Goal: Task Accomplishment & Management: Use online tool/utility

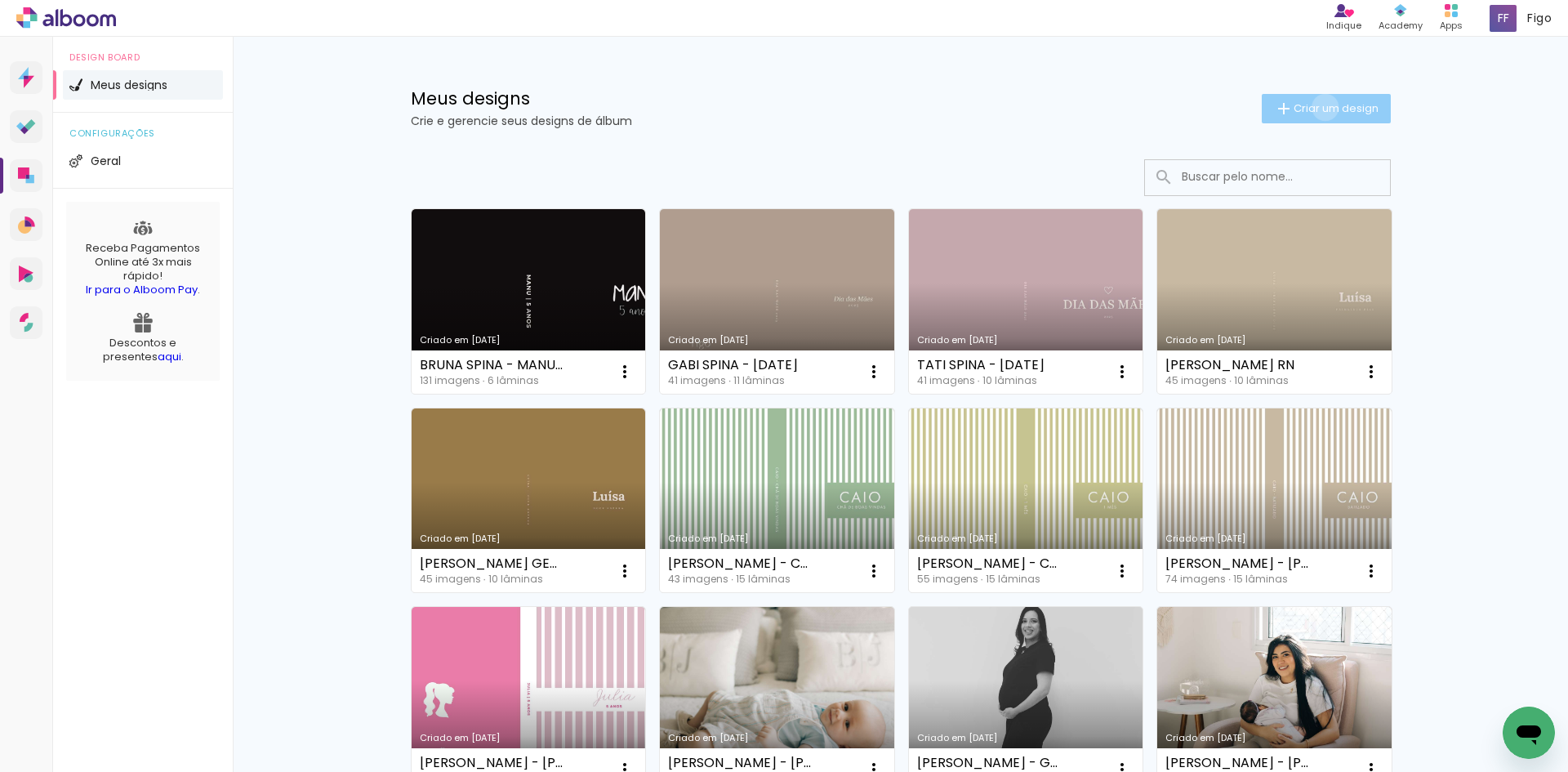
click at [1316, 107] on span "Criar um design" at bounding box center [1335, 109] width 85 height 11
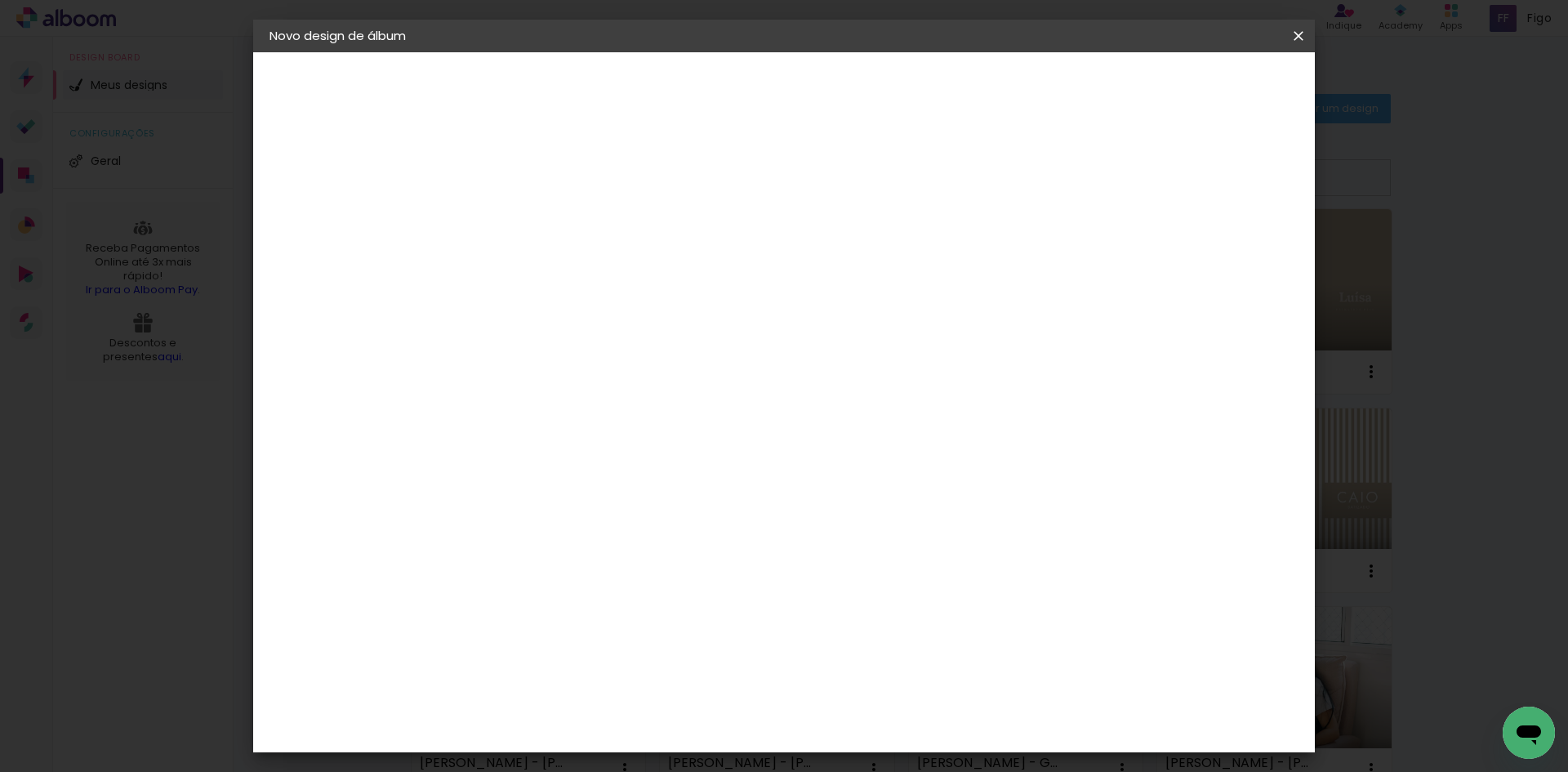
click at [537, 230] on input at bounding box center [537, 219] width 0 height 25
type input "[PERSON_NAME]"
type paper-input "[PERSON_NAME]"
click at [607, 103] on header "Informações Dê um título ao seu álbum. Avançar" at bounding box center [536, 100] width 142 height 97
click at [704, 96] on paper-button "Avançar" at bounding box center [663, 86] width 80 height 28
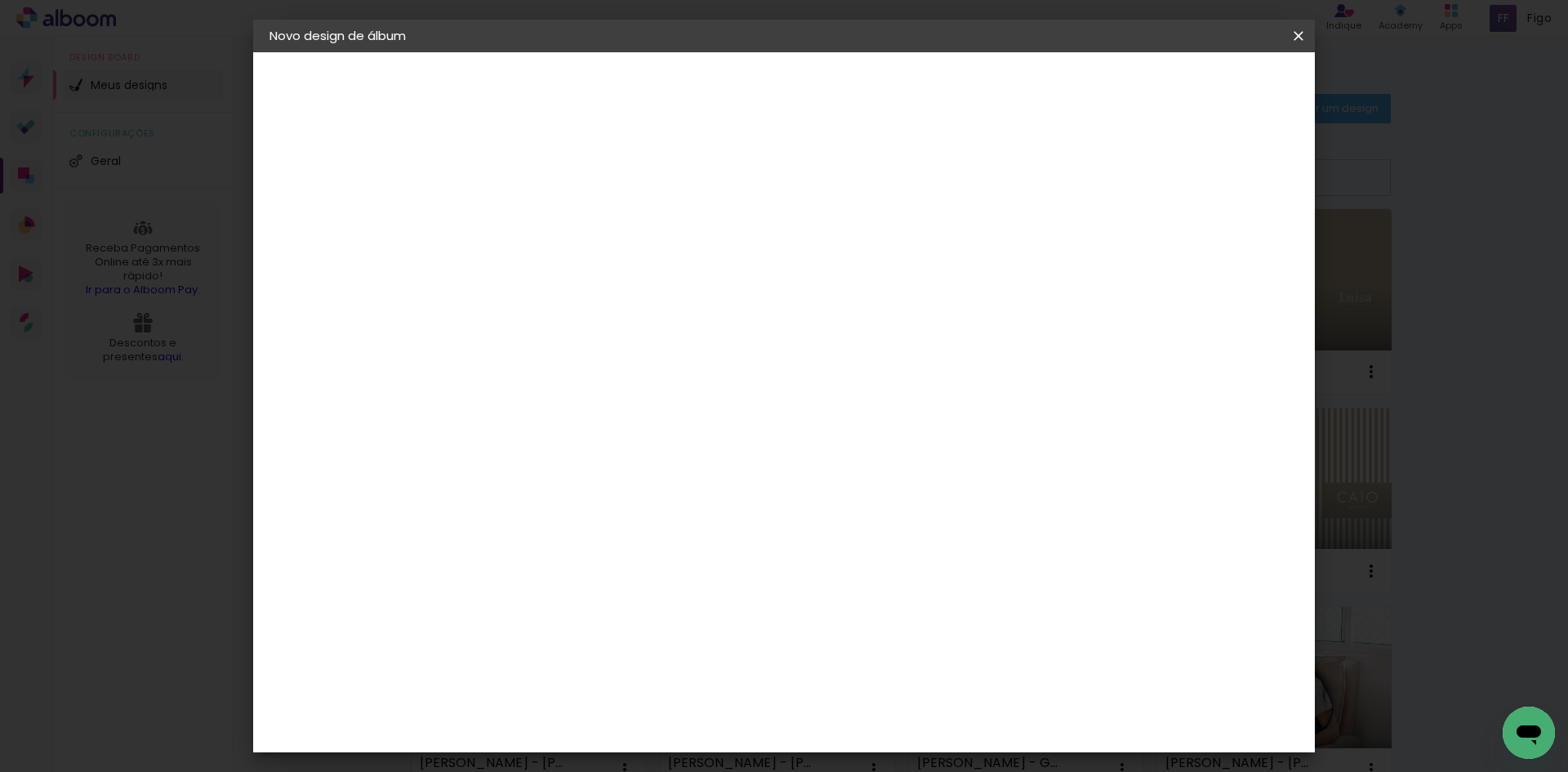
click at [660, 310] on input at bounding box center [578, 310] width 165 height 21
type input "GO"
type paper-input "GO"
click at [633, 359] on paper-item "Go image" at bounding box center [561, 372] width 144 height 43
click at [0, 0] on slot "Avançar" at bounding box center [0, 0] width 0 height 0
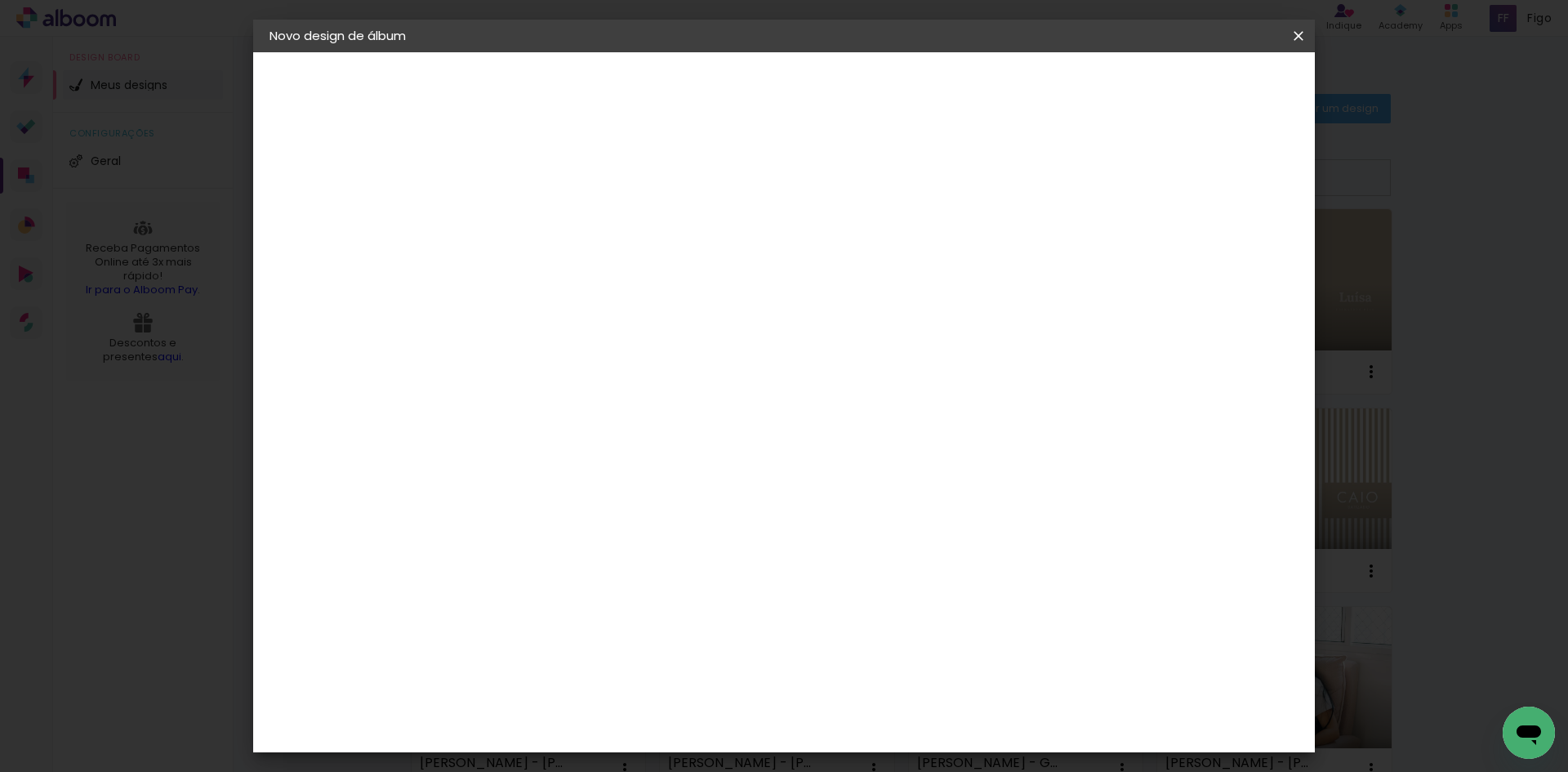
click at [625, 282] on paper-input-container "Linha" at bounding box center [578, 285] width 95 height 42
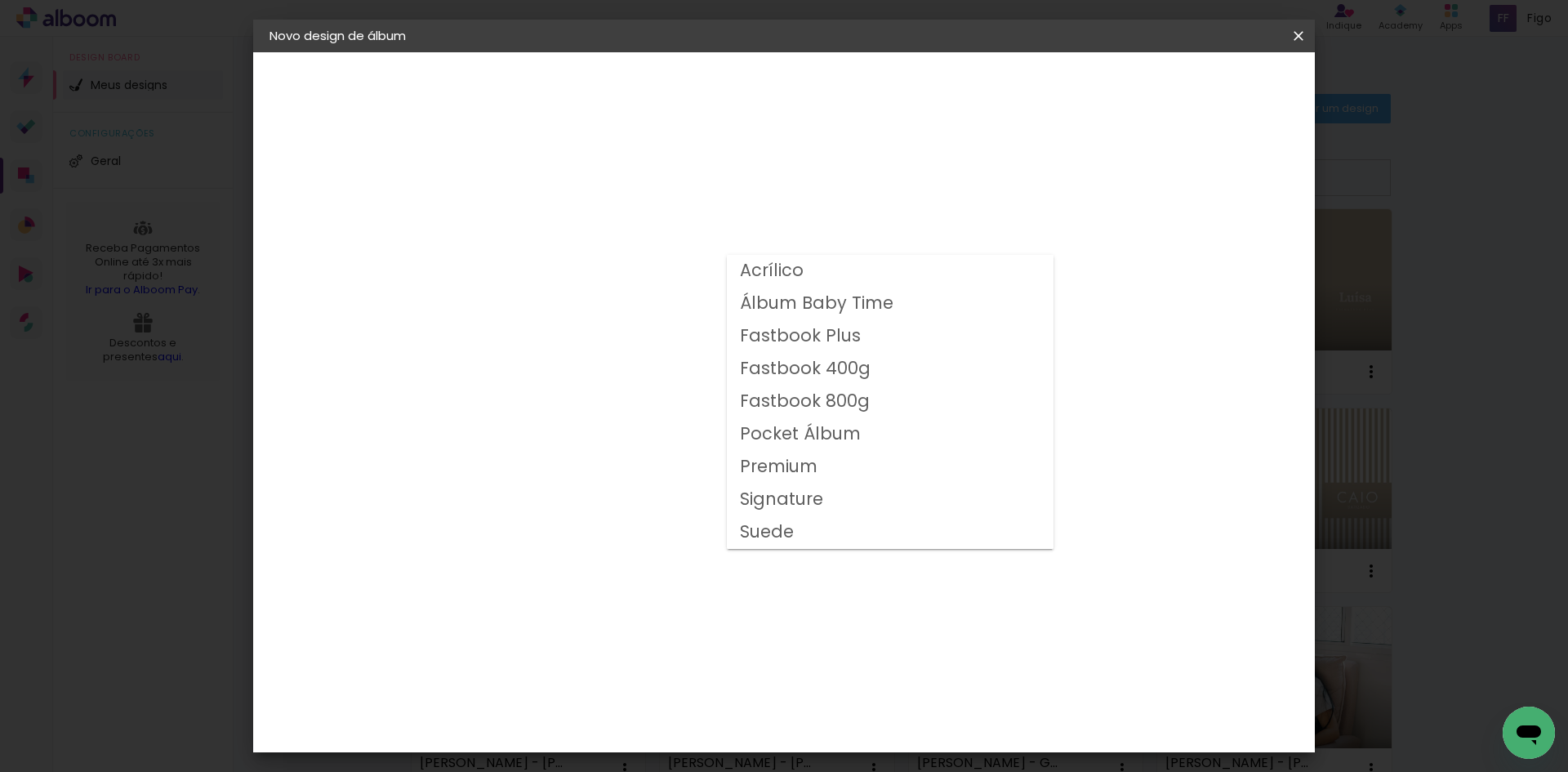
click at [0, 0] on slot "Fastbook 400g" at bounding box center [0, 0] width 0 height 0
type input "Fastbook 400g"
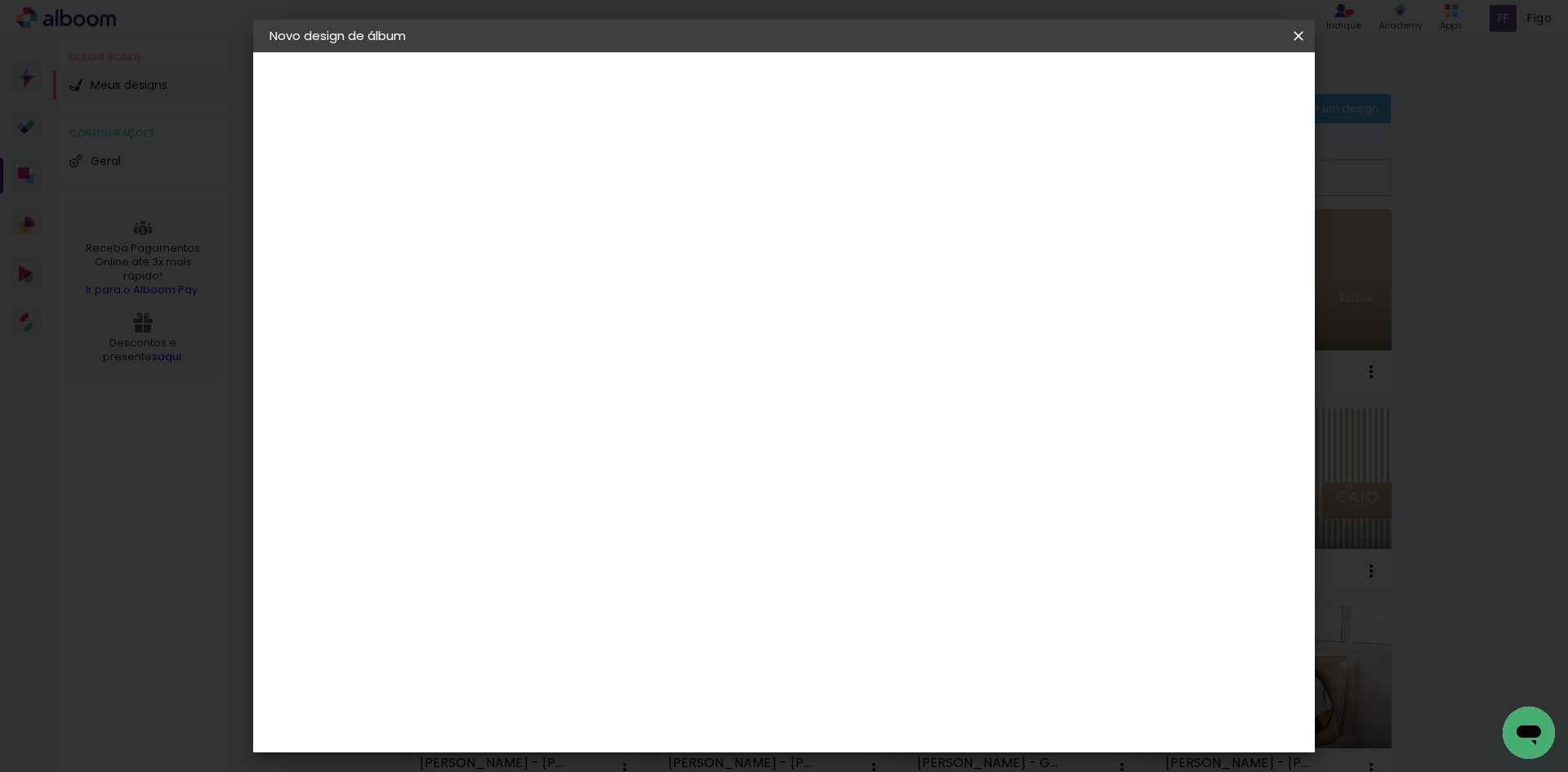
click at [647, 753] on span "20 × 20" at bounding box center [609, 779] width 76 height 53
click at [0, 0] on slot "Avançar" at bounding box center [0, 0] width 0 height 0
click at [1196, 82] on span "Iniciar design" at bounding box center [1159, 86] width 74 height 12
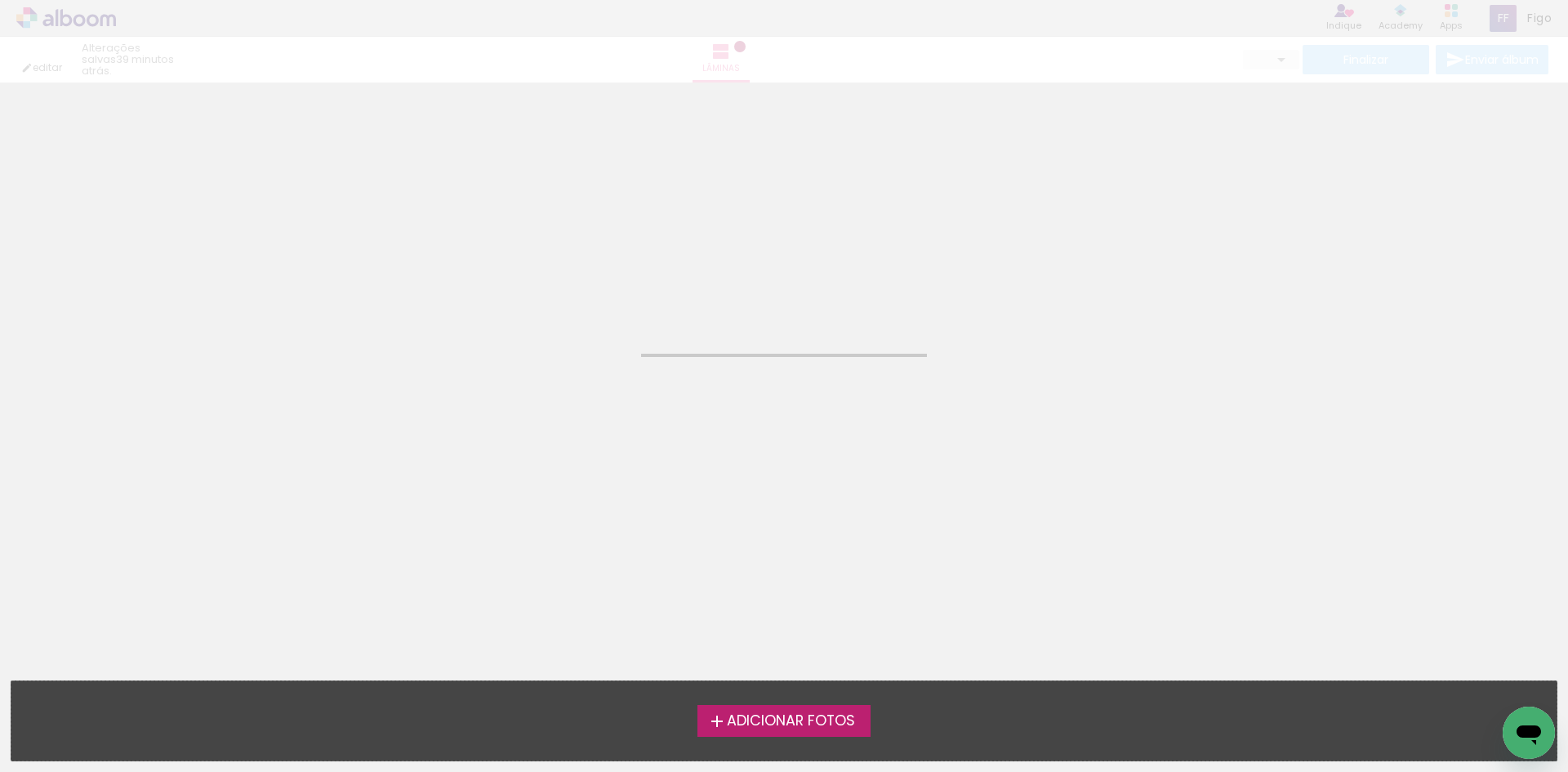
click at [801, 724] on span "Adicionar Fotos" at bounding box center [791, 721] width 128 height 14
click at [0, 0] on input "file" at bounding box center [0, 0] width 0 height 0
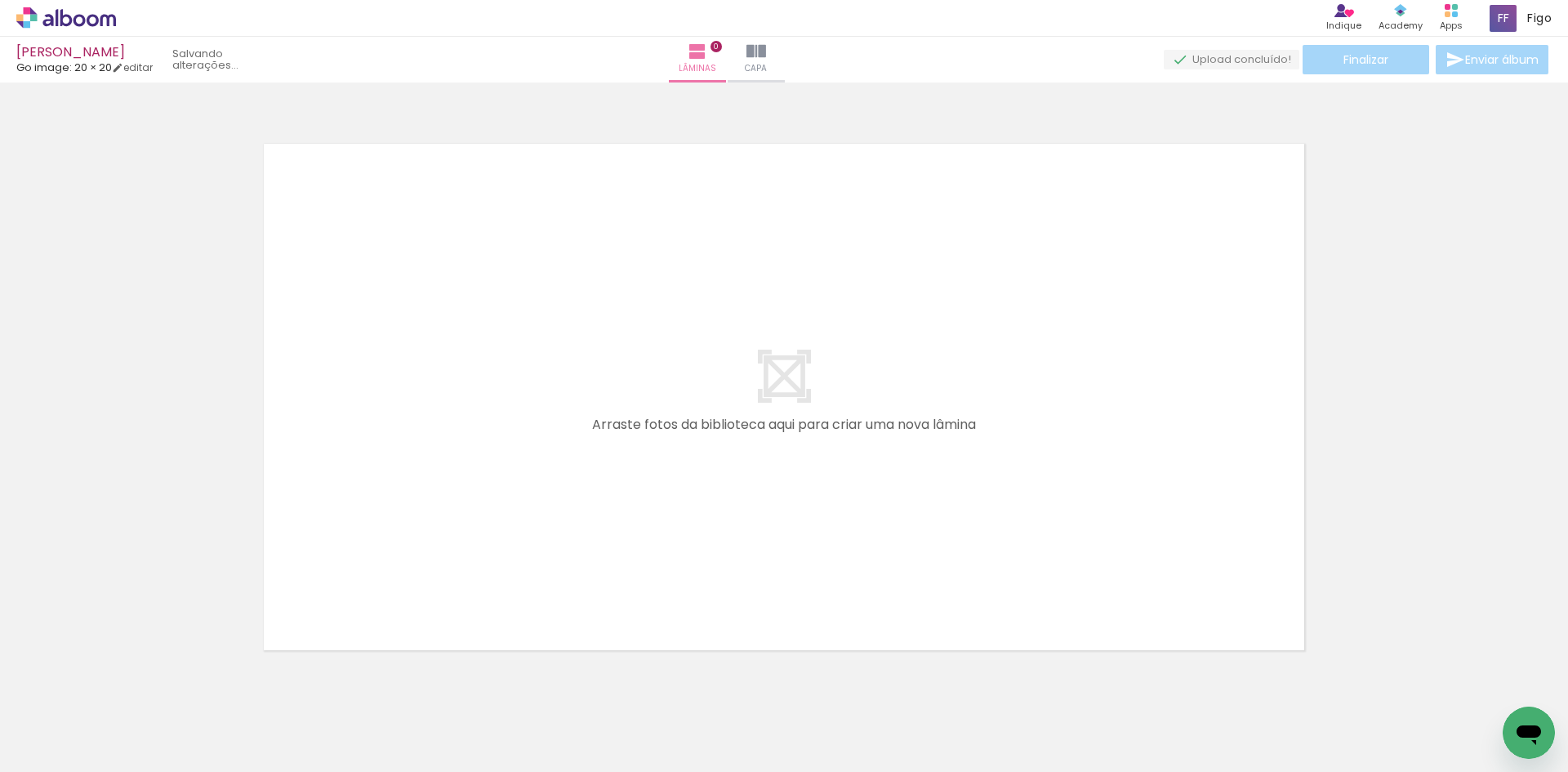
scroll to position [21, 0]
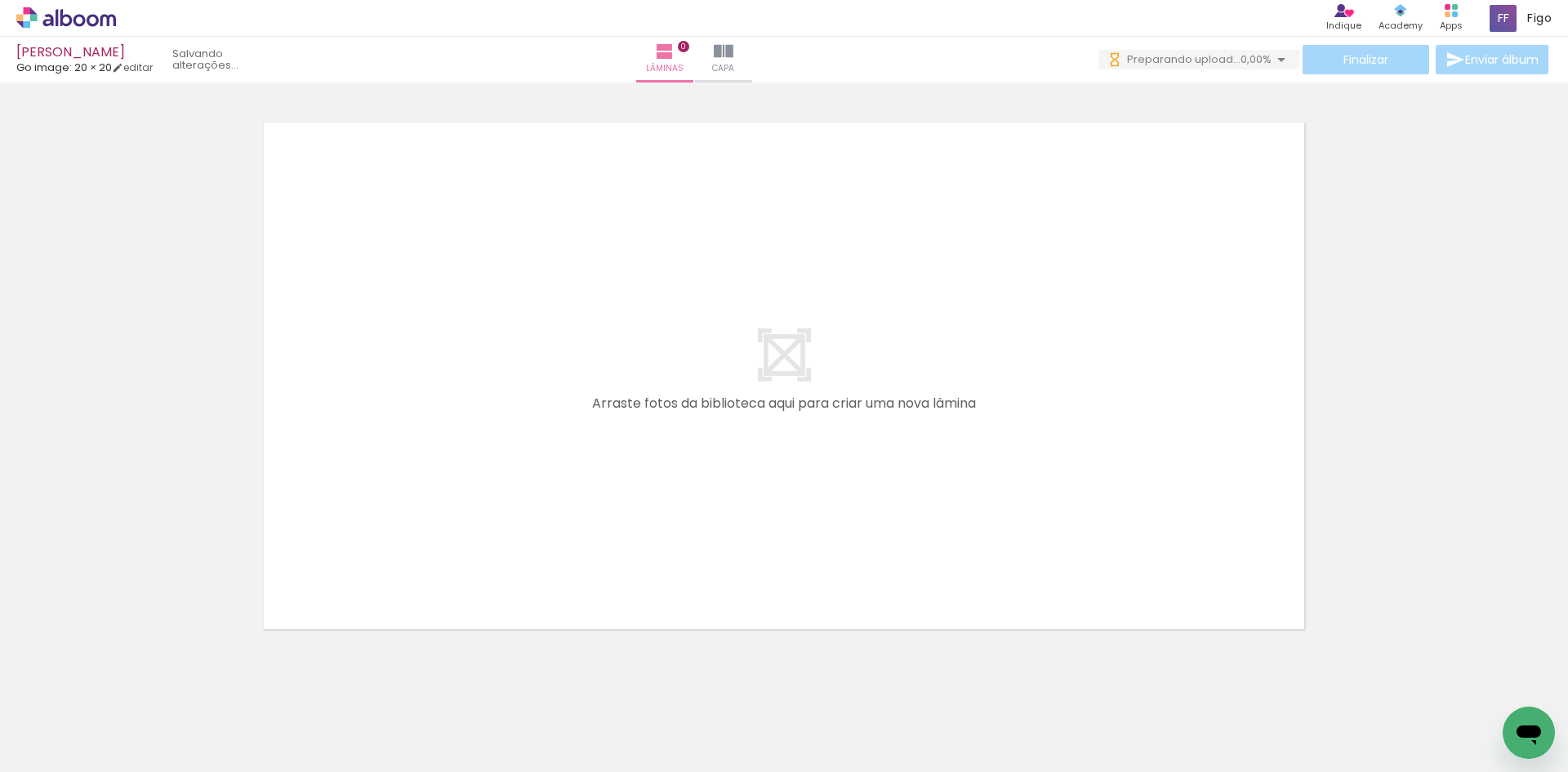
click at [71, 718] on input "Todas as fotos" at bounding box center [45, 721] width 62 height 14
click at [0, 0] on slot "Não utilizadas" at bounding box center [0, 0] width 0 height 0
type input "Não utilizadas"
drag, startPoint x: 270, startPoint y: 730, endPoint x: 452, endPoint y: 434, distance: 347.5
click at [452, 435] on quentale-workspace at bounding box center [784, 386] width 1568 height 772
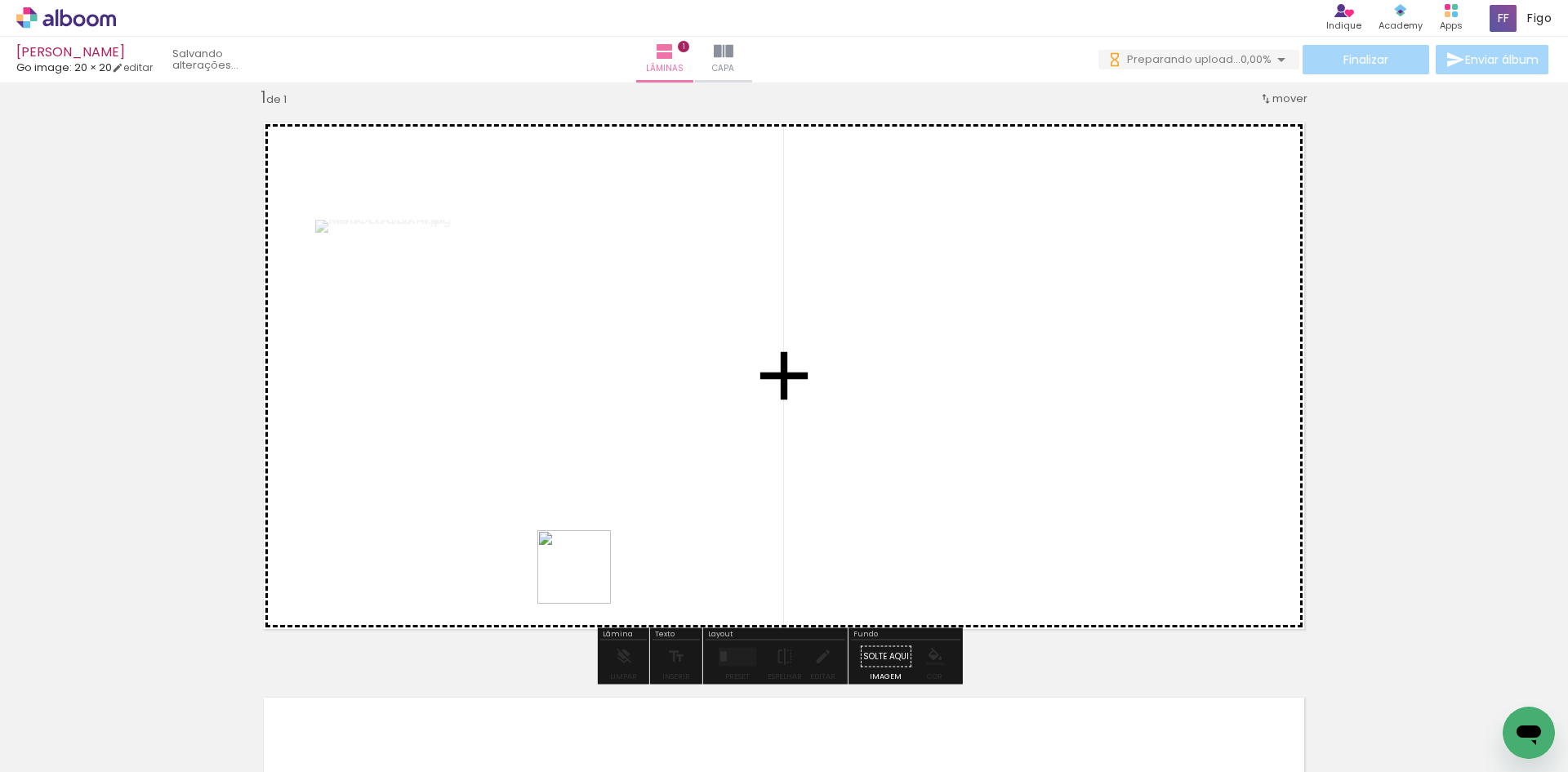
drag, startPoint x: 541, startPoint y: 732, endPoint x: 604, endPoint y: 508, distance: 232.7
click at [604, 508] on quentale-workspace at bounding box center [784, 386] width 1568 height 772
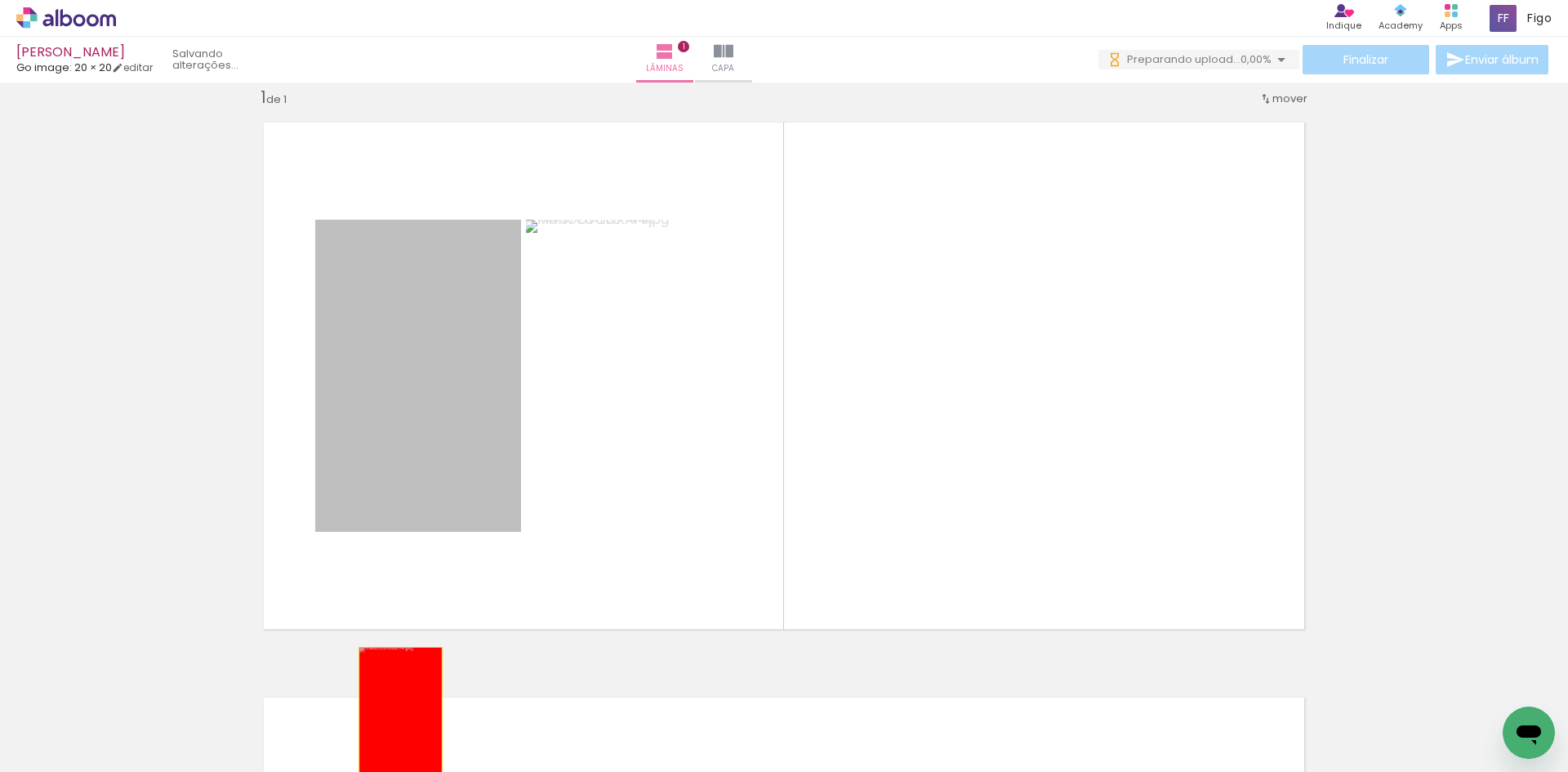
drag, startPoint x: 390, startPoint y: 490, endPoint x: 394, endPoint y: 710, distance: 220.0
click at [394, 710] on quentale-workspace at bounding box center [784, 386] width 1568 height 772
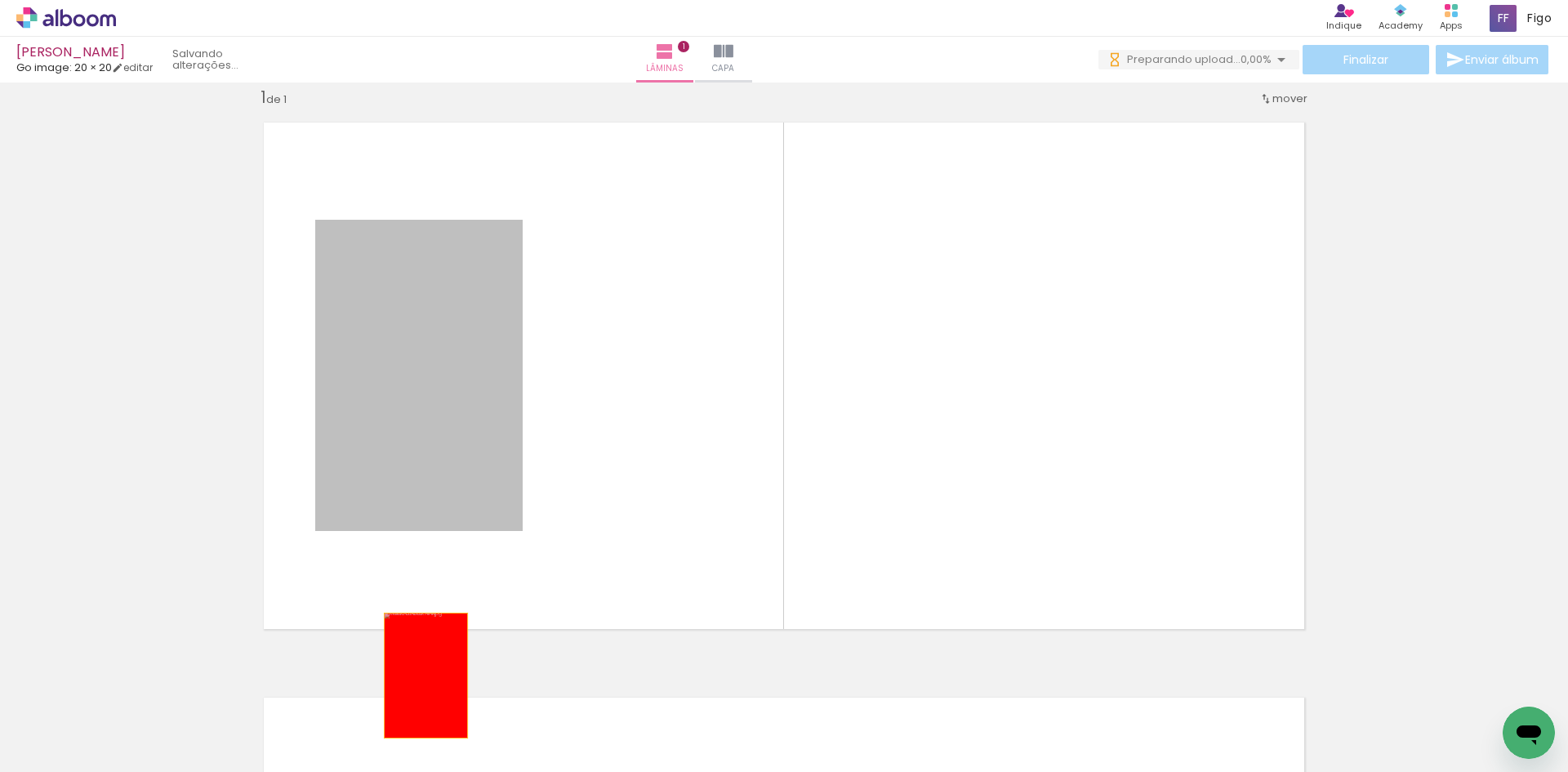
drag, startPoint x: 460, startPoint y: 451, endPoint x: 407, endPoint y: 707, distance: 261.4
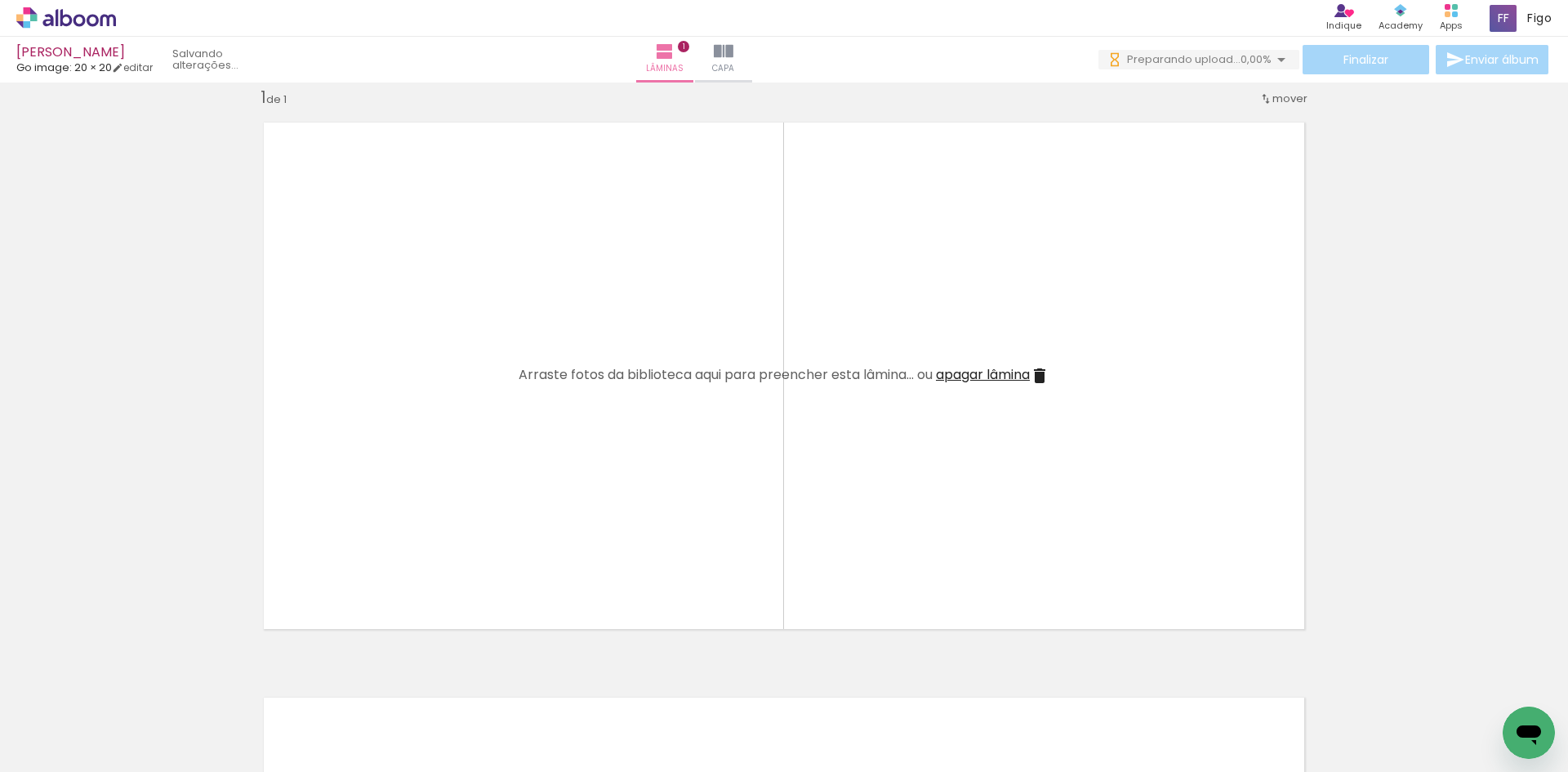
drag, startPoint x: 452, startPoint y: 731, endPoint x: 483, endPoint y: 490, distance: 243.0
click at [483, 490] on quentale-workspace at bounding box center [784, 386] width 1568 height 772
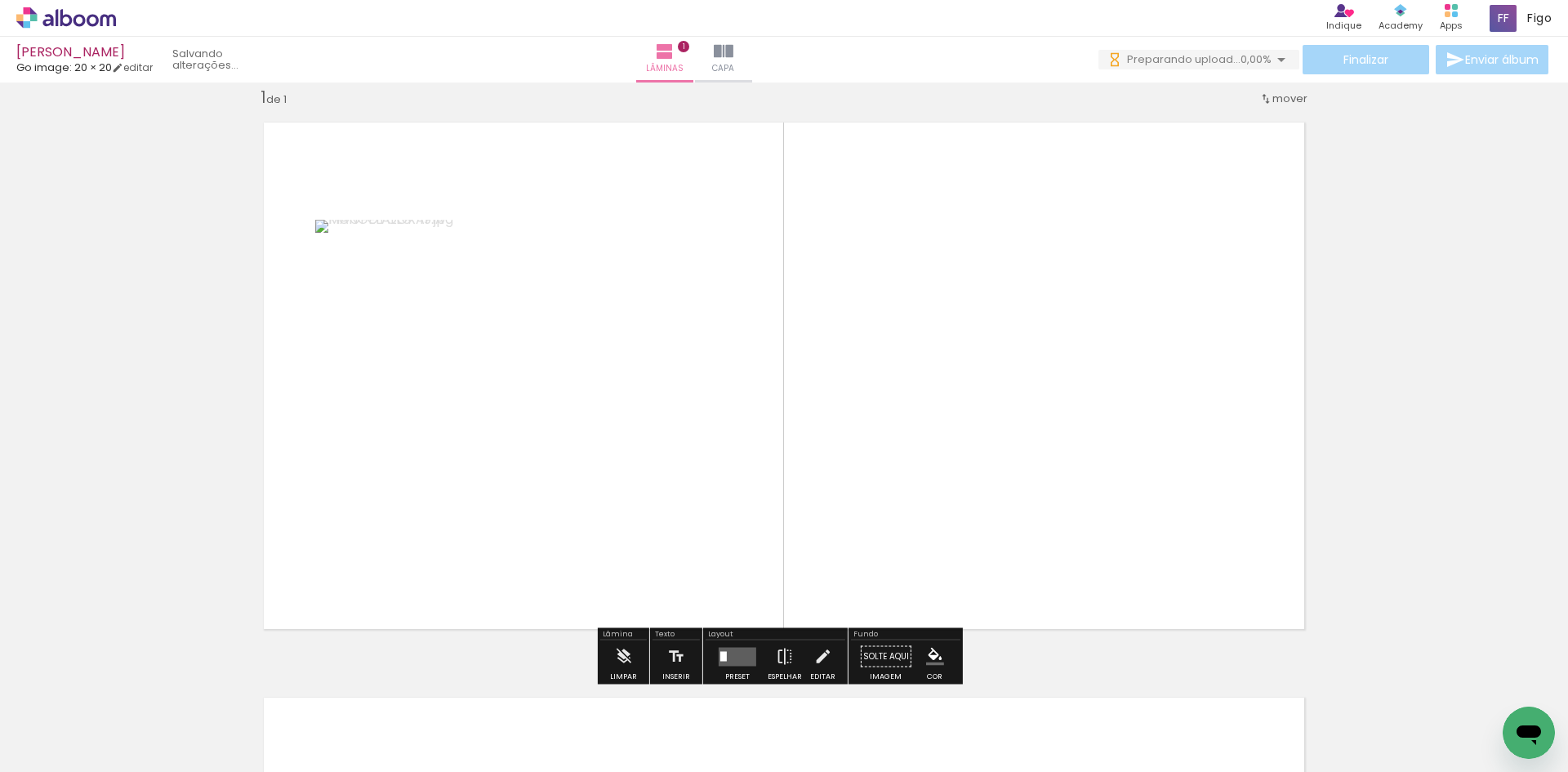
drag, startPoint x: 451, startPoint y: 722, endPoint x: 609, endPoint y: 462, distance: 304.2
click at [609, 462] on quentale-workspace at bounding box center [784, 386] width 1568 height 772
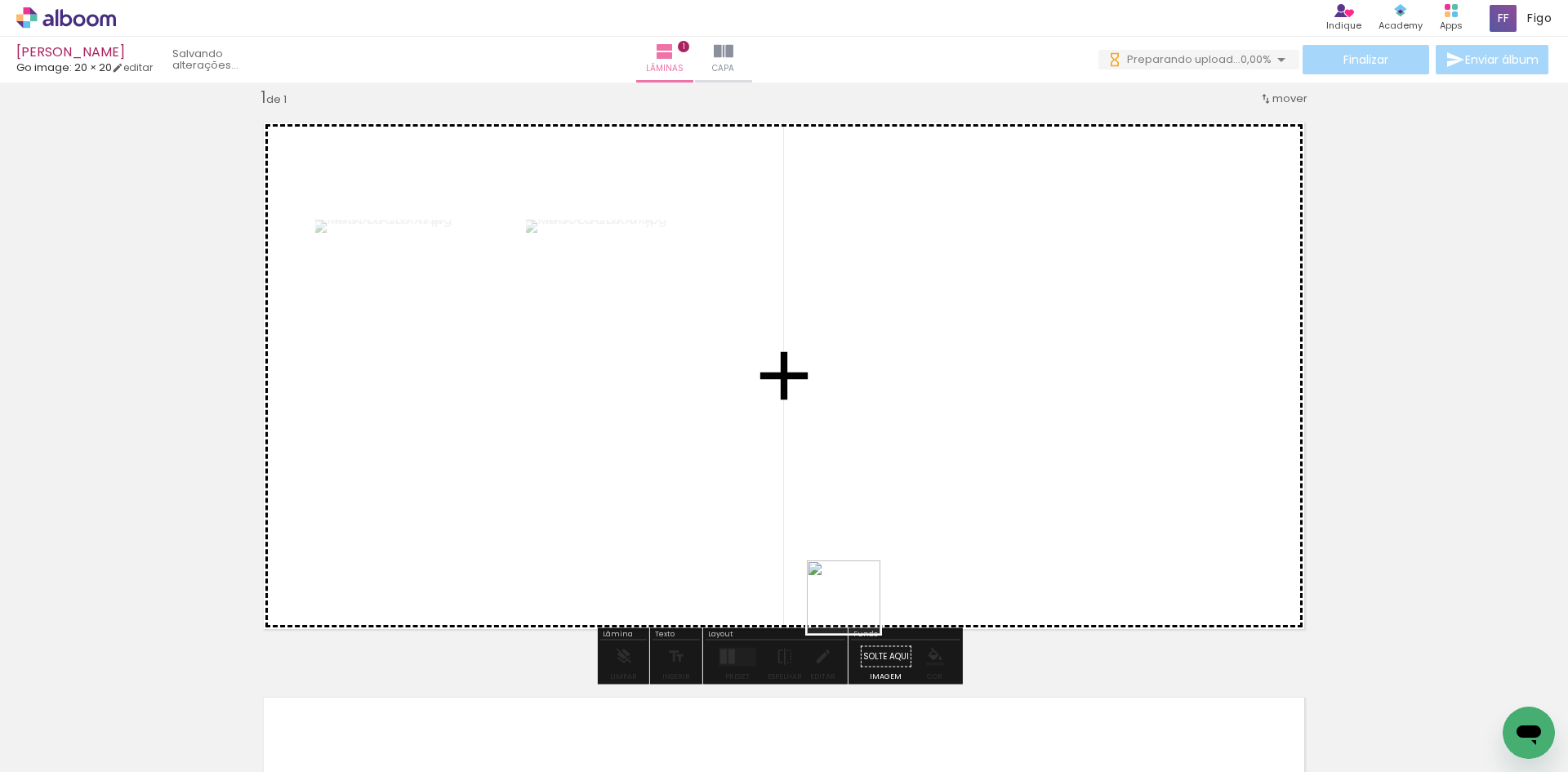
drag, startPoint x: 815, startPoint y: 734, endPoint x: 867, endPoint y: 442, distance: 296.6
click at [864, 455] on quentale-workspace at bounding box center [784, 386] width 1568 height 772
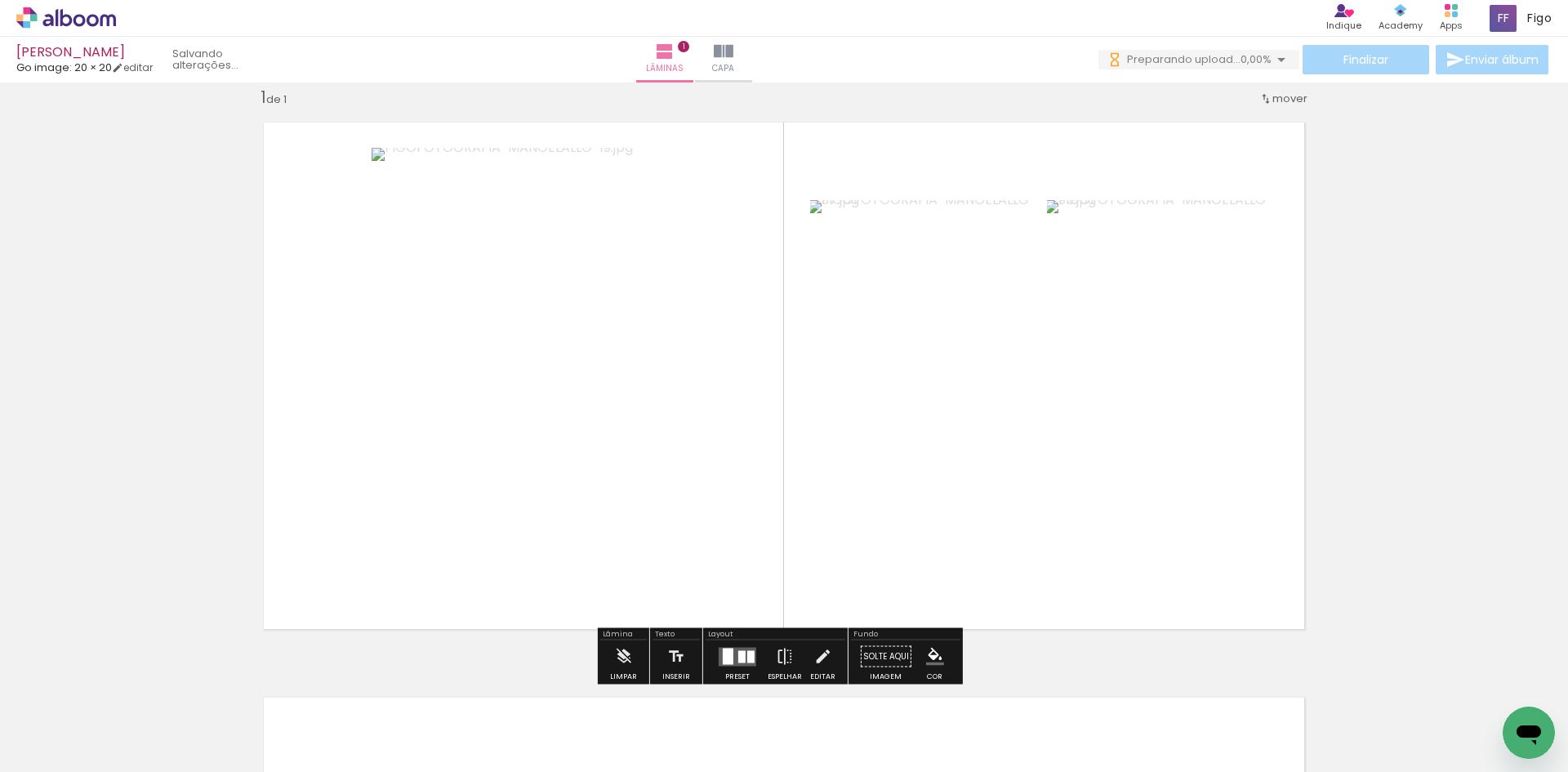
drag, startPoint x: 817, startPoint y: 741, endPoint x: 908, endPoint y: 481, distance: 275.5
click at [907, 487] on quentale-workspace at bounding box center [784, 386] width 1568 height 772
drag, startPoint x: 740, startPoint y: 653, endPoint x: 828, endPoint y: 627, distance: 91.8
click at [748, 656] on div at bounding box center [746, 656] width 12 height 19
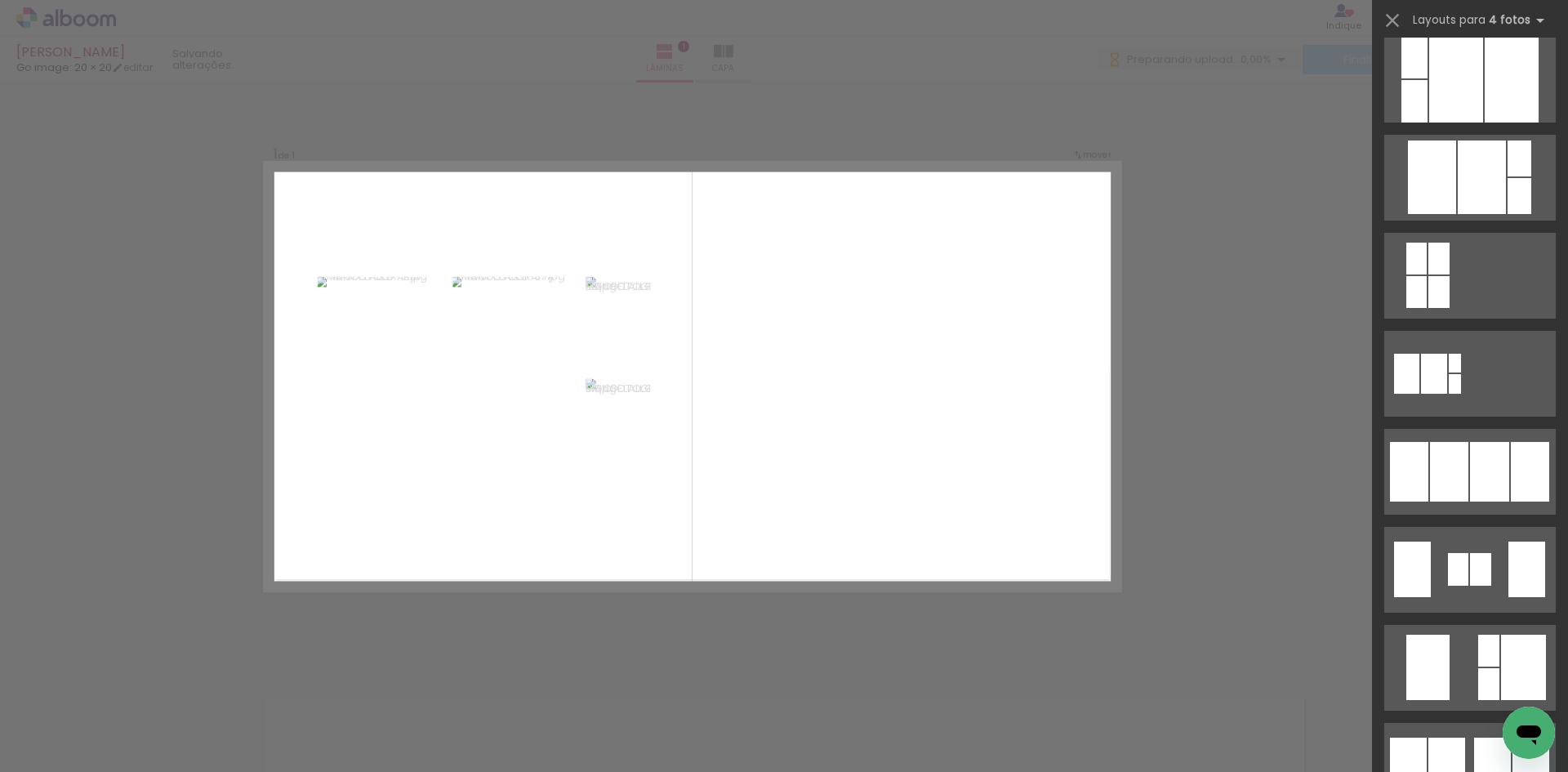
scroll to position [816, 0]
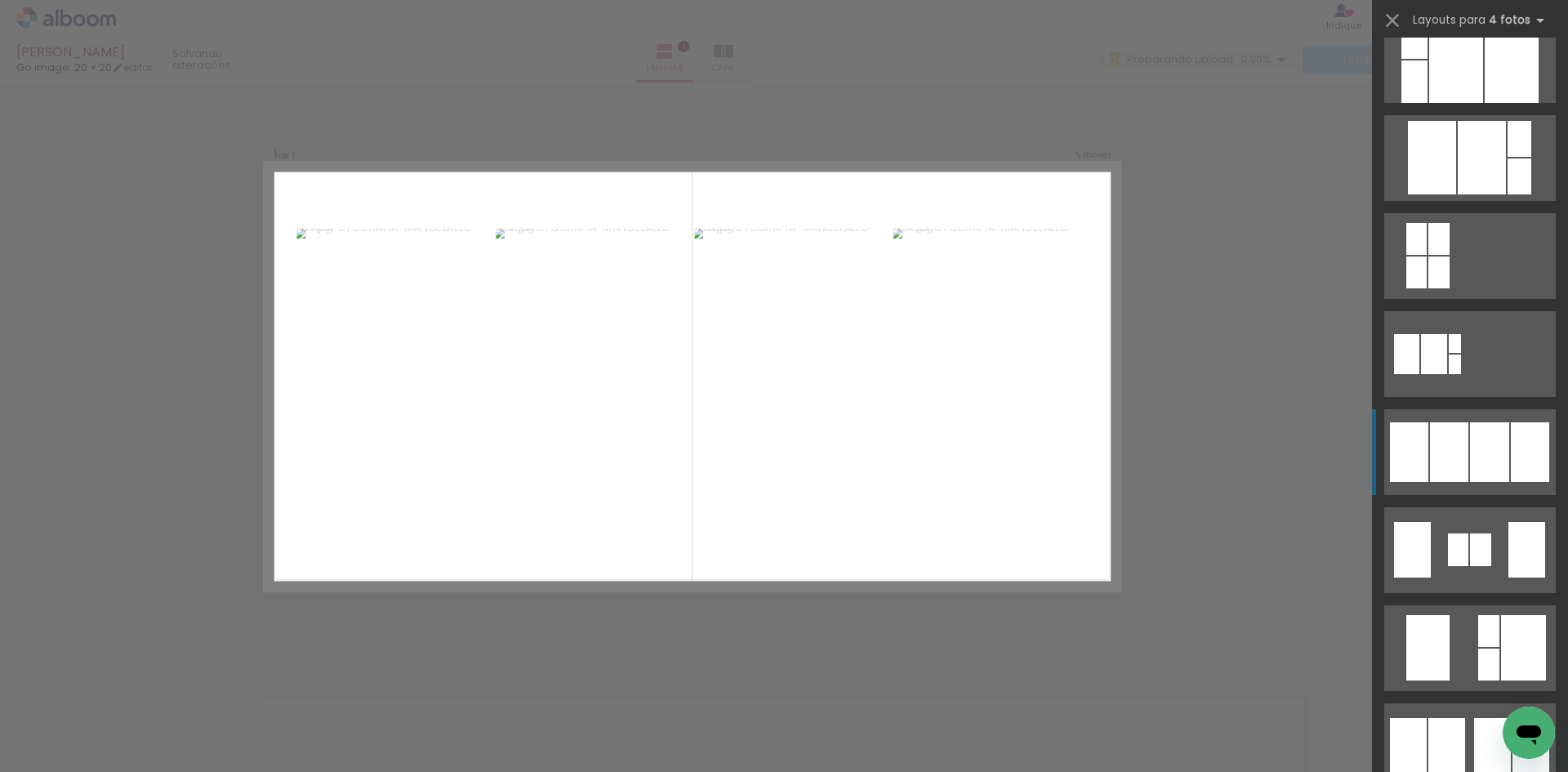
click at [1470, 431] on div at bounding box center [1488, 453] width 39 height 60
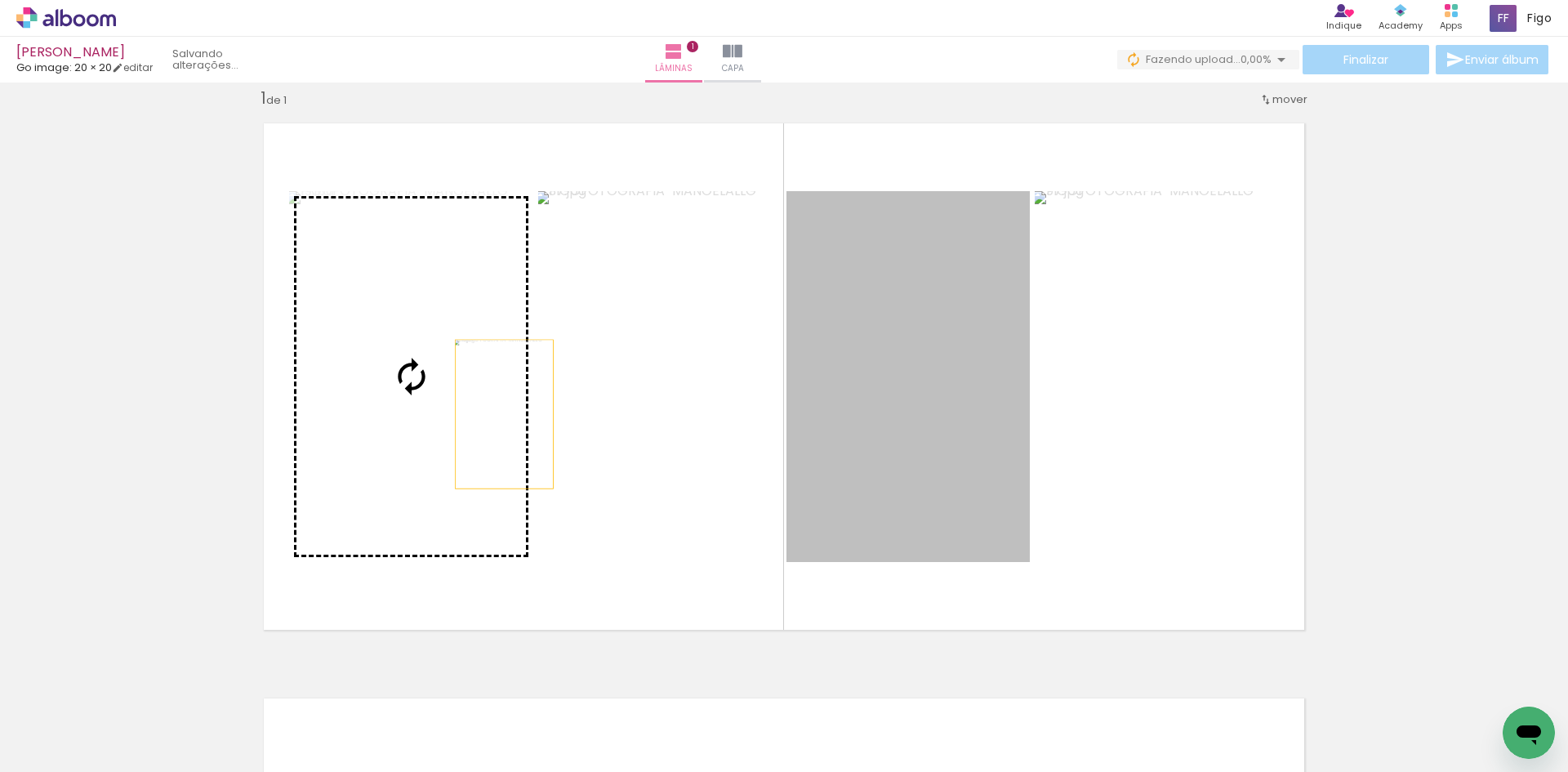
drag, startPoint x: 918, startPoint y: 422, endPoint x: 423, endPoint y: 415, distance: 495.0
click at [0, 0] on slot at bounding box center [0, 0] width 0 height 0
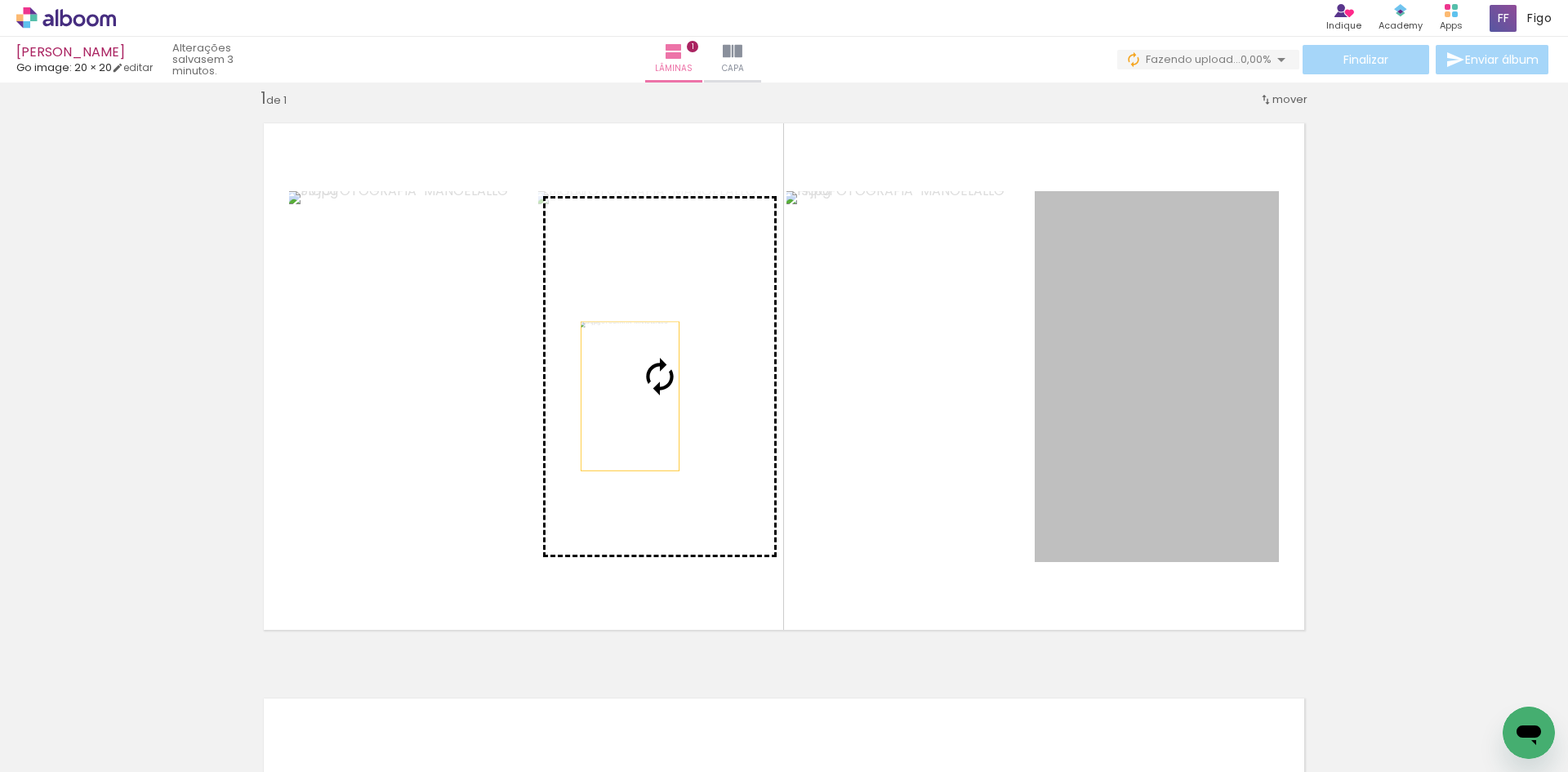
drag, startPoint x: 1171, startPoint y: 390, endPoint x: 622, endPoint y: 396, distance: 549.0
click at [0, 0] on slot at bounding box center [0, 0] width 0 height 0
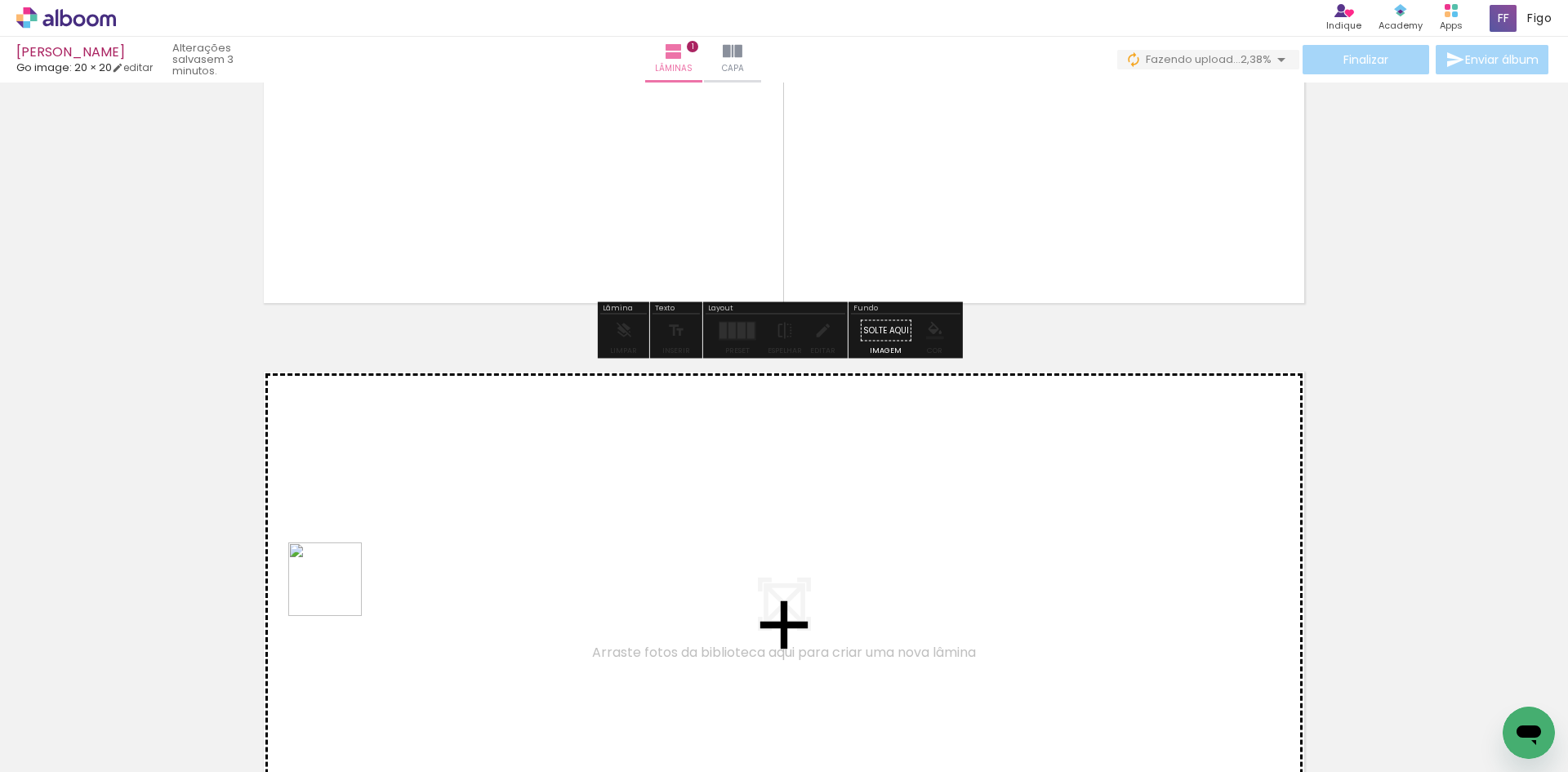
drag, startPoint x: 302, startPoint y: 701, endPoint x: 346, endPoint y: 555, distance: 152.5
click at [346, 555] on quentale-workspace at bounding box center [784, 386] width 1568 height 772
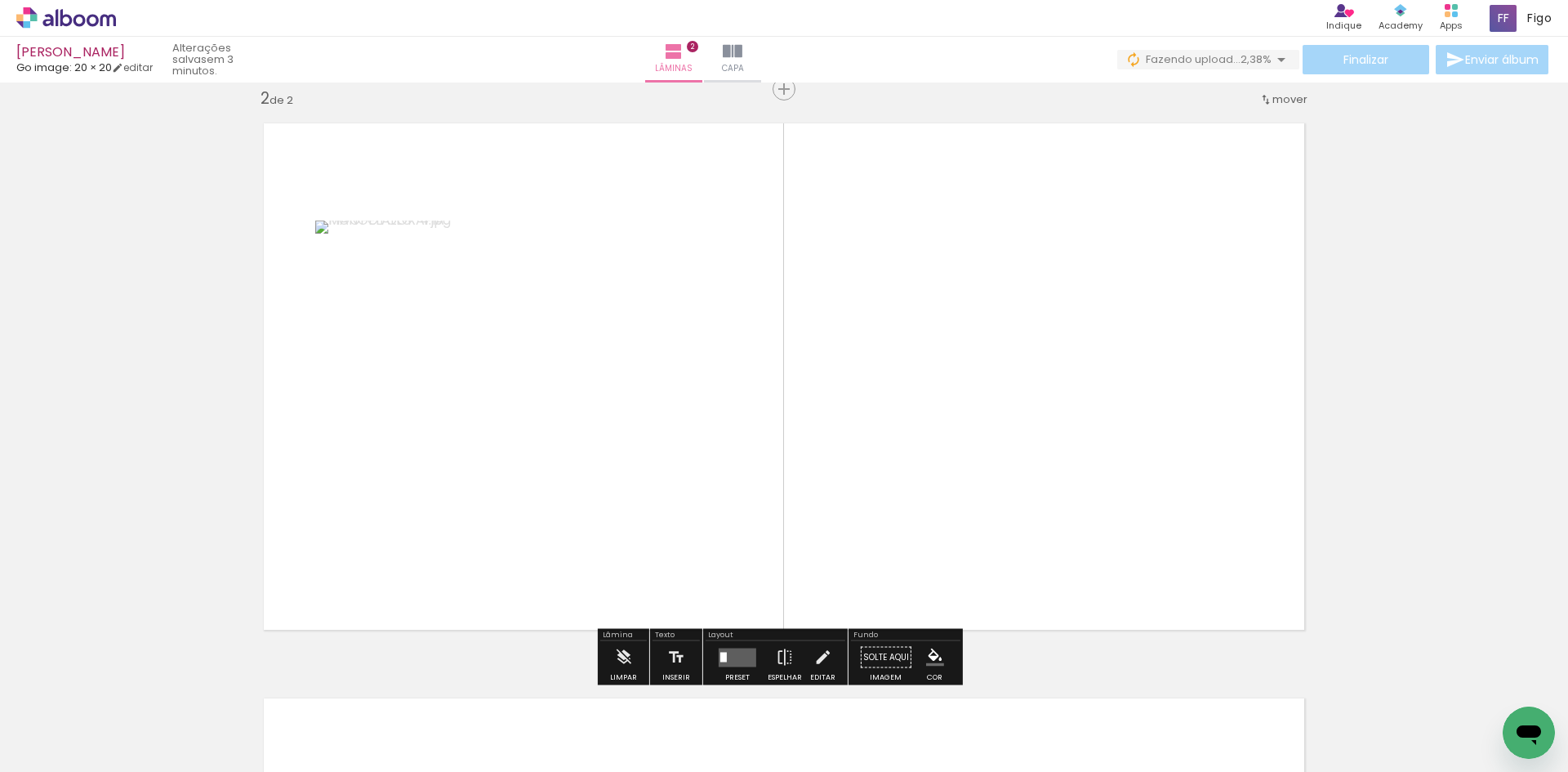
scroll to position [596, 0]
drag, startPoint x: 298, startPoint y: 712, endPoint x: 427, endPoint y: 499, distance: 249.0
click at [419, 513] on quentale-workspace at bounding box center [784, 386] width 1568 height 772
drag, startPoint x: 253, startPoint y: 711, endPoint x: 424, endPoint y: 529, distance: 249.7
click at [422, 546] on quentale-workspace at bounding box center [784, 386] width 1568 height 772
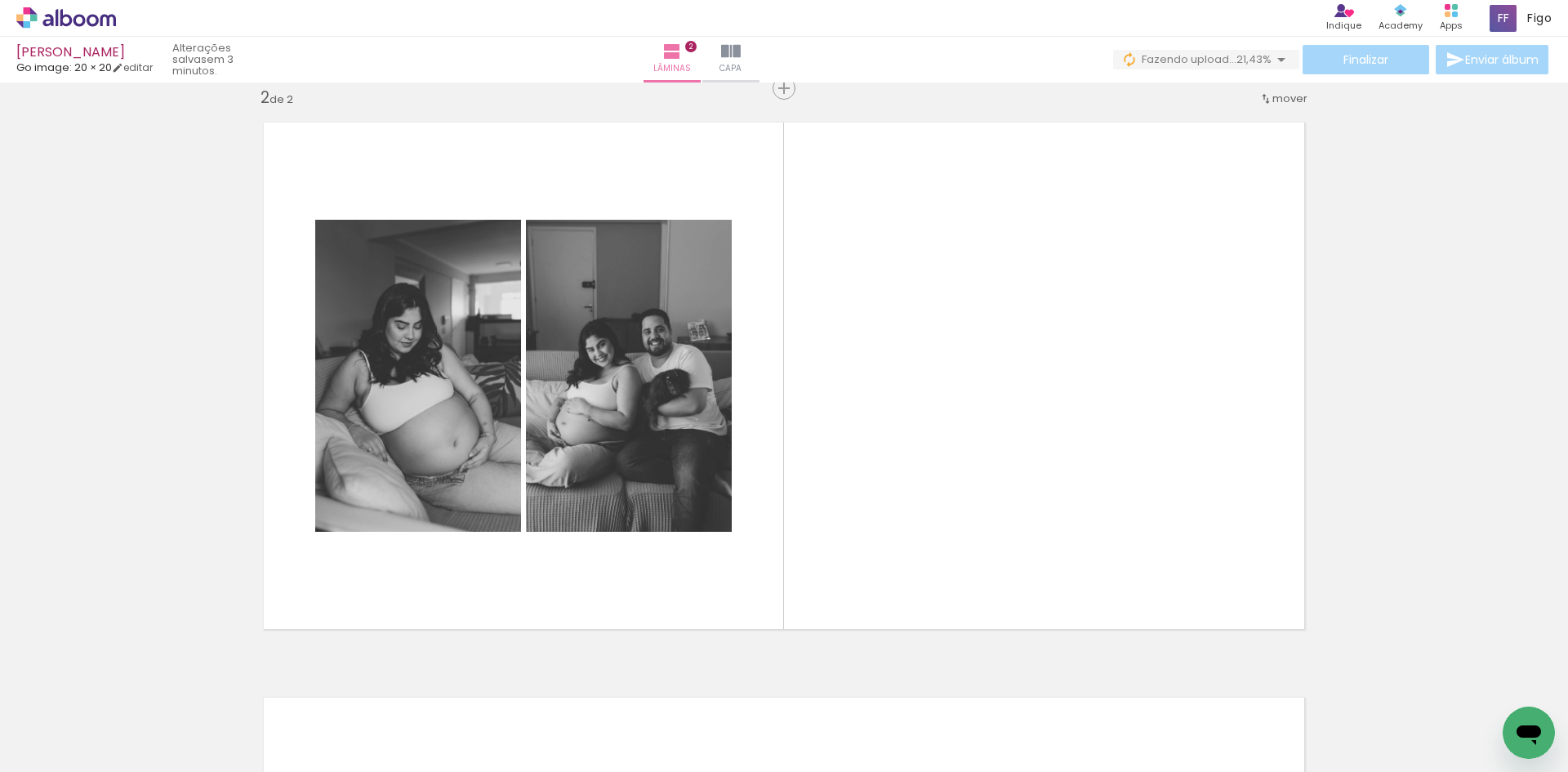
drag, startPoint x: 276, startPoint y: 726, endPoint x: 672, endPoint y: 502, distance: 455.0
click at [666, 514] on quentale-workspace at bounding box center [784, 386] width 1568 height 772
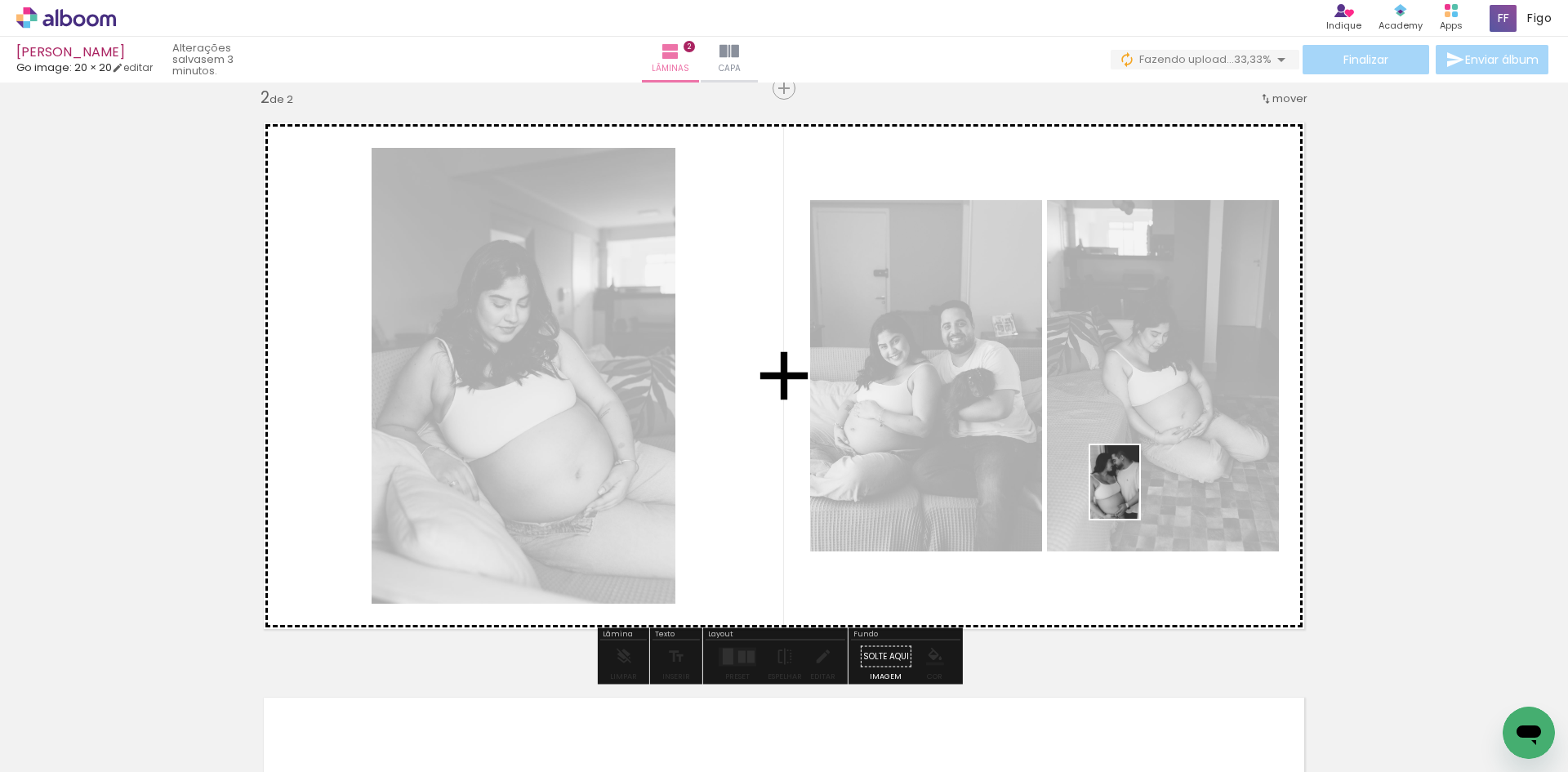
drag, startPoint x: 271, startPoint y: 727, endPoint x: 1163, endPoint y: 481, distance: 925.3
click at [1163, 481] on quentale-workspace at bounding box center [784, 386] width 1568 height 772
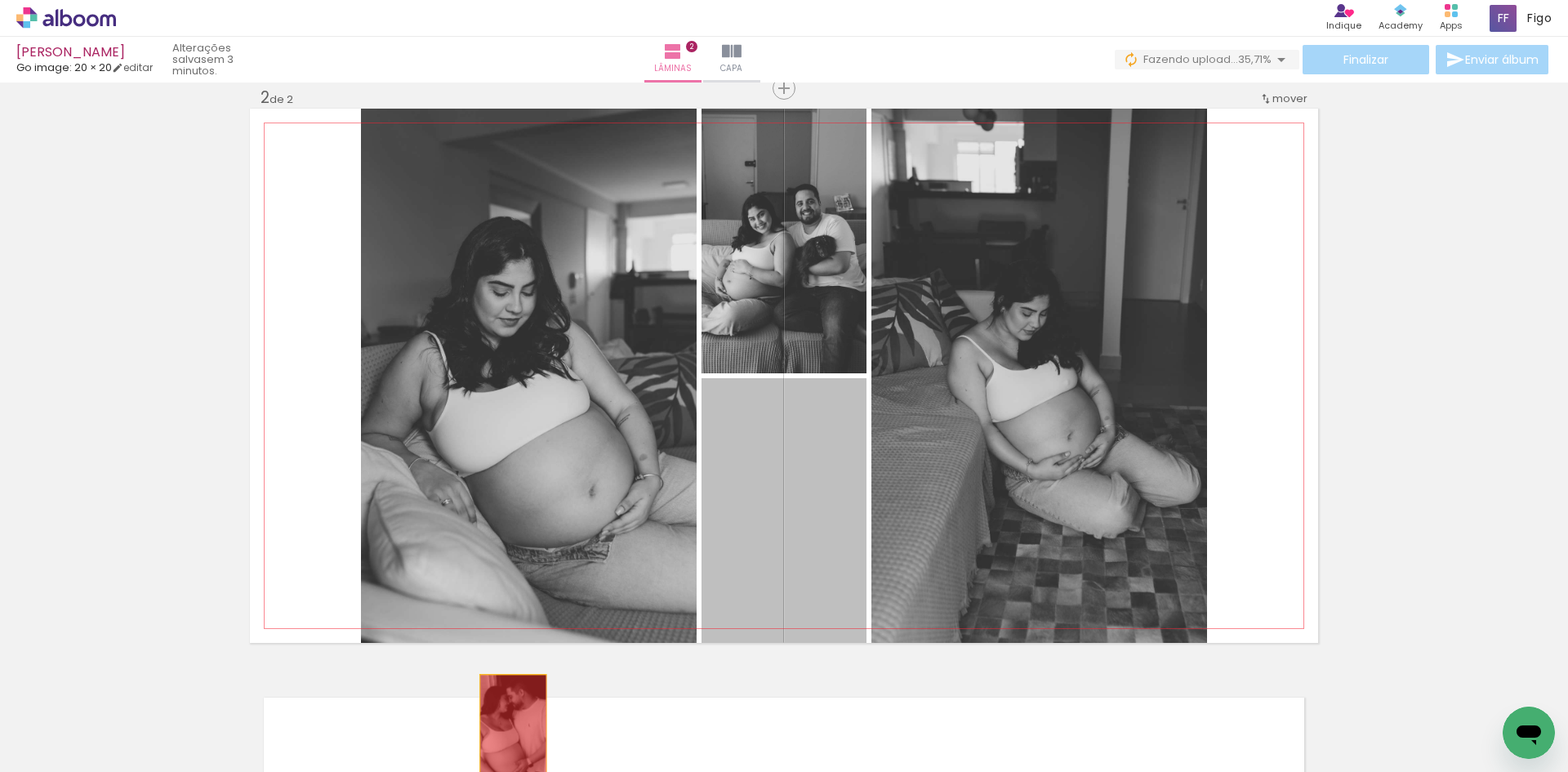
drag, startPoint x: 754, startPoint y: 535, endPoint x: 481, endPoint y: 736, distance: 339.0
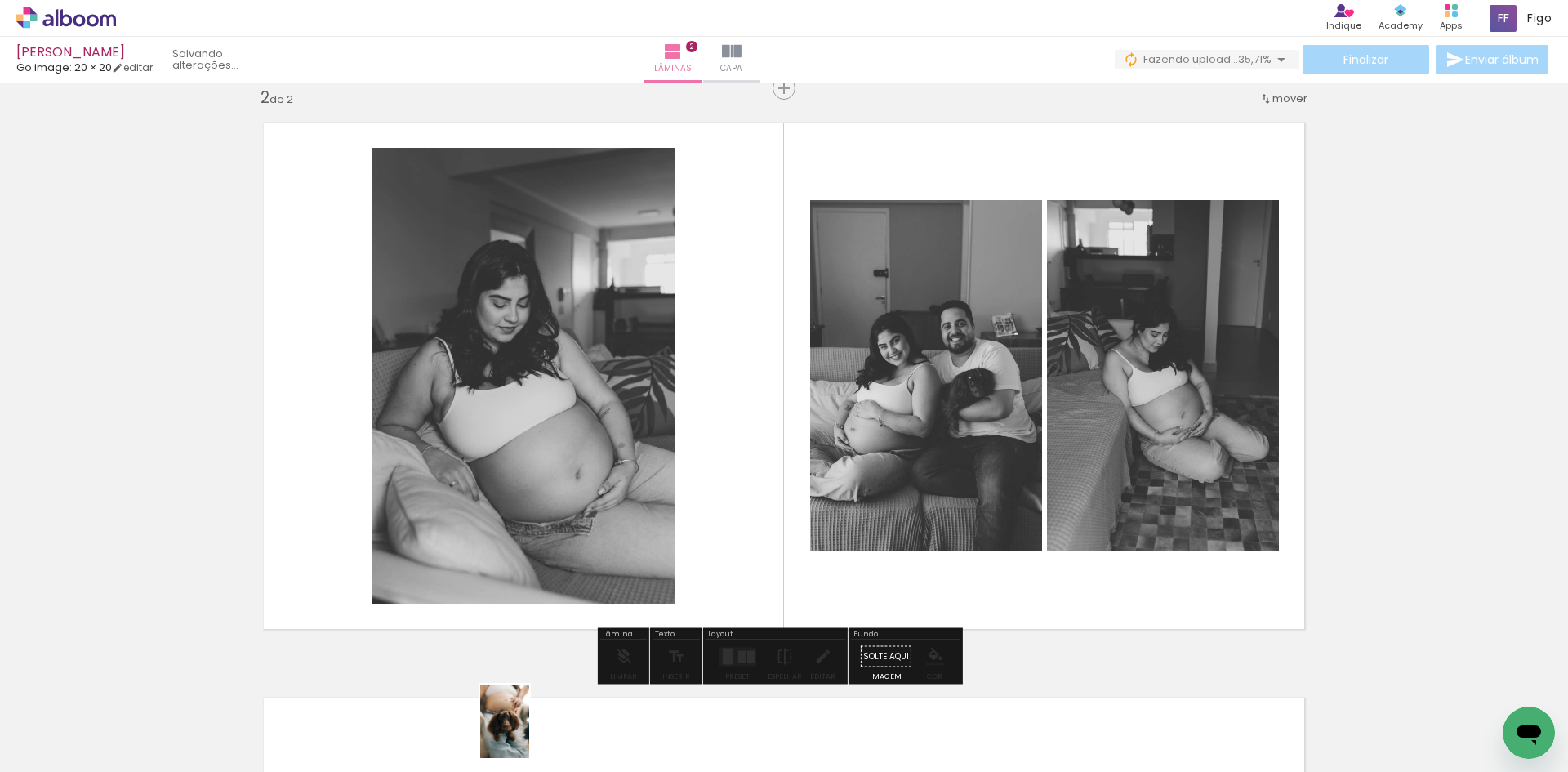
click at [529, 734] on div at bounding box center [529, 716] width 54 height 81
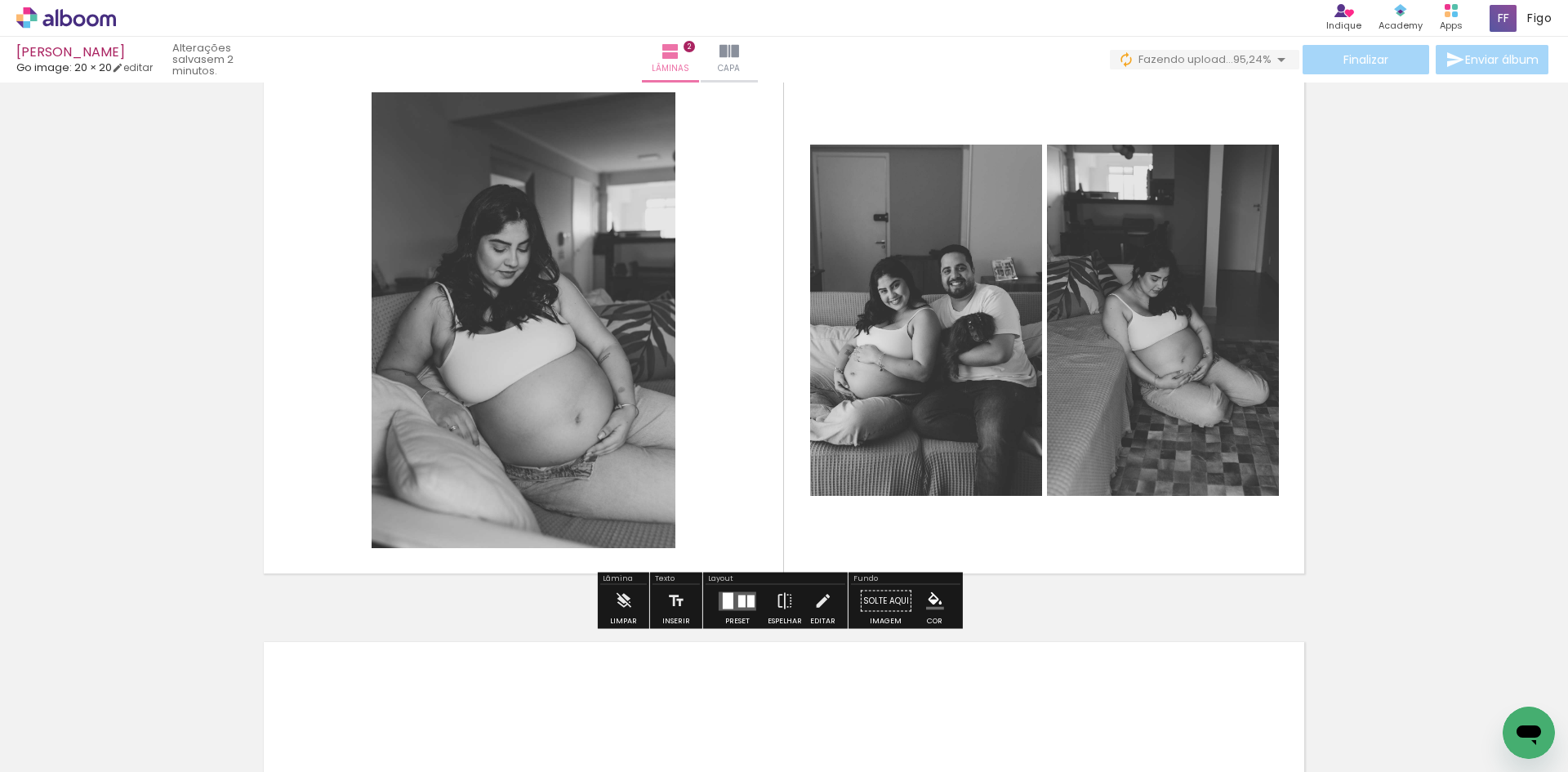
scroll to position [678, 0]
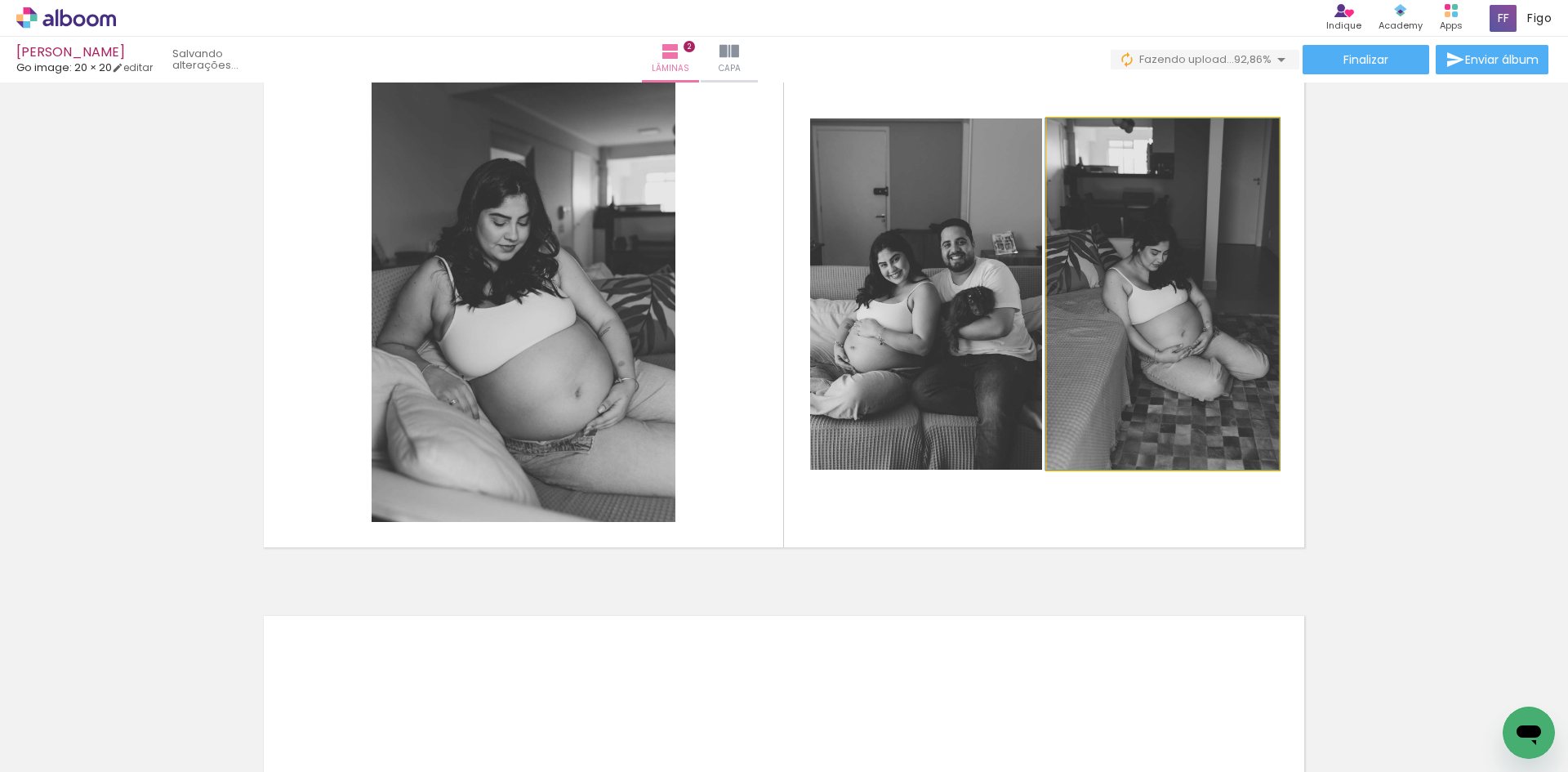
drag, startPoint x: 1154, startPoint y: 338, endPoint x: 486, endPoint y: 357, distance: 668.3
click at [0, 0] on slot at bounding box center [0, 0] width 0 height 0
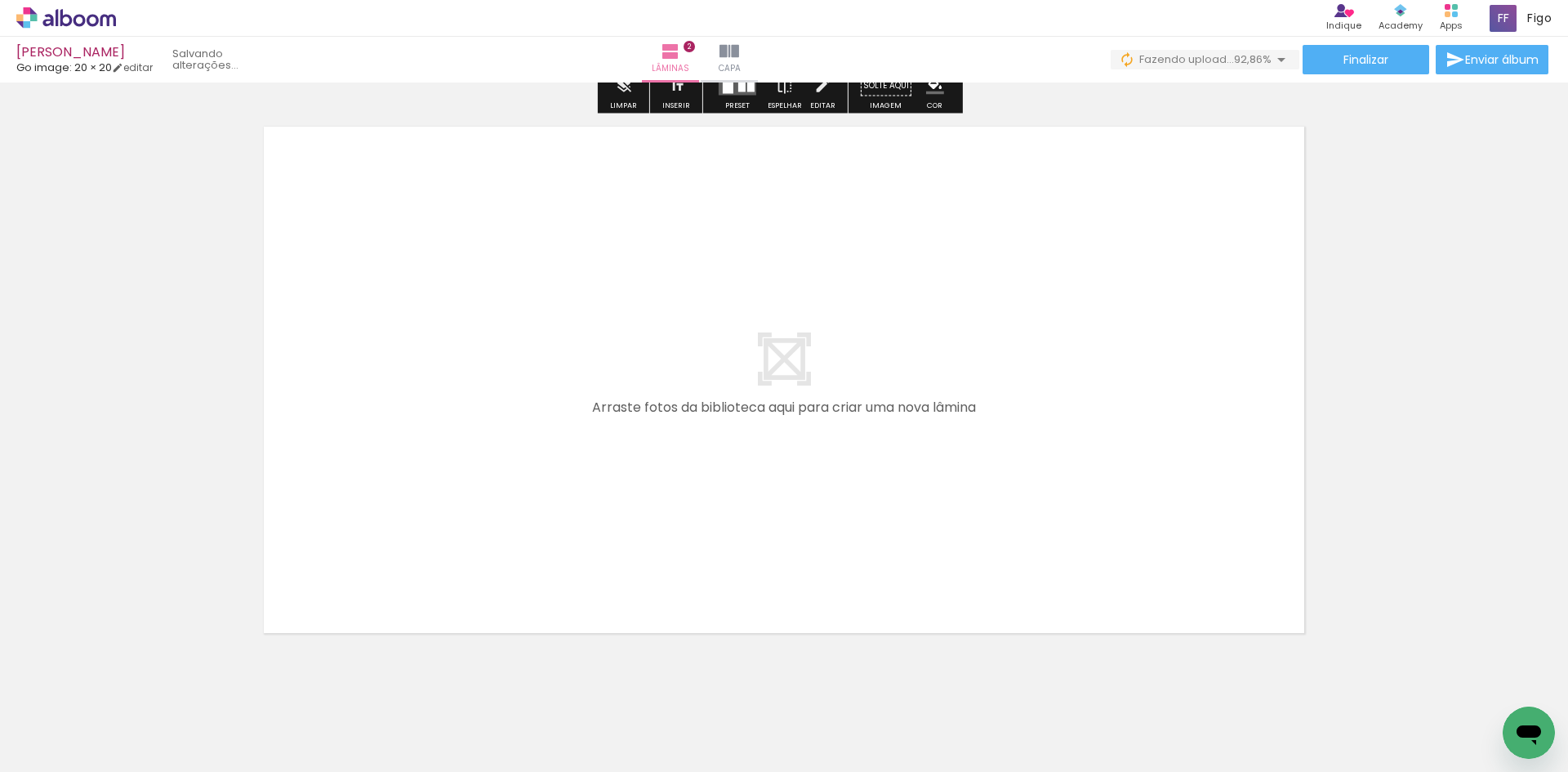
scroll to position [1168, 0]
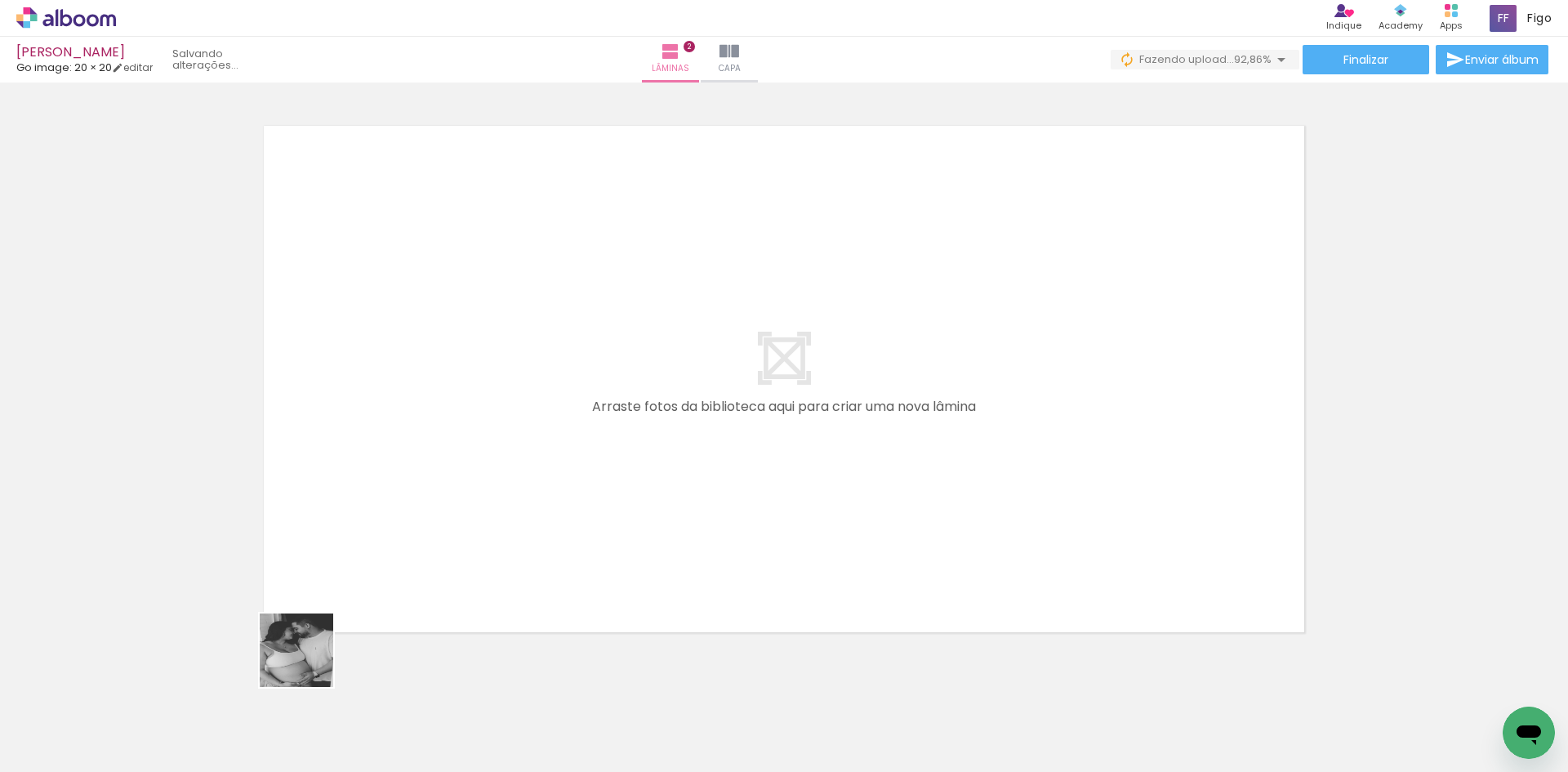
drag, startPoint x: 257, startPoint y: 749, endPoint x: 357, endPoint y: 534, distance: 237.1
click at [357, 536] on quentale-workspace at bounding box center [784, 386] width 1568 height 772
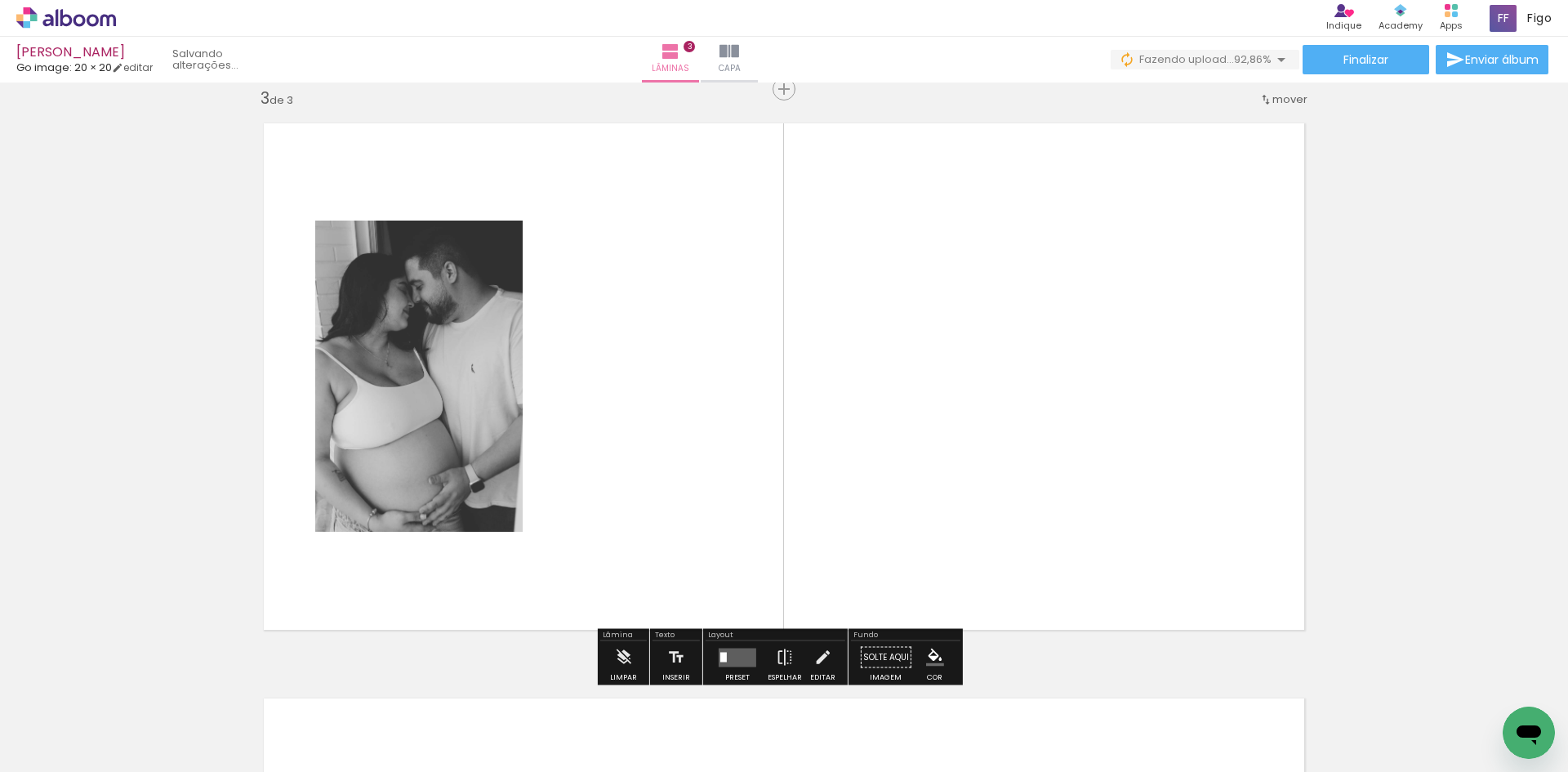
scroll to position [1171, 0]
drag, startPoint x: 362, startPoint y: 729, endPoint x: 467, endPoint y: 520, distance: 233.9
click at [450, 553] on quentale-workspace at bounding box center [784, 386] width 1568 height 772
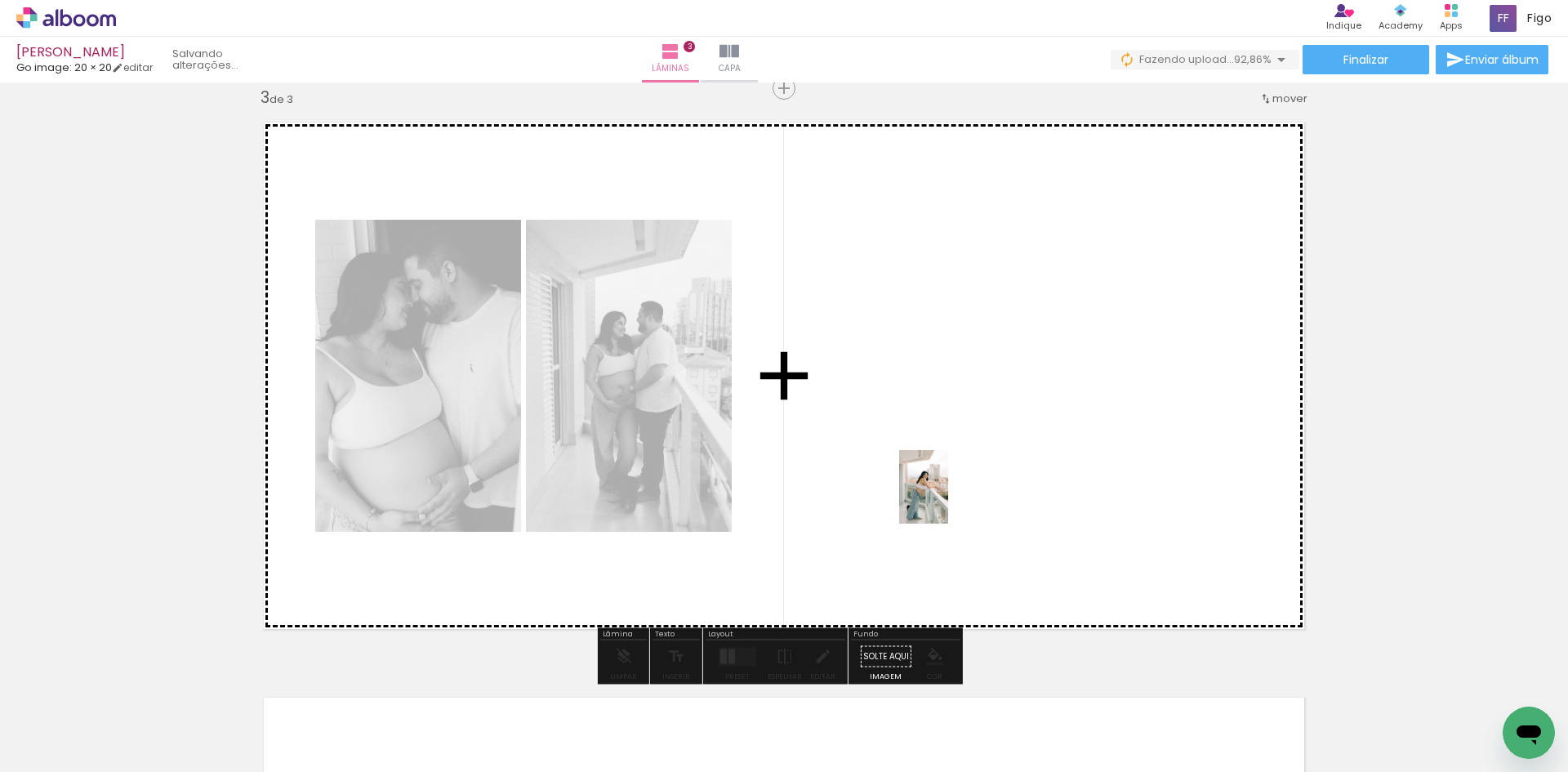
drag, startPoint x: 286, startPoint y: 729, endPoint x: 948, endPoint y: 499, distance: 700.8
click at [948, 499] on quentale-workspace at bounding box center [784, 386] width 1568 height 772
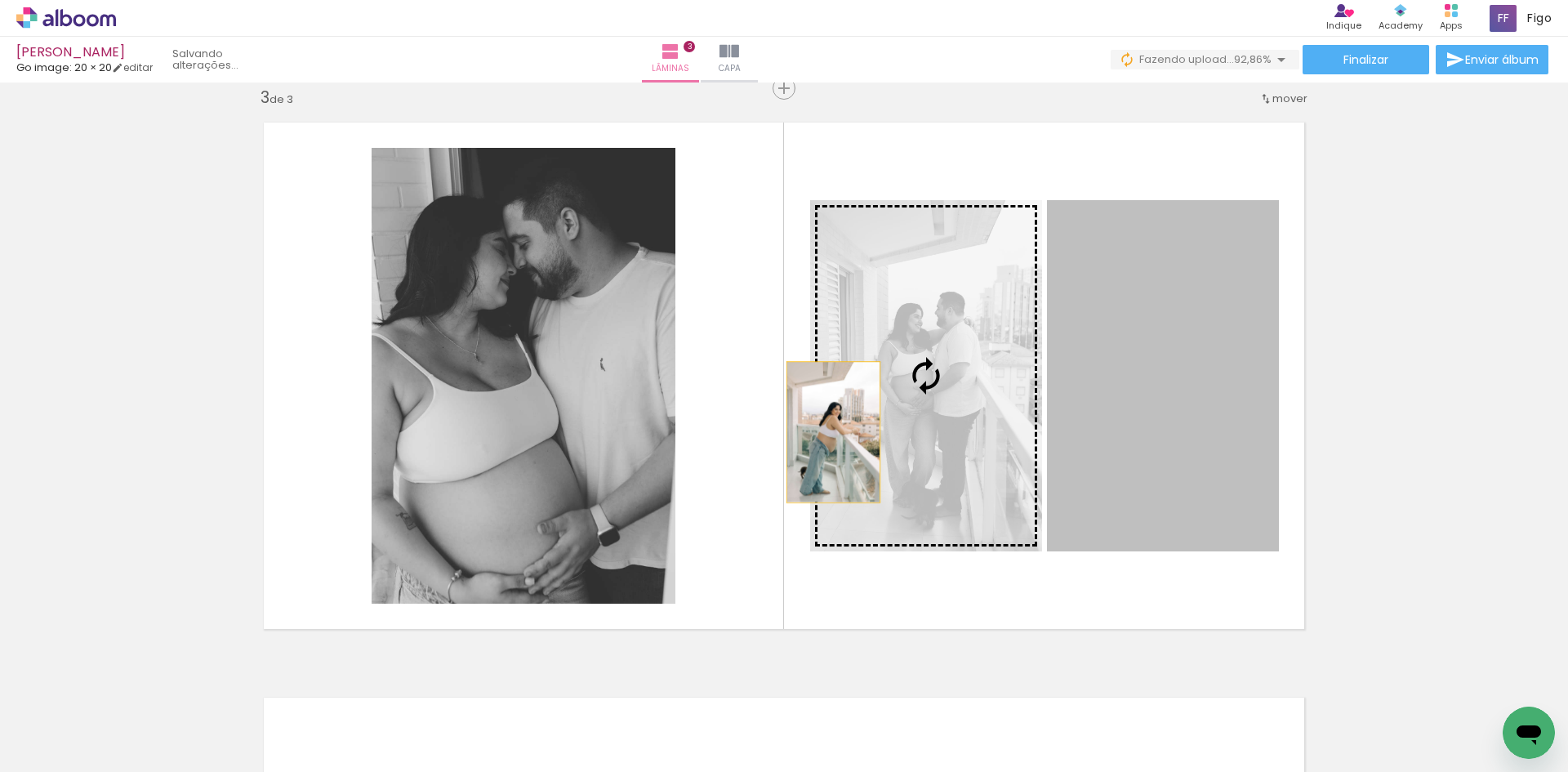
drag, startPoint x: 1167, startPoint y: 414, endPoint x: 556, endPoint y: 443, distance: 611.7
click at [0, 0] on slot at bounding box center [0, 0] width 0 height 0
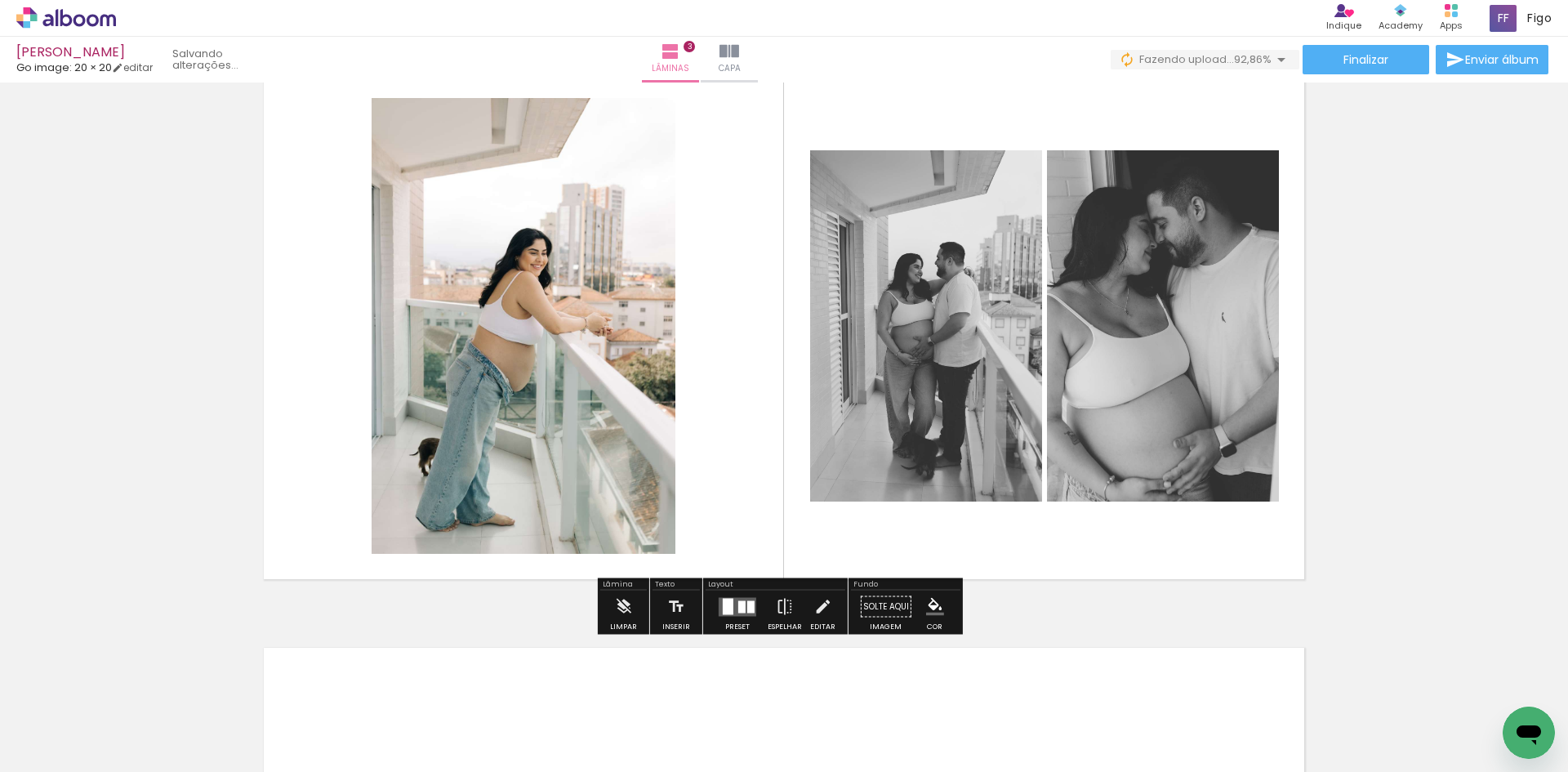
scroll to position [1334, 0]
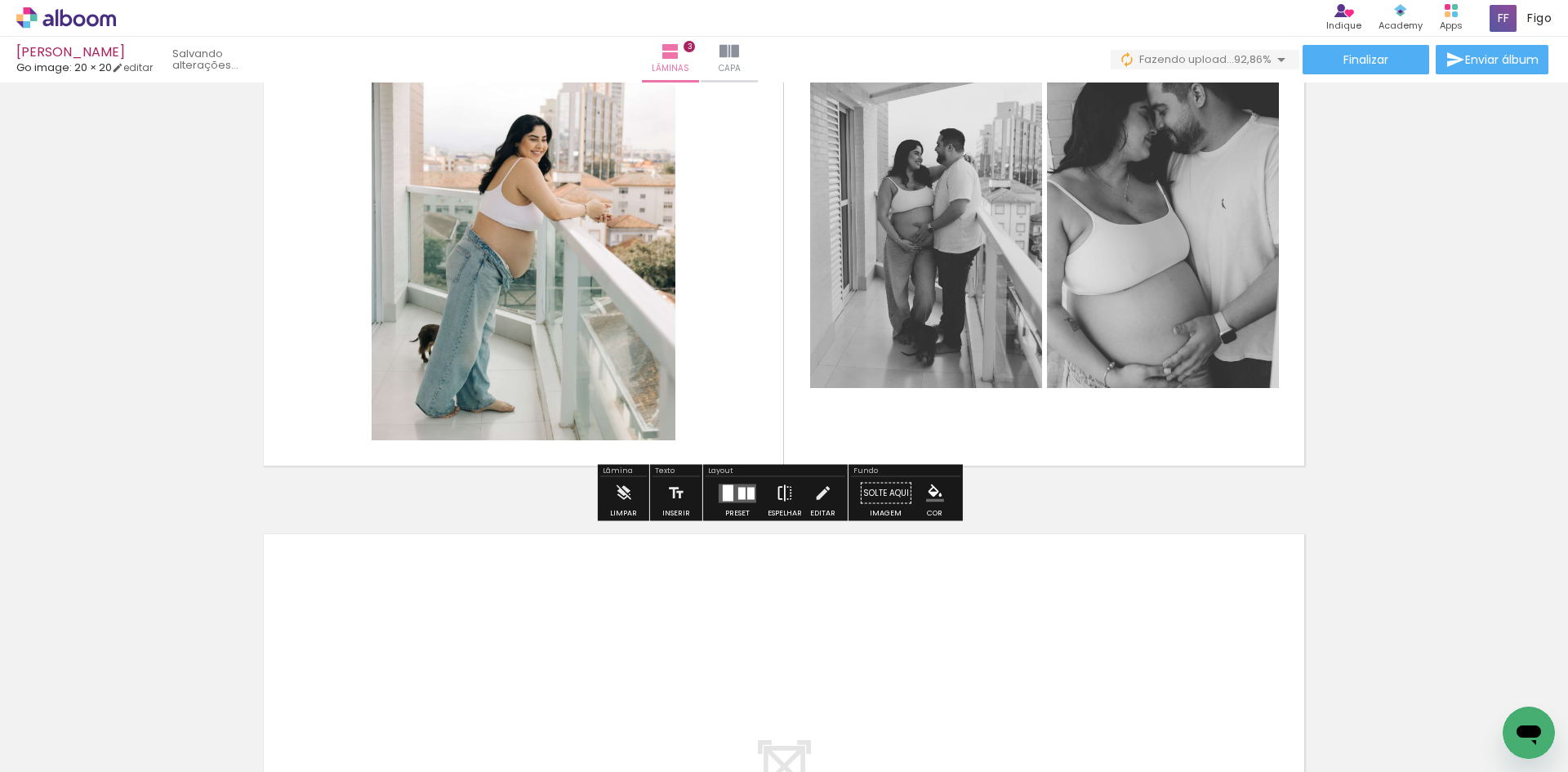
click at [785, 494] on iron-icon at bounding box center [784, 493] width 18 height 33
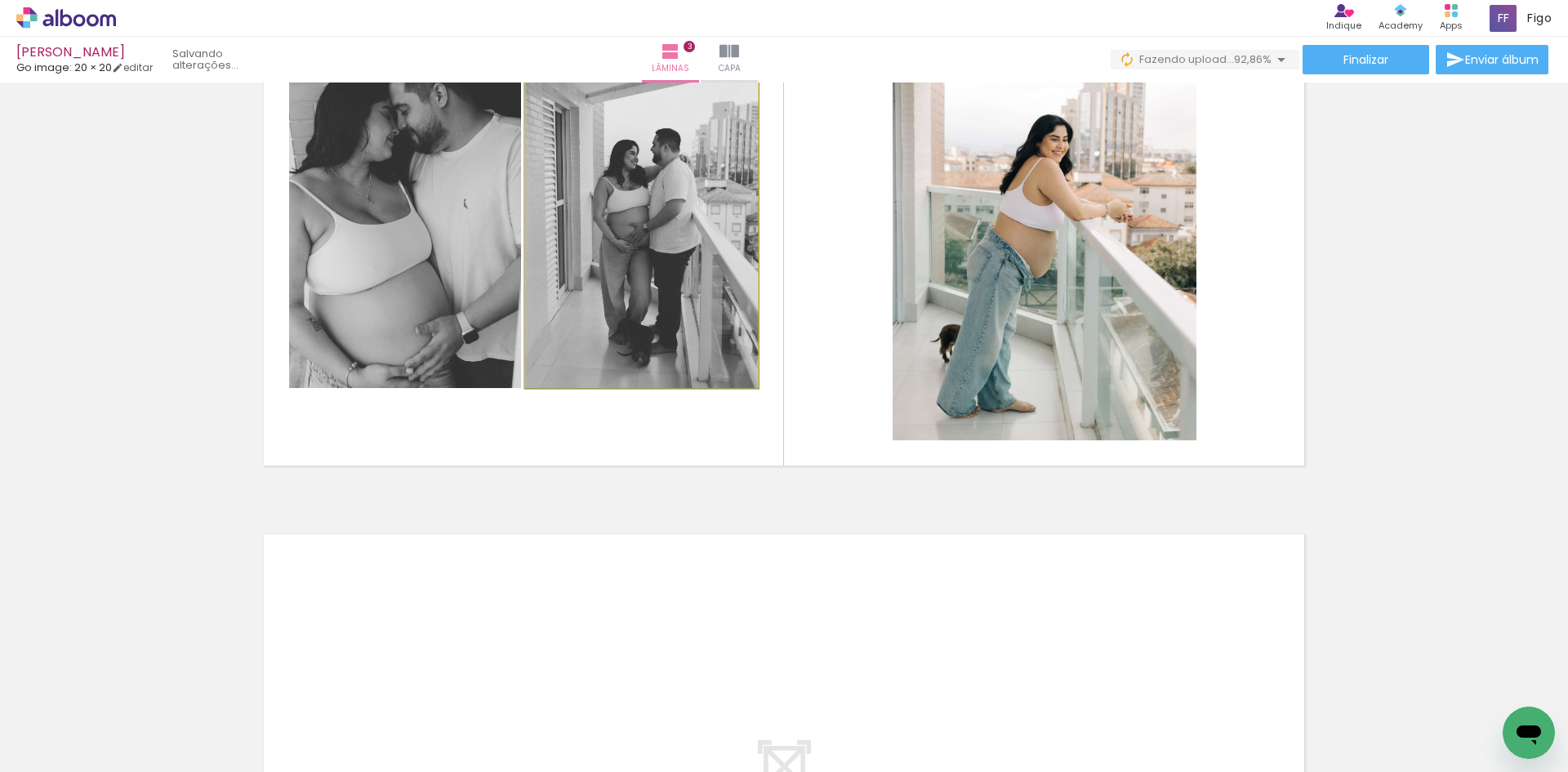
drag, startPoint x: 688, startPoint y: 298, endPoint x: 405, endPoint y: 286, distance: 283.3
click at [0, 0] on slot at bounding box center [0, 0] width 0 height 0
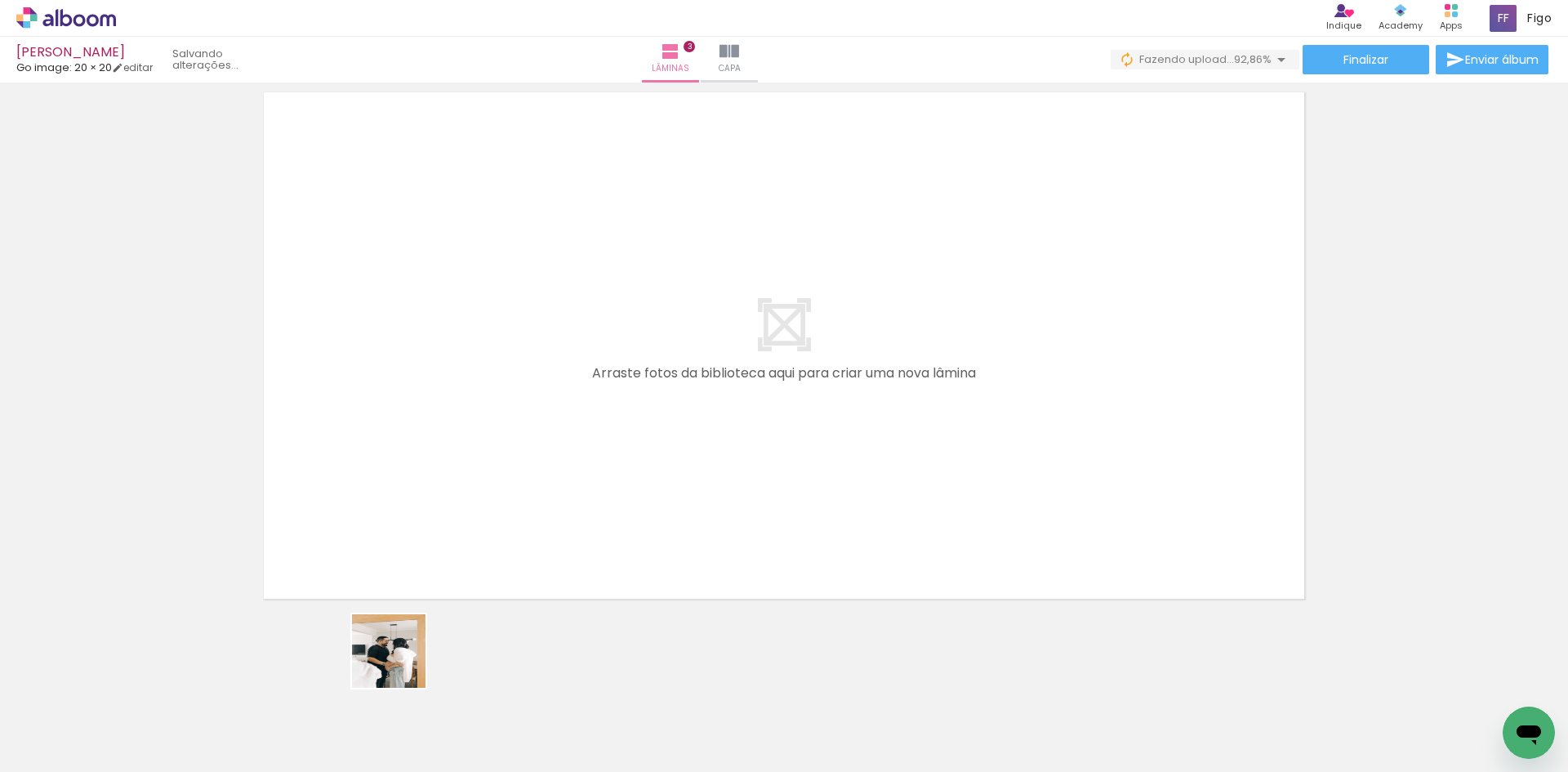
drag, startPoint x: 385, startPoint y: 715, endPoint x: 409, endPoint y: 508, distance: 208.4
click at [411, 546] on quentale-workspace at bounding box center [784, 386] width 1568 height 772
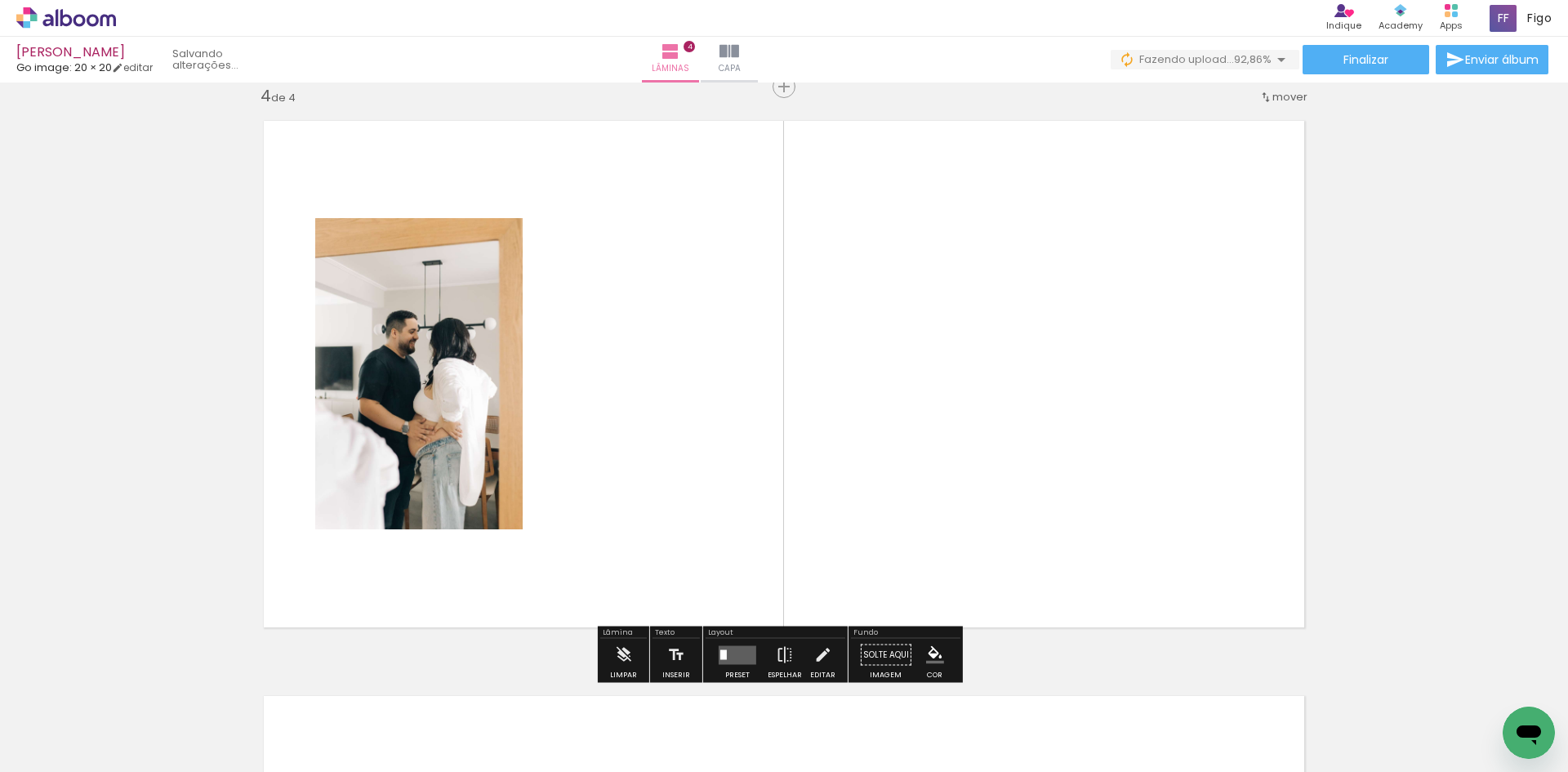
scroll to position [1746, 0]
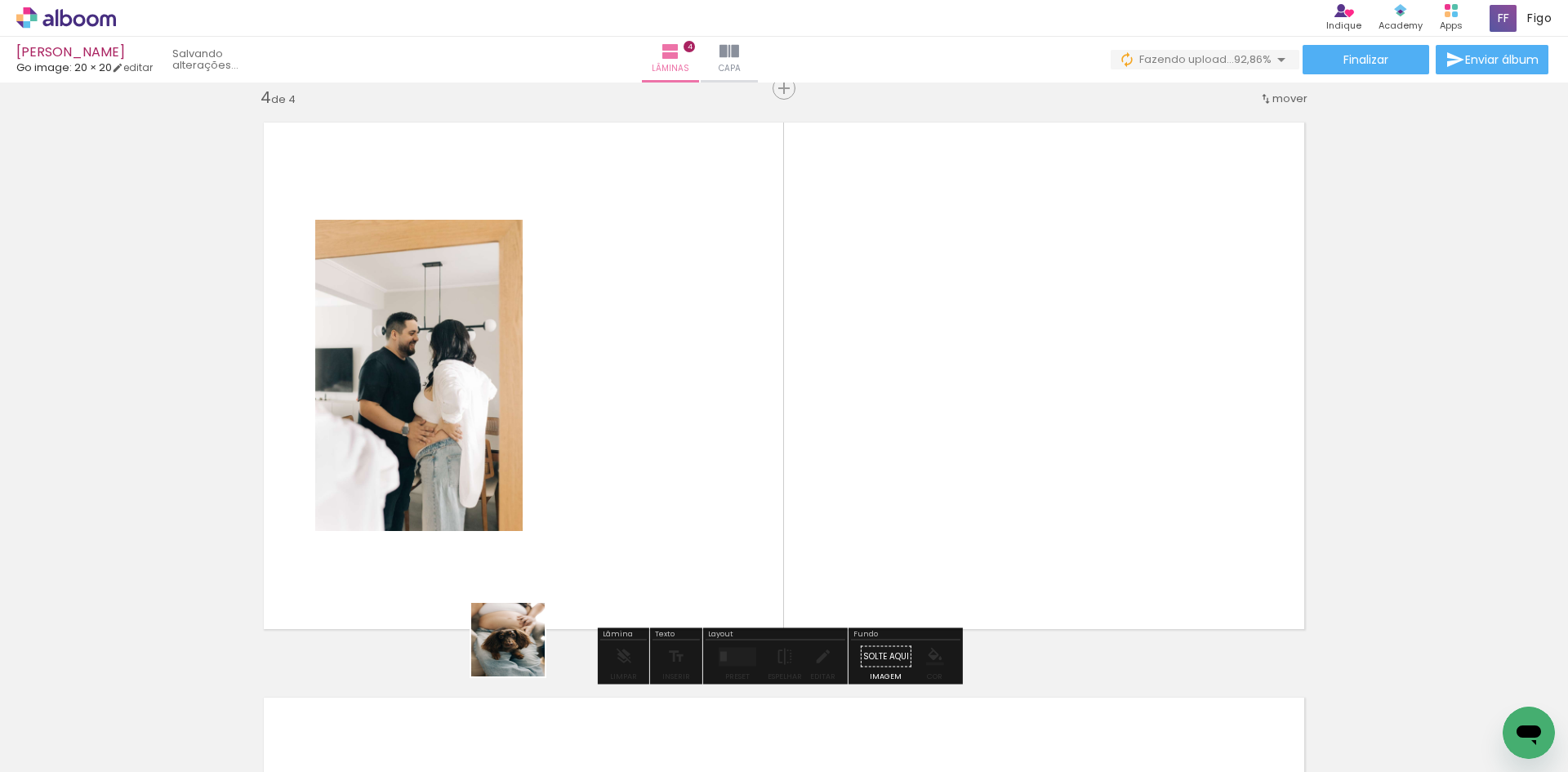
drag, startPoint x: 262, startPoint y: 715, endPoint x: 679, endPoint y: 520, distance: 460.3
click at [679, 520] on quentale-workspace at bounding box center [784, 386] width 1568 height 772
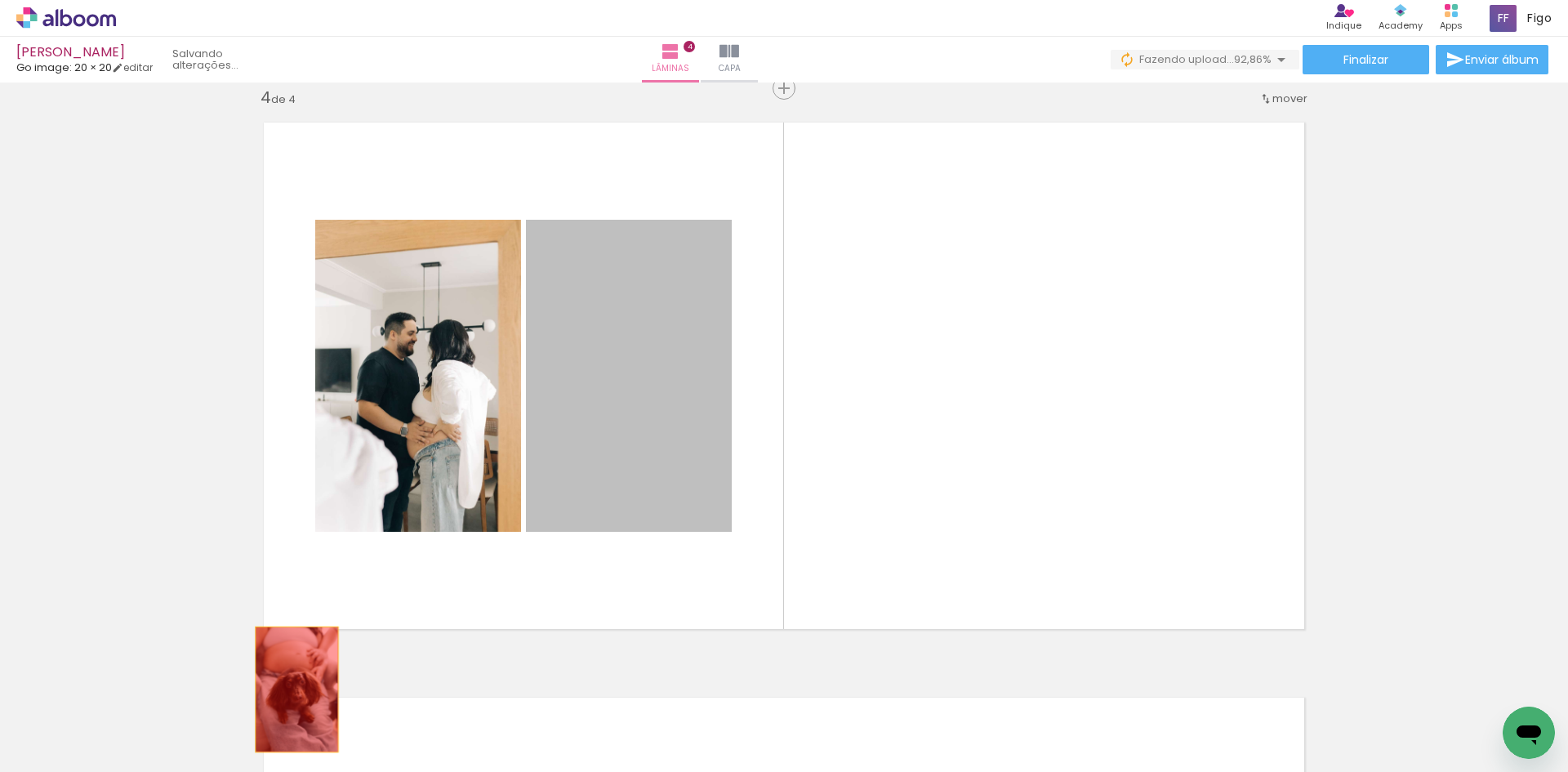
drag, startPoint x: 653, startPoint y: 448, endPoint x: 279, endPoint y: 699, distance: 450.4
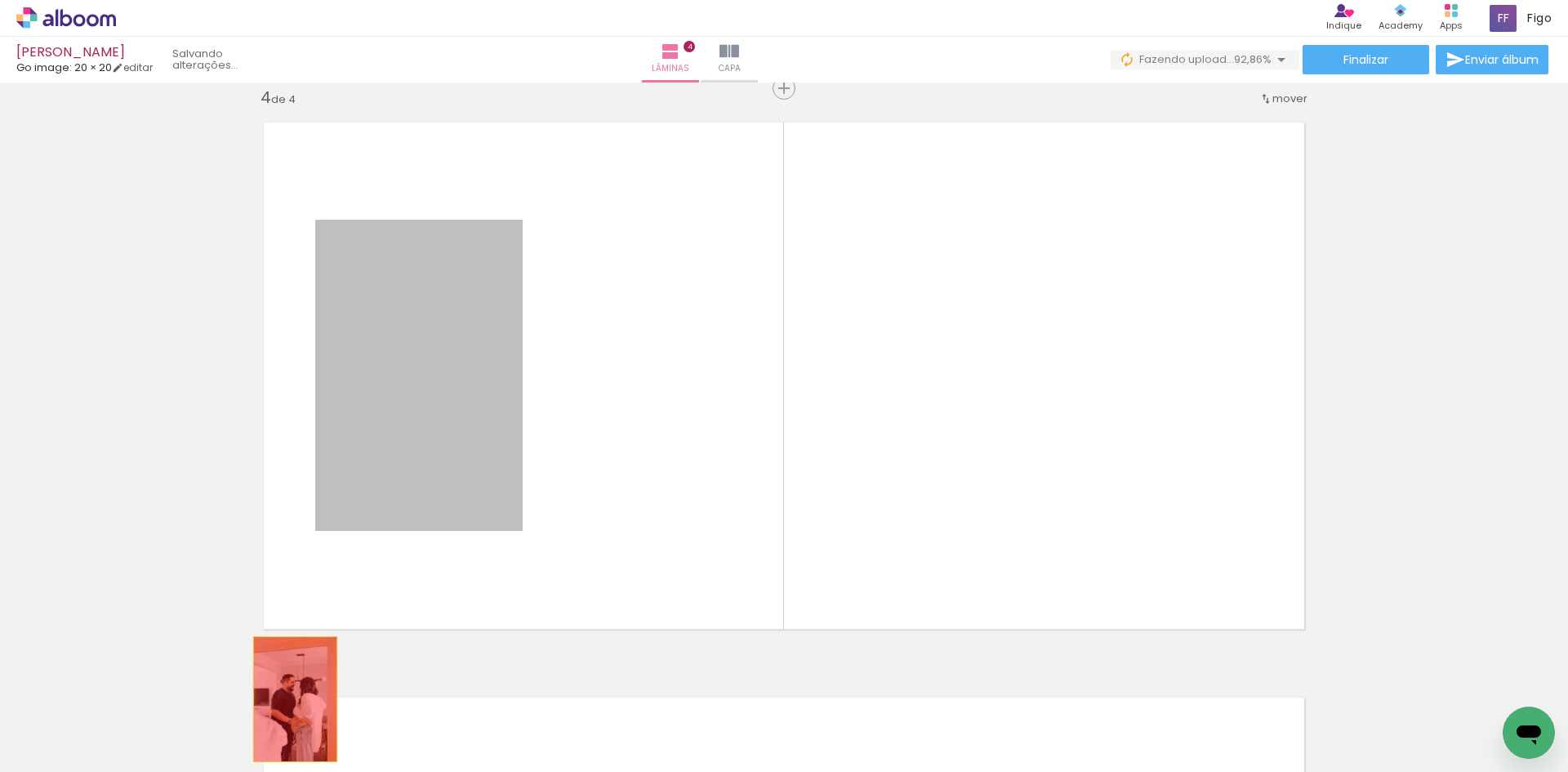
drag, startPoint x: 381, startPoint y: 455, endPoint x: 289, endPoint y: 699, distance: 260.8
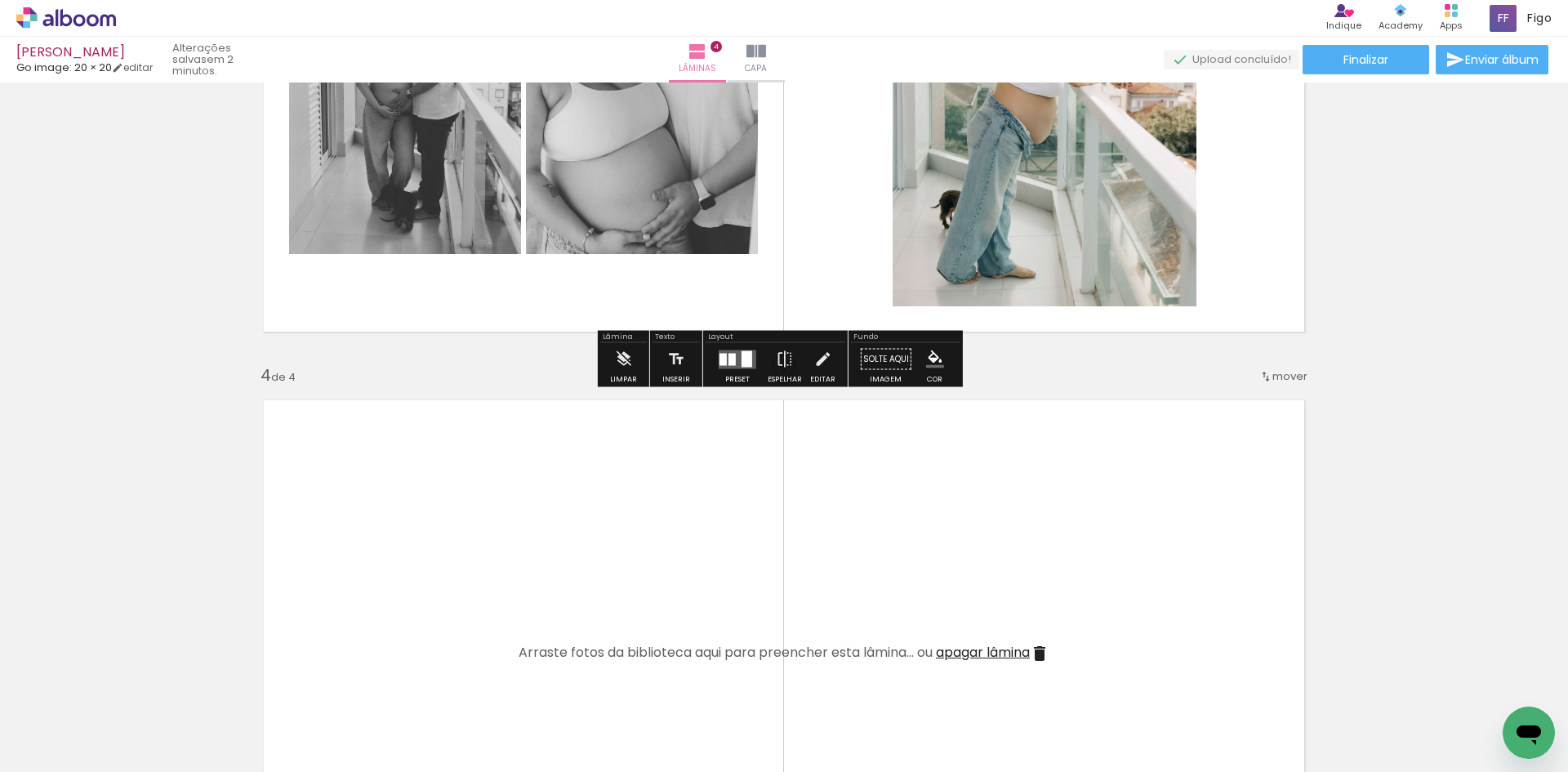
scroll to position [1664, 0]
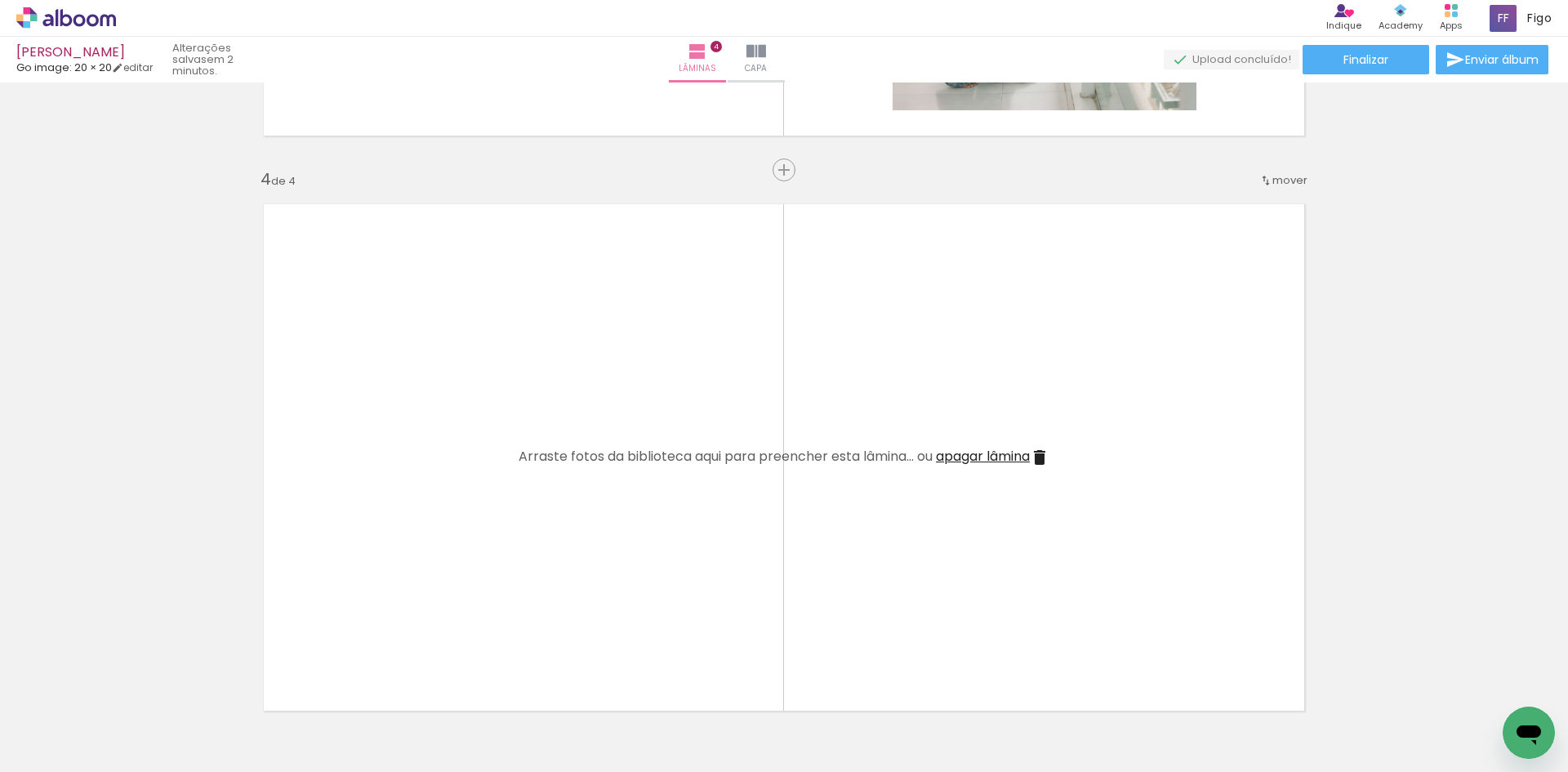
drag, startPoint x: 271, startPoint y: 710, endPoint x: 313, endPoint y: 534, distance: 180.9
click at [313, 534] on quentale-workspace at bounding box center [784, 386] width 1568 height 772
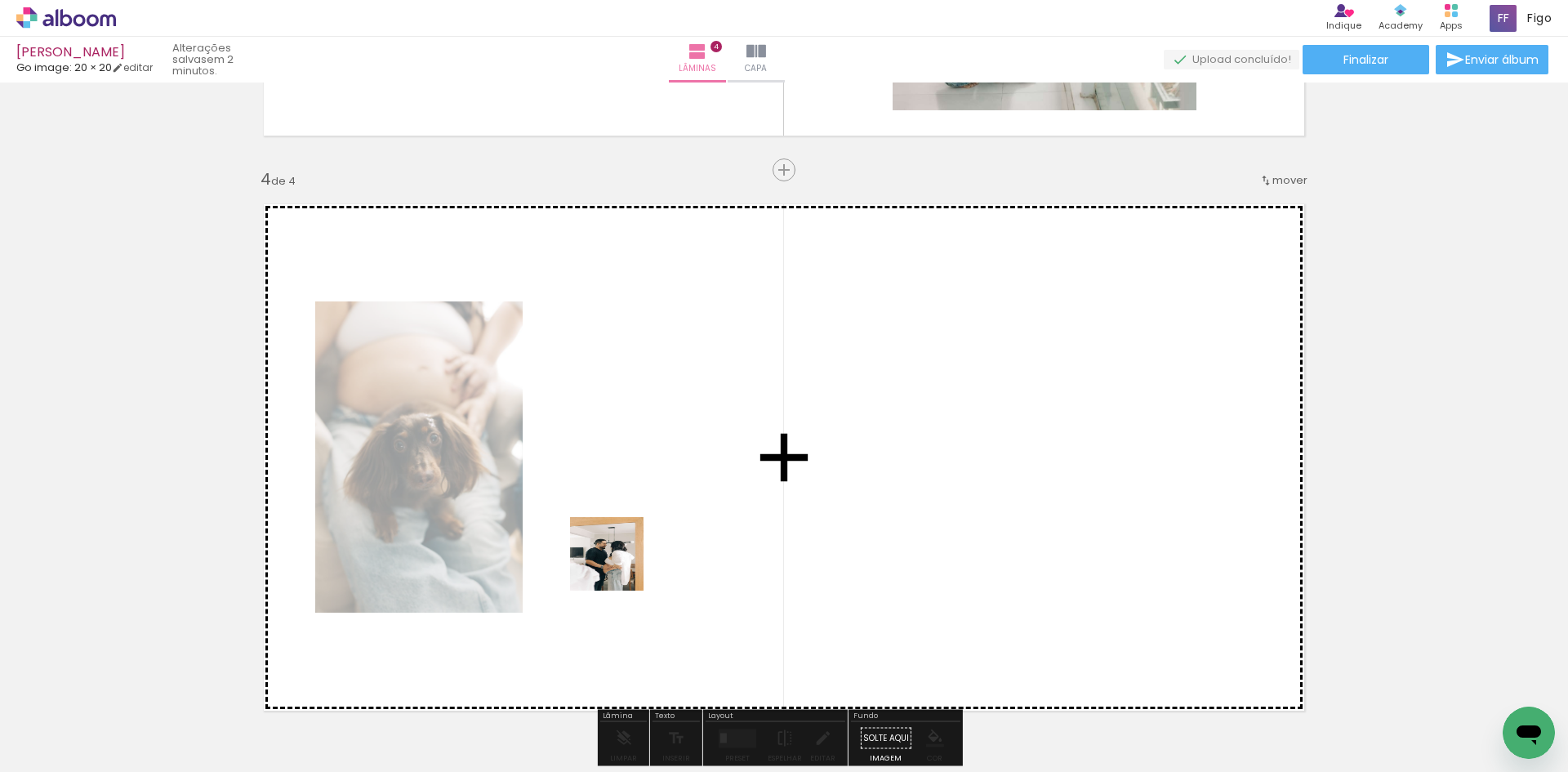
drag, startPoint x: 403, startPoint y: 664, endPoint x: 631, endPoint y: 552, distance: 254.0
click at [631, 552] on quentale-workspace at bounding box center [784, 386] width 1568 height 772
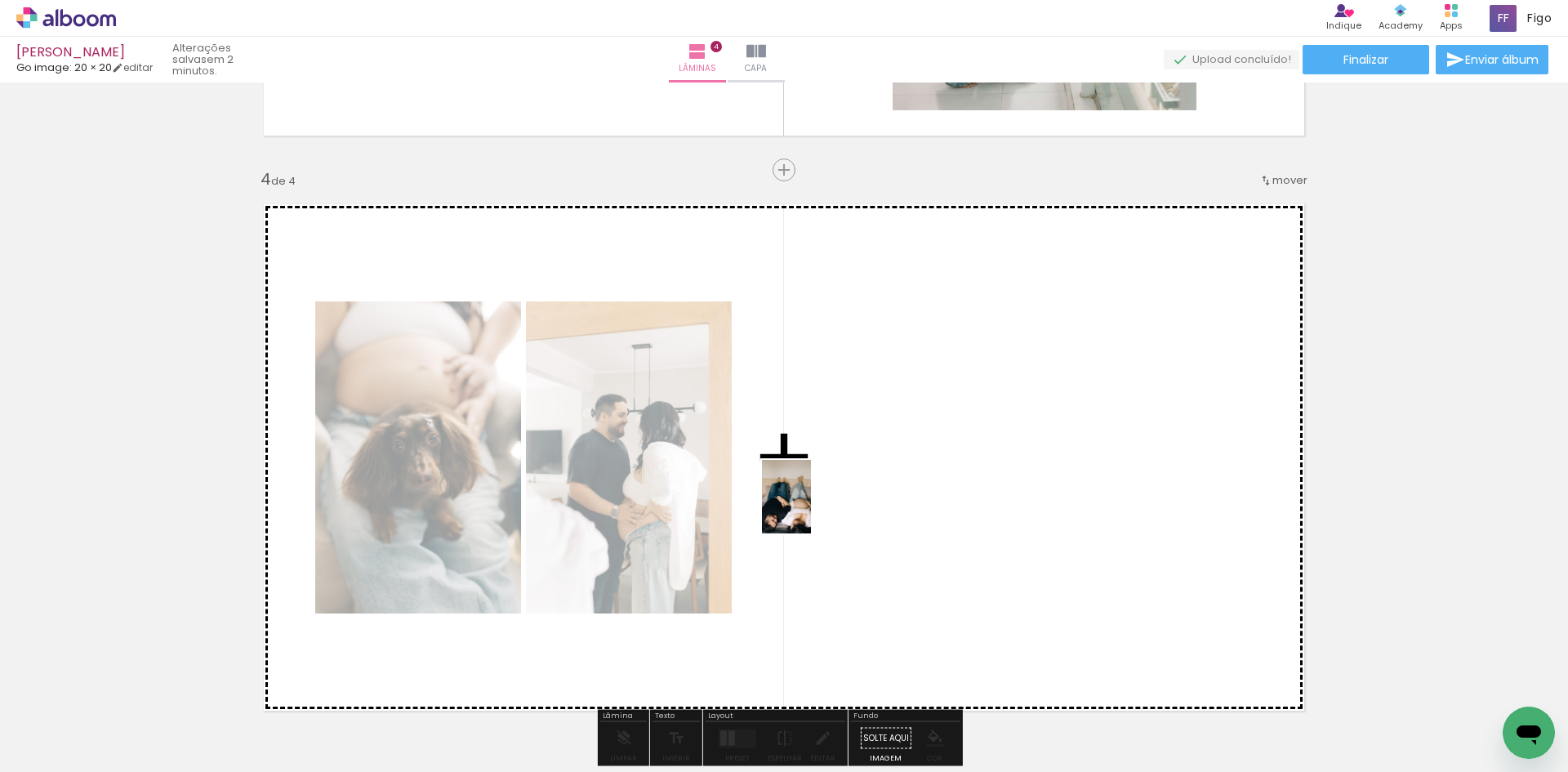
drag, startPoint x: 263, startPoint y: 720, endPoint x: 811, endPoint y: 509, distance: 587.2
click at [811, 509] on quentale-workspace at bounding box center [784, 386] width 1568 height 772
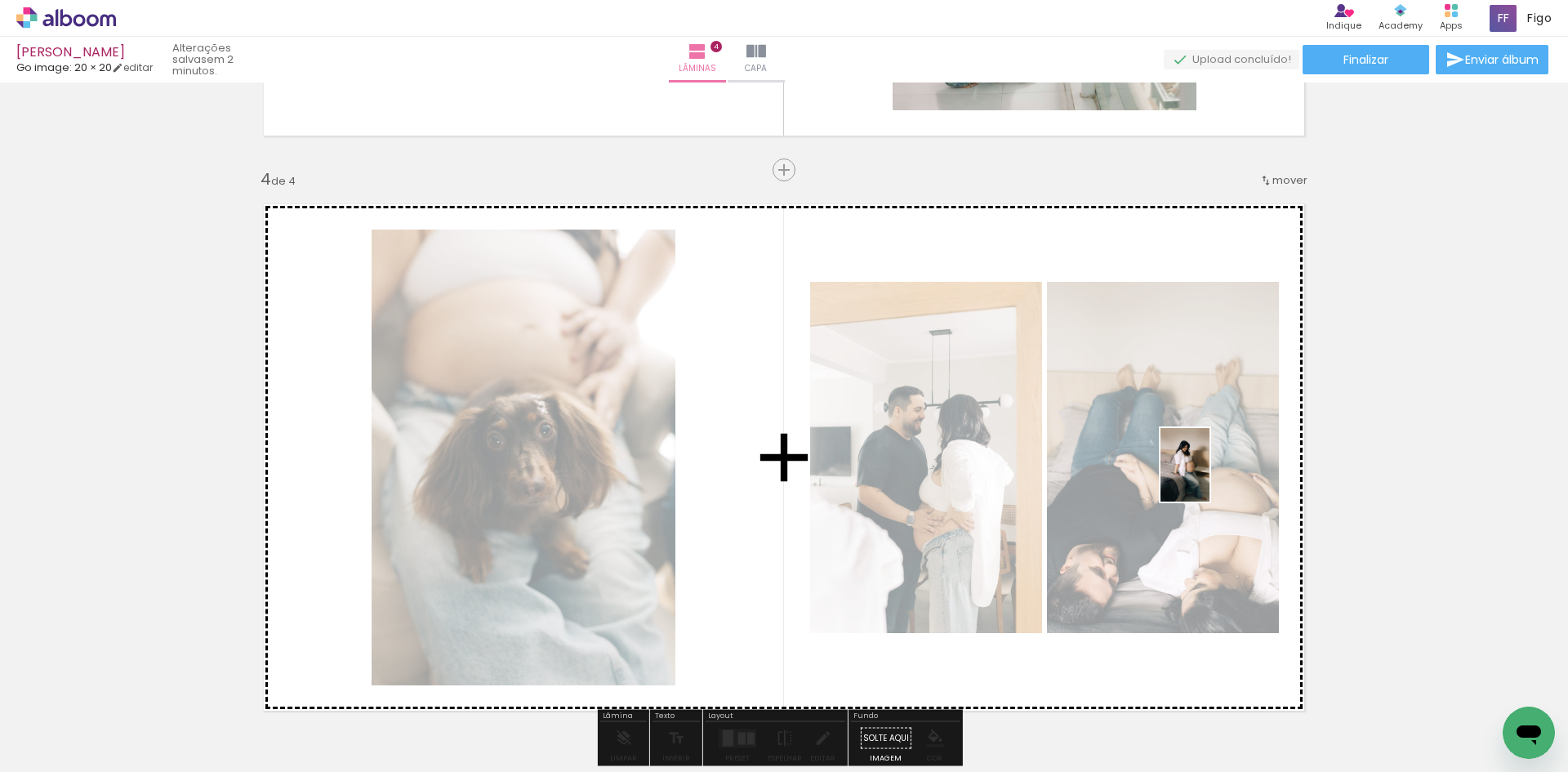
drag, startPoint x: 249, startPoint y: 730, endPoint x: 1209, endPoint y: 477, distance: 992.8
click at [1209, 477] on quentale-workspace at bounding box center [784, 386] width 1568 height 772
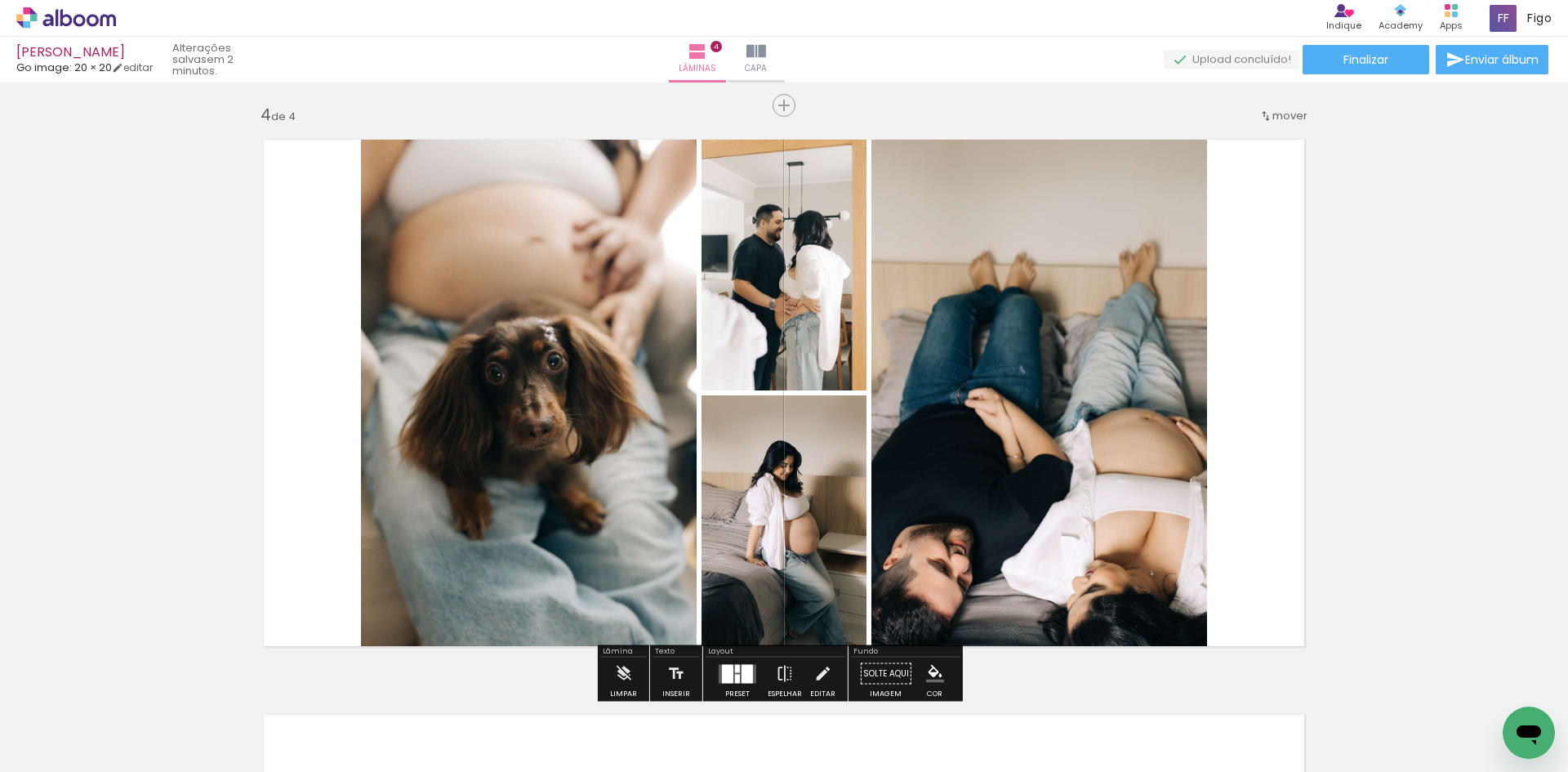
scroll to position [1828, 0]
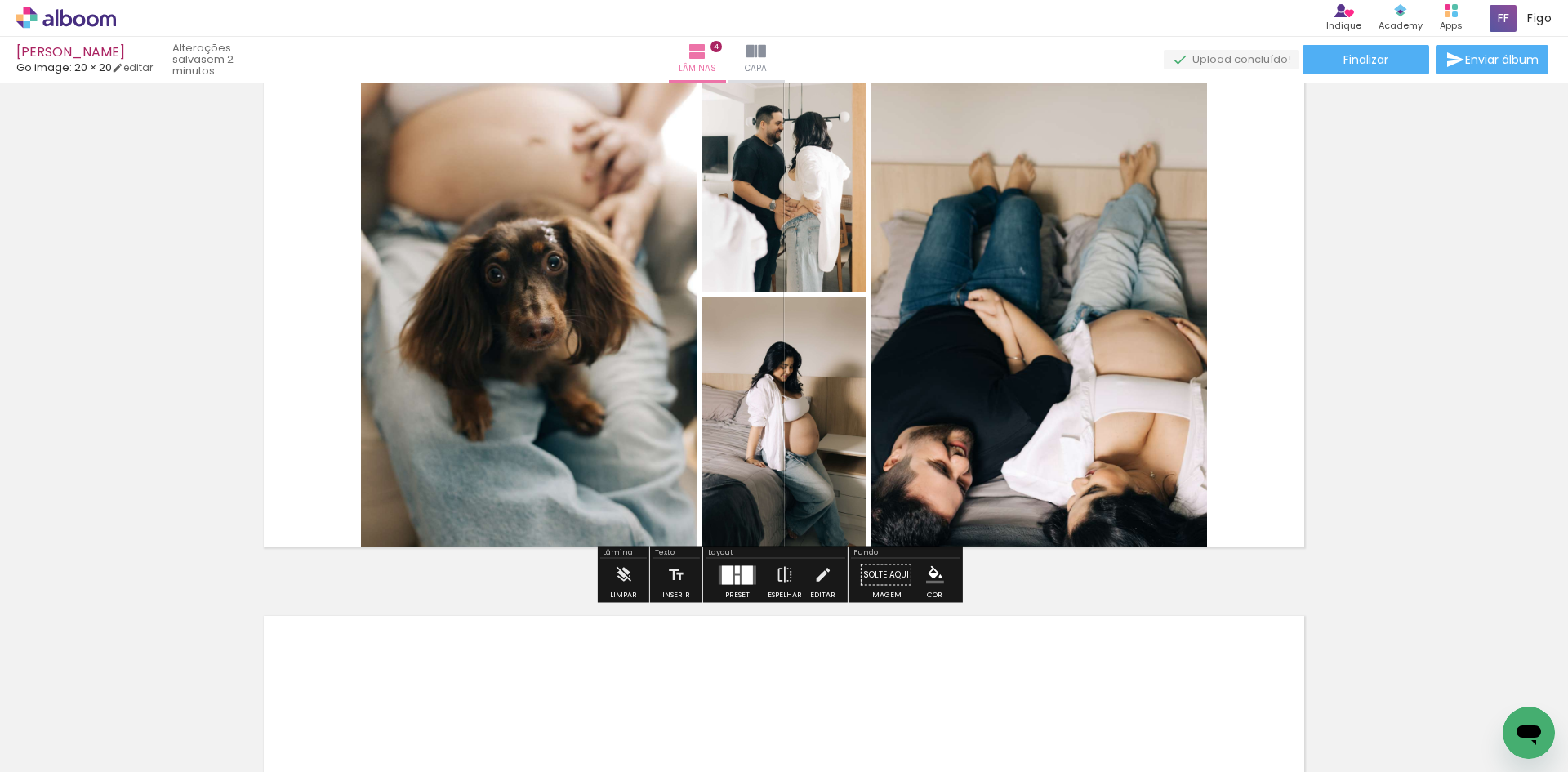
click at [740, 584] on div at bounding box center [736, 575] width 44 height 33
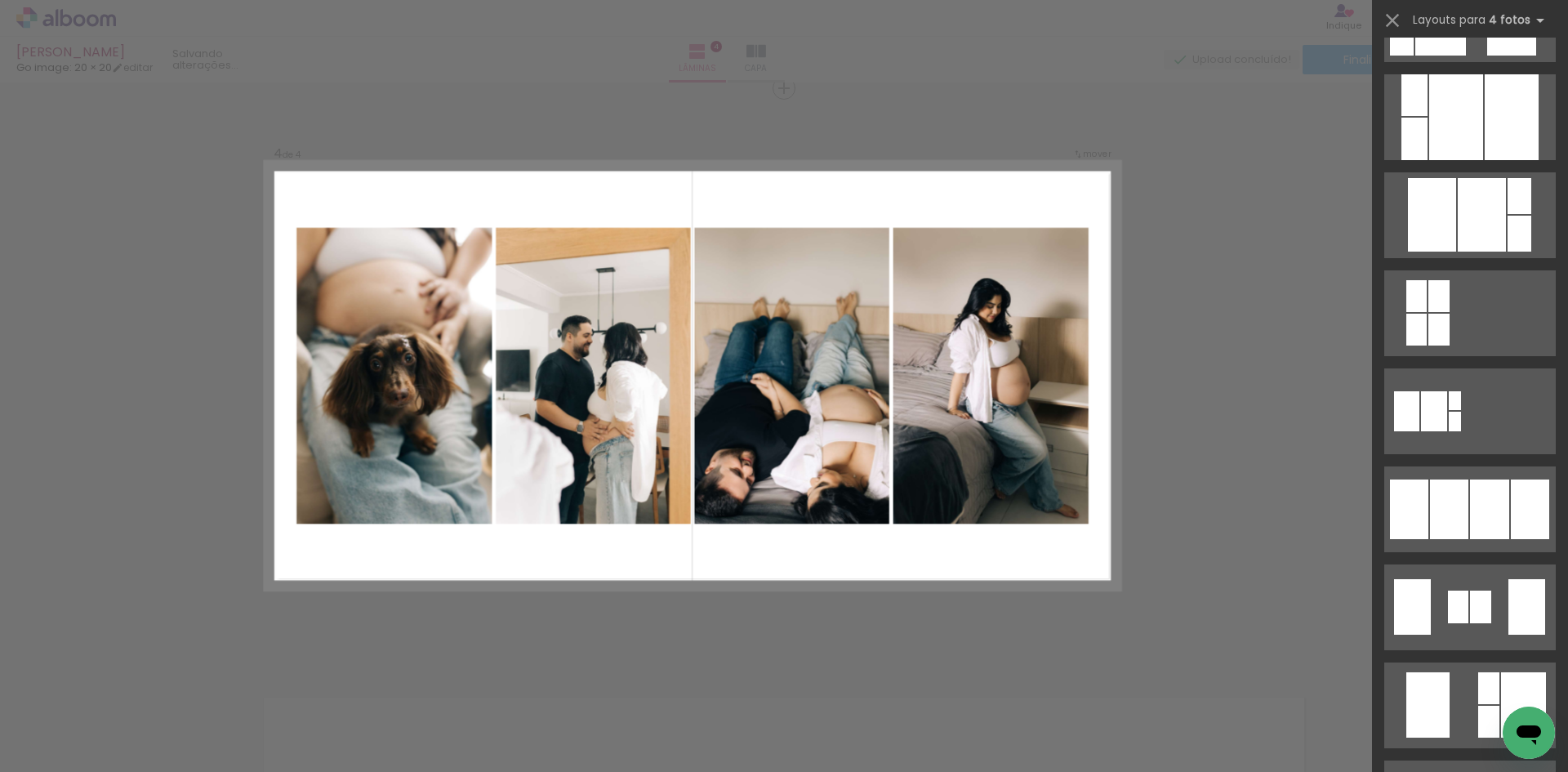
scroll to position [816, 0]
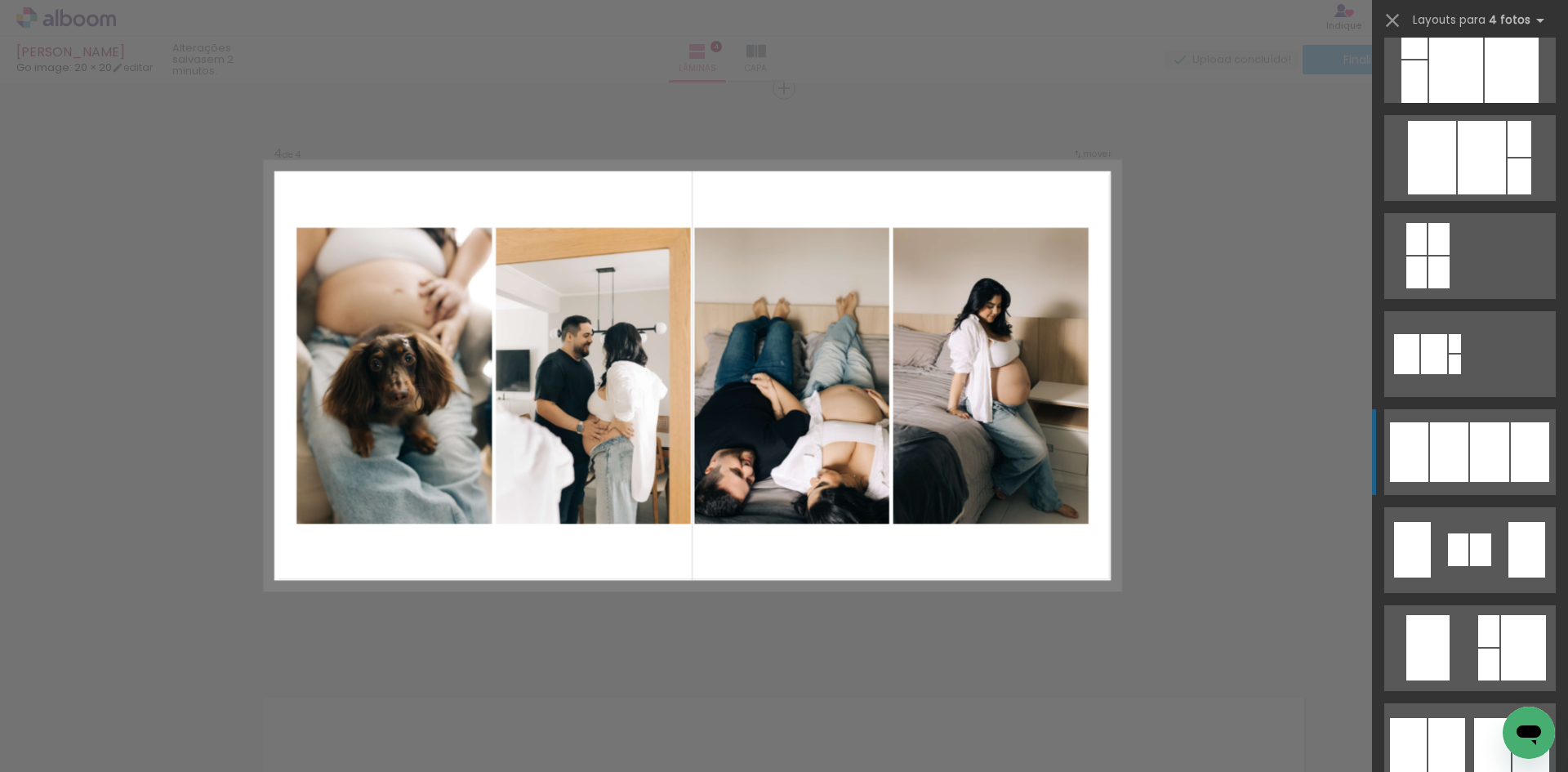
click at [1462, 418] on quentale-layouter at bounding box center [1469, 452] width 171 height 86
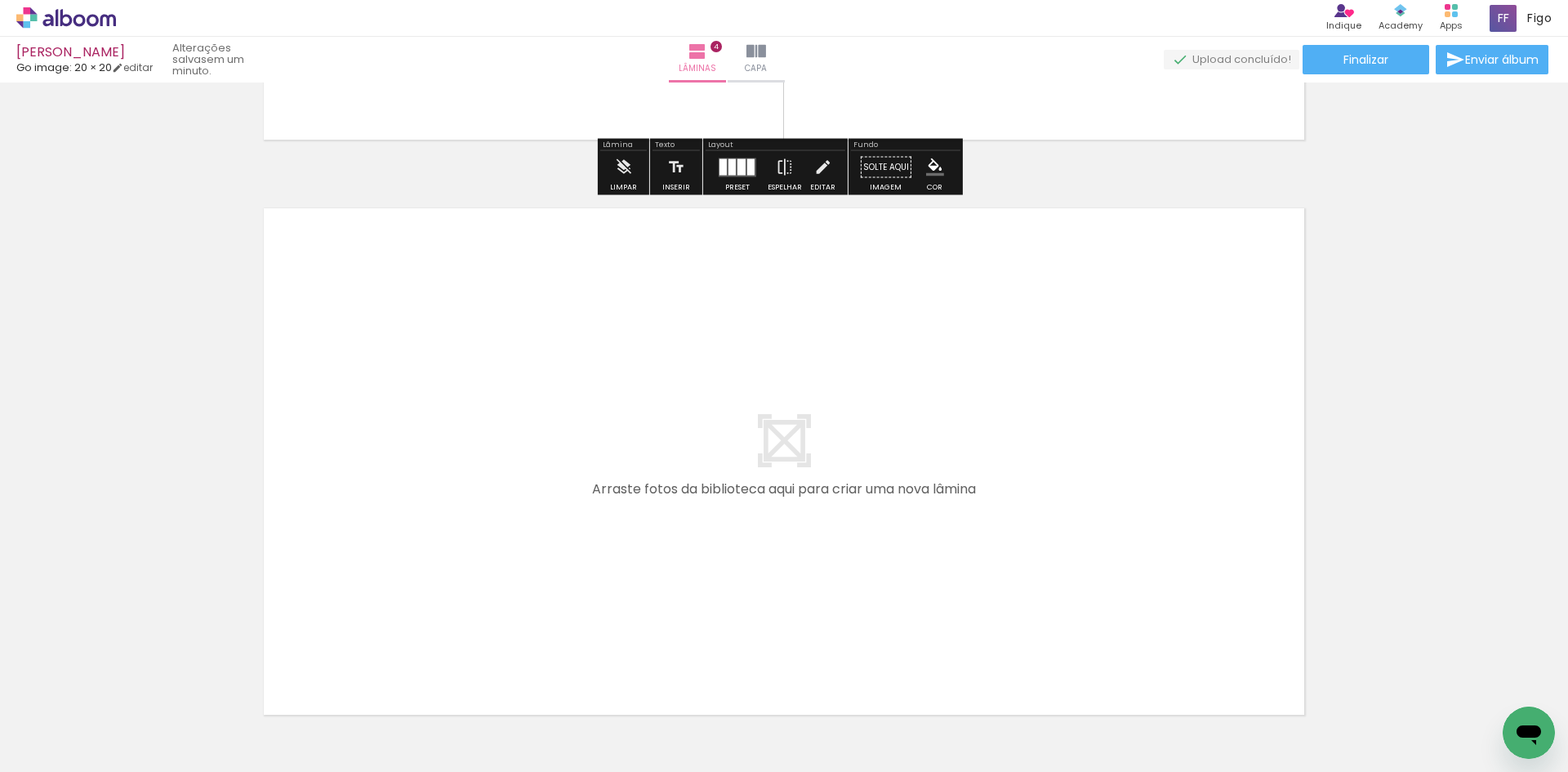
scroll to position [2236, 0]
drag, startPoint x: 329, startPoint y: 624, endPoint x: 387, endPoint y: 522, distance: 117.3
click at [387, 522] on quentale-workspace at bounding box center [784, 386] width 1568 height 772
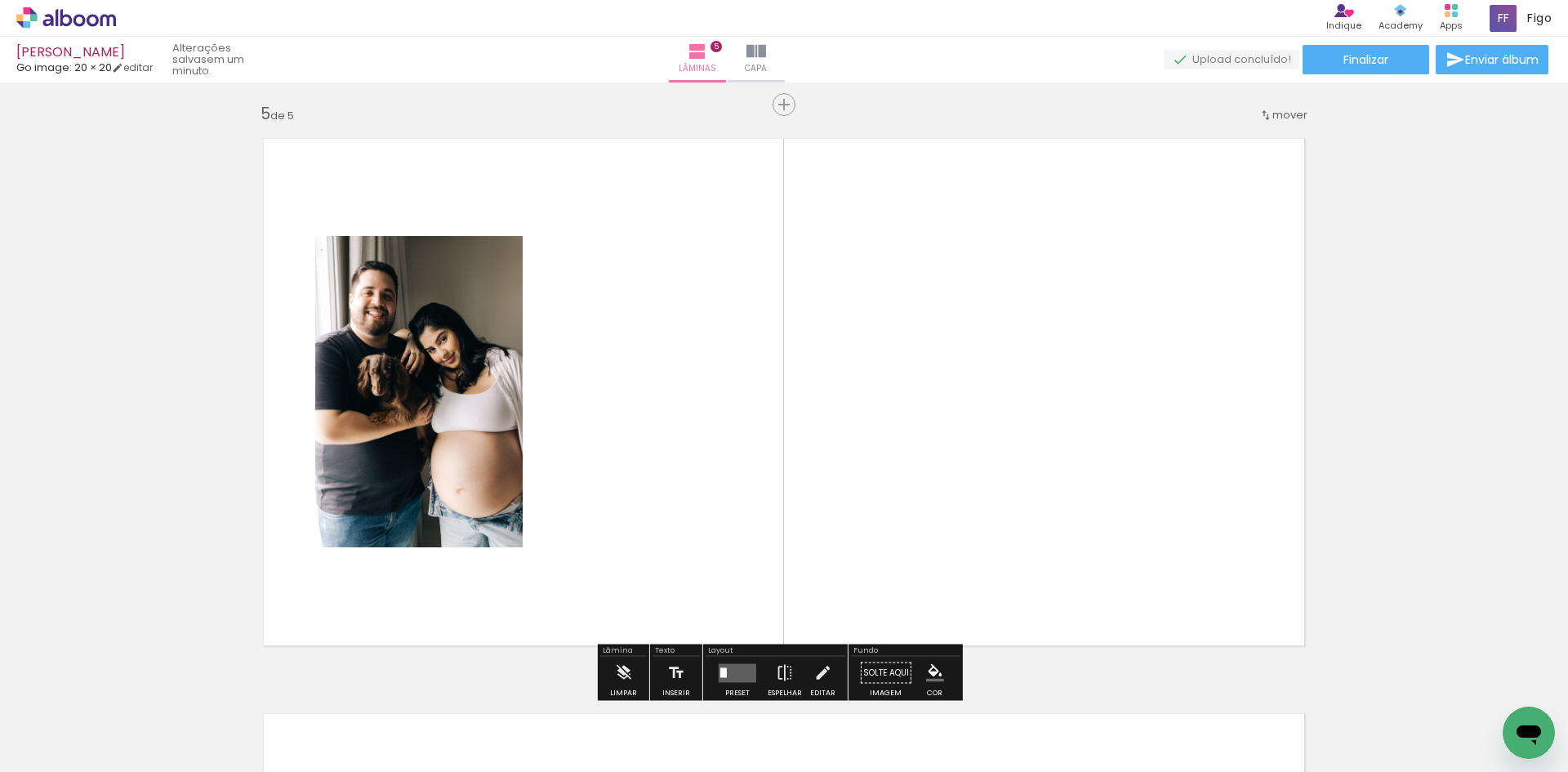
scroll to position [2321, 0]
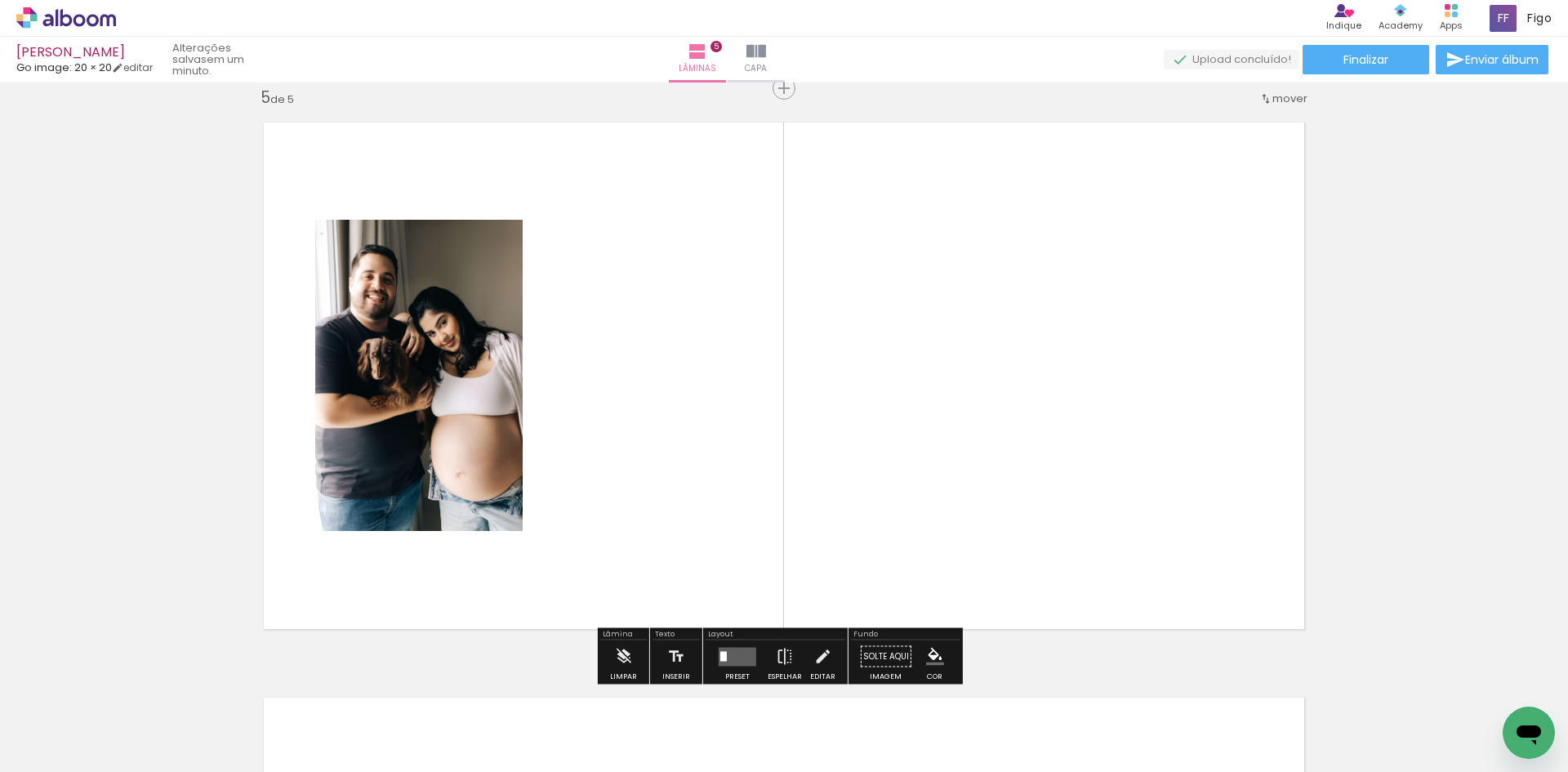
drag, startPoint x: 271, startPoint y: 715, endPoint x: 436, endPoint y: 491, distance: 278.2
click at [432, 500] on quentale-workspace at bounding box center [784, 386] width 1568 height 772
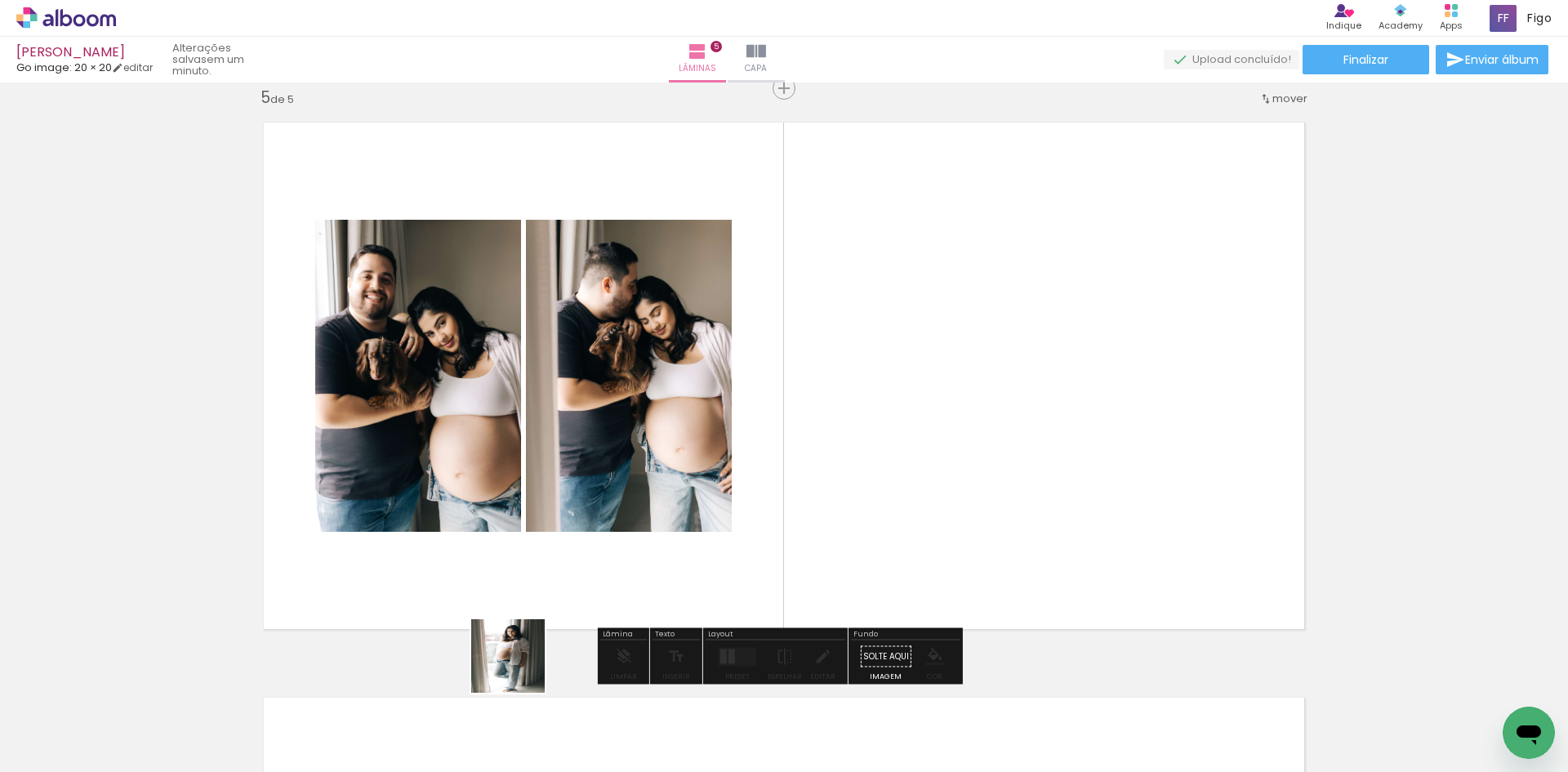
drag, startPoint x: 270, startPoint y: 732, endPoint x: 666, endPoint y: 504, distance: 456.9
click at [641, 534] on quentale-workspace at bounding box center [784, 386] width 1568 height 772
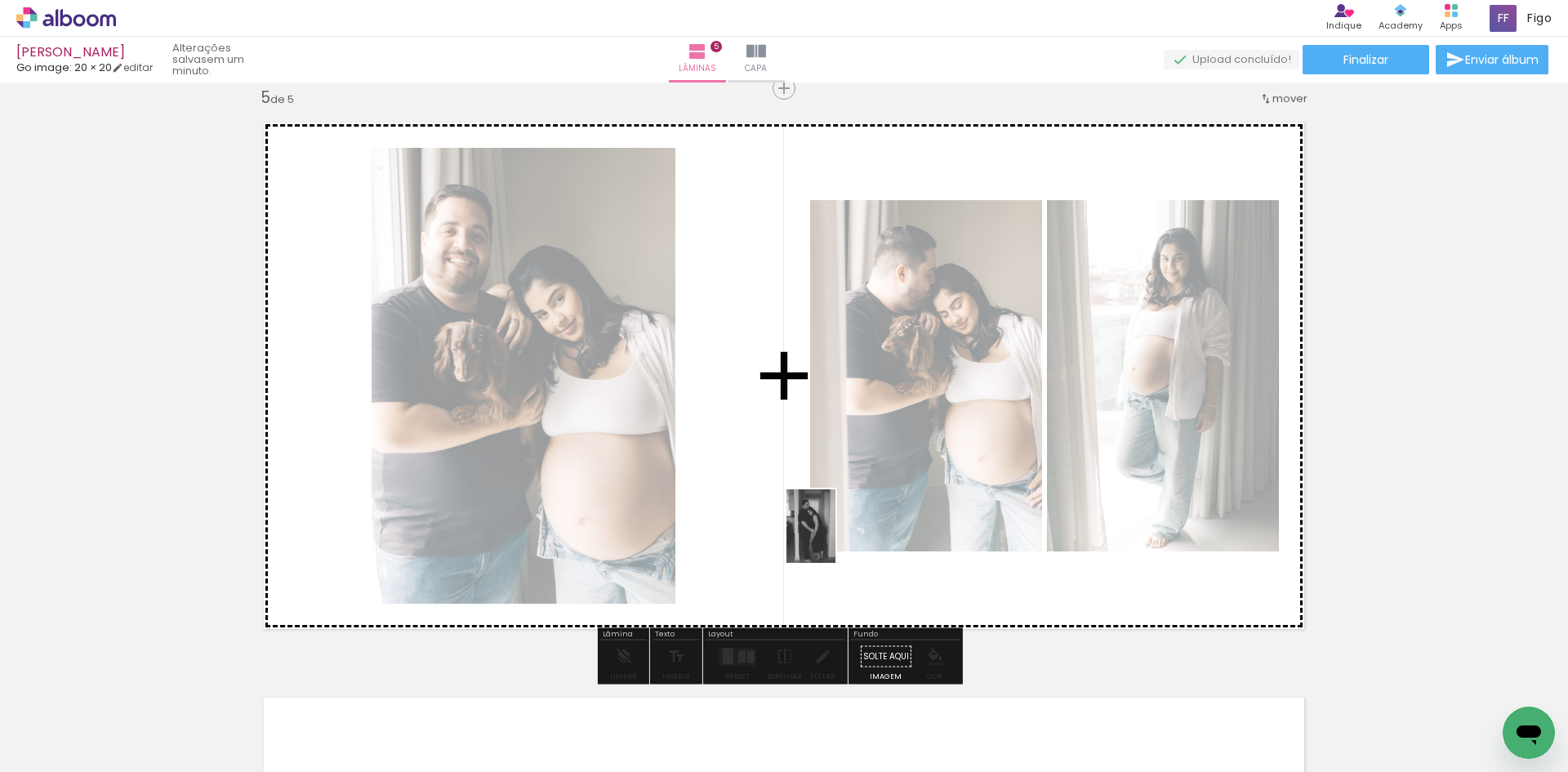
drag, startPoint x: 263, startPoint y: 722, endPoint x: 889, endPoint y: 463, distance: 677.5
click at [889, 463] on quentale-workspace at bounding box center [784, 386] width 1568 height 772
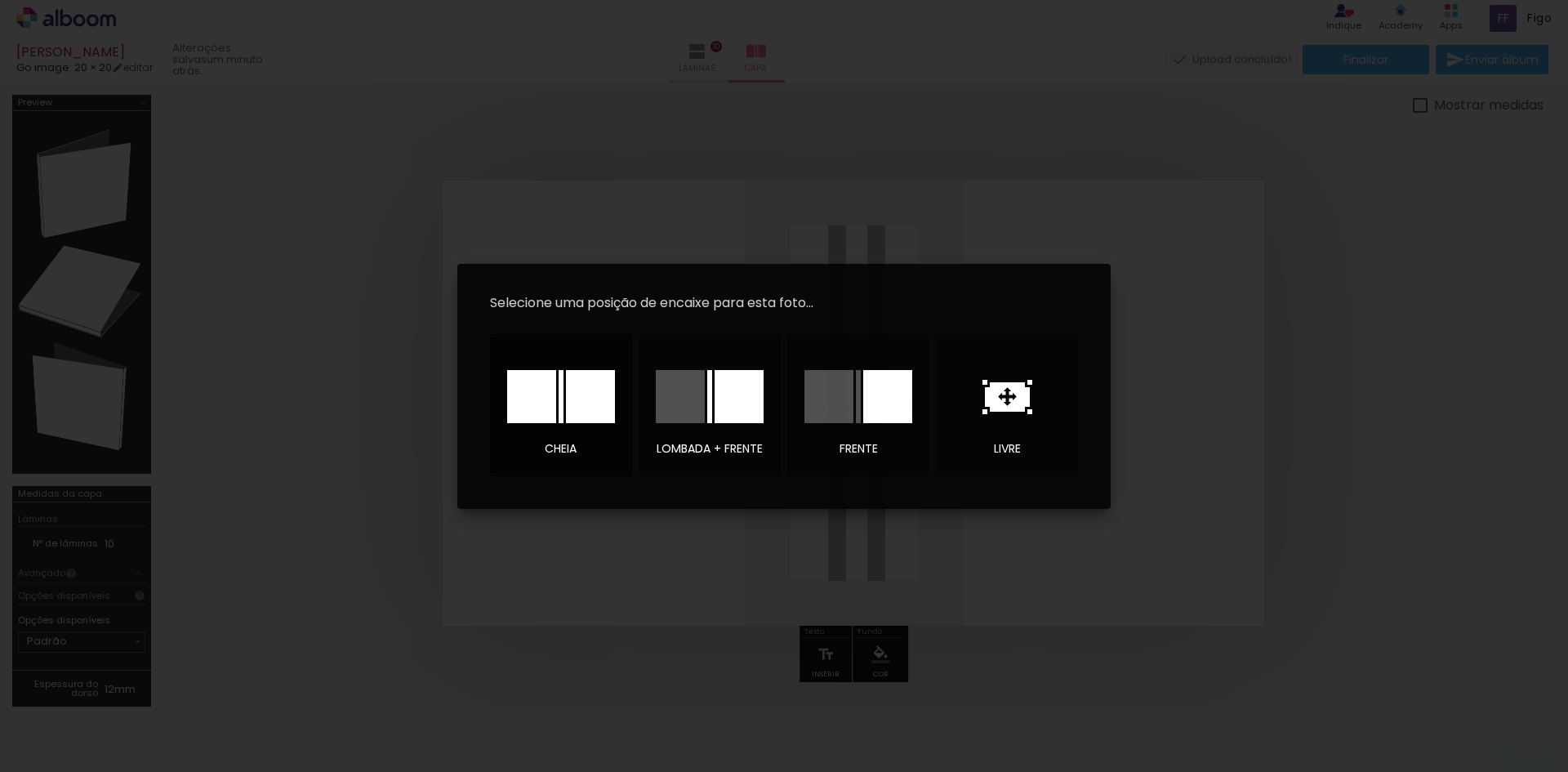
click at [581, 418] on div at bounding box center [590, 396] width 49 height 53
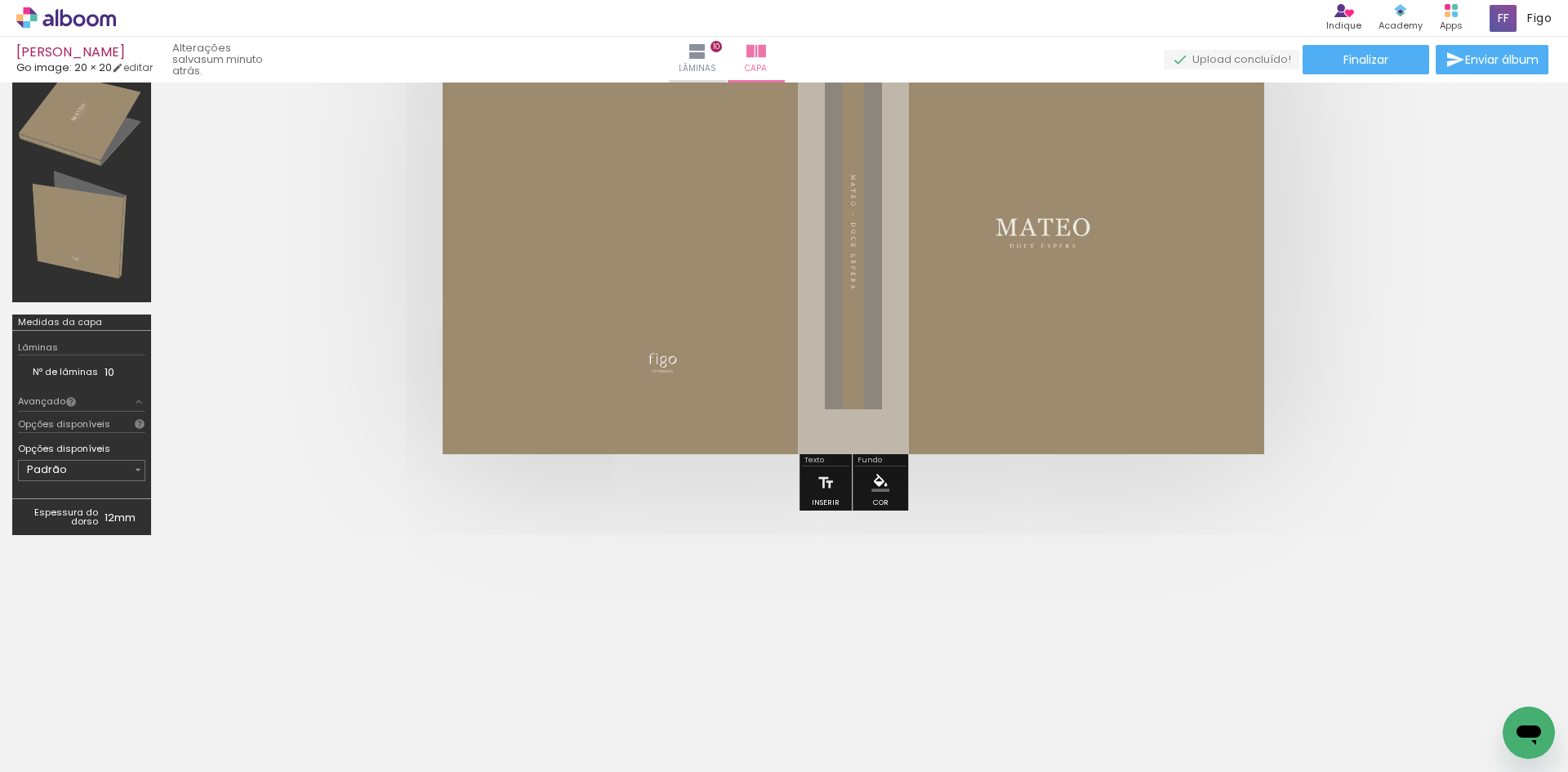
click at [1343, 74] on div "MANOELA - MATEO Go image: 20 × 20 editar um minuto atrás. Lâminas 10 Capa Final…" at bounding box center [784, 41] width 1568 height 82
click at [1343, 65] on span "Finalizar" at bounding box center [1365, 60] width 45 height 12
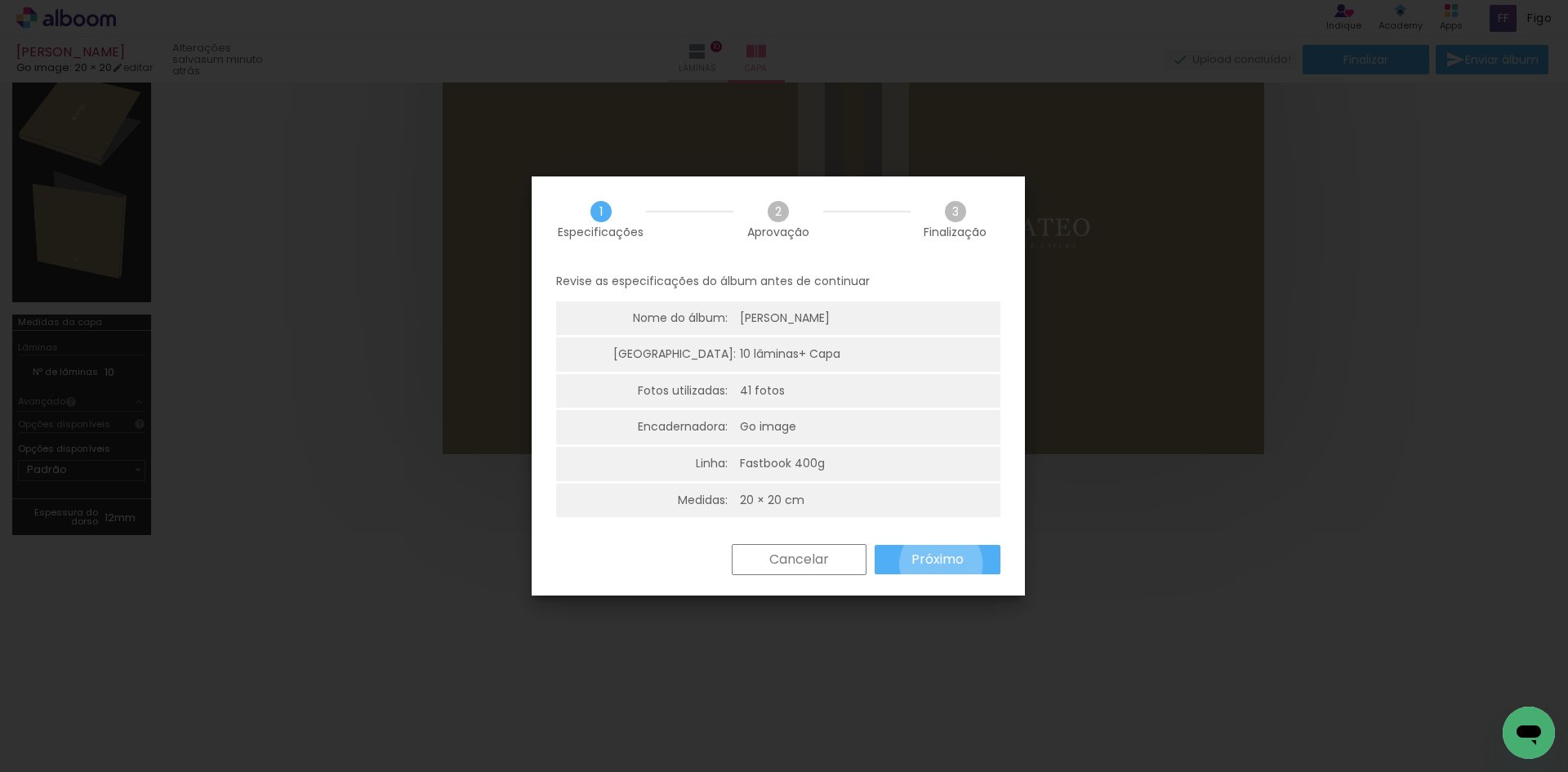
click at [0, 0] on slot "Próximo" at bounding box center [0, 0] width 0 height 0
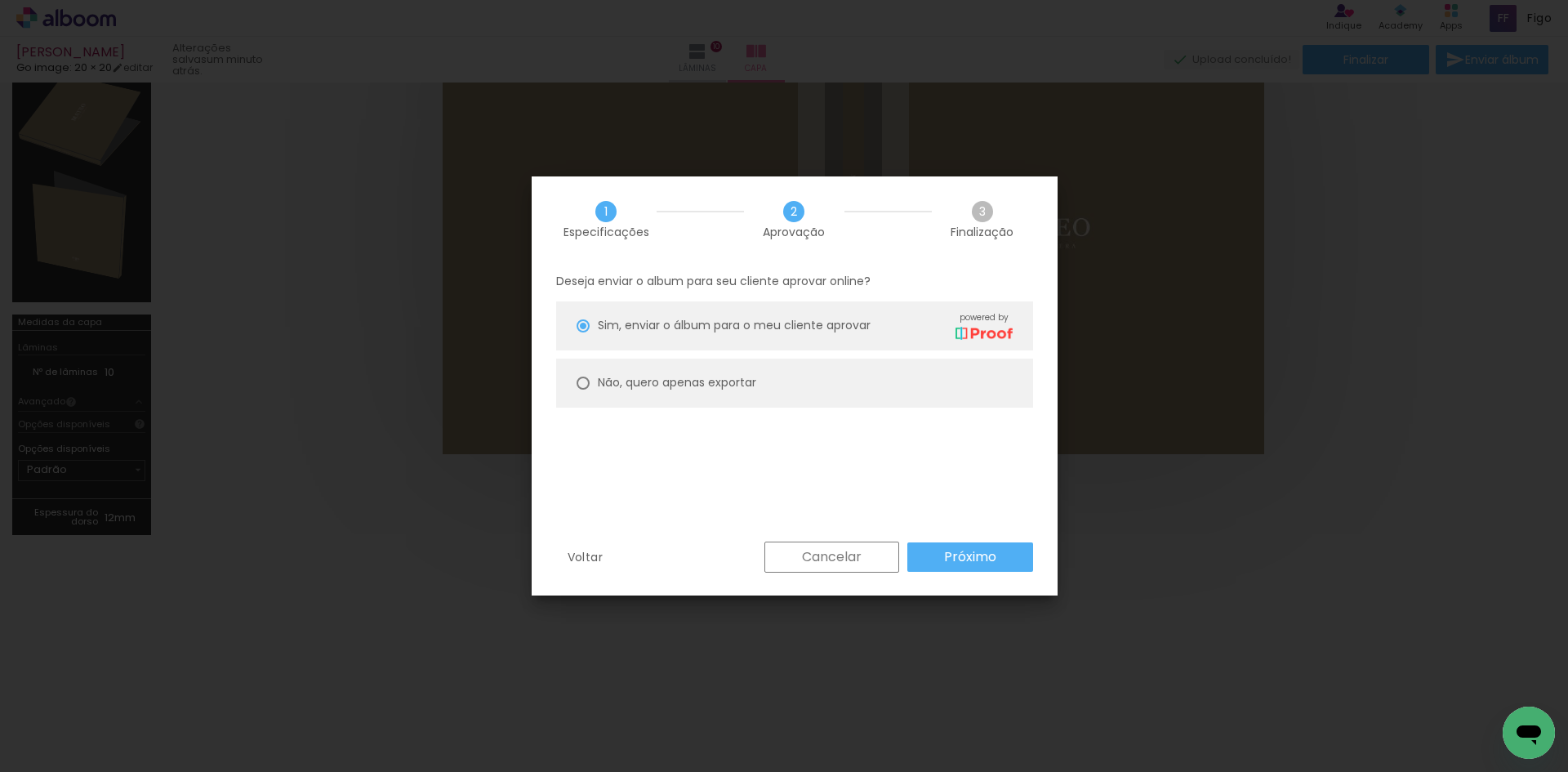
click at [941, 565] on paper-button "Próximo" at bounding box center [970, 557] width 126 height 29
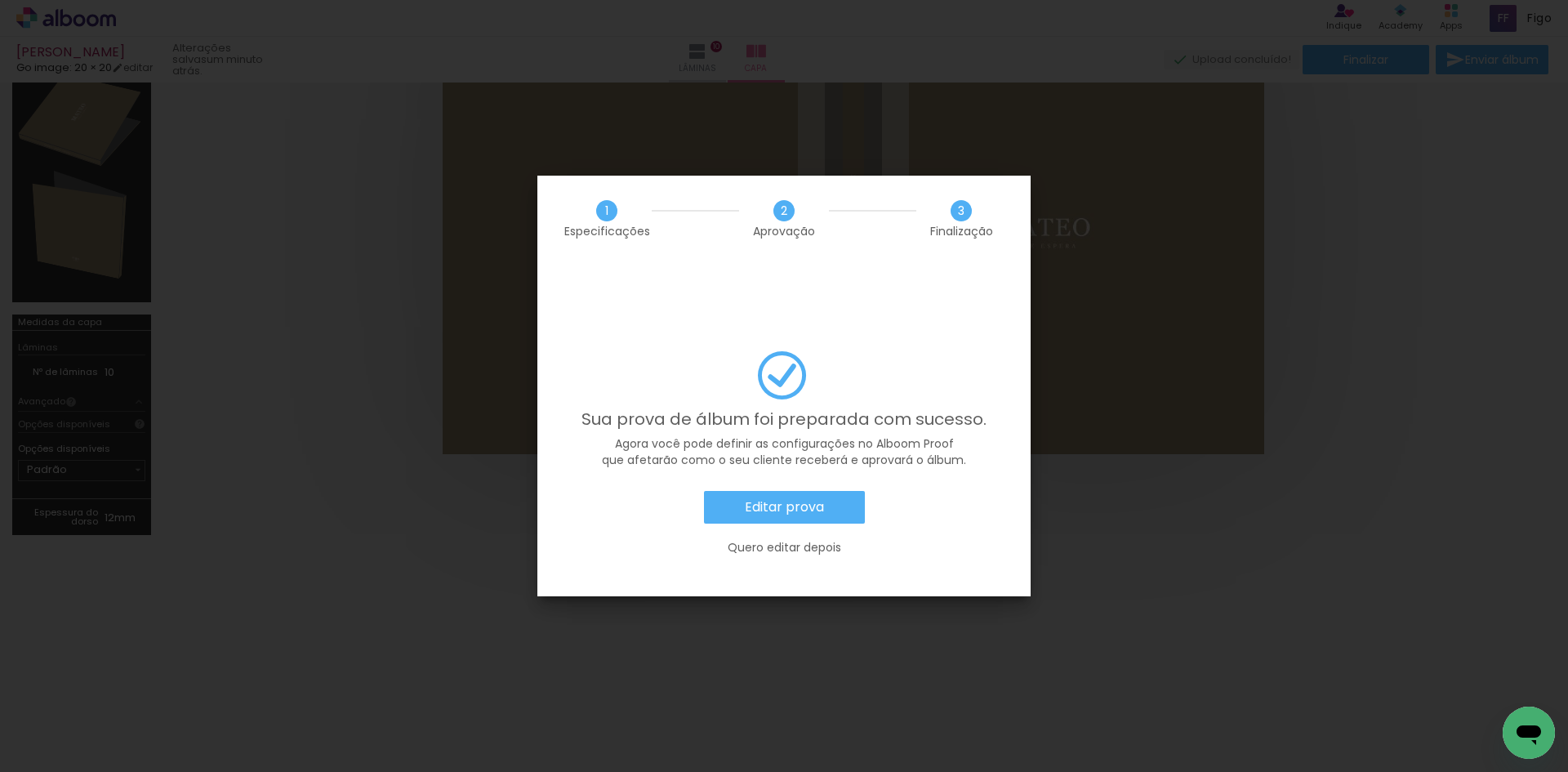
click at [824, 491] on paper-button "Editar prova" at bounding box center [784, 507] width 161 height 33
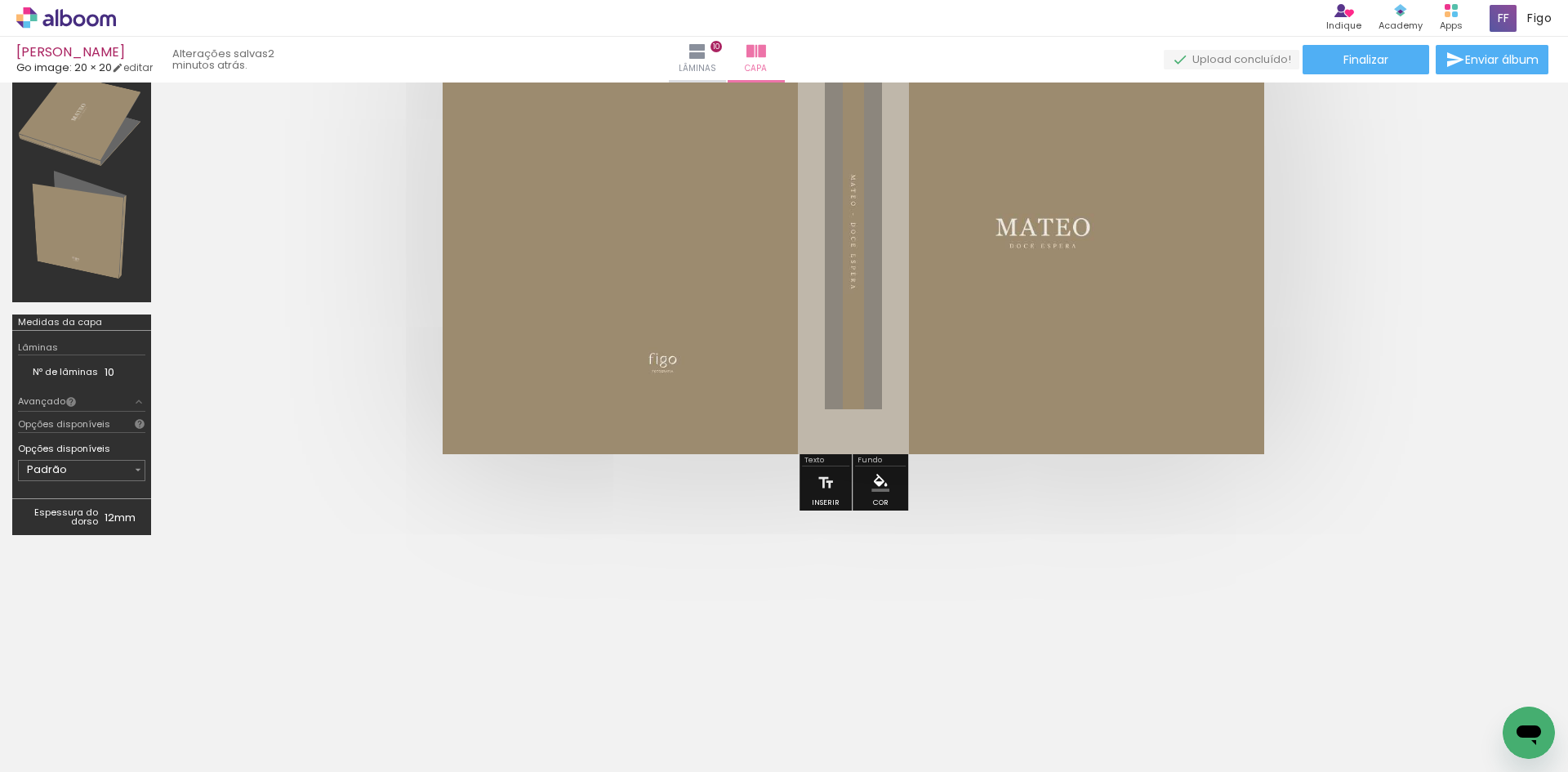
scroll to position [490, 0]
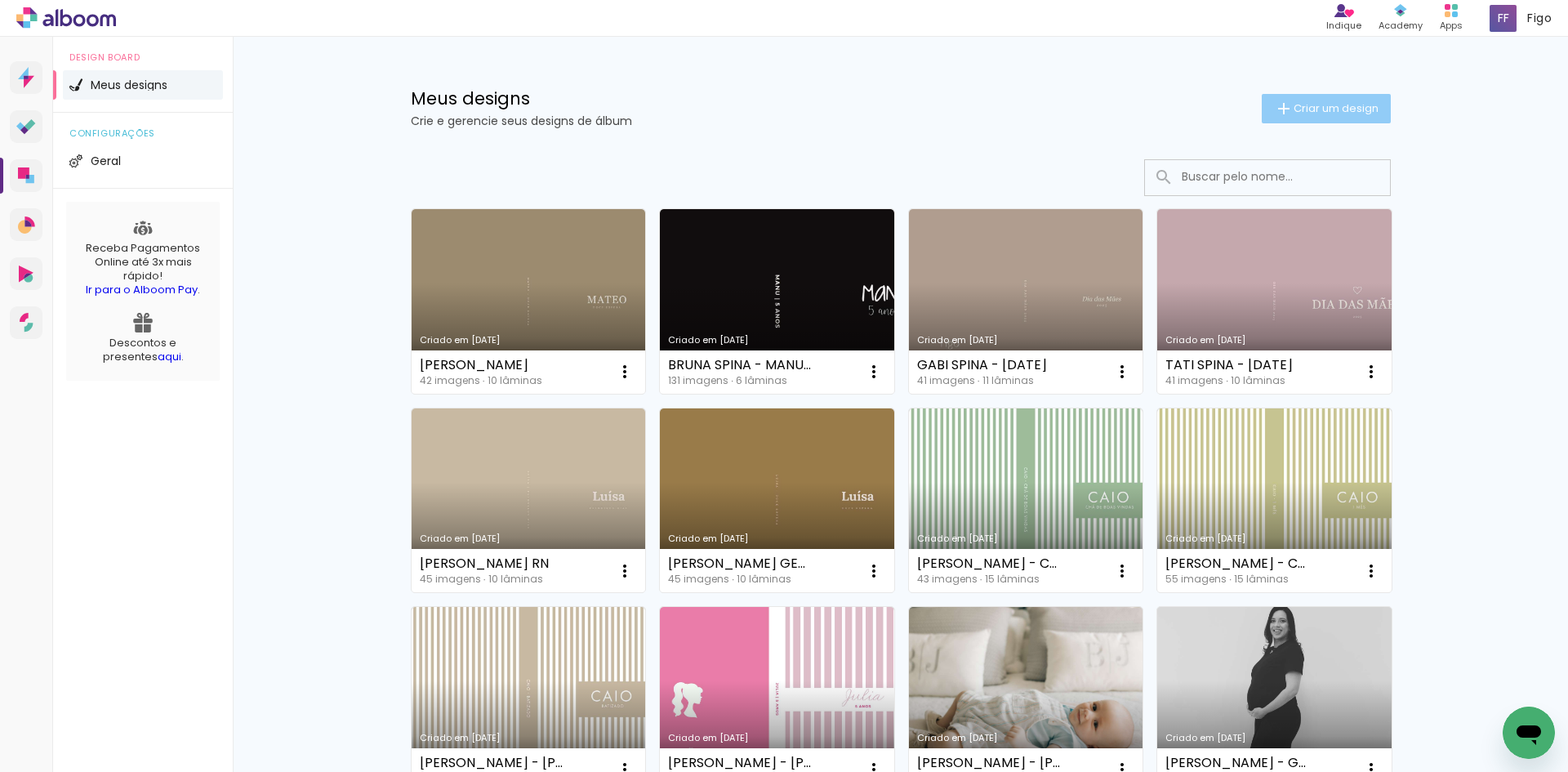
click at [1320, 98] on paper-button "Criar um design" at bounding box center [1326, 109] width 129 height 29
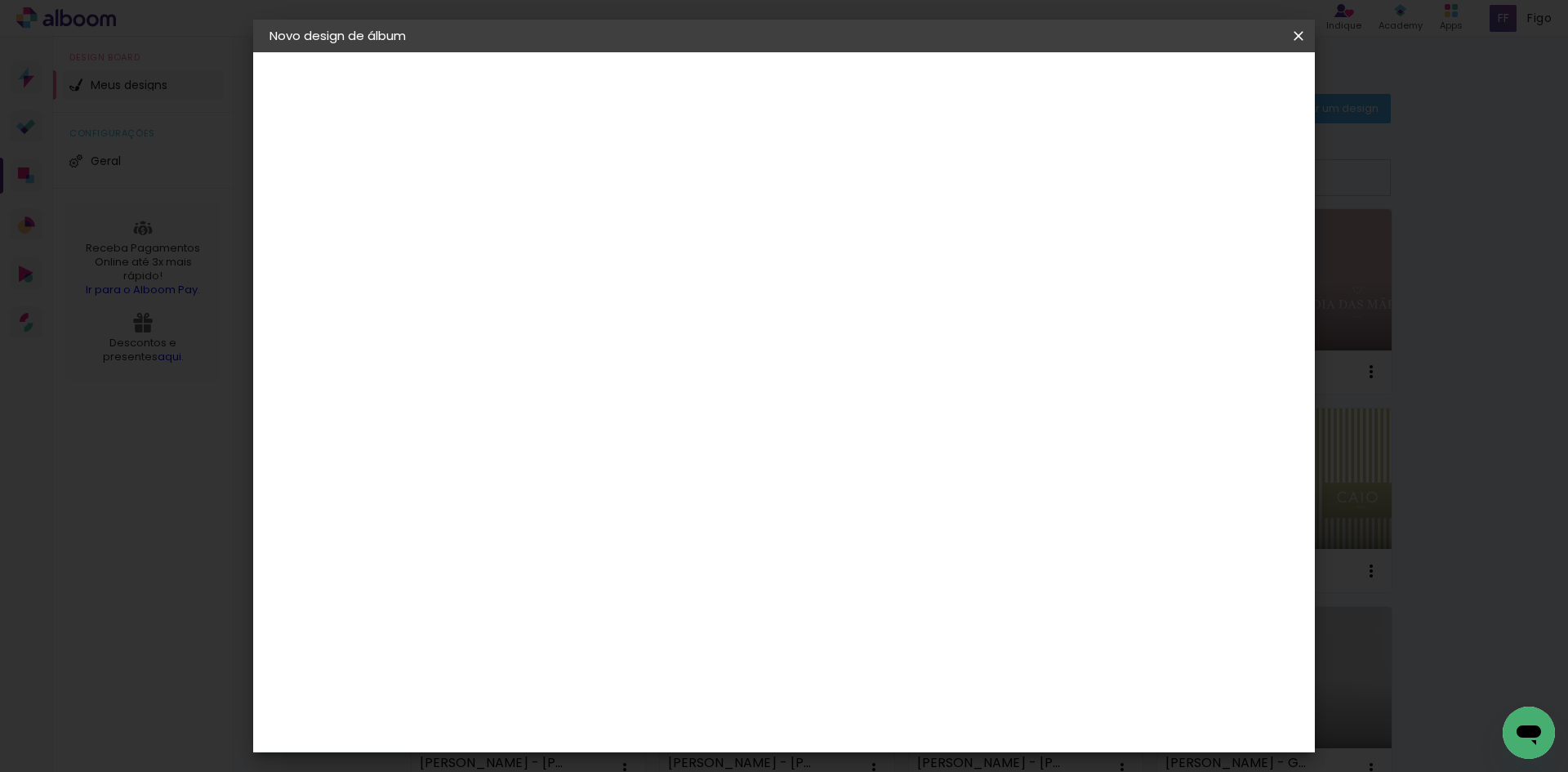
click at [537, 213] on input at bounding box center [537, 219] width 0 height 25
type input "[PERSON_NAME]"
type paper-input "[PERSON_NAME]"
click at [607, 71] on header "Informações Dê um título ao seu álbum. Avançar" at bounding box center [536, 100] width 142 height 97
click at [0, 0] on slot "Avançar" at bounding box center [0, 0] width 0 height 0
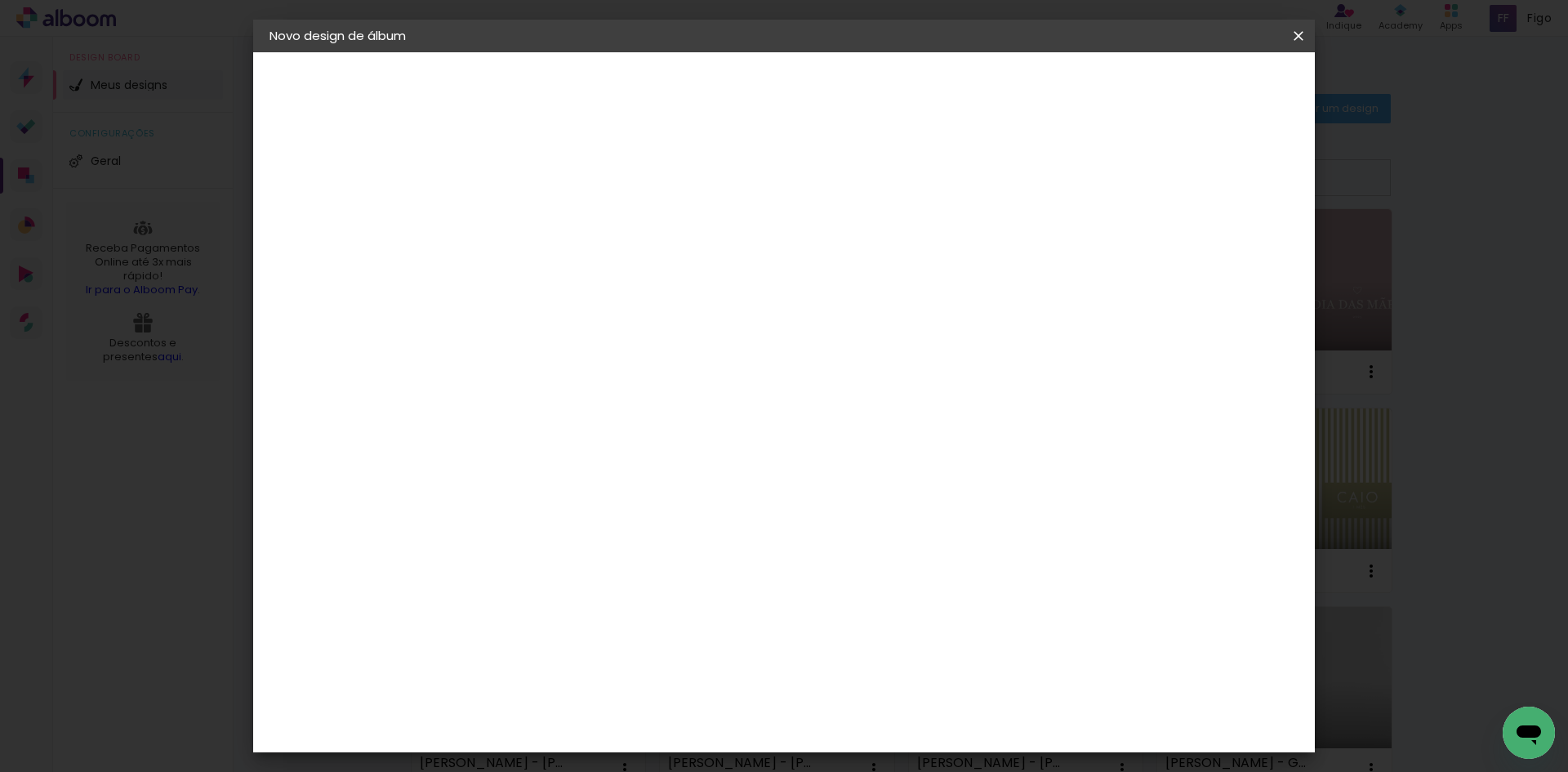
click at [660, 307] on input at bounding box center [578, 310] width 165 height 21
type input "GO"
type paper-input "GO"
click at [565, 367] on div "Go image" at bounding box center [546, 372] width 40 height 26
click at [0, 0] on slot "Avançar" at bounding box center [0, 0] width 0 height 0
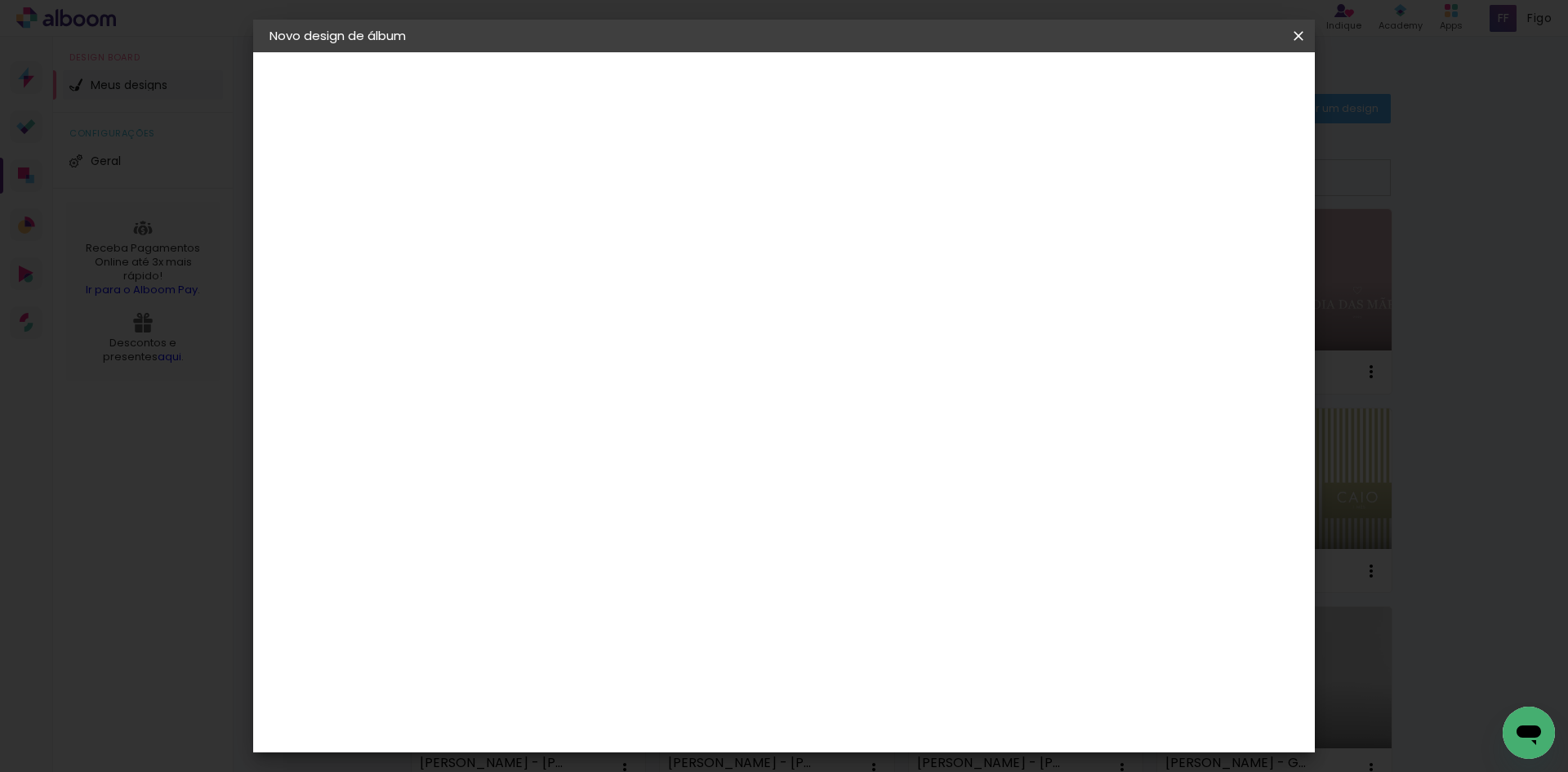
click at [625, 282] on paper-input-container "Linha" at bounding box center [578, 285] width 95 height 42
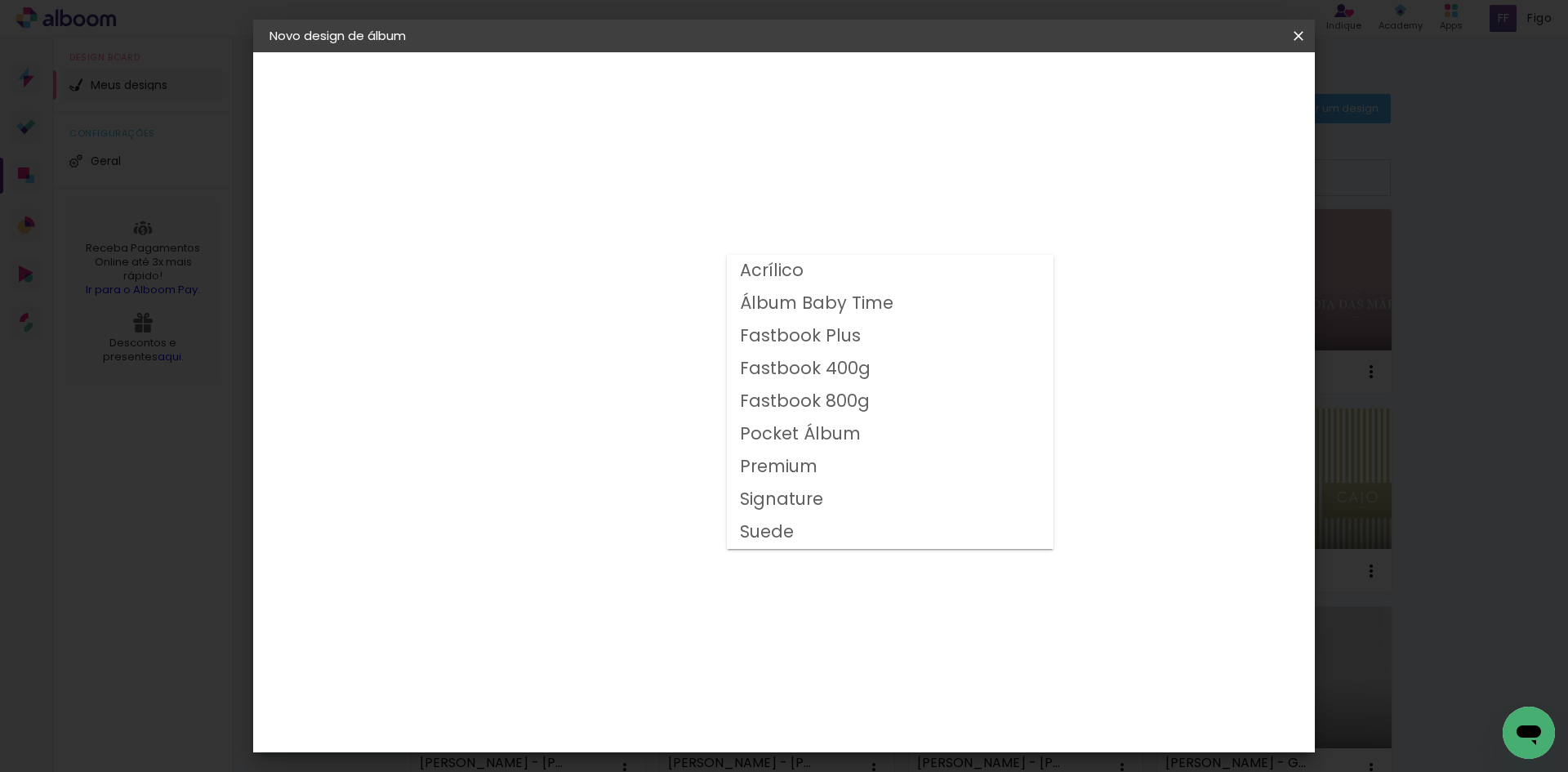
click at [0, 0] on slot "Fastbook 400g" at bounding box center [0, 0] width 0 height 0
type input "Fastbook 400g"
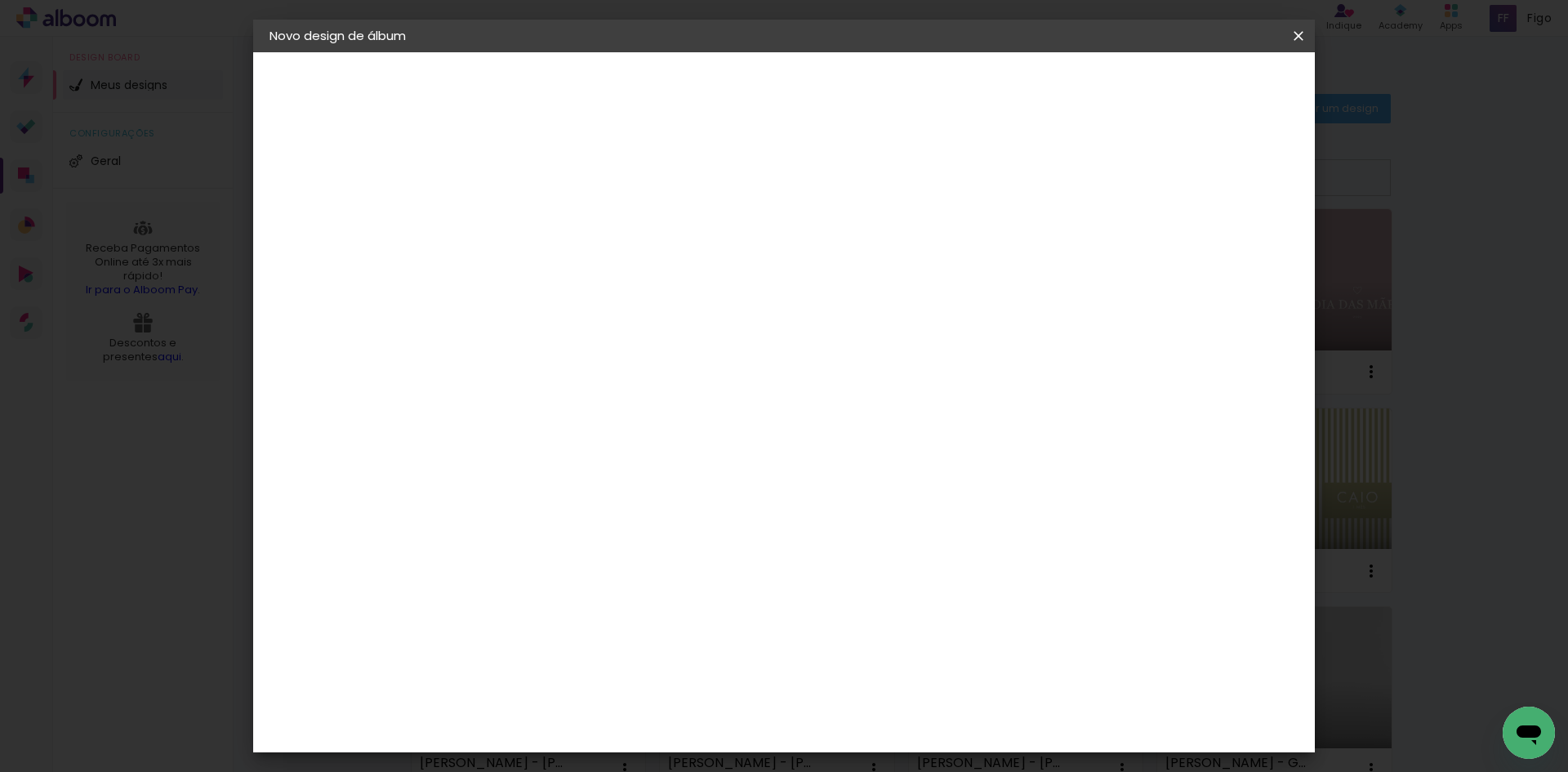
click at [647, 753] on span "20 × 20" at bounding box center [609, 779] width 76 height 53
click at [0, 0] on slot "Avançar" at bounding box center [0, 0] width 0 height 0
click at [1196, 92] on span "Iniciar design" at bounding box center [1159, 86] width 74 height 12
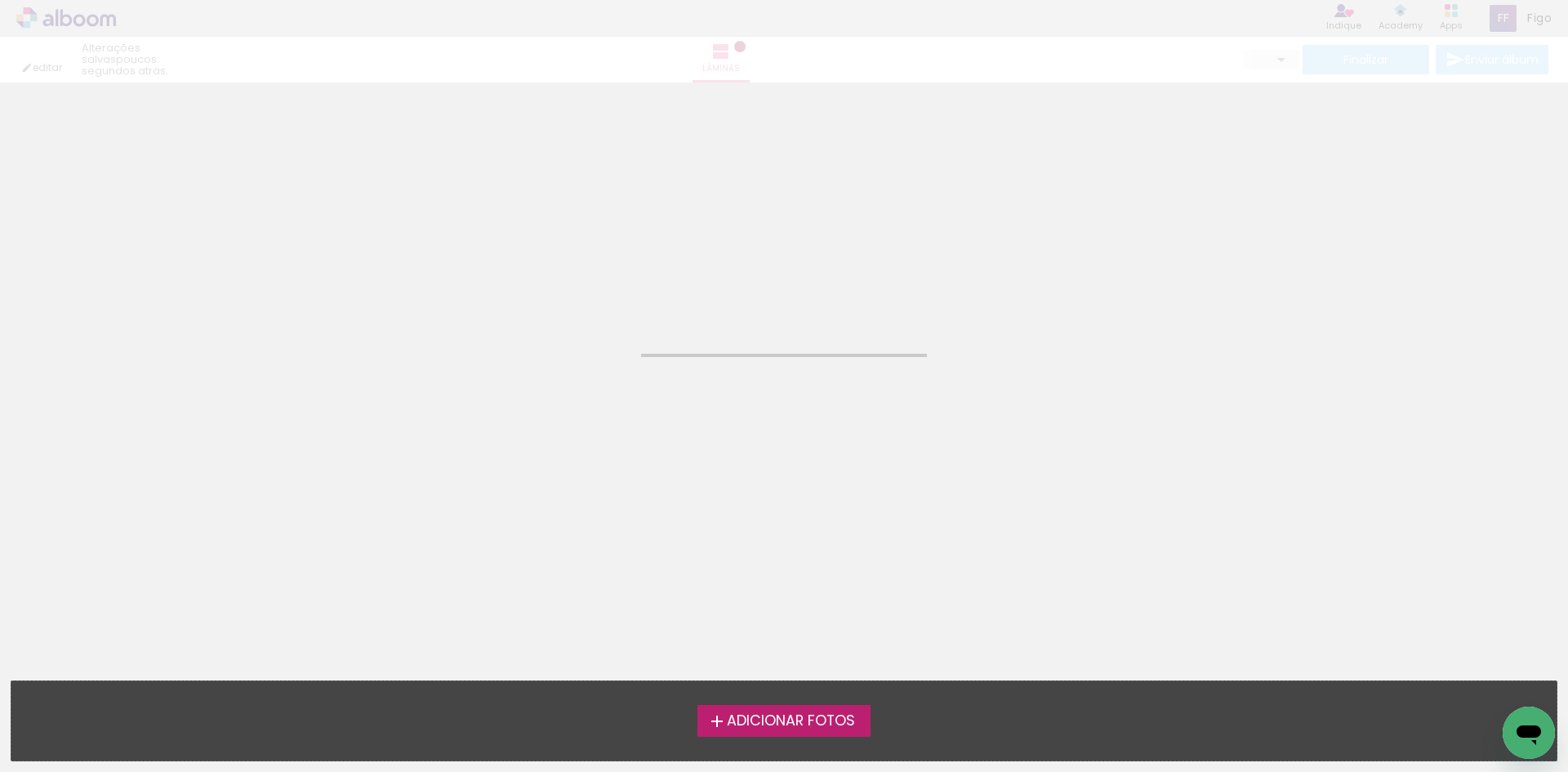
click at [772, 758] on div "Adicionar Fotos Solte suas fotos aqui..." at bounding box center [784, 721] width 1544 height 80
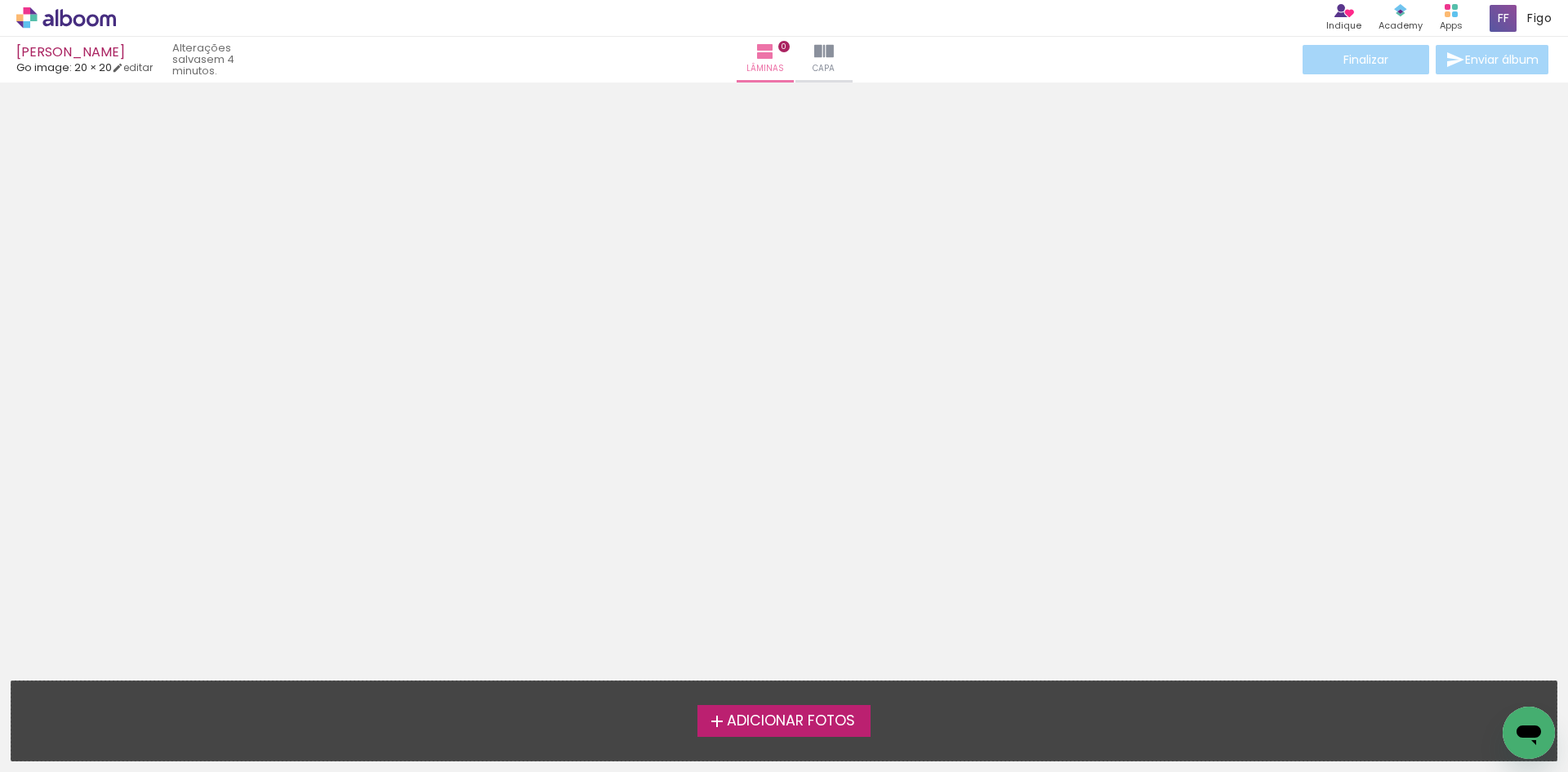
click at [797, 714] on span "Adicionar Fotos" at bounding box center [791, 721] width 128 height 14
click at [0, 0] on input "file" at bounding box center [0, 0] width 0 height 0
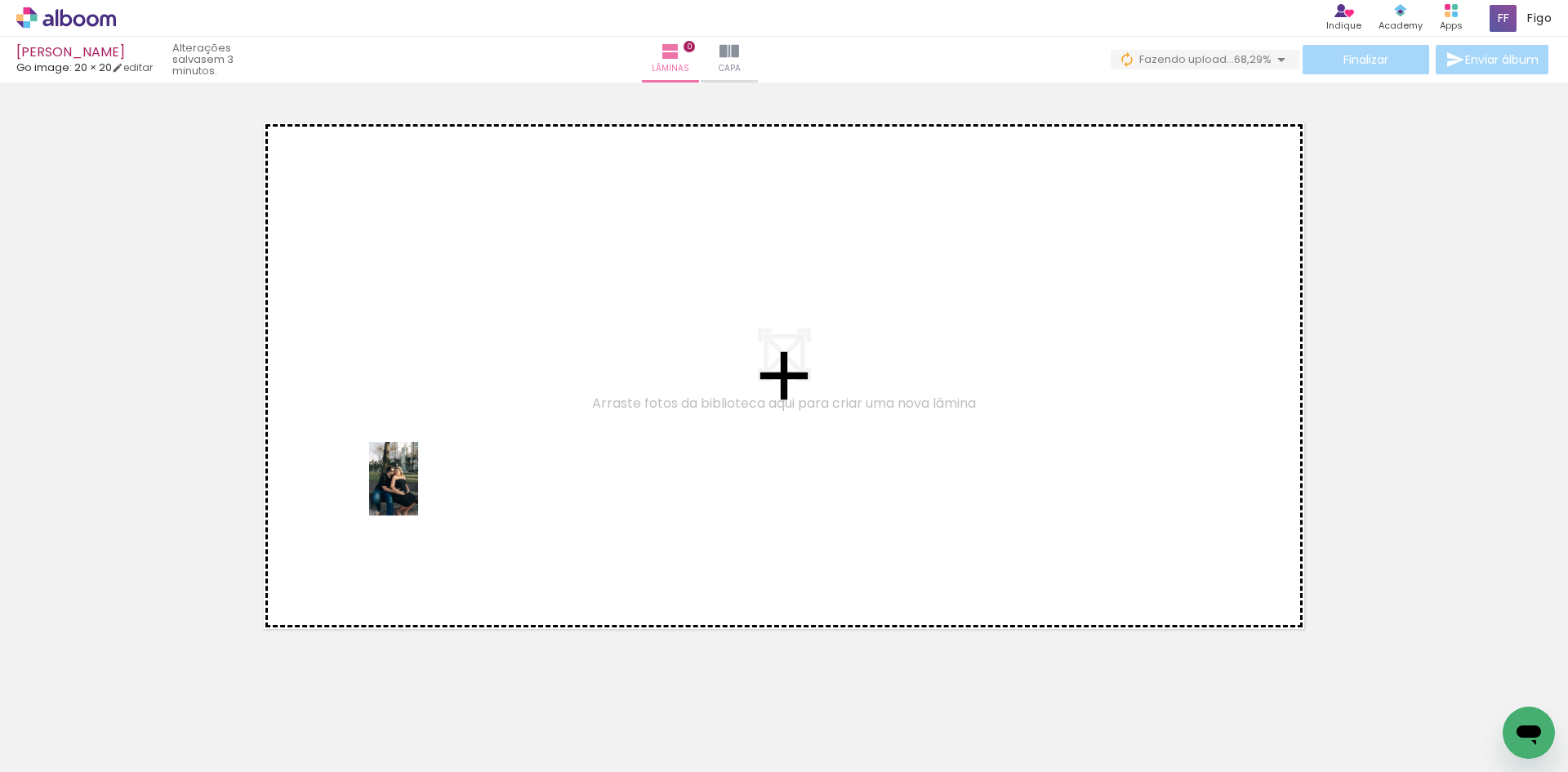
drag, startPoint x: 278, startPoint y: 702, endPoint x: 418, endPoint y: 491, distance: 253.2
click at [418, 491] on quentale-workspace at bounding box center [784, 386] width 1568 height 772
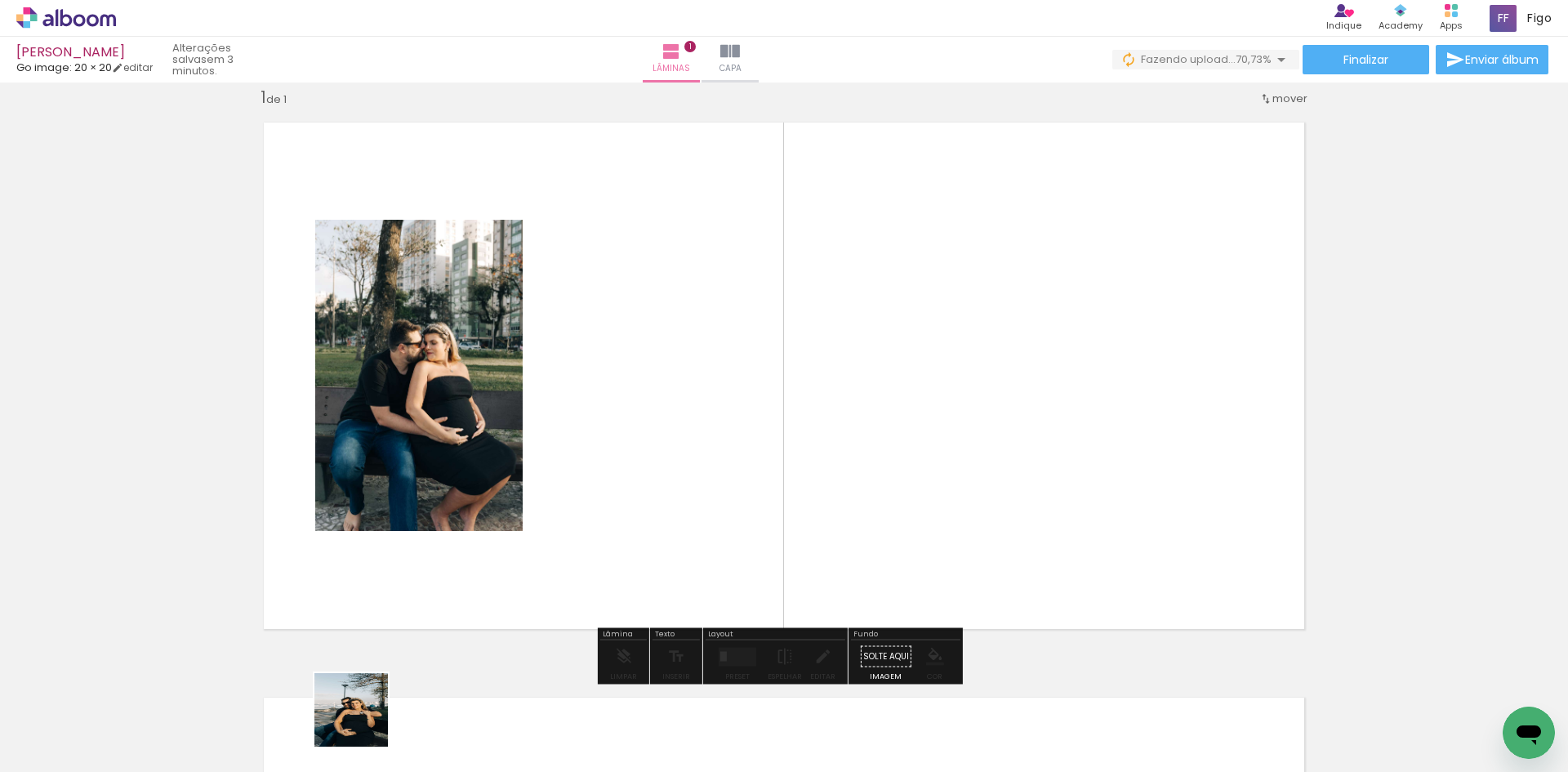
drag, startPoint x: 353, startPoint y: 730, endPoint x: 628, endPoint y: 540, distance: 334.3
click at [628, 540] on quentale-workspace at bounding box center [784, 386] width 1568 height 772
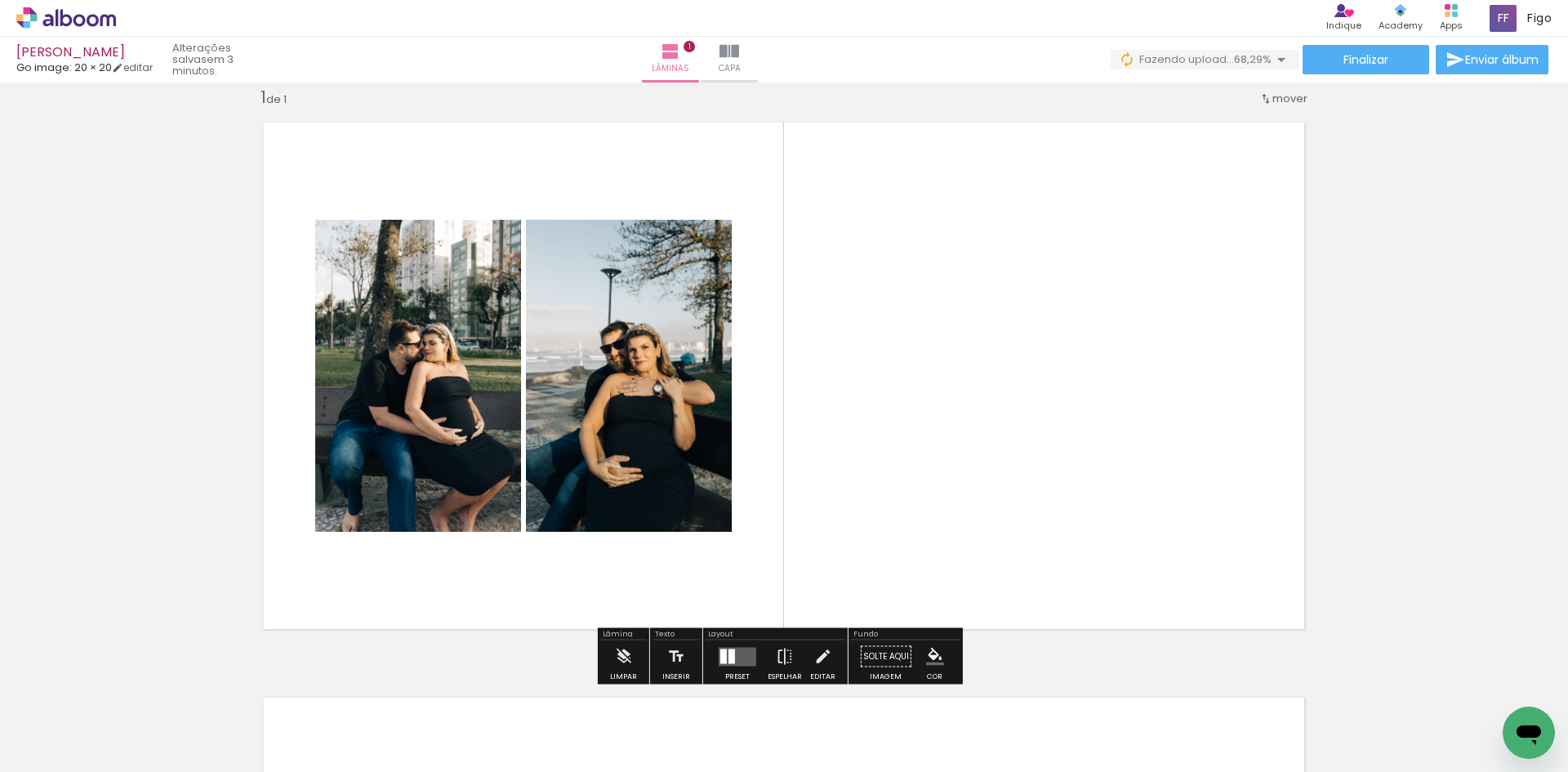
click at [54, 726] on input "Todas as fotos" at bounding box center [45, 721] width 62 height 14
click at [0, 0] on slot "Todas as fotos" at bounding box center [0, 0] width 0 height 0
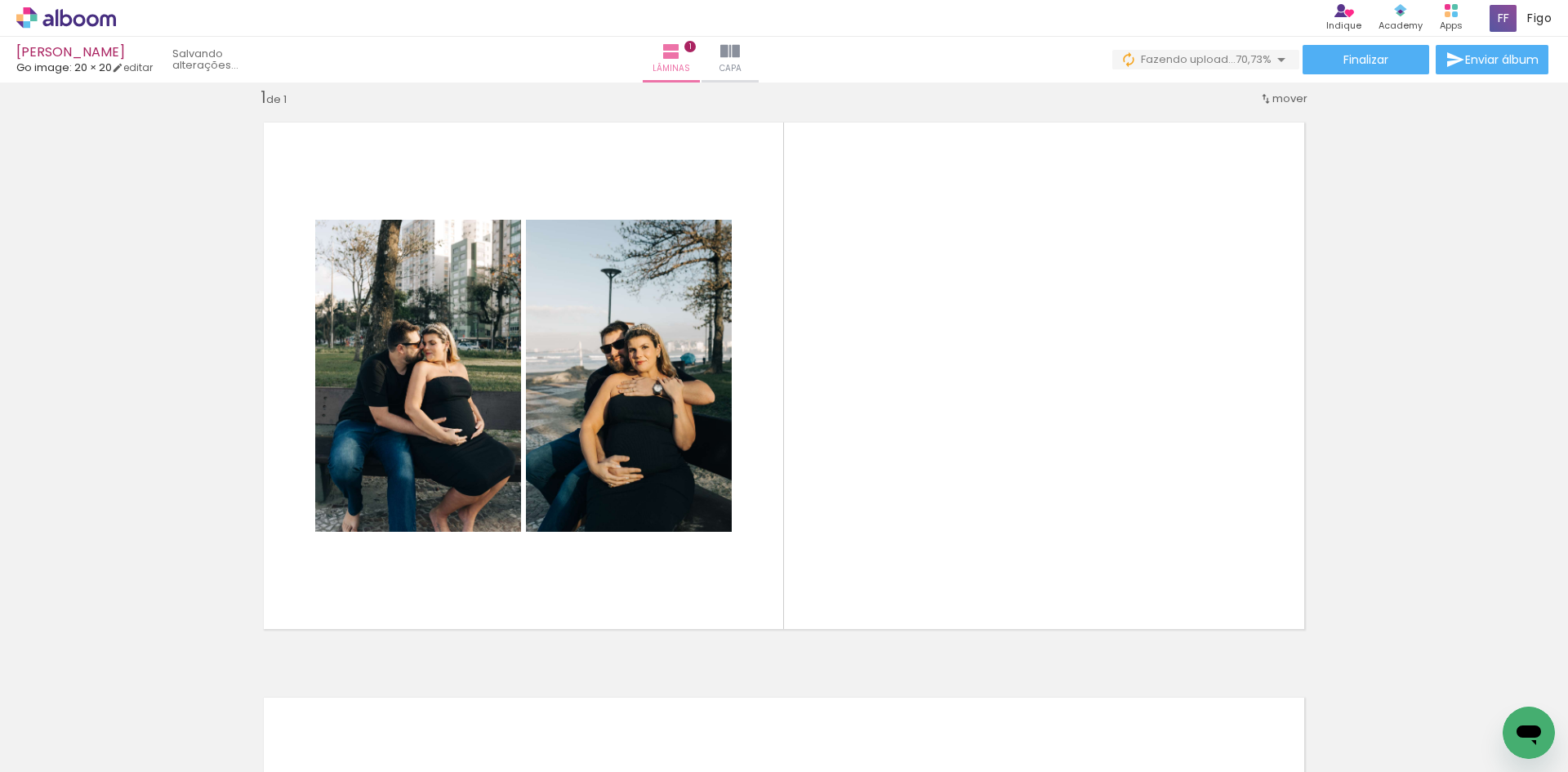
drag, startPoint x: 532, startPoint y: 738, endPoint x: 631, endPoint y: 502, distance: 255.9
click at [623, 531] on quentale-workspace at bounding box center [784, 386] width 1568 height 772
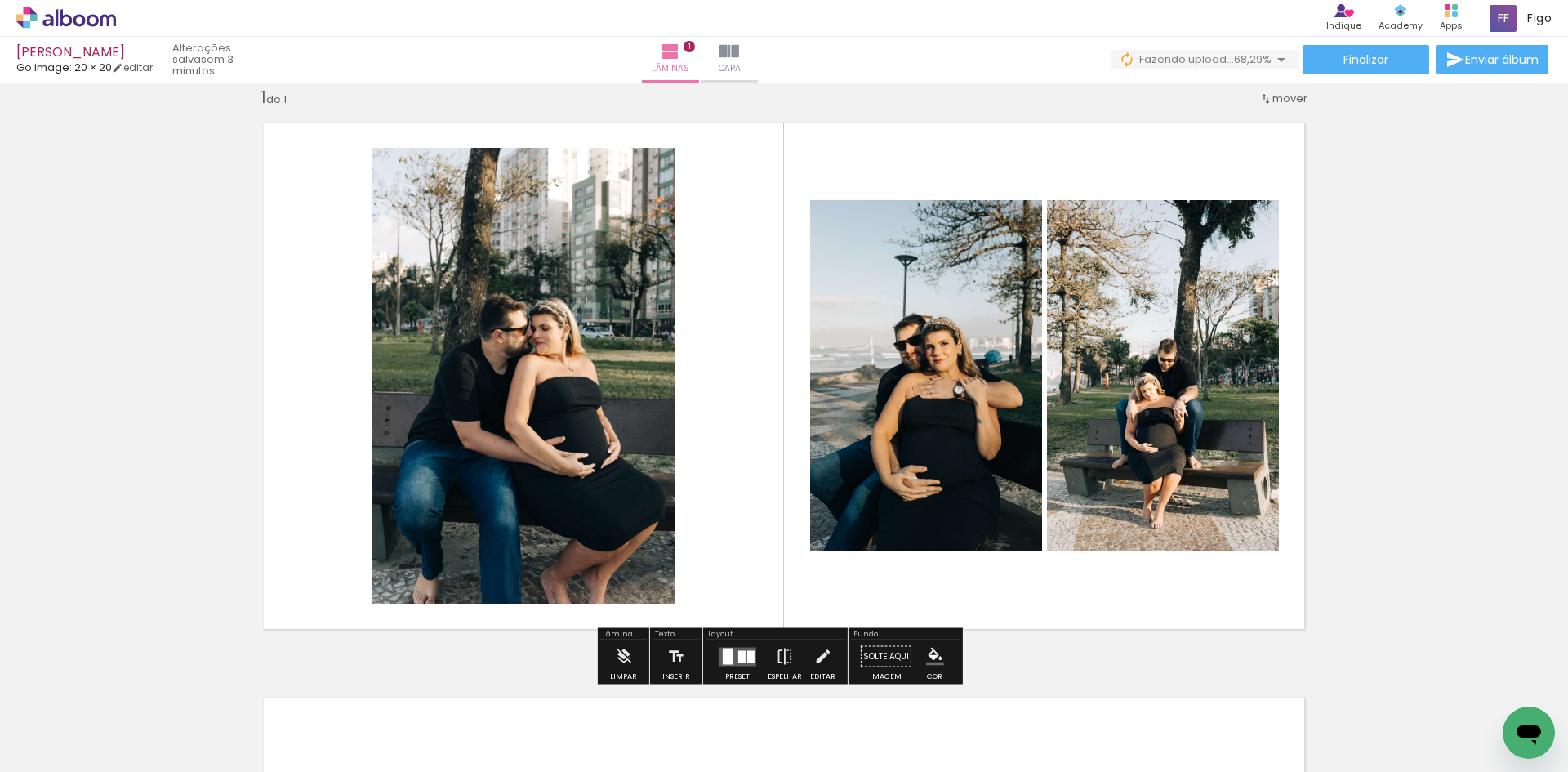
drag, startPoint x: 627, startPoint y: 726, endPoint x: 694, endPoint y: 493, distance: 242.4
click at [689, 531] on quentale-workspace at bounding box center [784, 386] width 1568 height 772
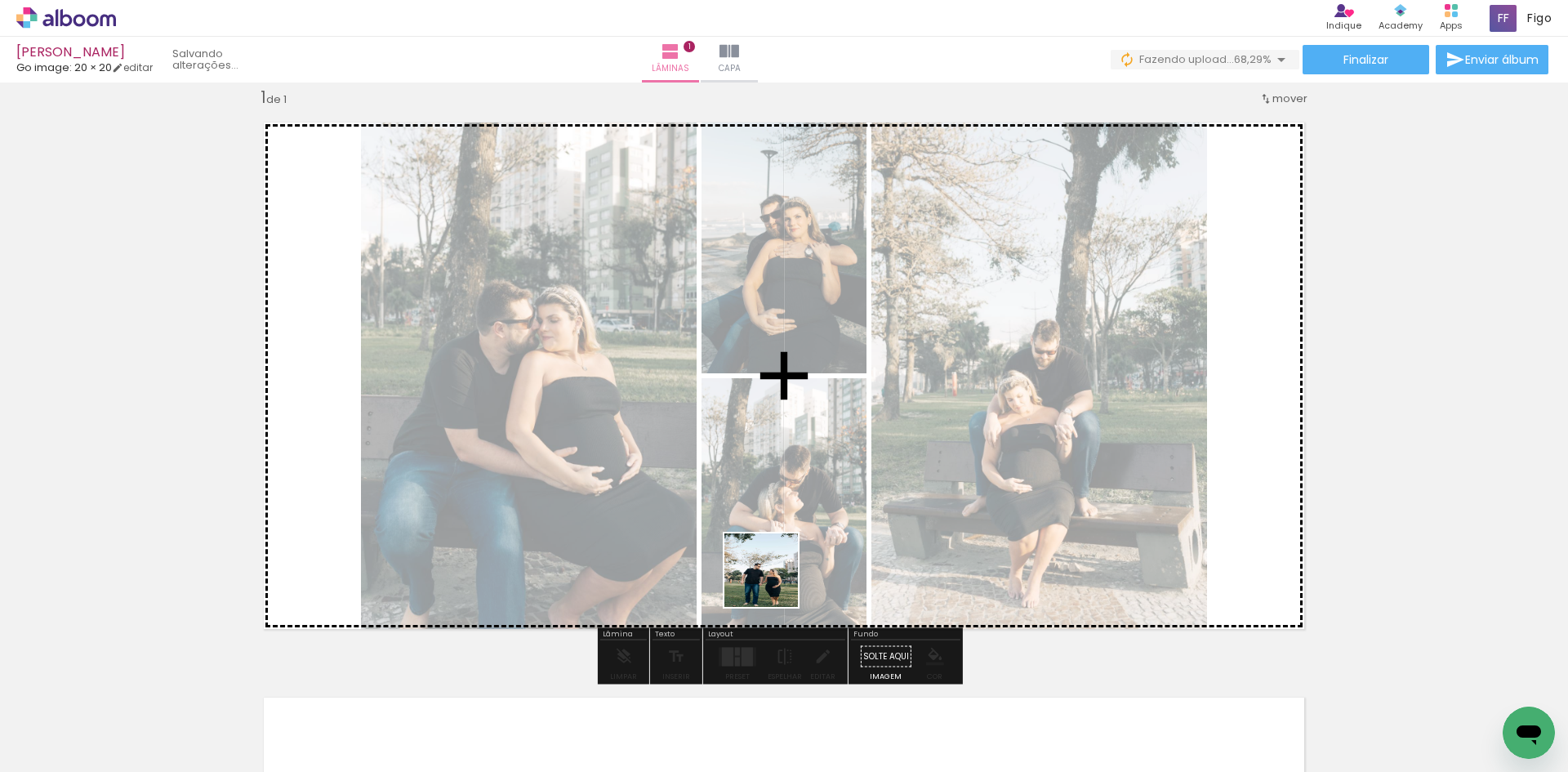
drag, startPoint x: 743, startPoint y: 732, endPoint x: 774, endPoint y: 523, distance: 211.3
click at [774, 558] on quentale-workspace at bounding box center [784, 386] width 1568 height 772
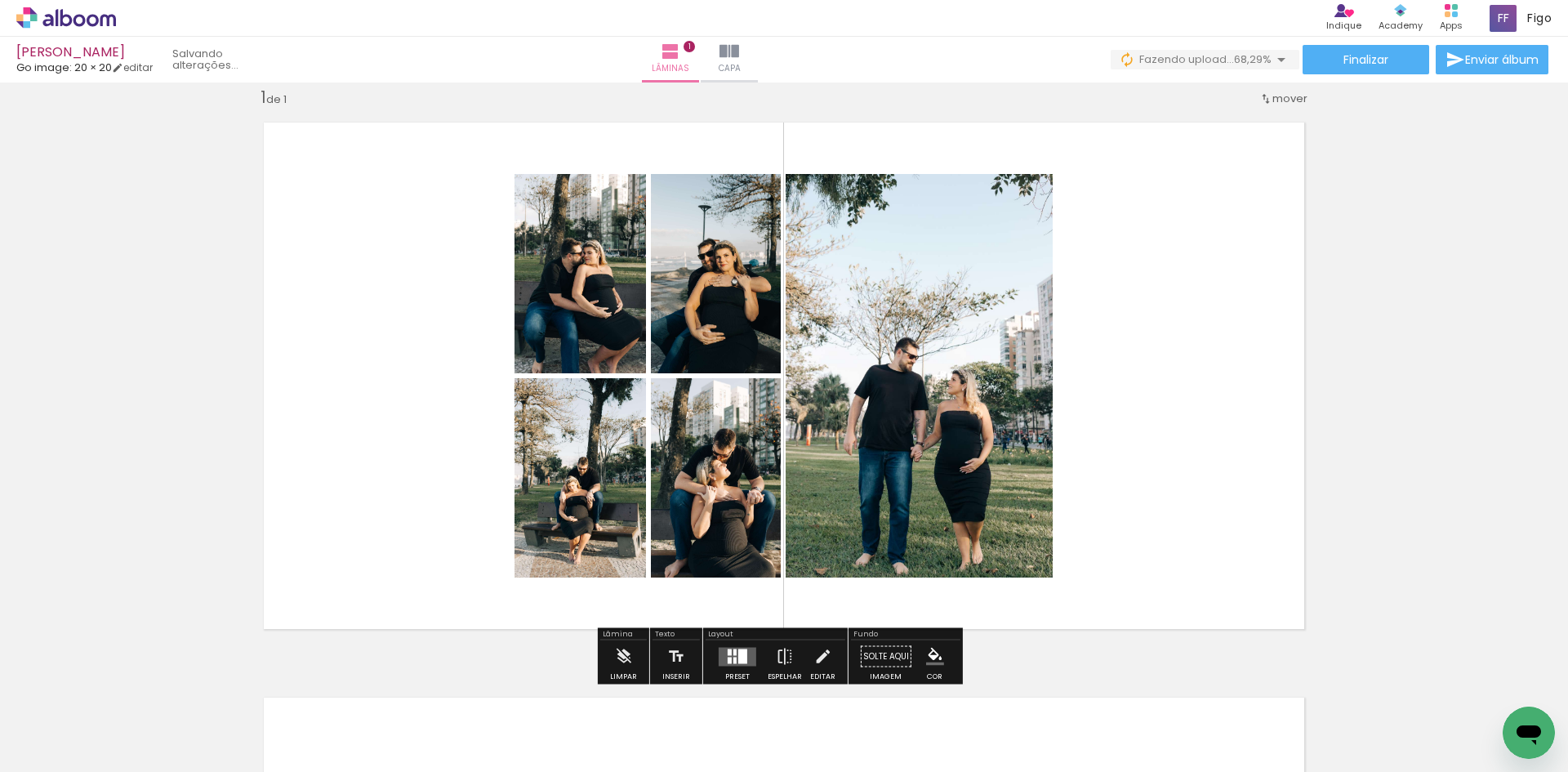
drag, startPoint x: 819, startPoint y: 728, endPoint x: 811, endPoint y: 528, distance: 200.2
click at [820, 581] on quentale-workspace at bounding box center [784, 386] width 1568 height 772
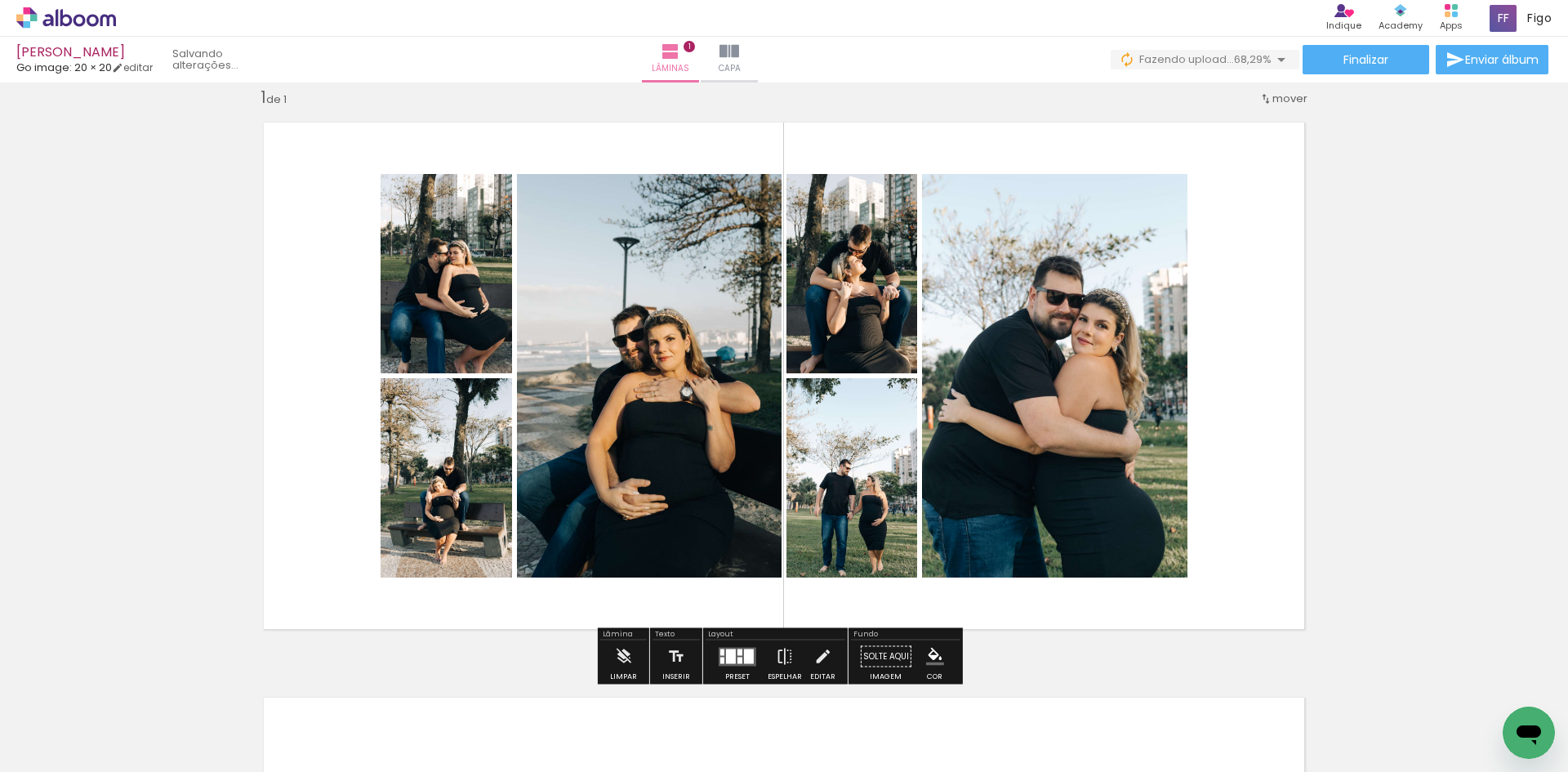
click at [71, 719] on input "Todas as fotos" at bounding box center [45, 721] width 62 height 14
click at [0, 0] on slot "Não utilizadas" at bounding box center [0, 0] width 0 height 0
type input "Não utilizadas"
click at [731, 665] on quentale-layouter at bounding box center [737, 656] width 38 height 19
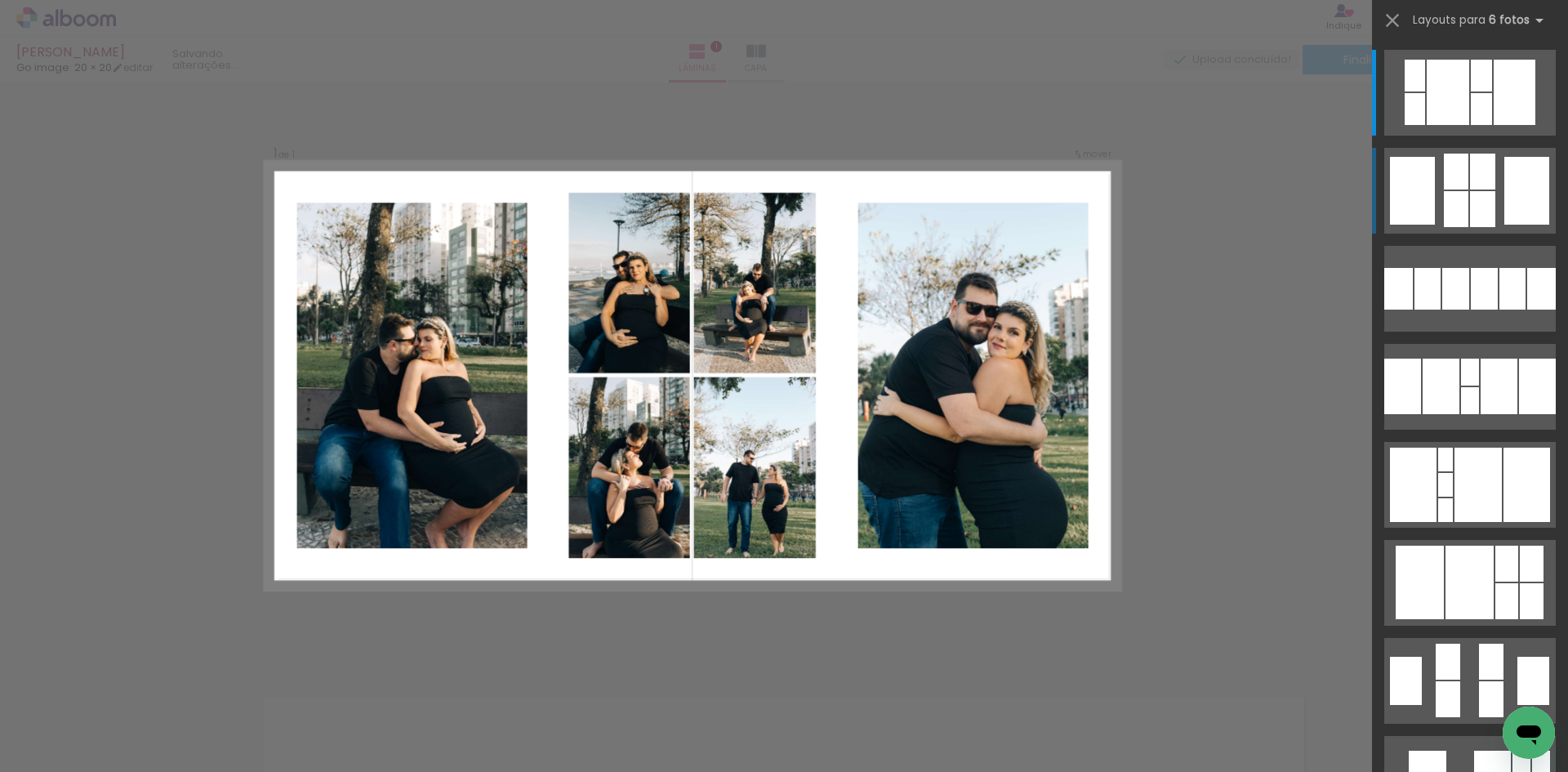
click at [1482, 186] on div at bounding box center [1482, 172] width 25 height 36
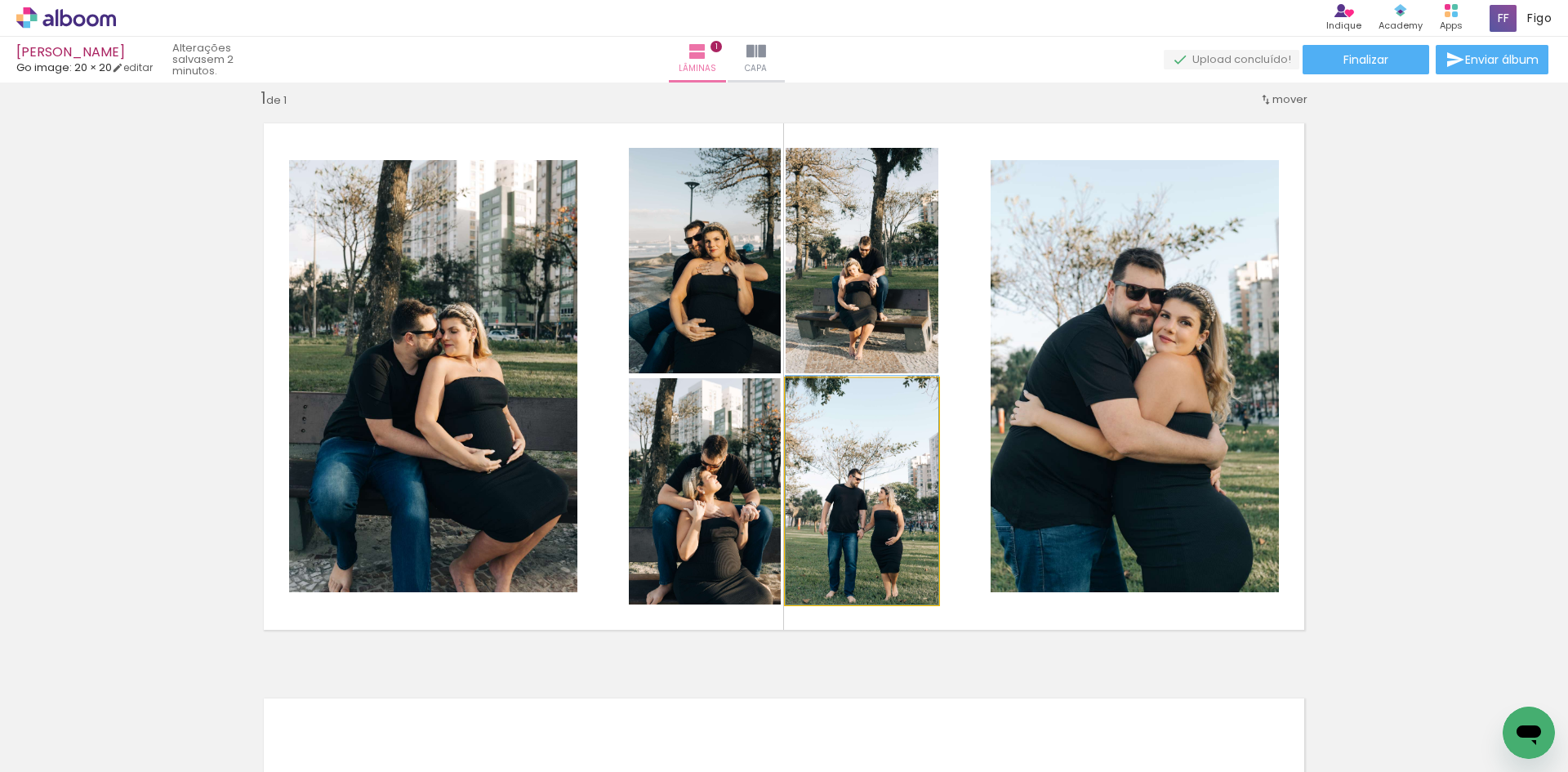
drag, startPoint x: 889, startPoint y: 480, endPoint x: 1135, endPoint y: 343, distance: 281.6
click at [0, 0] on slot at bounding box center [0, 0] width 0 height 0
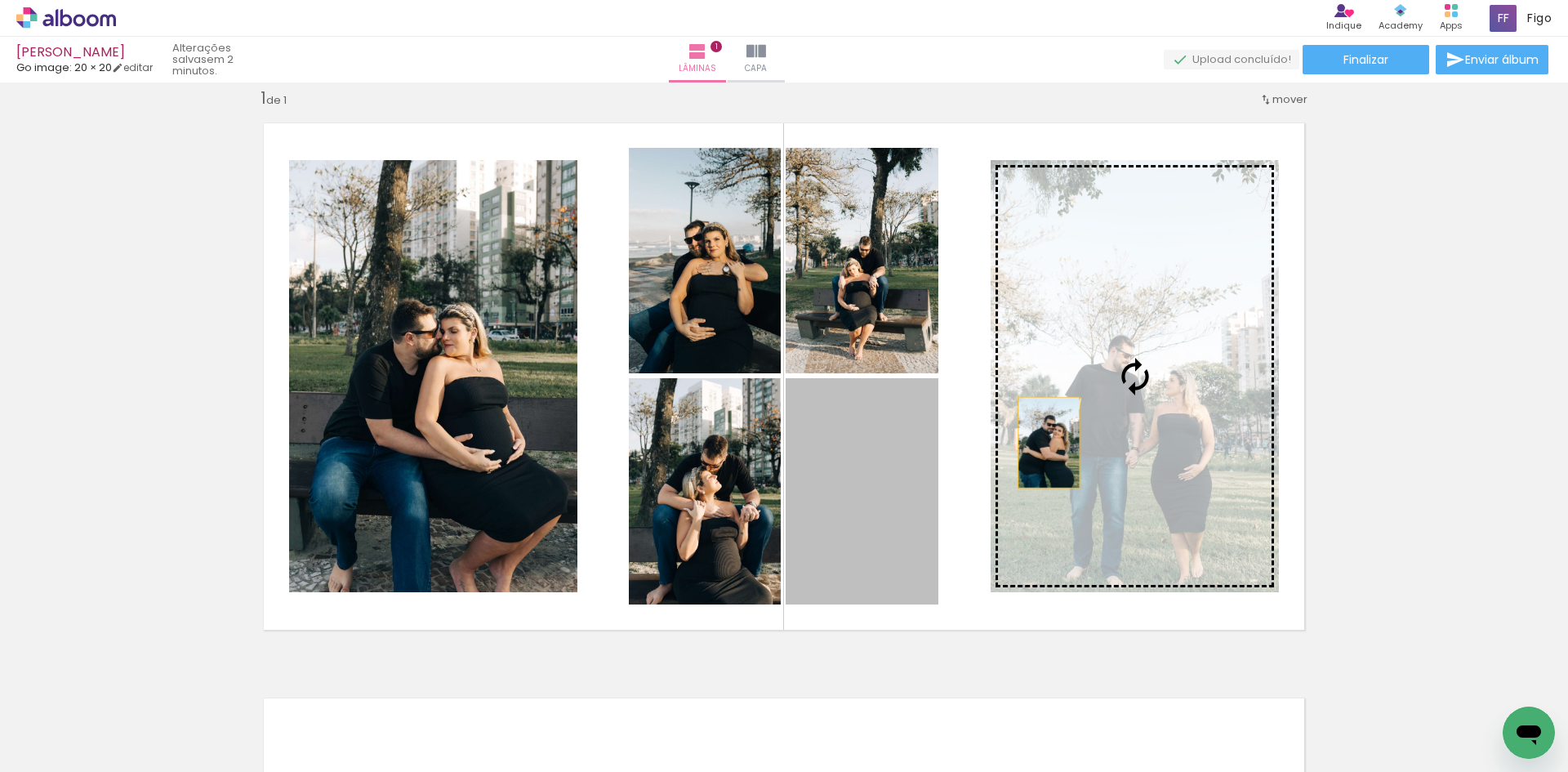
drag, startPoint x: 888, startPoint y: 478, endPoint x: 1099, endPoint y: 403, distance: 223.9
click at [0, 0] on slot at bounding box center [0, 0] width 0 height 0
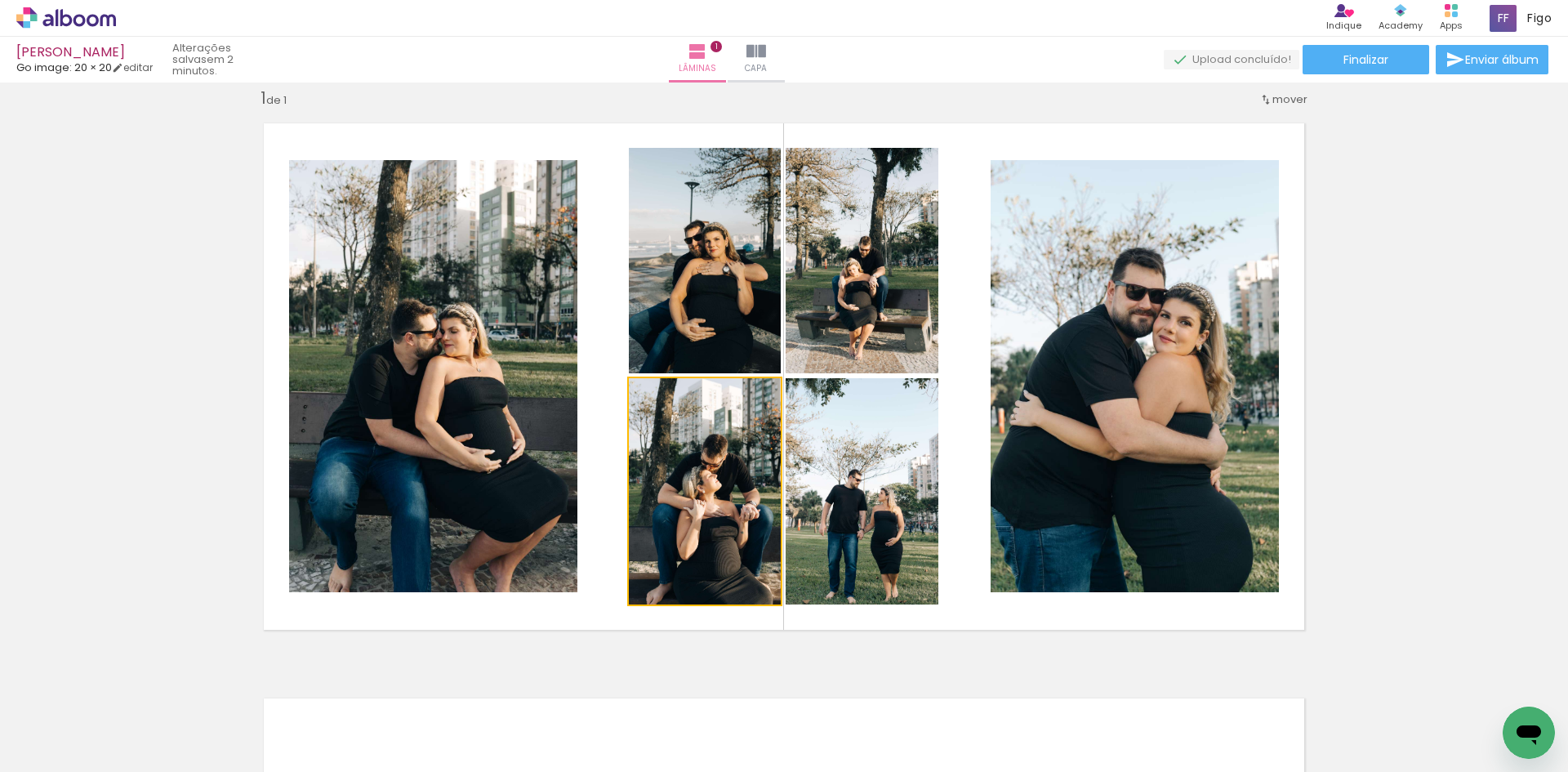
drag, startPoint x: 707, startPoint y: 479, endPoint x: 496, endPoint y: 423, distance: 218.3
click at [0, 0] on slot at bounding box center [0, 0] width 0 height 0
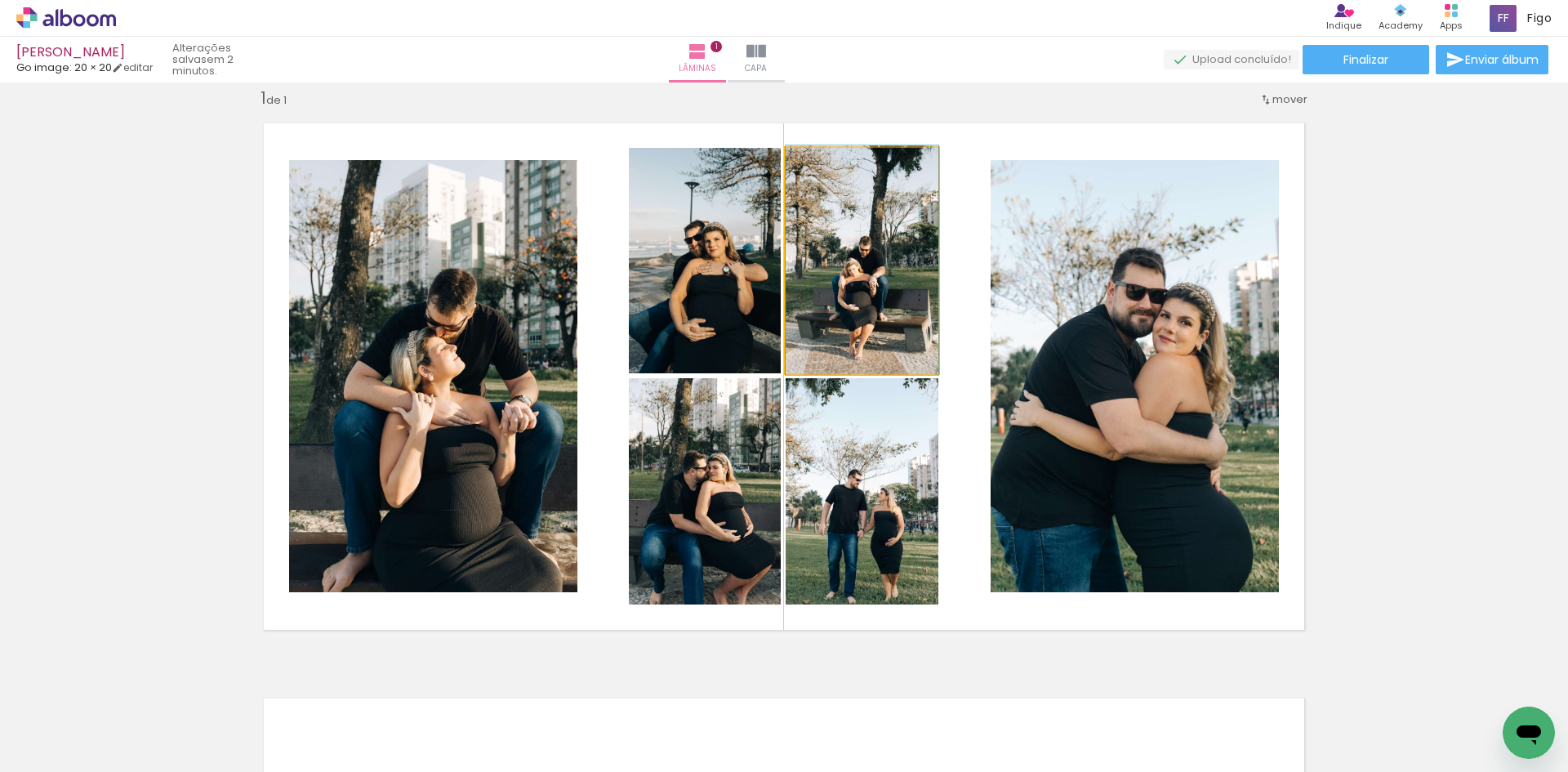
drag, startPoint x: 845, startPoint y: 287, endPoint x: 458, endPoint y: 318, distance: 388.2
click at [0, 0] on slot at bounding box center [0, 0] width 0 height 0
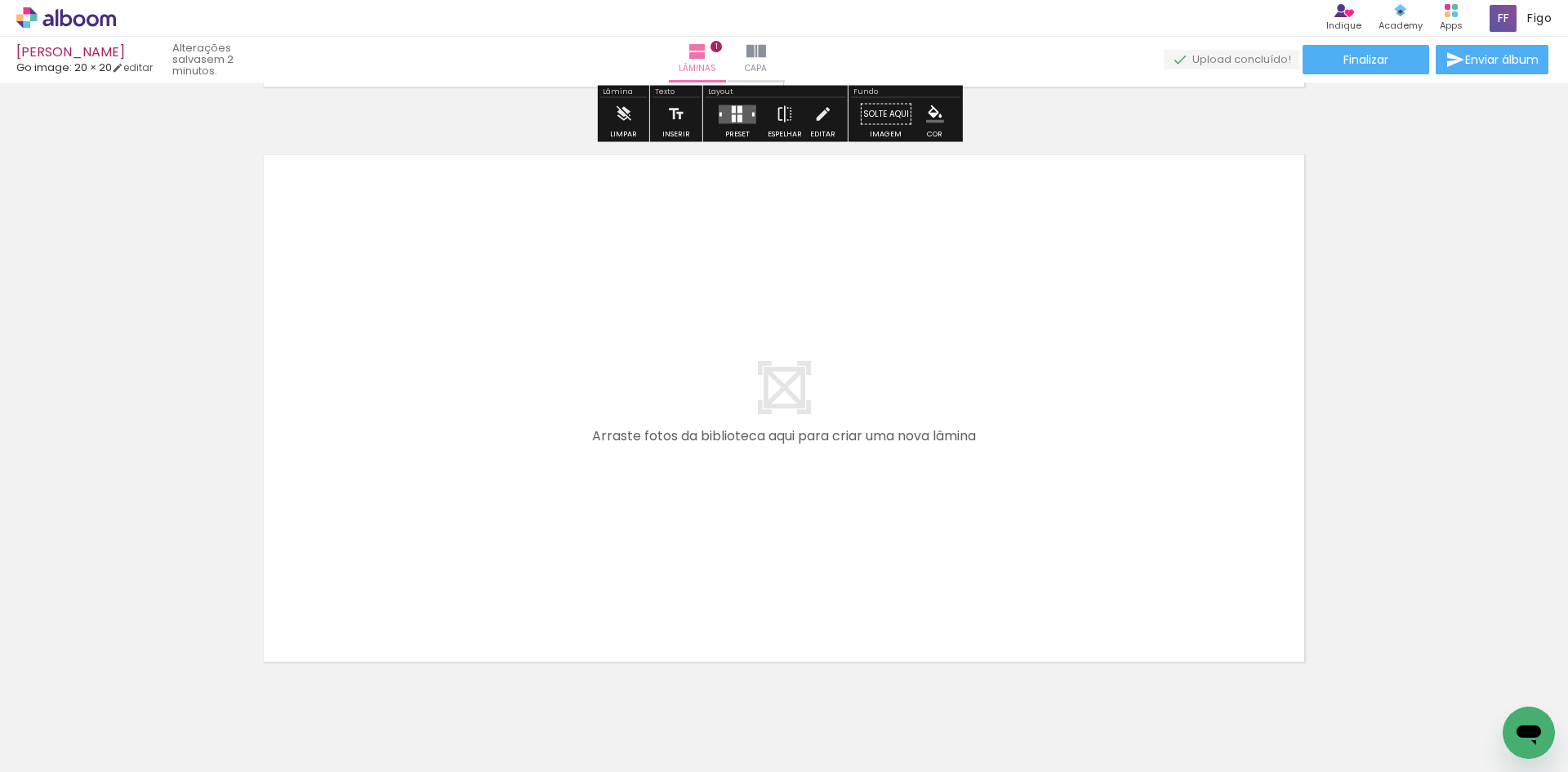
scroll to position [592, 0]
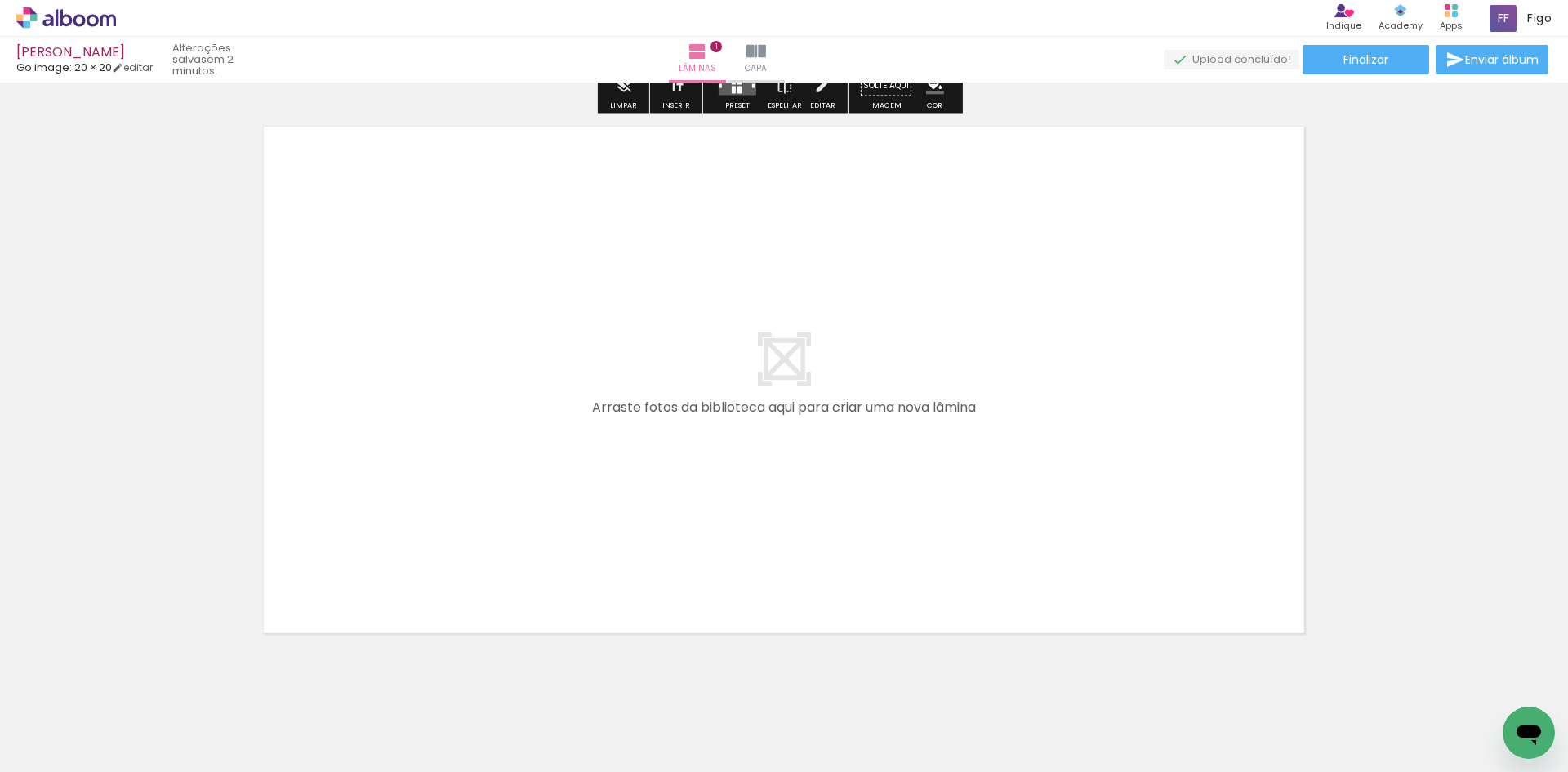
drag, startPoint x: 272, startPoint y: 720, endPoint x: 341, endPoint y: 514, distance: 217.2
click at [341, 514] on quentale-workspace at bounding box center [784, 386] width 1568 height 772
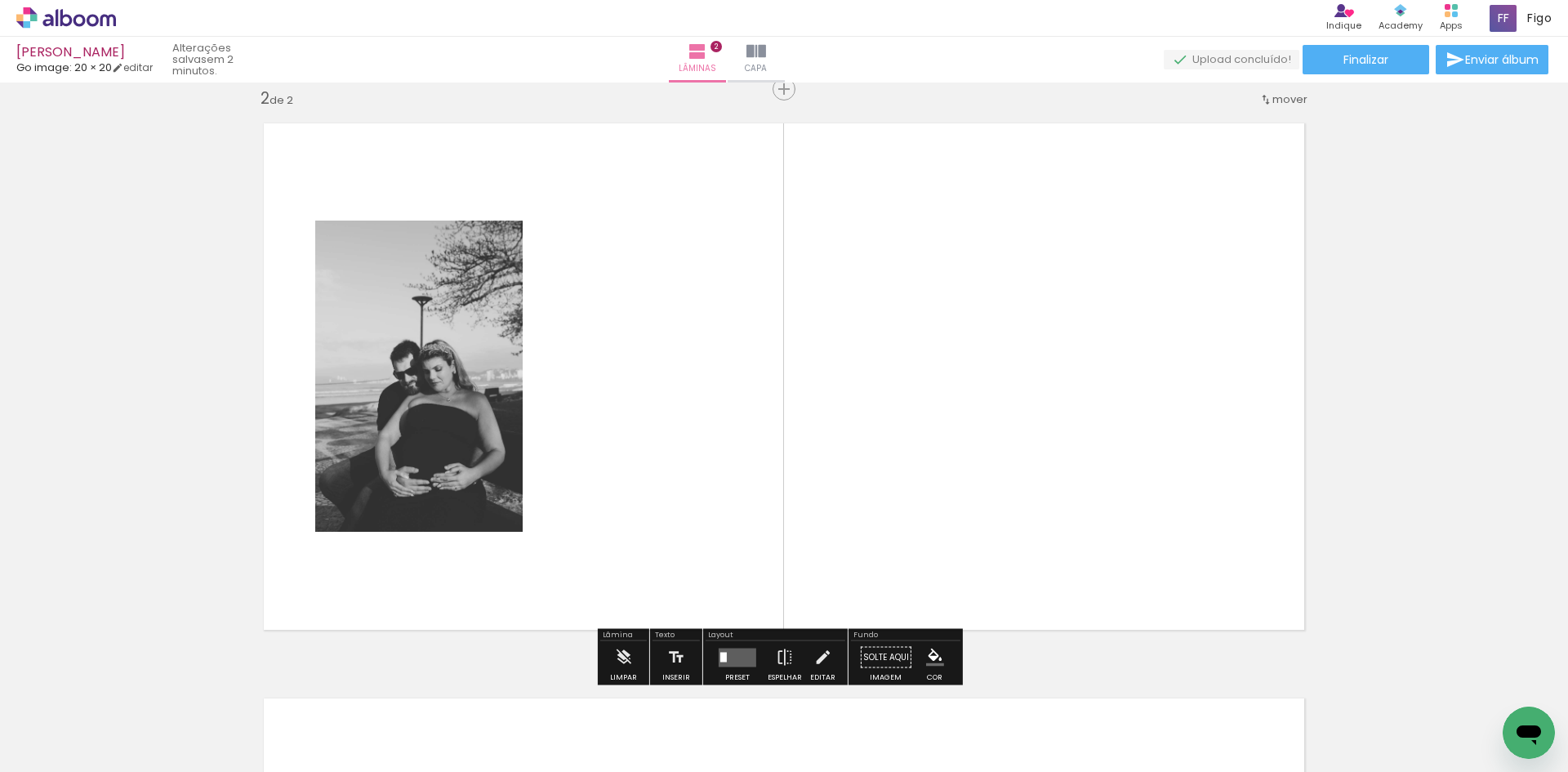
scroll to position [596, 0]
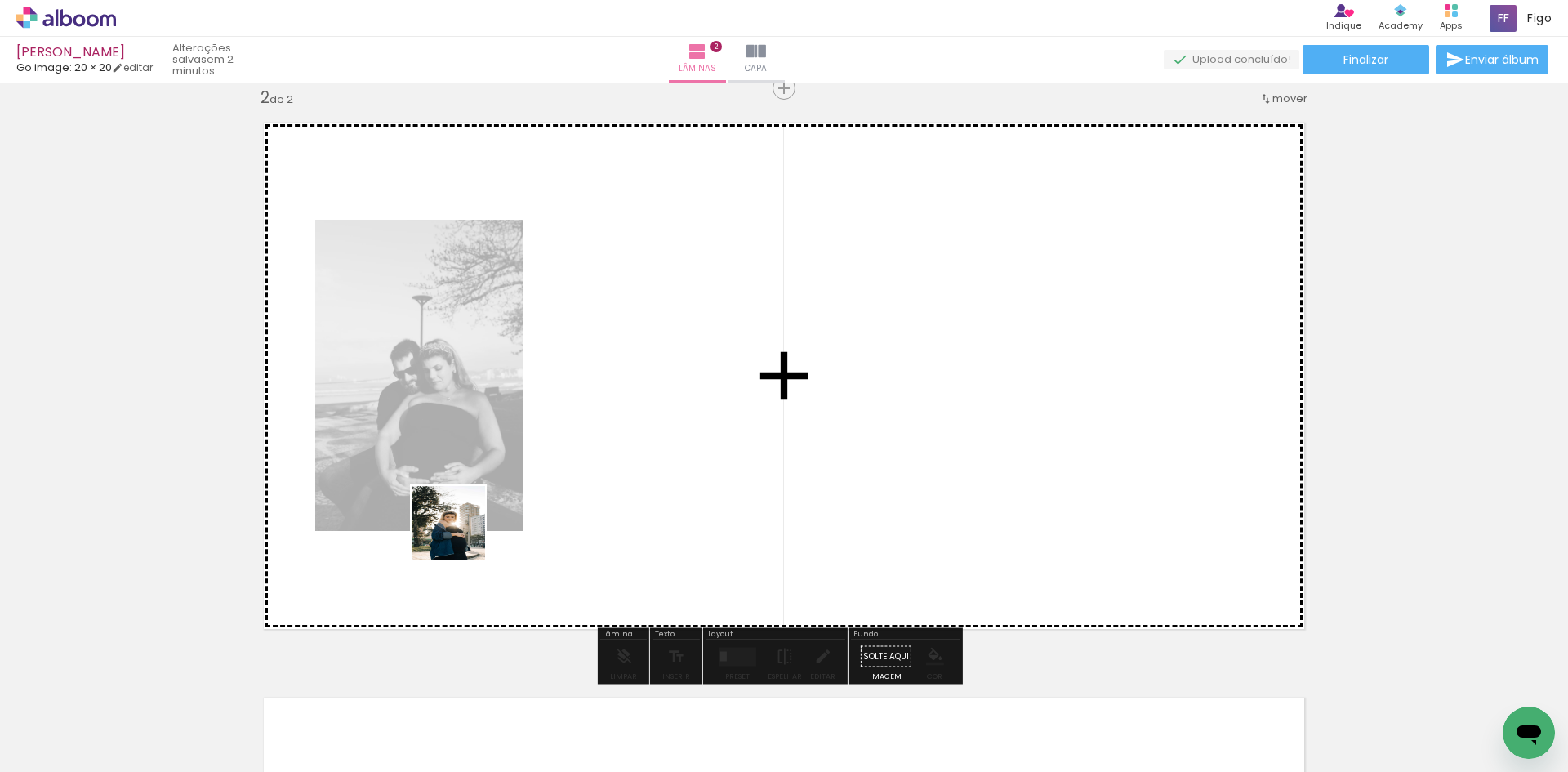
drag, startPoint x: 280, startPoint y: 724, endPoint x: 475, endPoint y: 510, distance: 289.5
click at [465, 526] on quentale-workspace at bounding box center [784, 386] width 1568 height 772
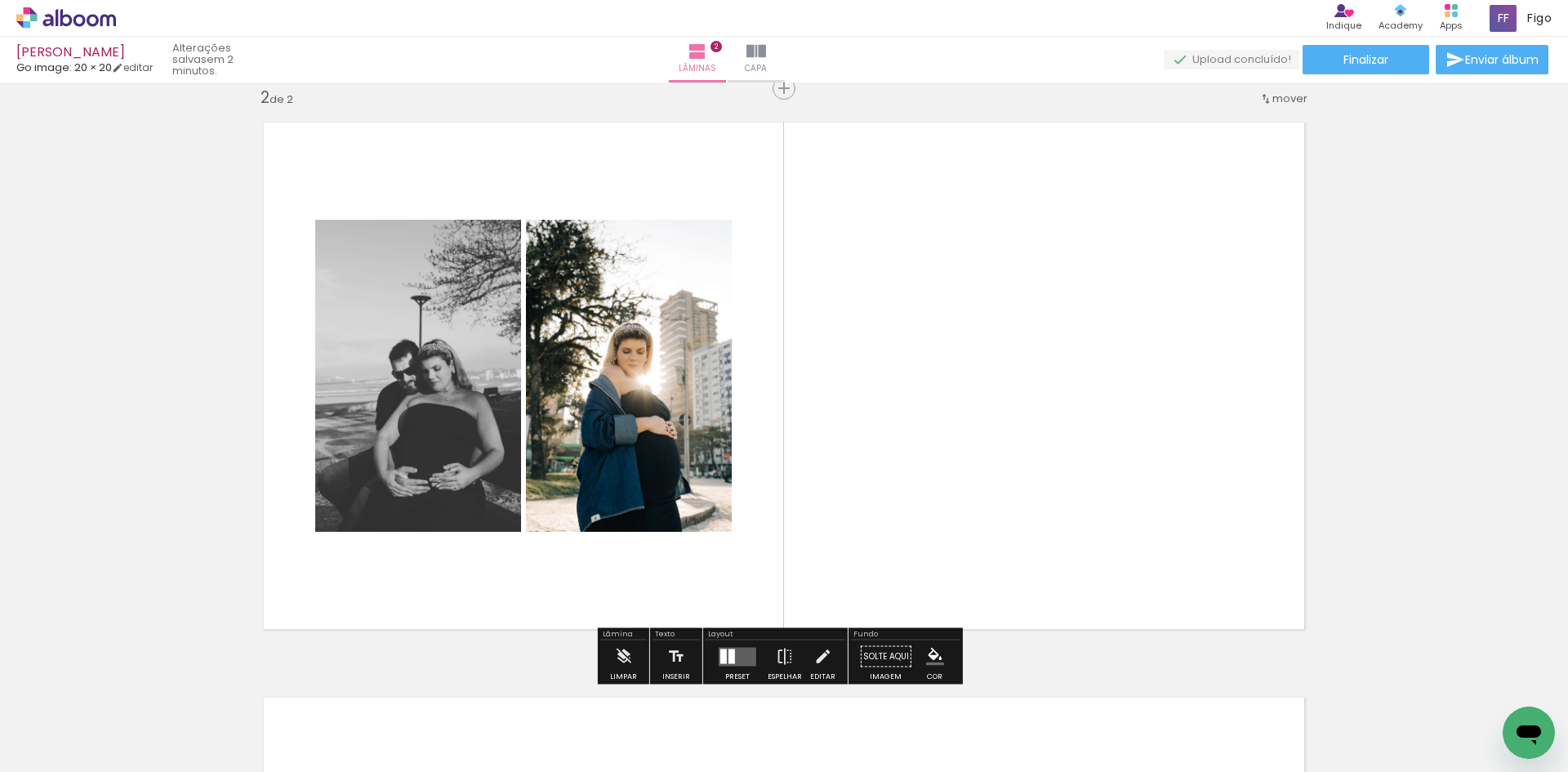
drag, startPoint x: 286, startPoint y: 718, endPoint x: 576, endPoint y: 465, distance: 384.8
click at [524, 506] on quentale-workspace at bounding box center [784, 386] width 1568 height 772
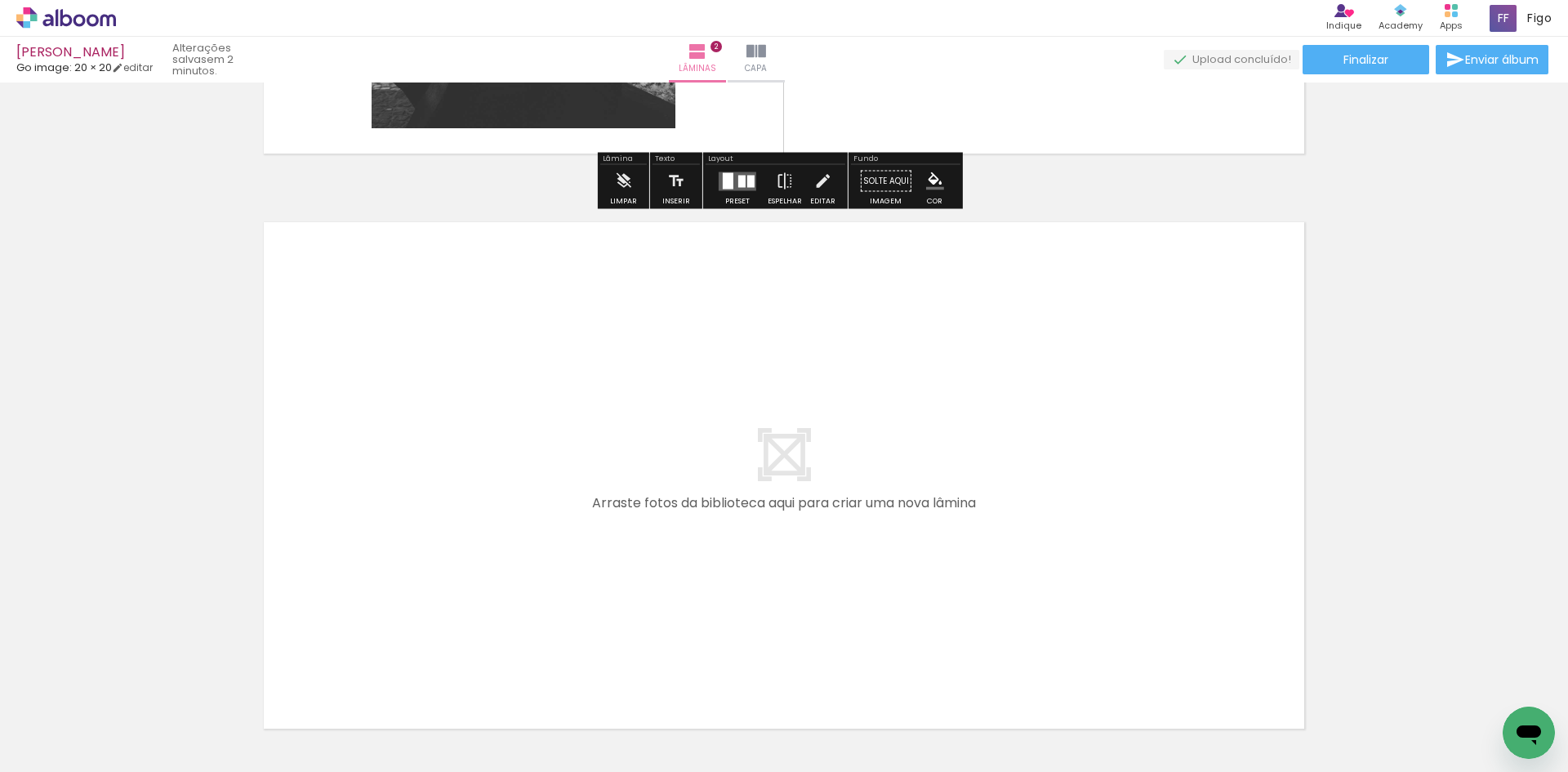
scroll to position [1168, 0]
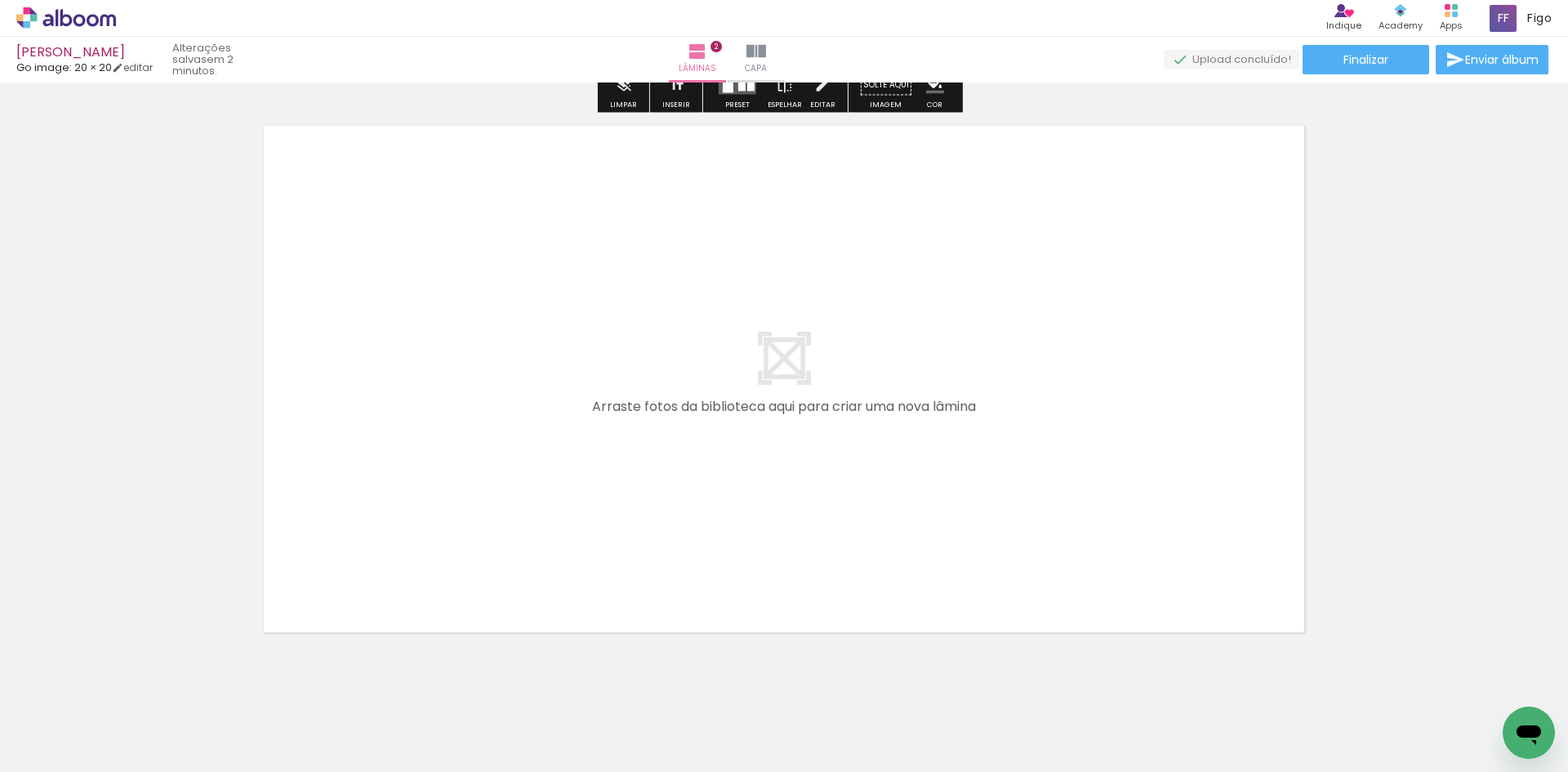
drag, startPoint x: 293, startPoint y: 725, endPoint x: 345, endPoint y: 538, distance: 194.1
click at [345, 538] on quentale-workspace at bounding box center [784, 386] width 1568 height 772
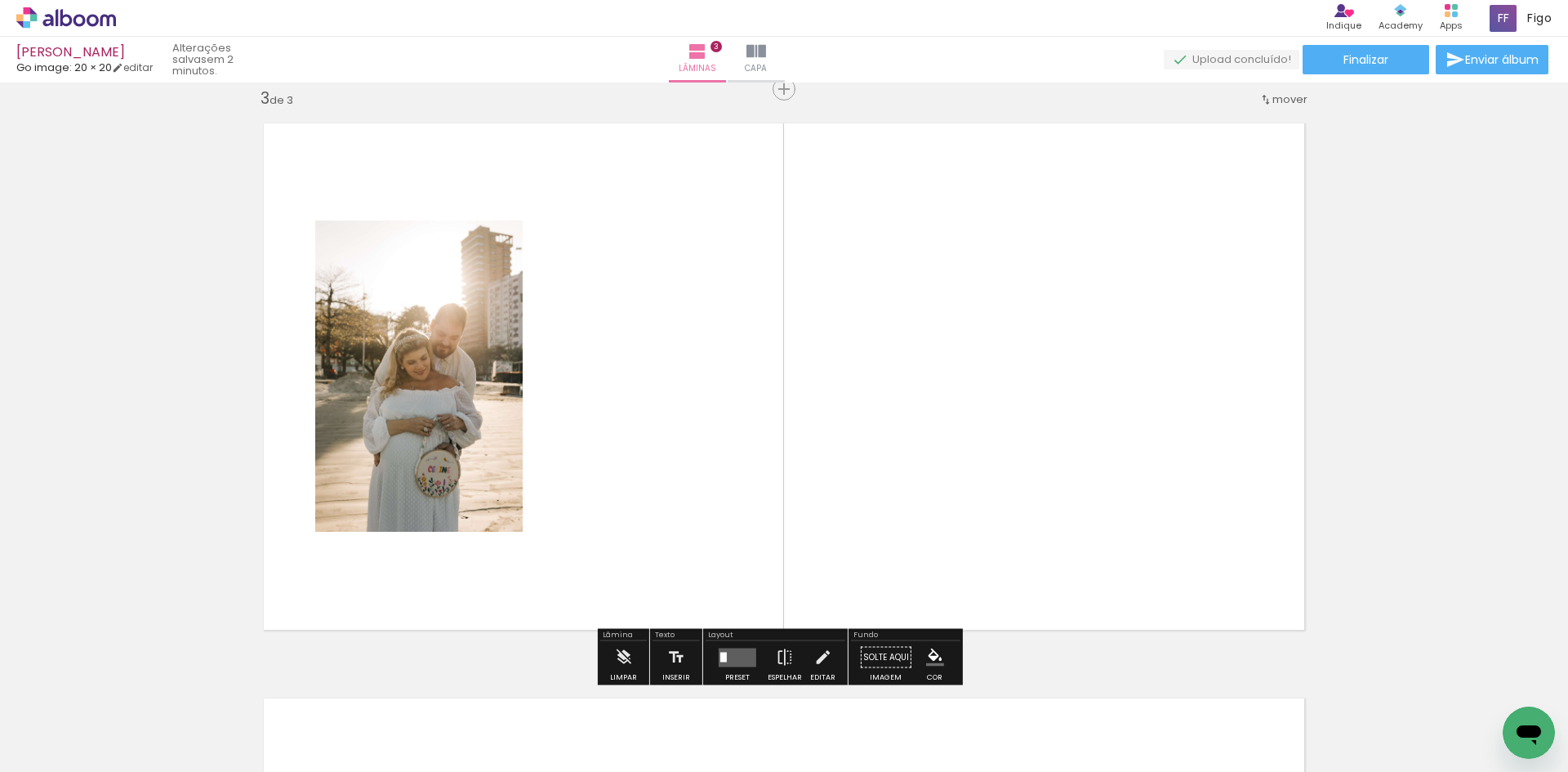
scroll to position [1171, 0]
drag, startPoint x: 267, startPoint y: 722, endPoint x: 365, endPoint y: 521, distance: 223.6
click at [357, 540] on quentale-workspace at bounding box center [784, 386] width 1568 height 772
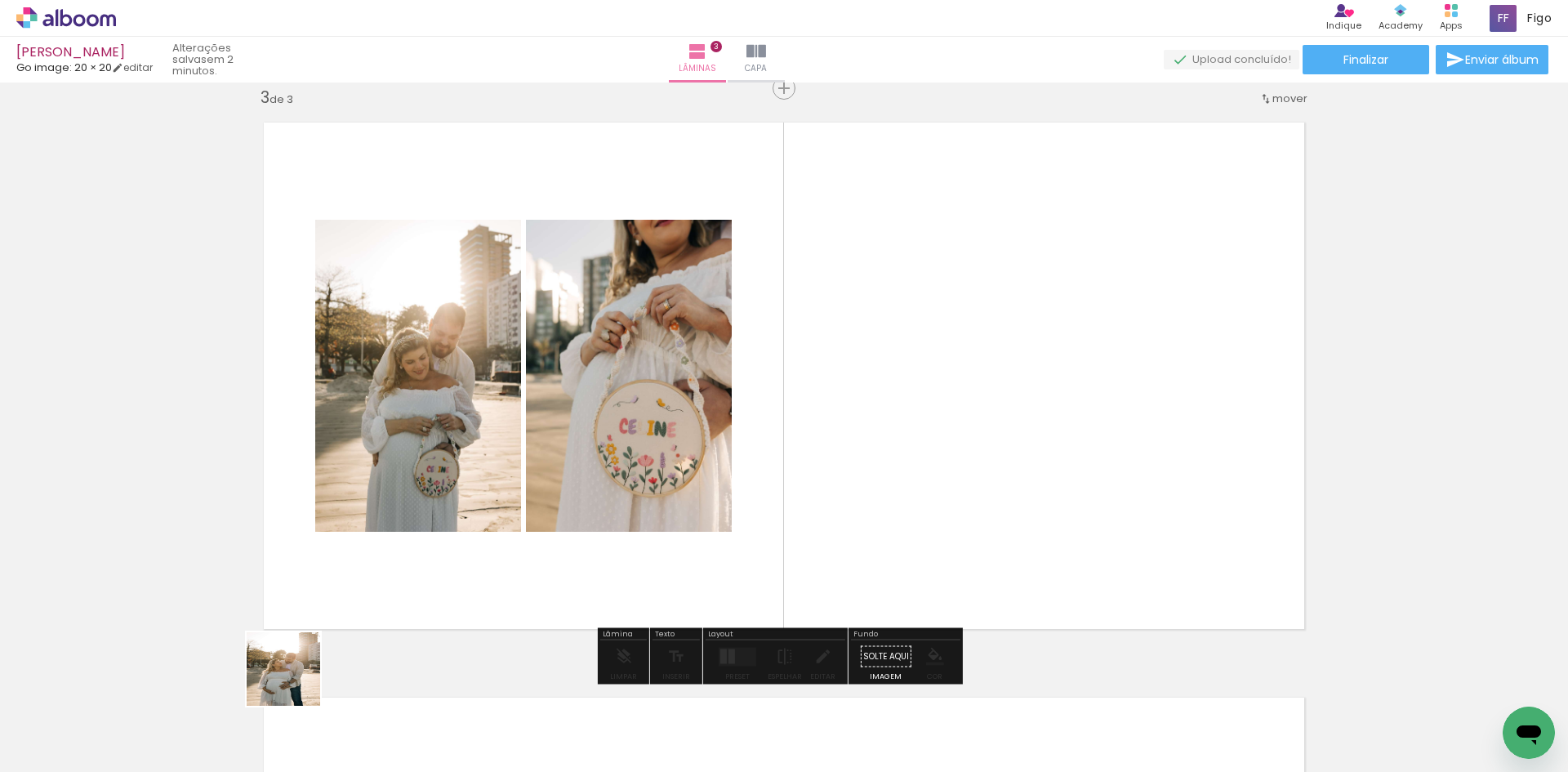
drag, startPoint x: 280, startPoint y: 724, endPoint x: 339, endPoint y: 538, distance: 195.1
click at [336, 558] on quentale-workspace at bounding box center [784, 386] width 1568 height 772
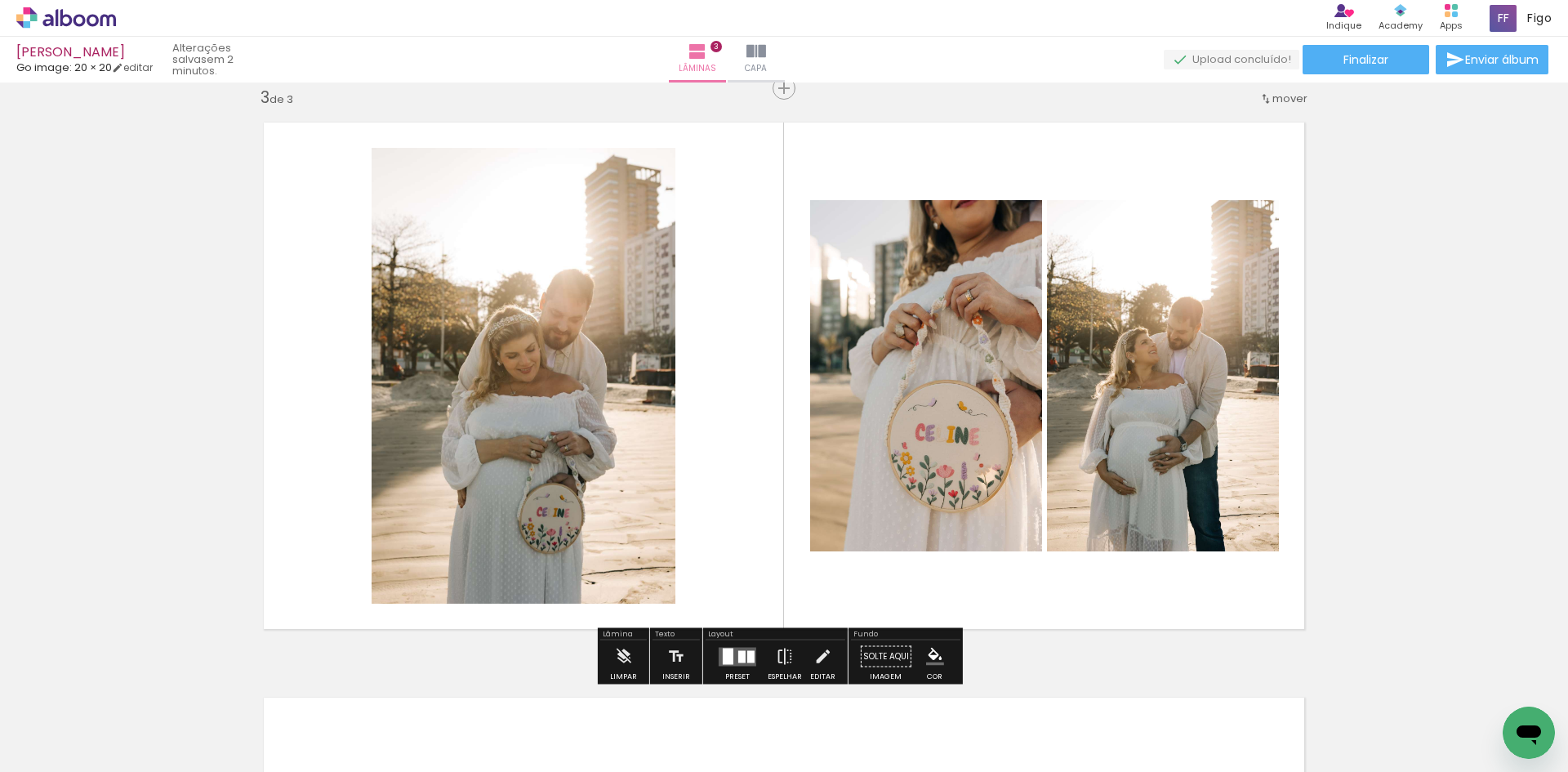
drag, startPoint x: 280, startPoint y: 708, endPoint x: 338, endPoint y: 521, distance: 195.8
click at [328, 552] on quentale-workspace at bounding box center [784, 386] width 1568 height 772
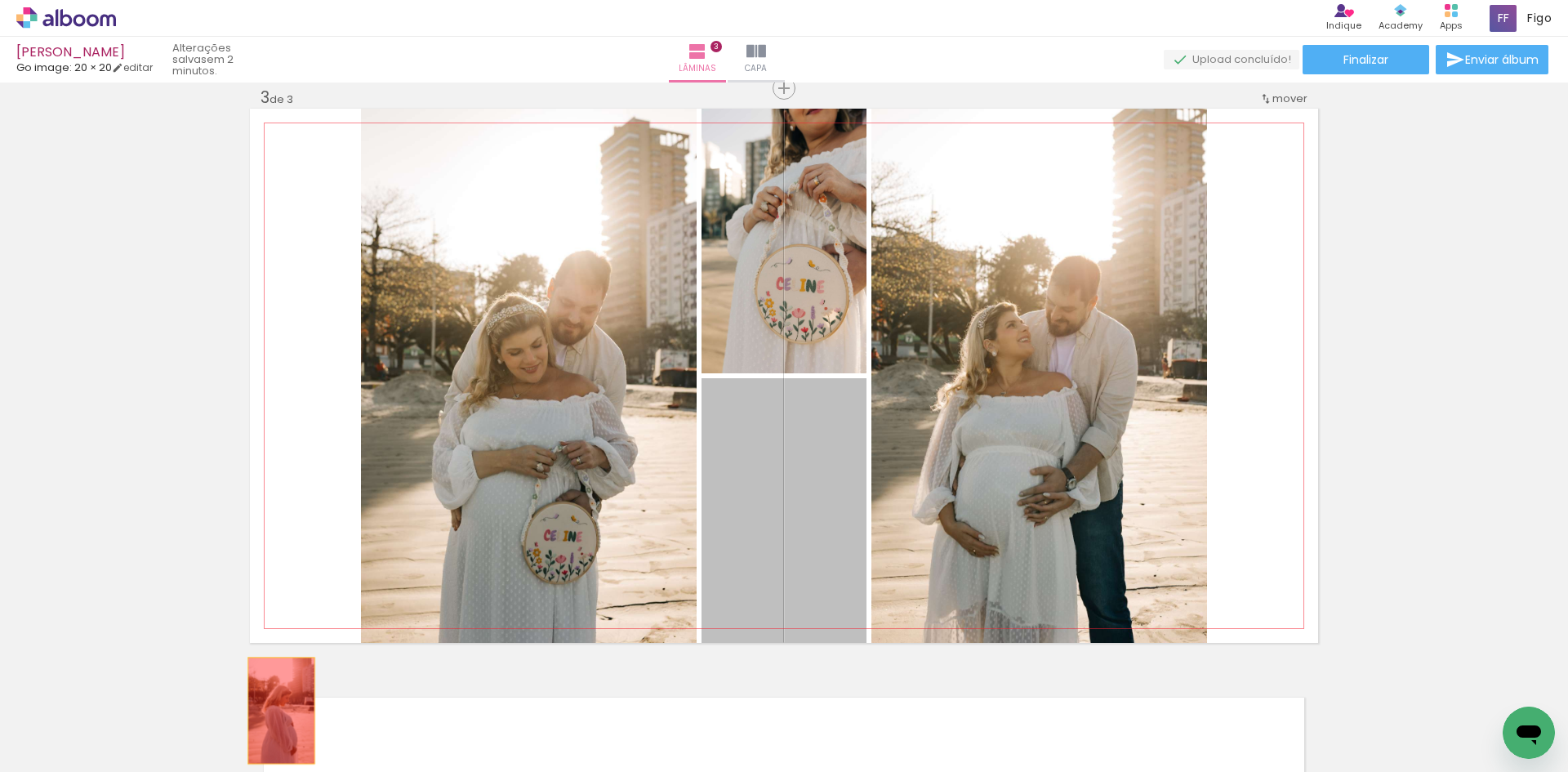
drag, startPoint x: 792, startPoint y: 506, endPoint x: 275, endPoint y: 711, distance: 556.2
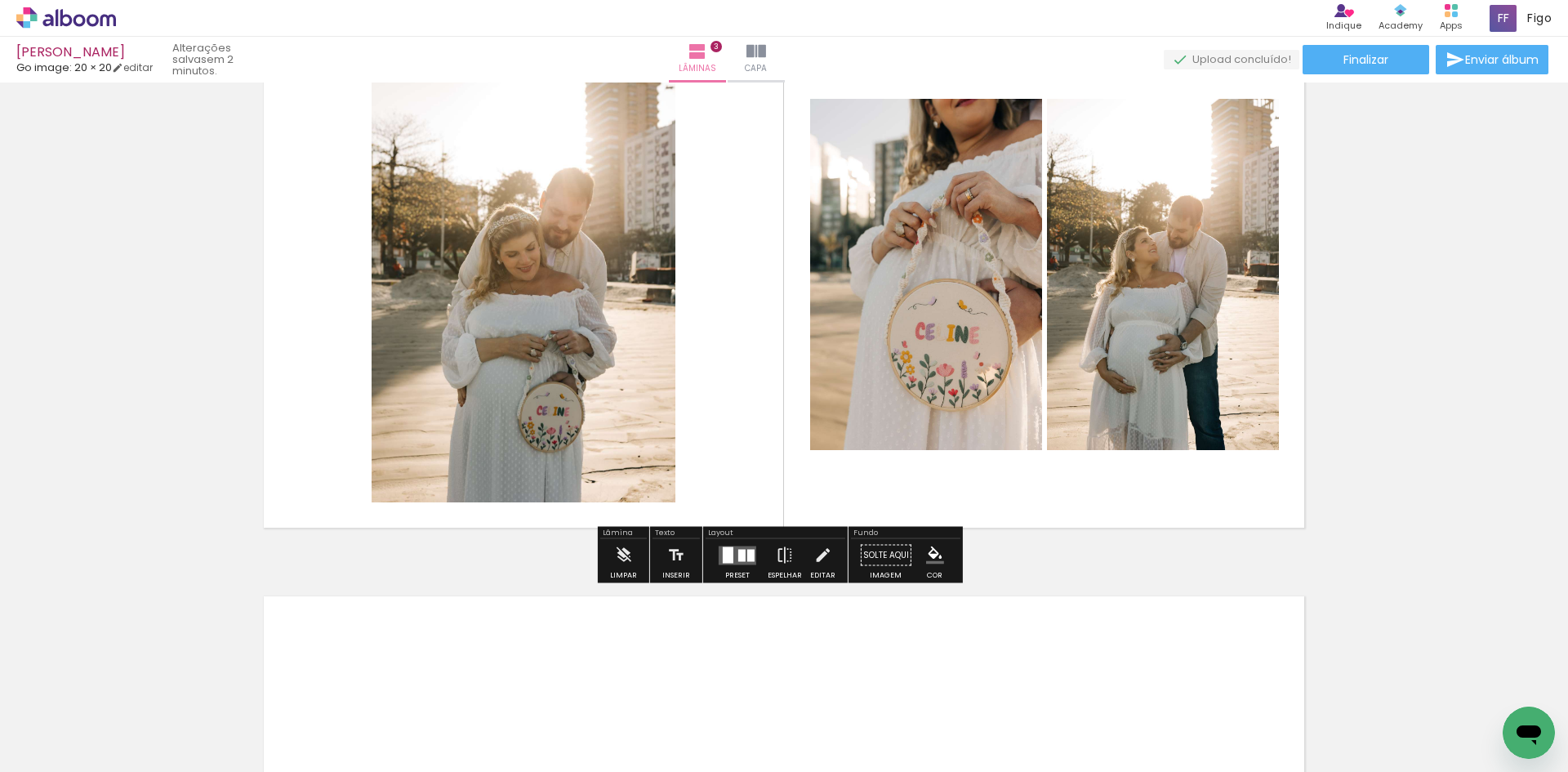
scroll to position [1334, 0]
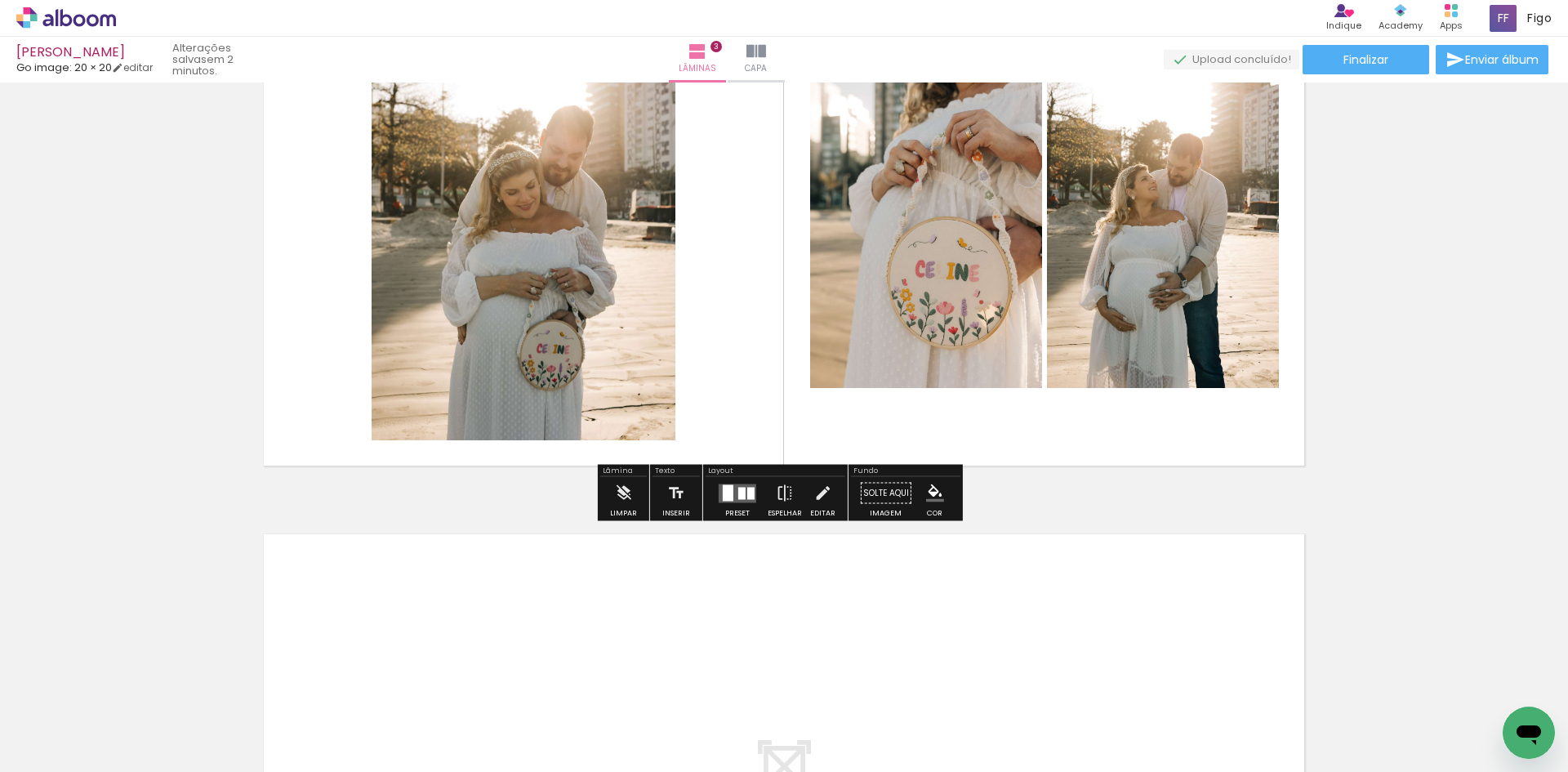
click at [755, 489] on div at bounding box center [736, 493] width 44 height 33
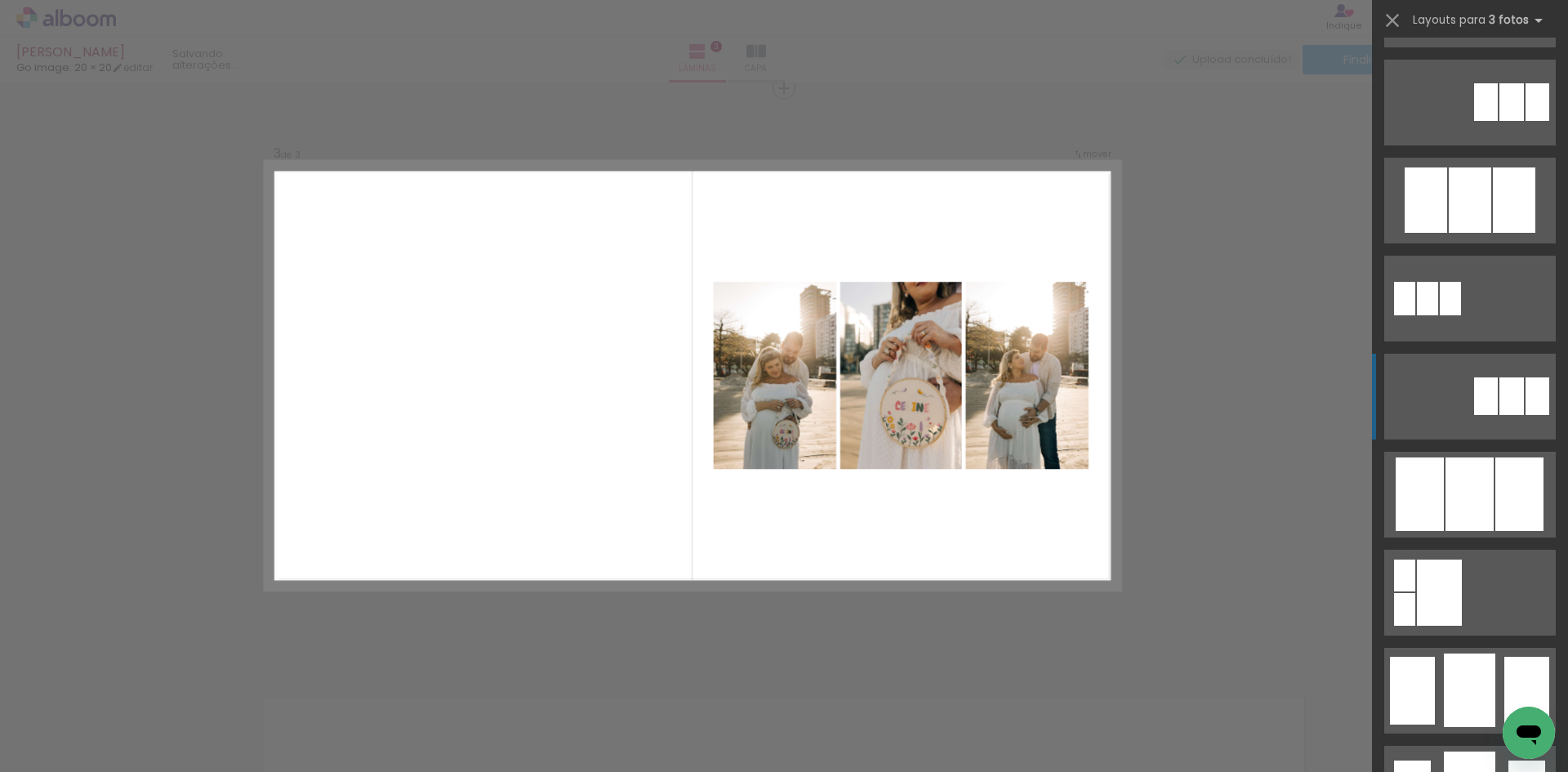
scroll to position [816, 0]
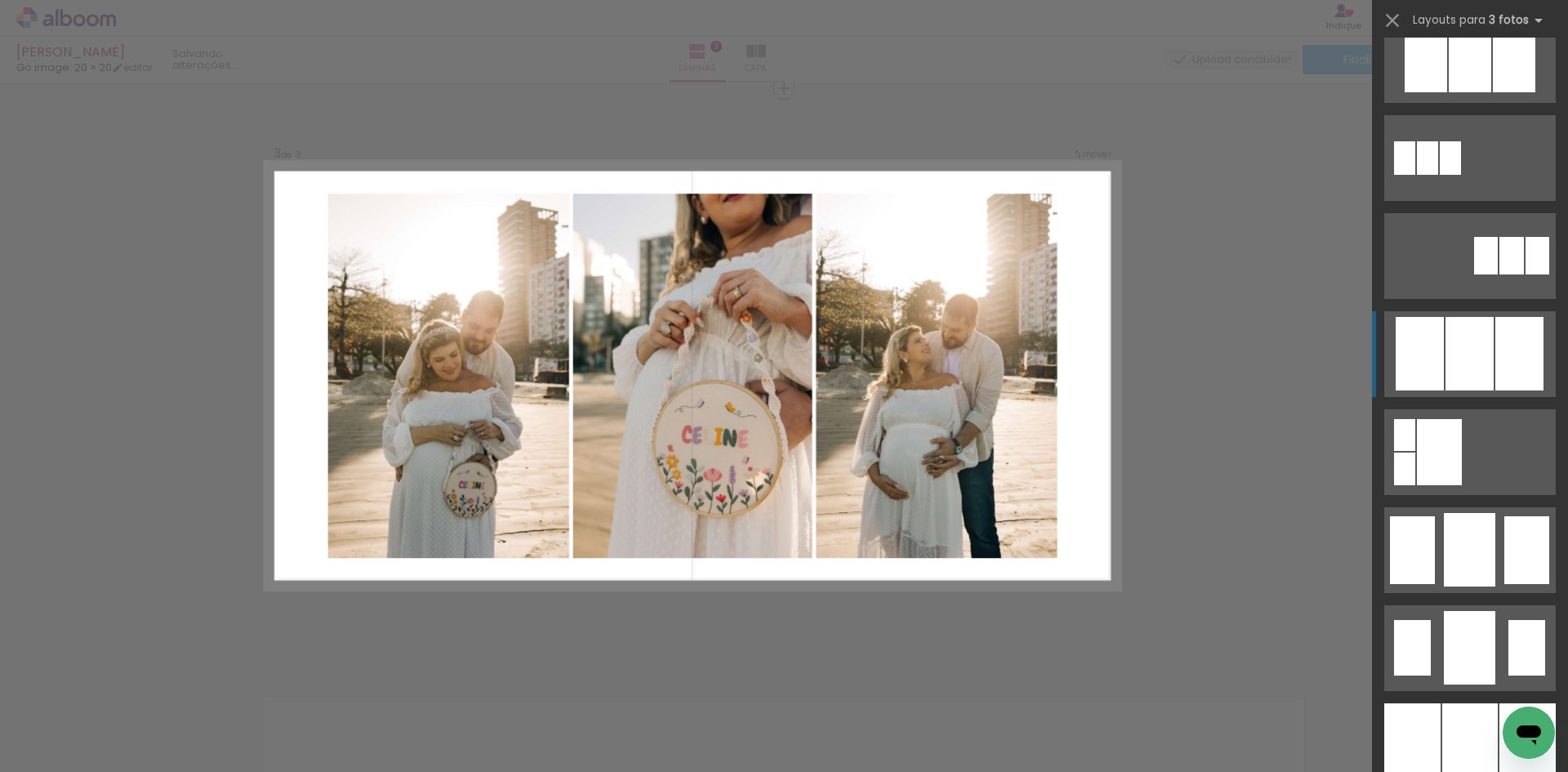
click at [1473, 311] on quentale-layouter at bounding box center [1469, 354] width 171 height 86
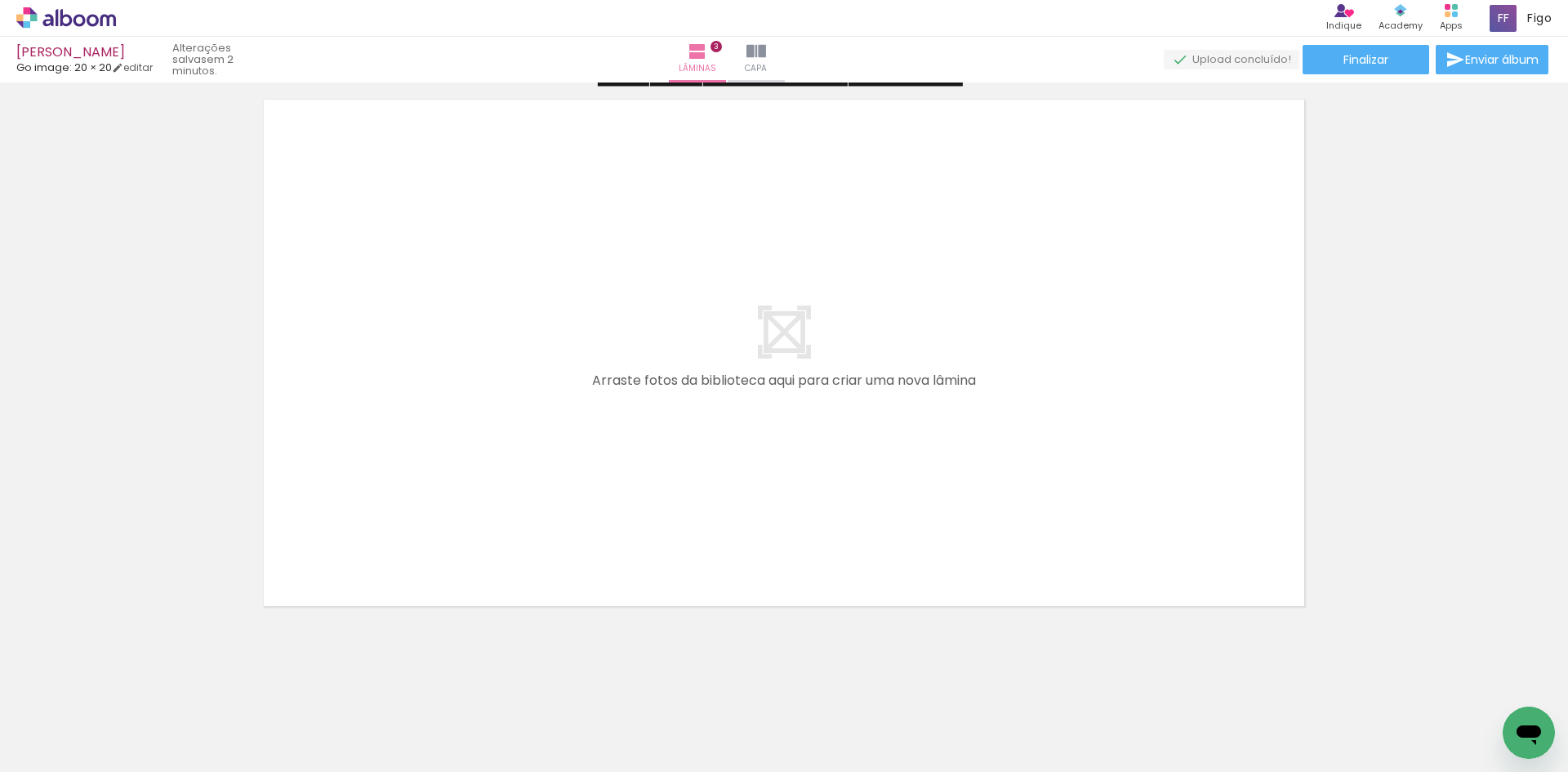
scroll to position [1777, 0]
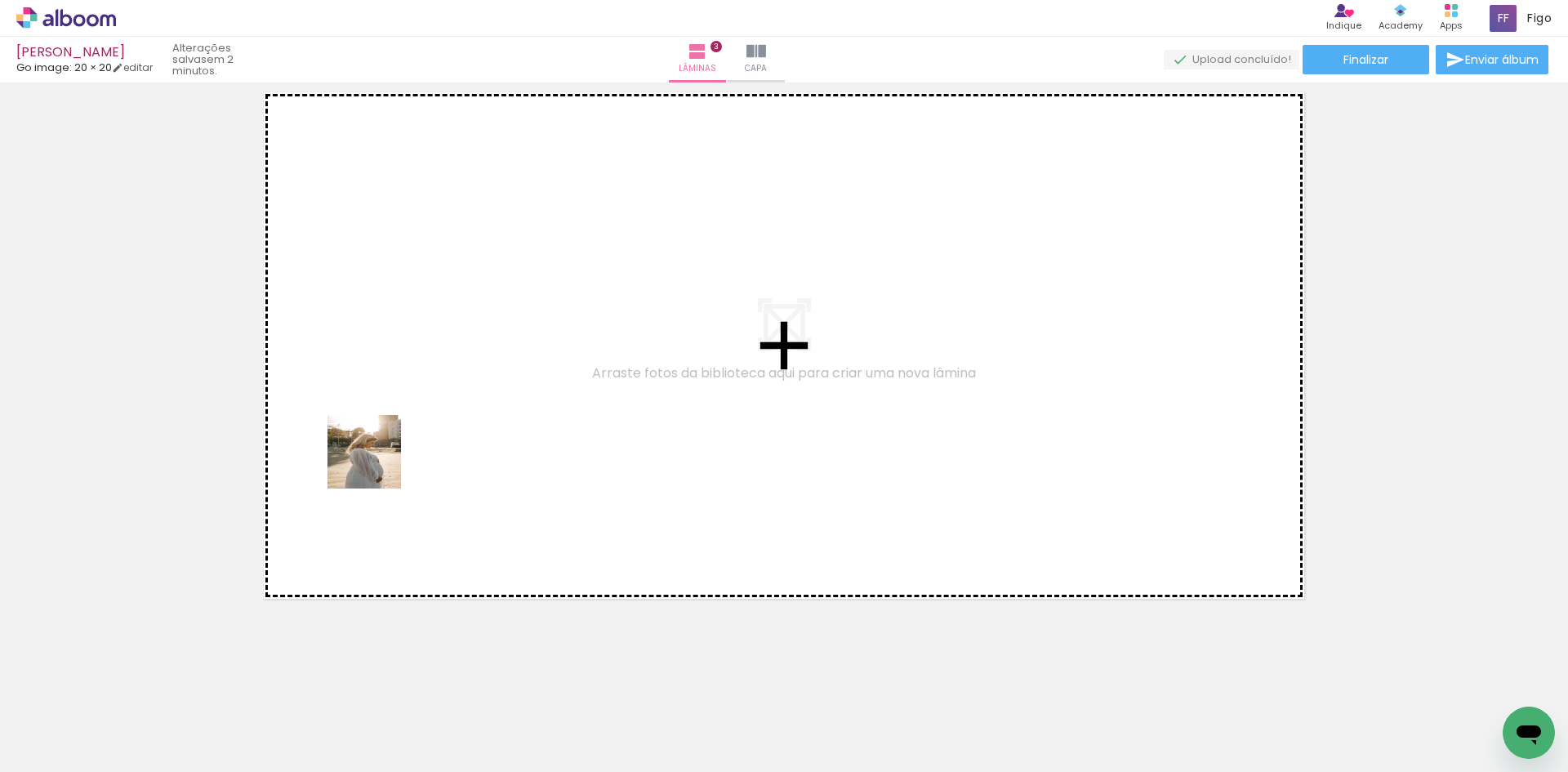
drag, startPoint x: 280, startPoint y: 691, endPoint x: 392, endPoint y: 425, distance: 288.6
click at [388, 438] on quentale-workspace at bounding box center [784, 386] width 1568 height 772
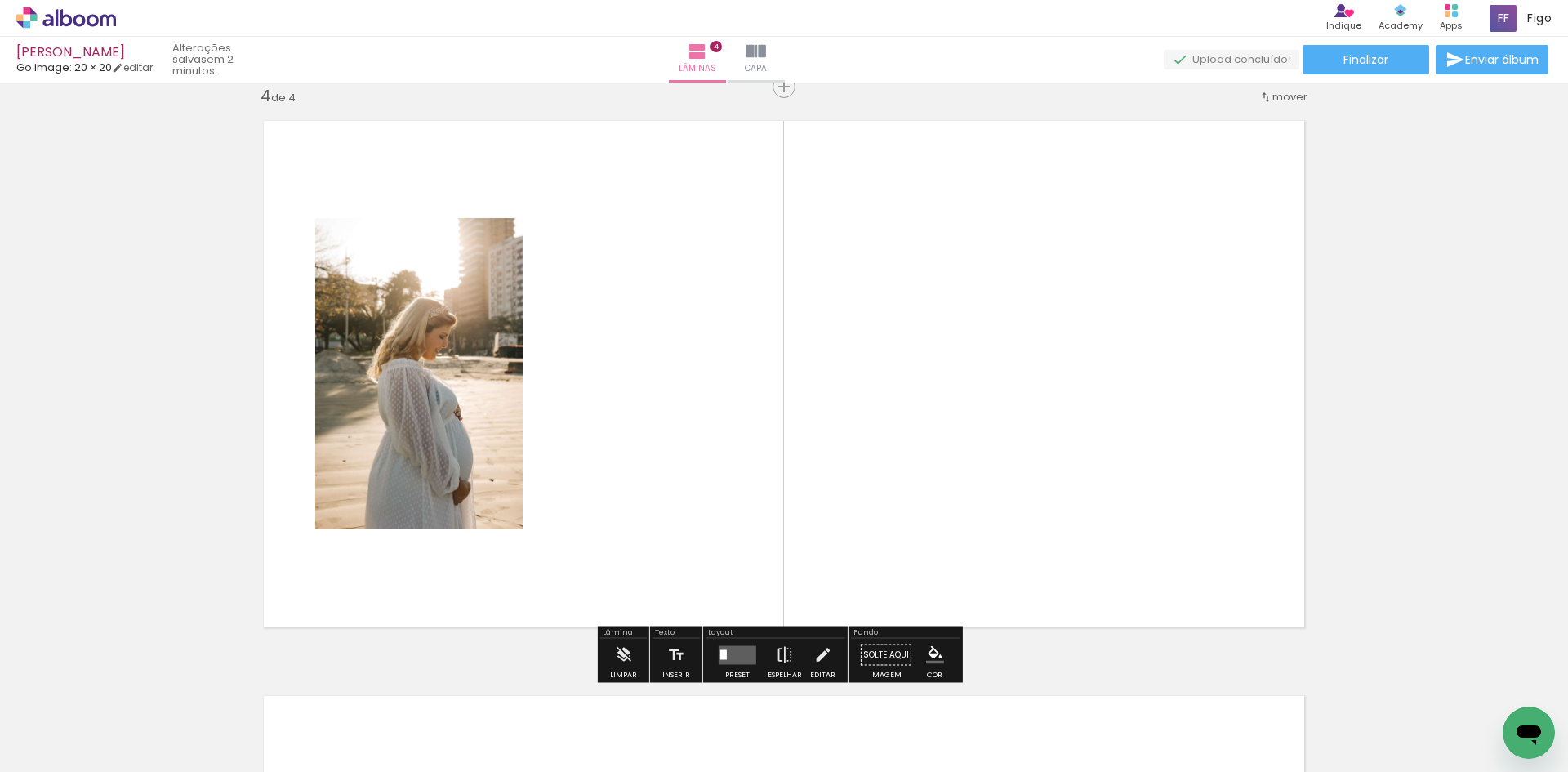
scroll to position [1746, 0]
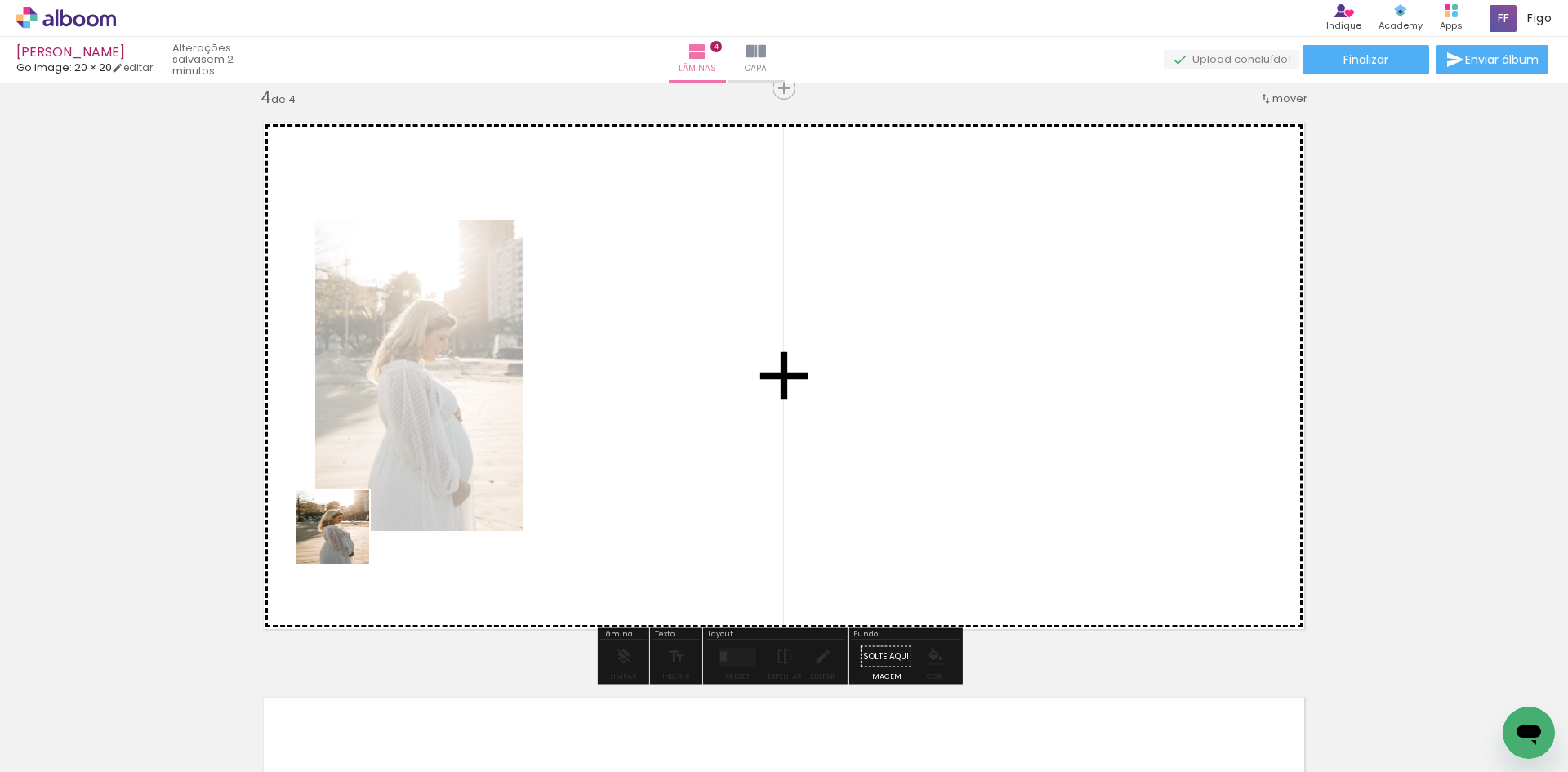
drag, startPoint x: 280, startPoint y: 685, endPoint x: 366, endPoint y: 491, distance: 212.2
click at [361, 502] on quentale-workspace at bounding box center [784, 386] width 1568 height 772
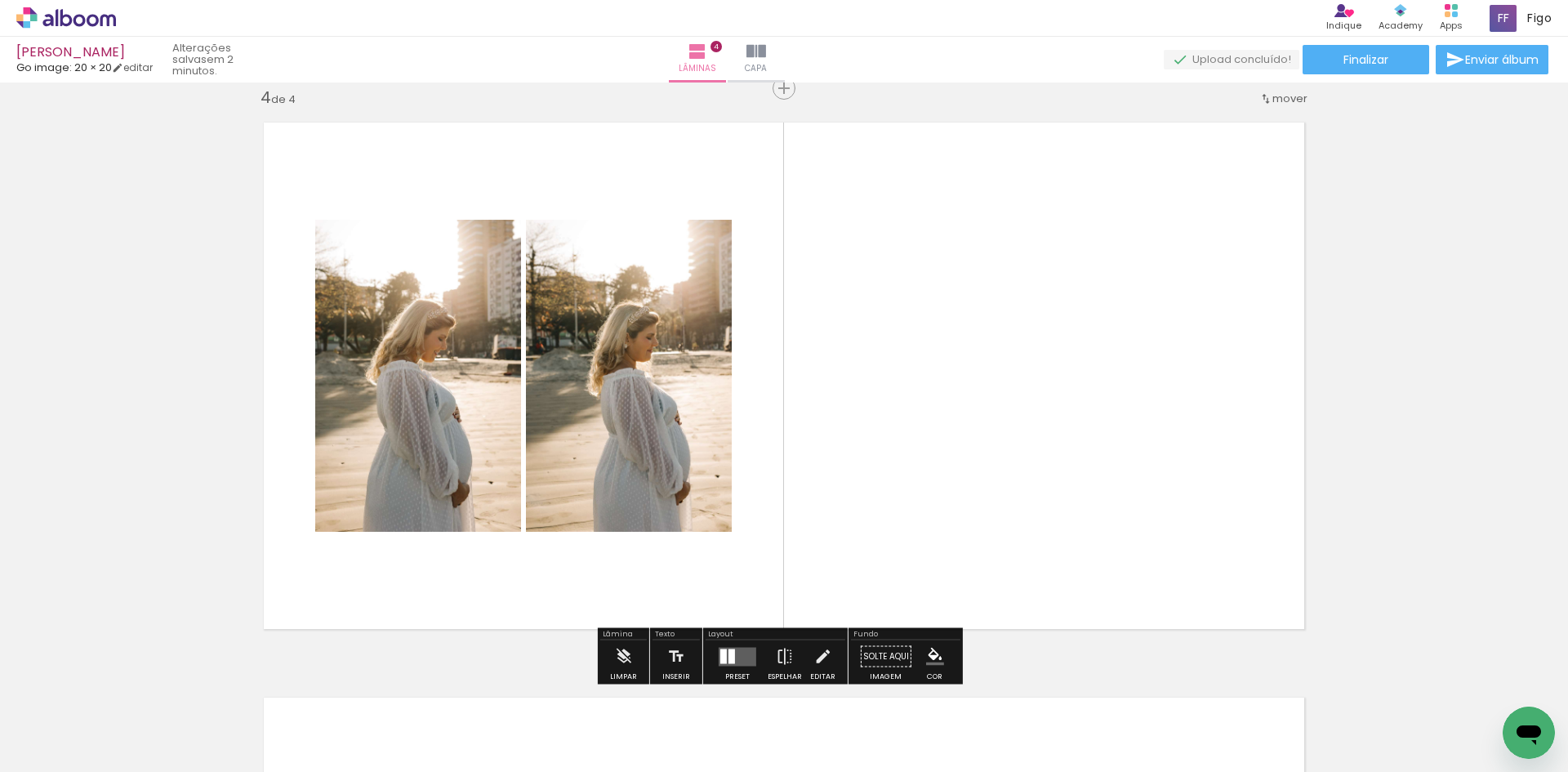
drag, startPoint x: 278, startPoint y: 719, endPoint x: 356, endPoint y: 519, distance: 214.7
click at [344, 553] on quentale-workspace at bounding box center [784, 386] width 1568 height 772
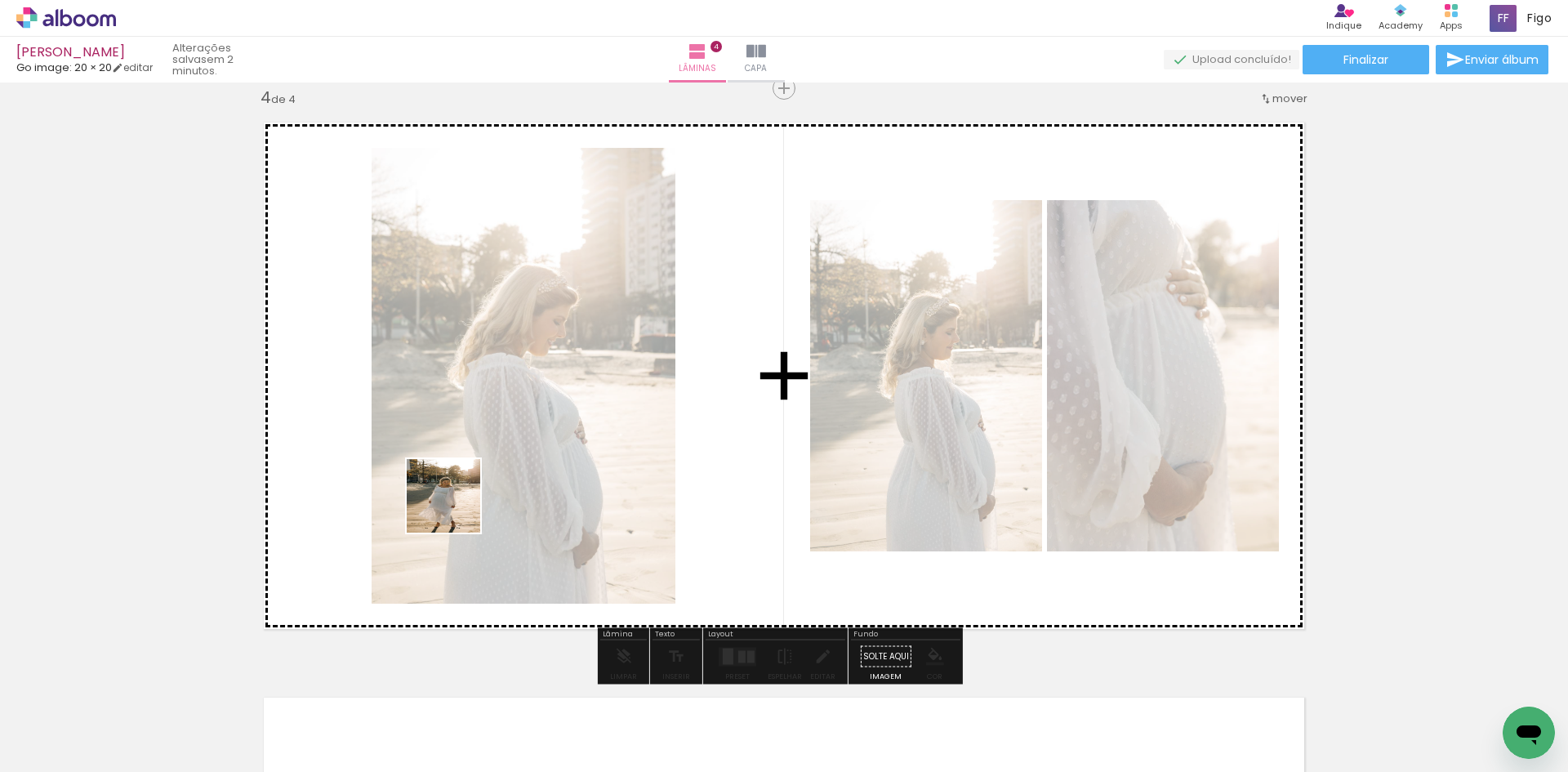
drag, startPoint x: 290, startPoint y: 732, endPoint x: 489, endPoint y: 474, distance: 325.8
click at [481, 481] on quentale-workspace at bounding box center [784, 386] width 1568 height 772
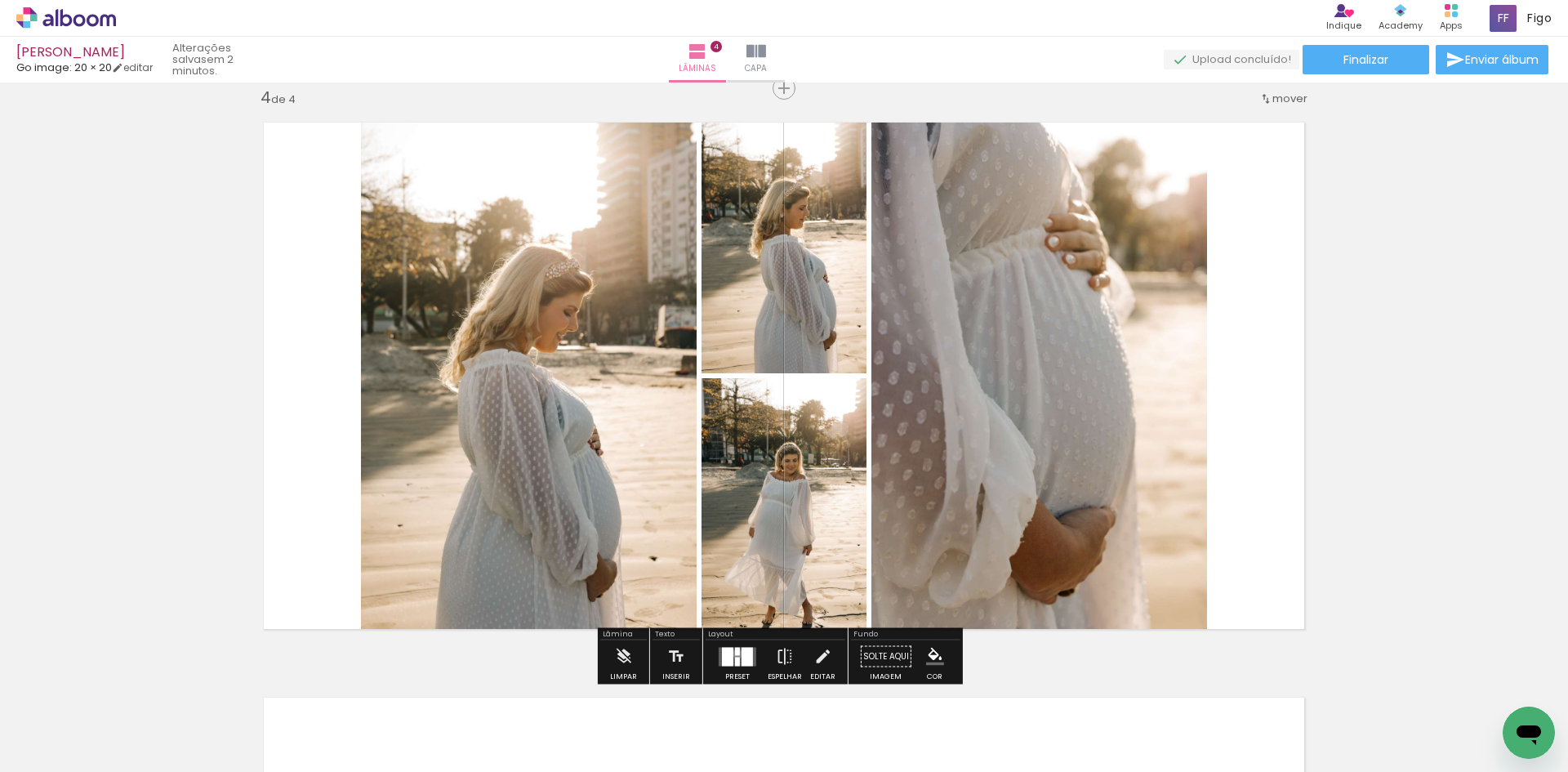
click at [735, 653] on div at bounding box center [736, 651] width 5 height 8
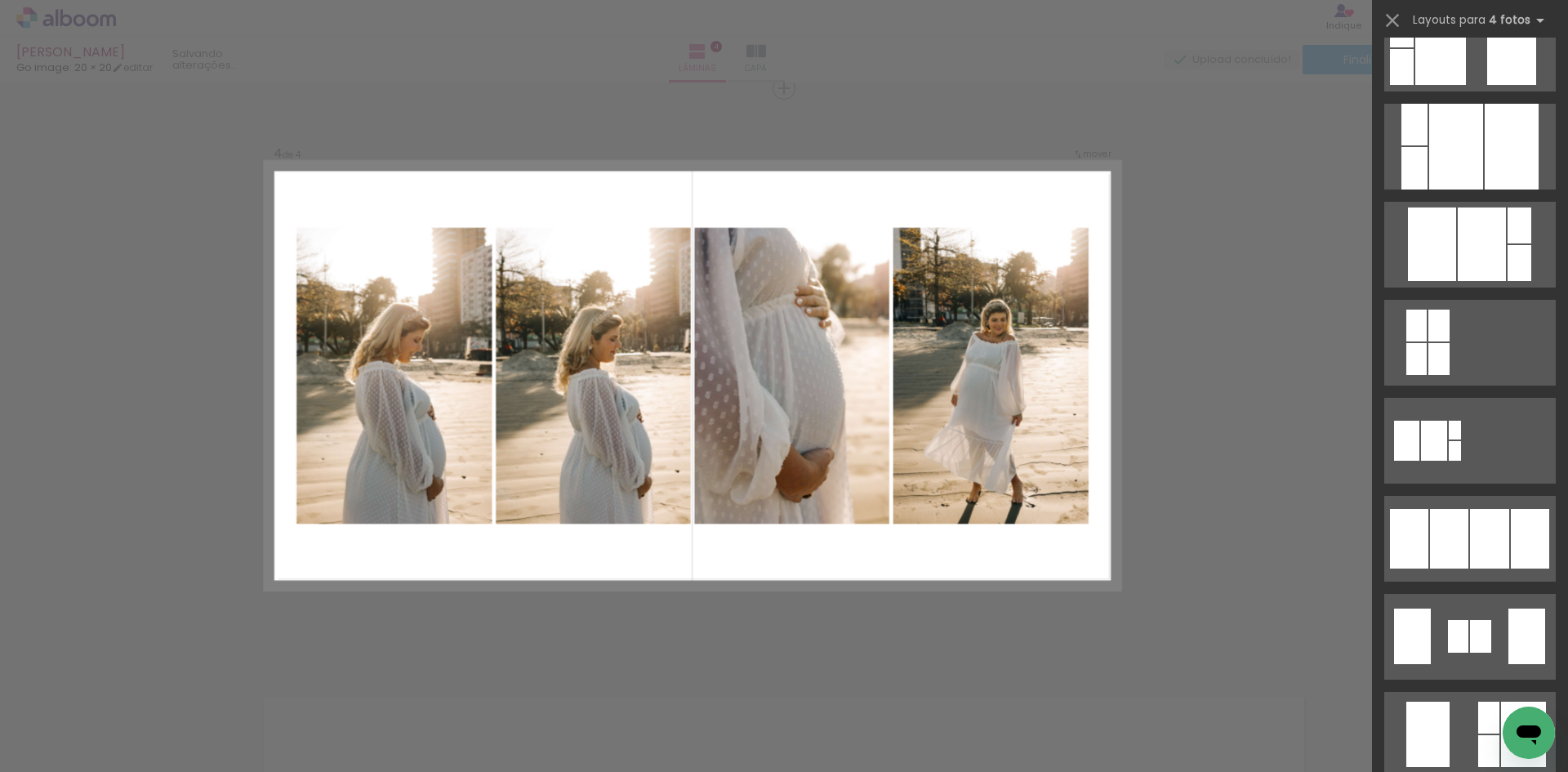
scroll to position [735, 0]
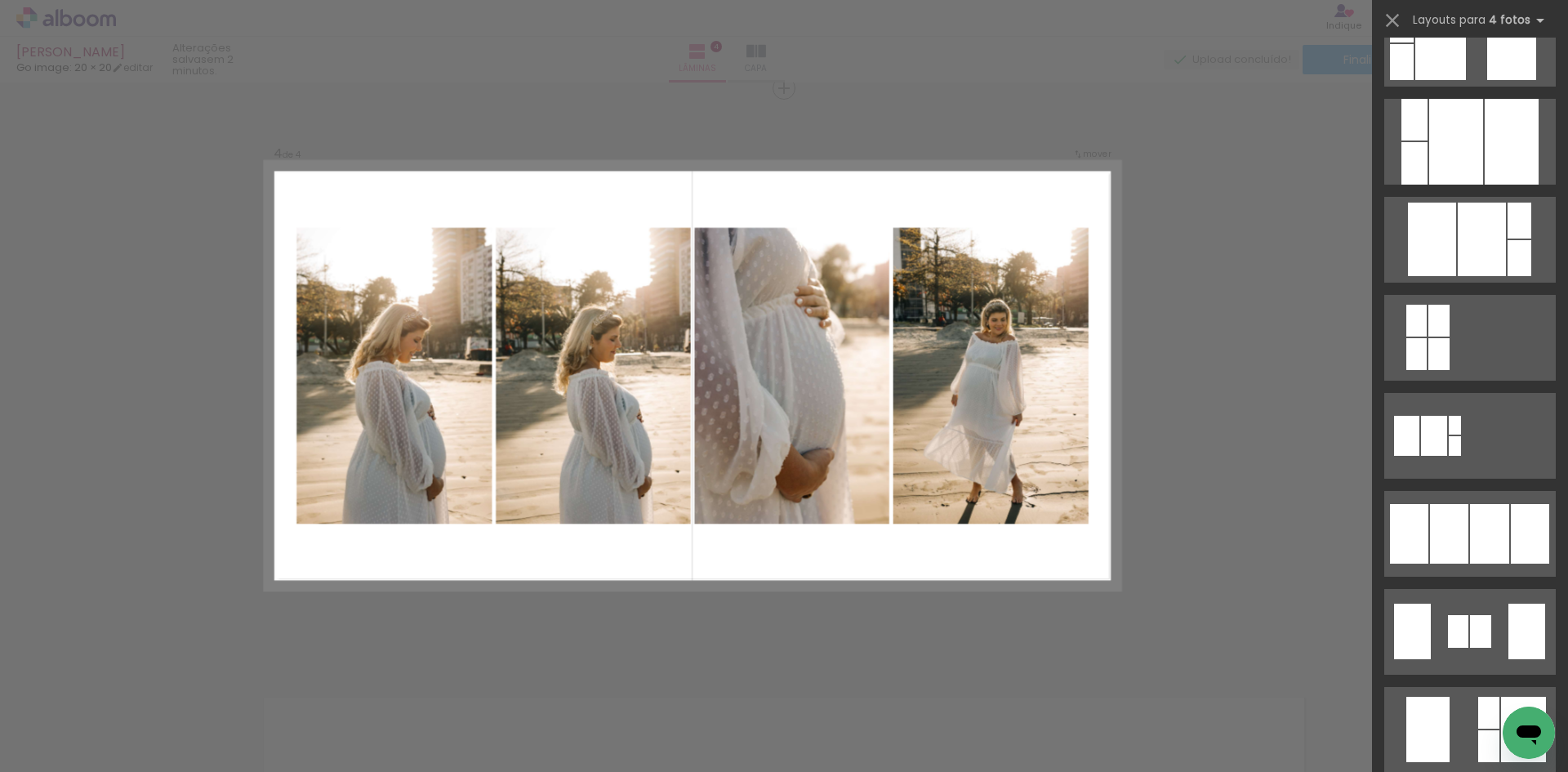
click at [1445, 531] on div at bounding box center [1449, 534] width 38 height 60
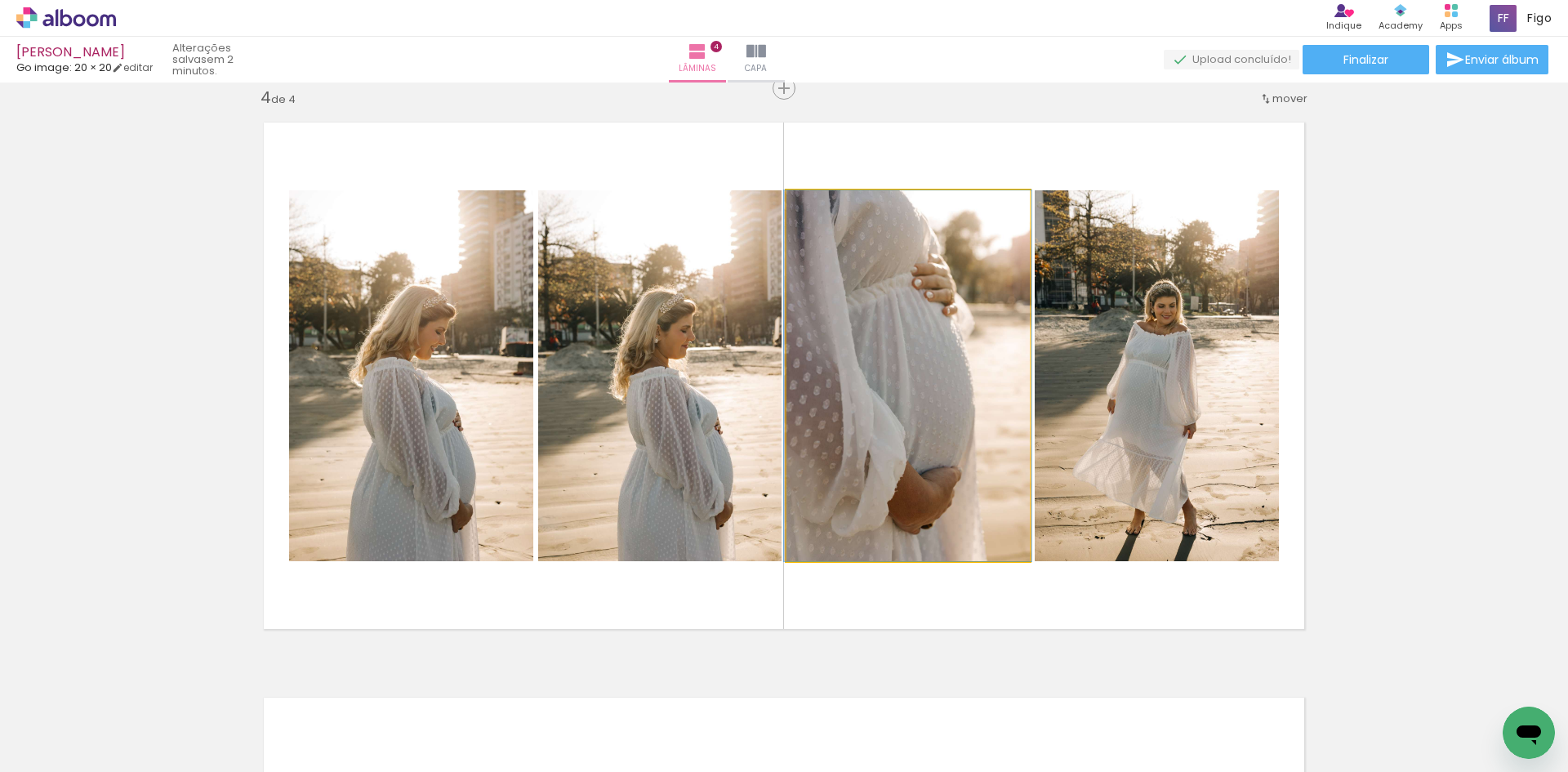
drag, startPoint x: 919, startPoint y: 439, endPoint x: 484, endPoint y: 426, distance: 435.2
click at [0, 0] on slot at bounding box center [0, 0] width 0 height 0
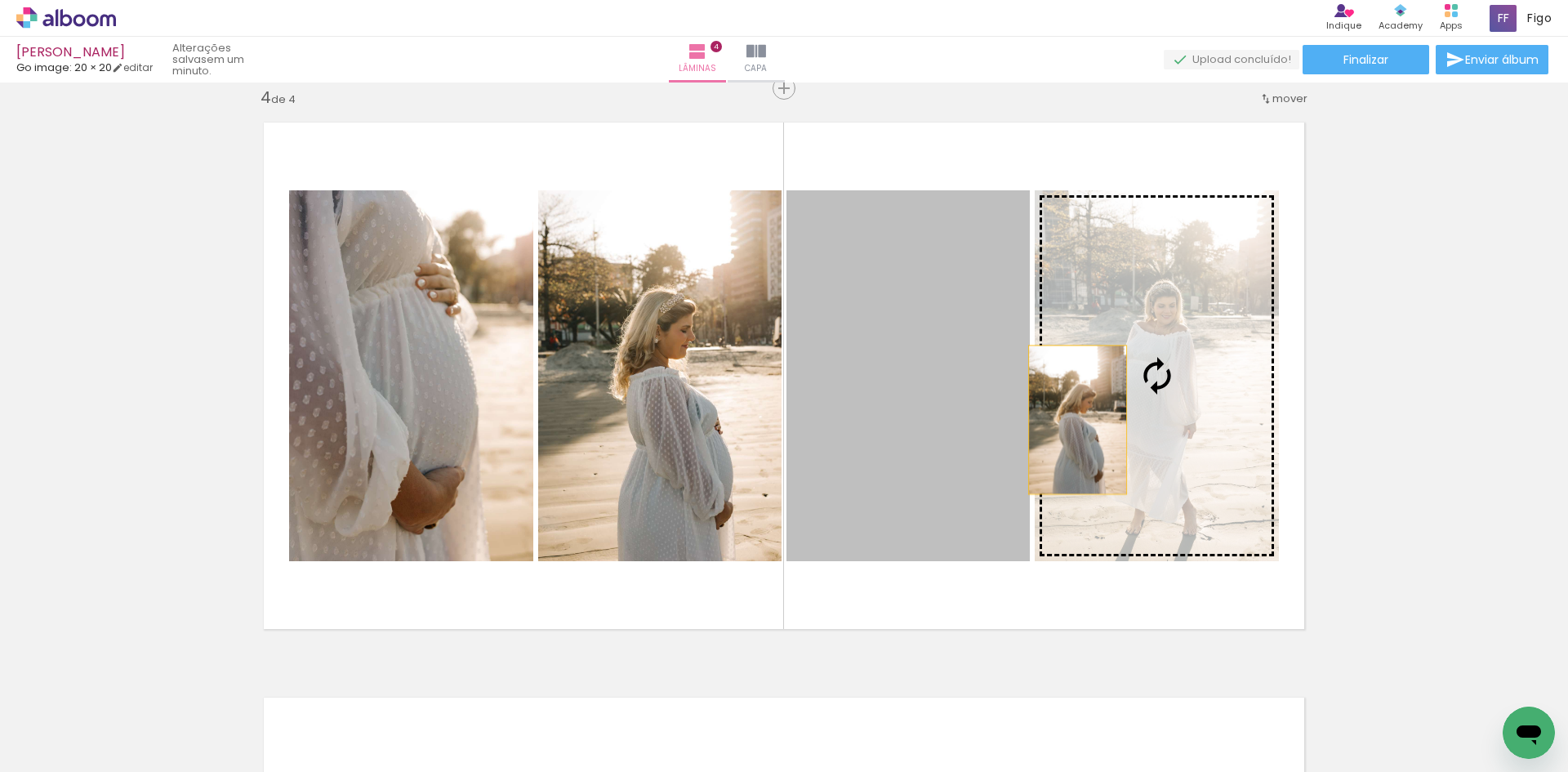
drag, startPoint x: 862, startPoint y: 415, endPoint x: 1085, endPoint y: 419, distance: 223.0
click at [0, 0] on slot at bounding box center [0, 0] width 0 height 0
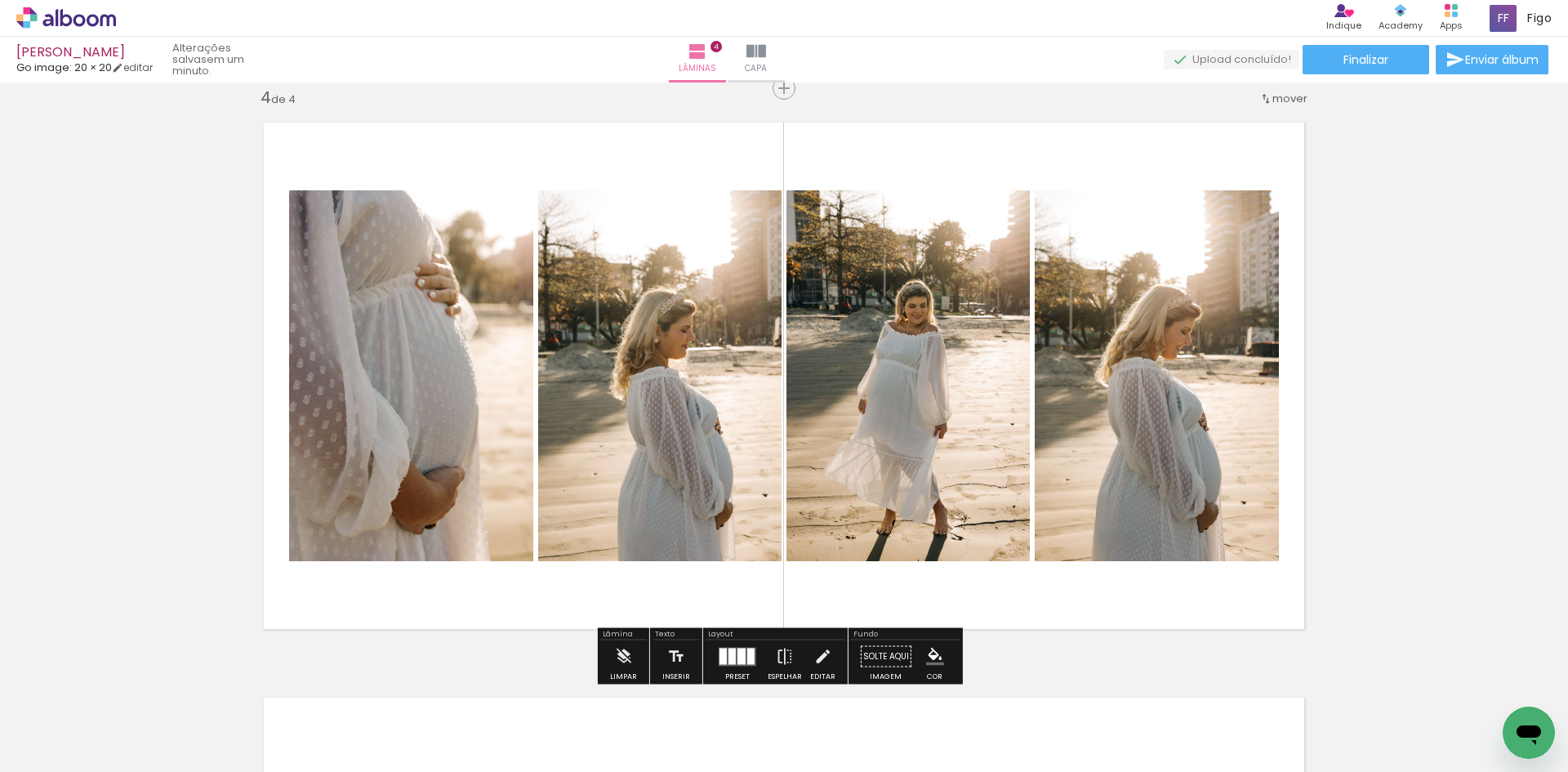
drag, startPoint x: 1137, startPoint y: 415, endPoint x: 950, endPoint y: 415, distance: 187.0
click at [0, 0] on slot at bounding box center [0, 0] width 0 height 0
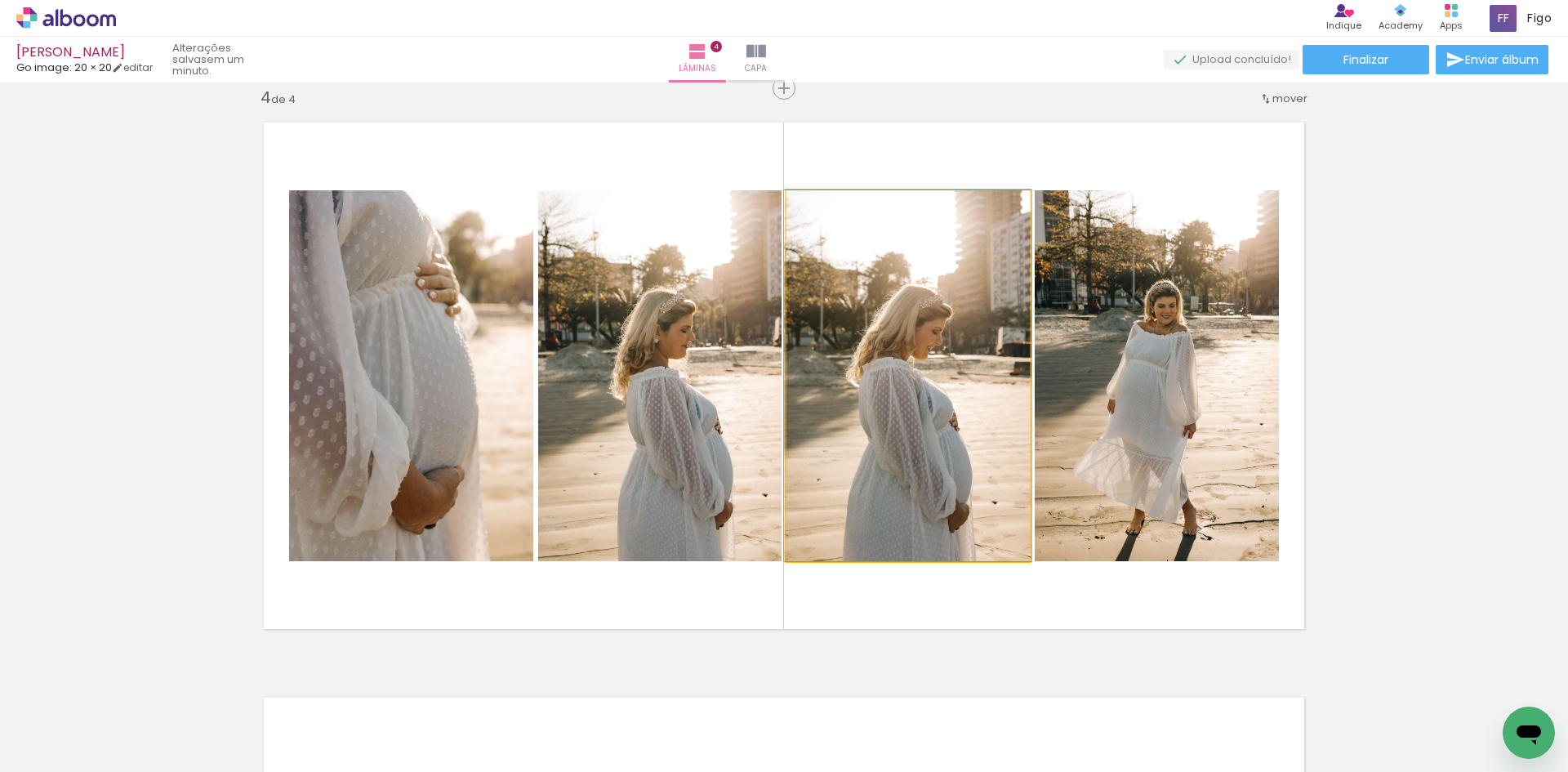
drag, startPoint x: 950, startPoint y: 415, endPoint x: 1170, endPoint y: 420, distance: 220.1
click at [0, 0] on slot at bounding box center [0, 0] width 0 height 0
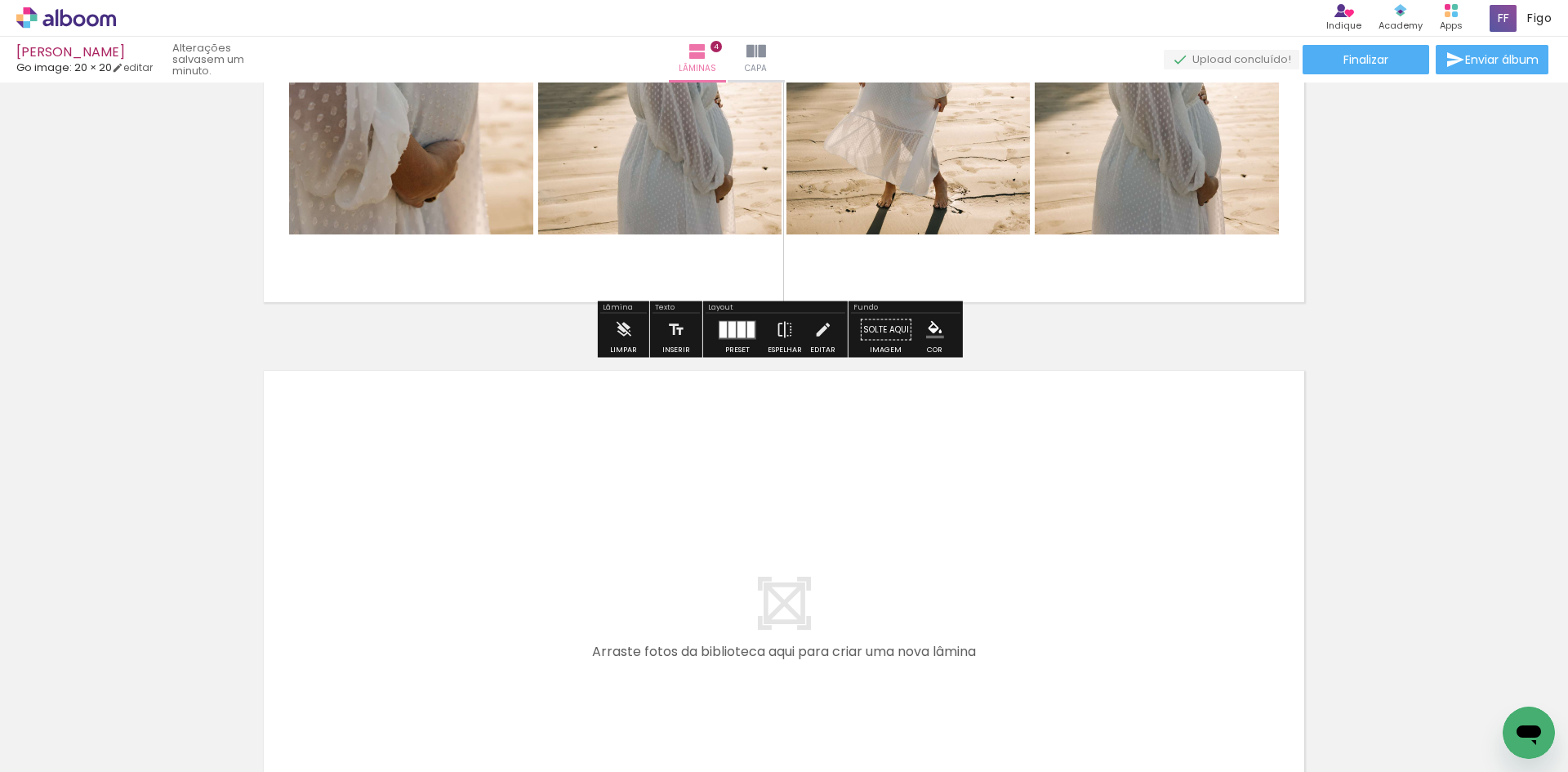
scroll to position [2236, 0]
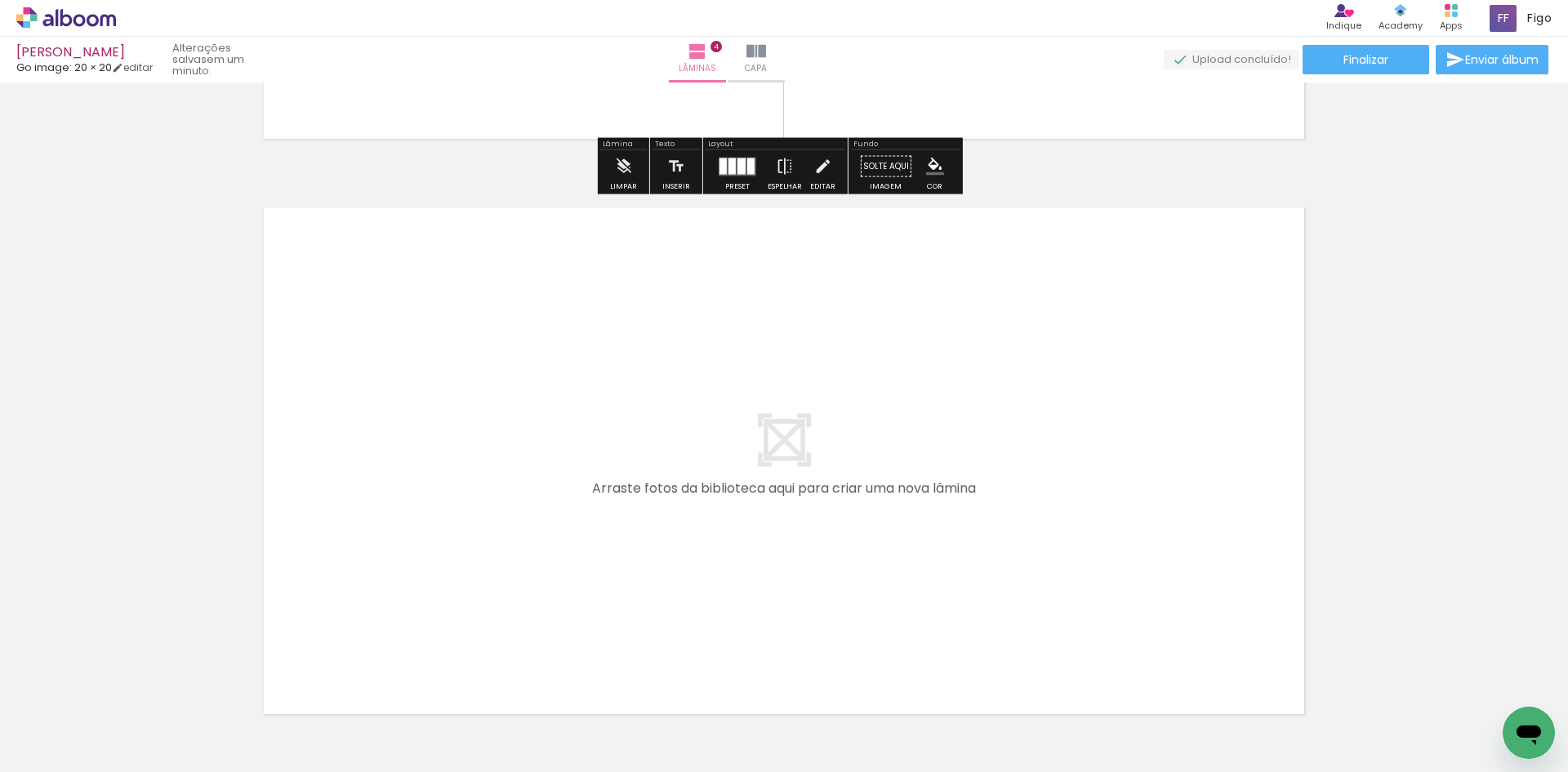
drag, startPoint x: 293, startPoint y: 718, endPoint x: 347, endPoint y: 553, distance: 173.6
click at [347, 553] on quentale-workspace at bounding box center [784, 386] width 1568 height 772
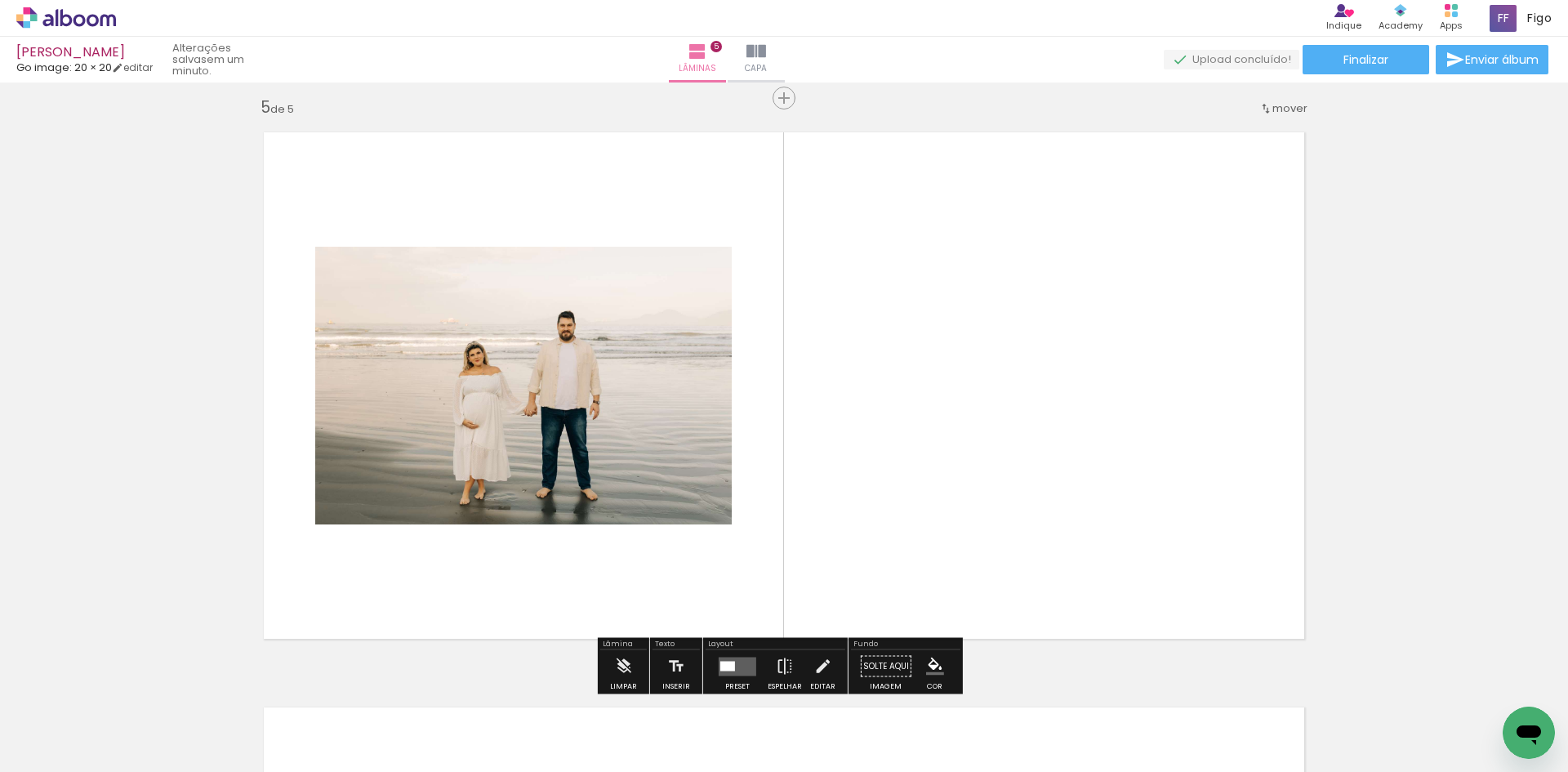
scroll to position [2321, 0]
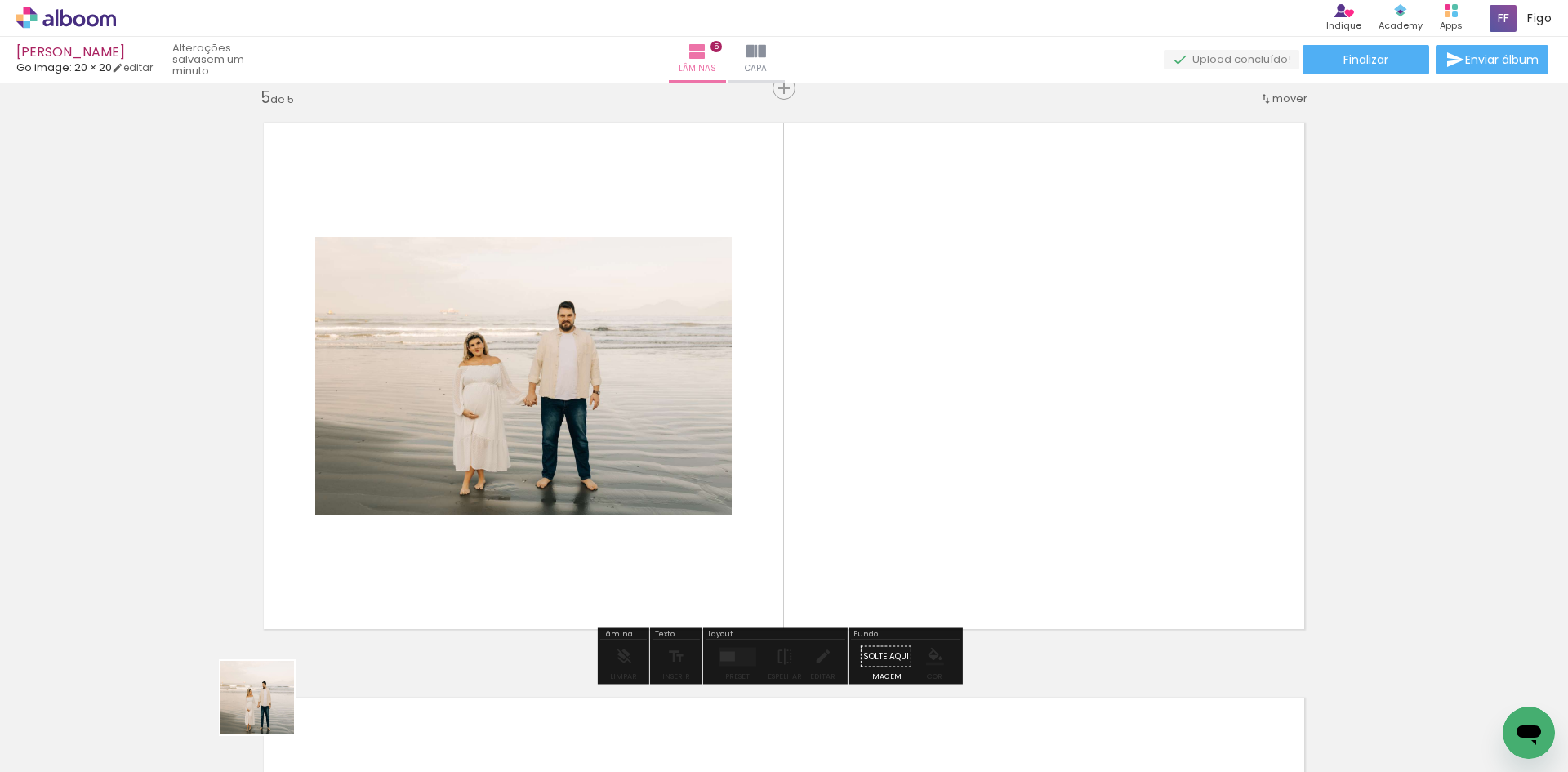
drag, startPoint x: 270, startPoint y: 710, endPoint x: 319, endPoint y: 573, distance: 145.5
click at [314, 590] on quentale-workspace at bounding box center [784, 386] width 1568 height 772
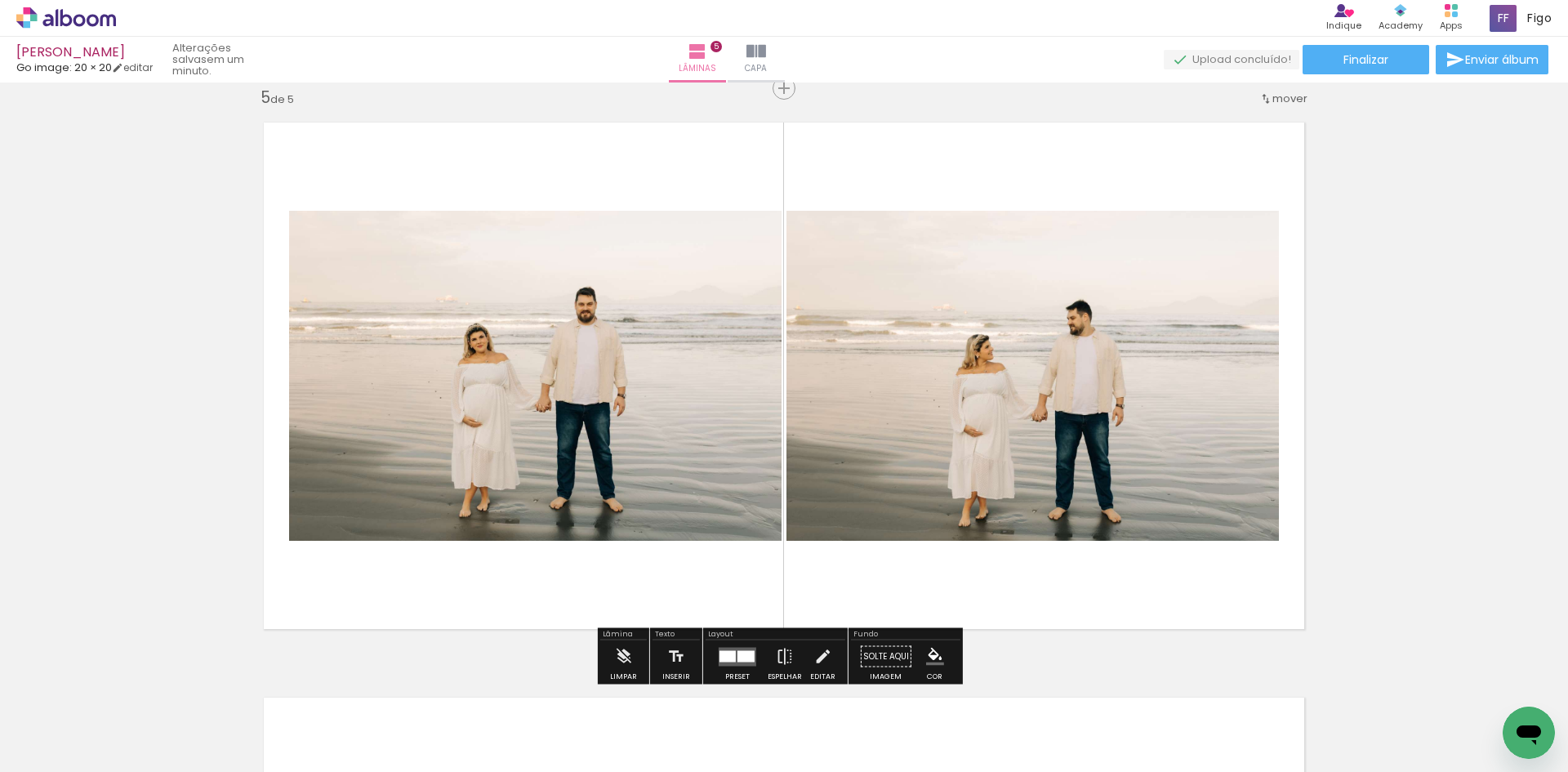
drag, startPoint x: 339, startPoint y: 624, endPoint x: 395, endPoint y: 517, distance: 120.8
click at [392, 526] on quentale-workspace at bounding box center [784, 386] width 1568 height 772
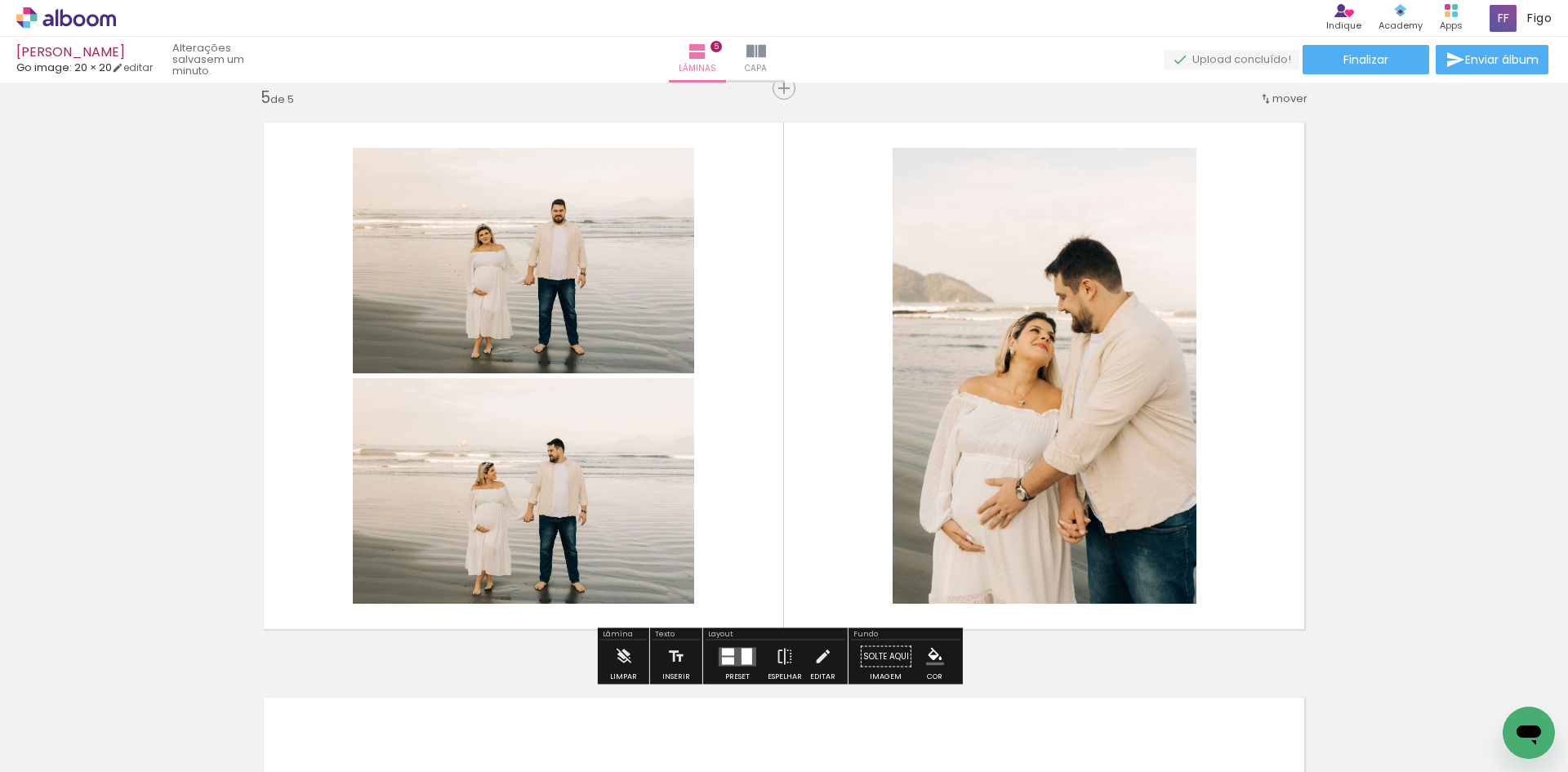
drag, startPoint x: 265, startPoint y: 716, endPoint x: 439, endPoint y: 510, distance: 269.7
click at [420, 547] on quentale-workspace at bounding box center [784, 386] width 1568 height 772
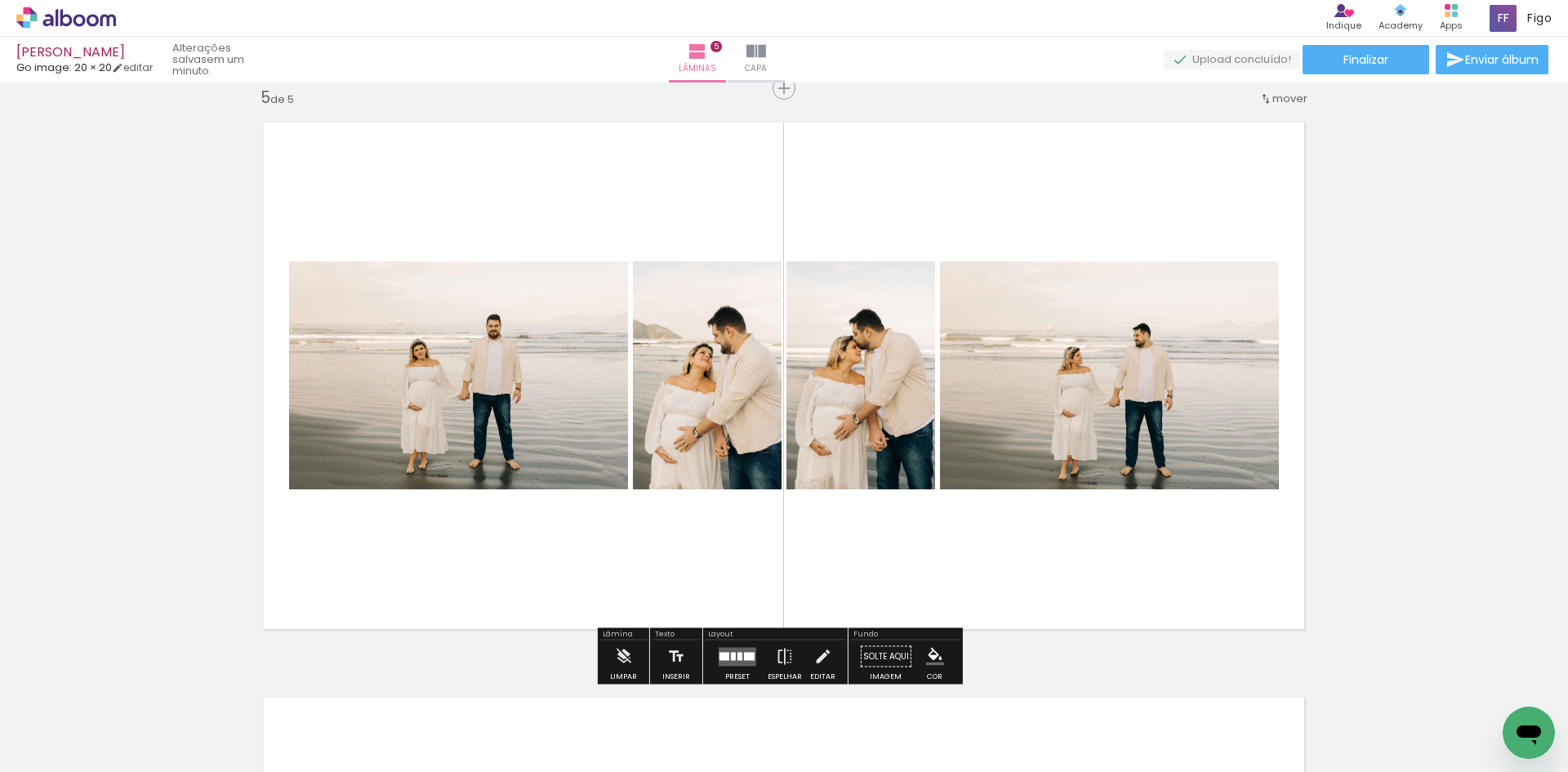
drag, startPoint x: 724, startPoint y: 651, endPoint x: 765, endPoint y: 643, distance: 41.8
click at [724, 652] on quentale-layouter at bounding box center [737, 656] width 38 height 19
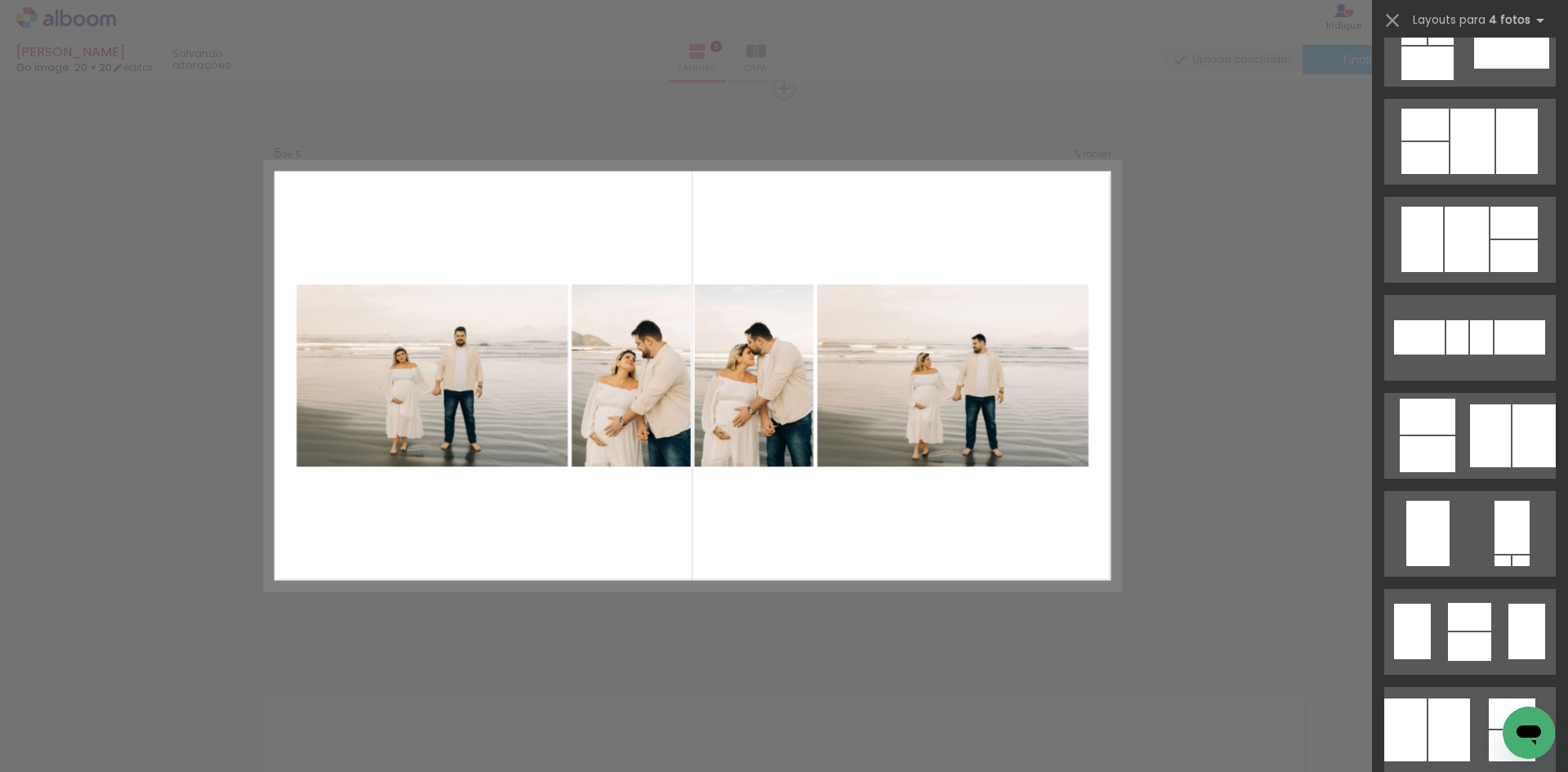
scroll to position [0, 0]
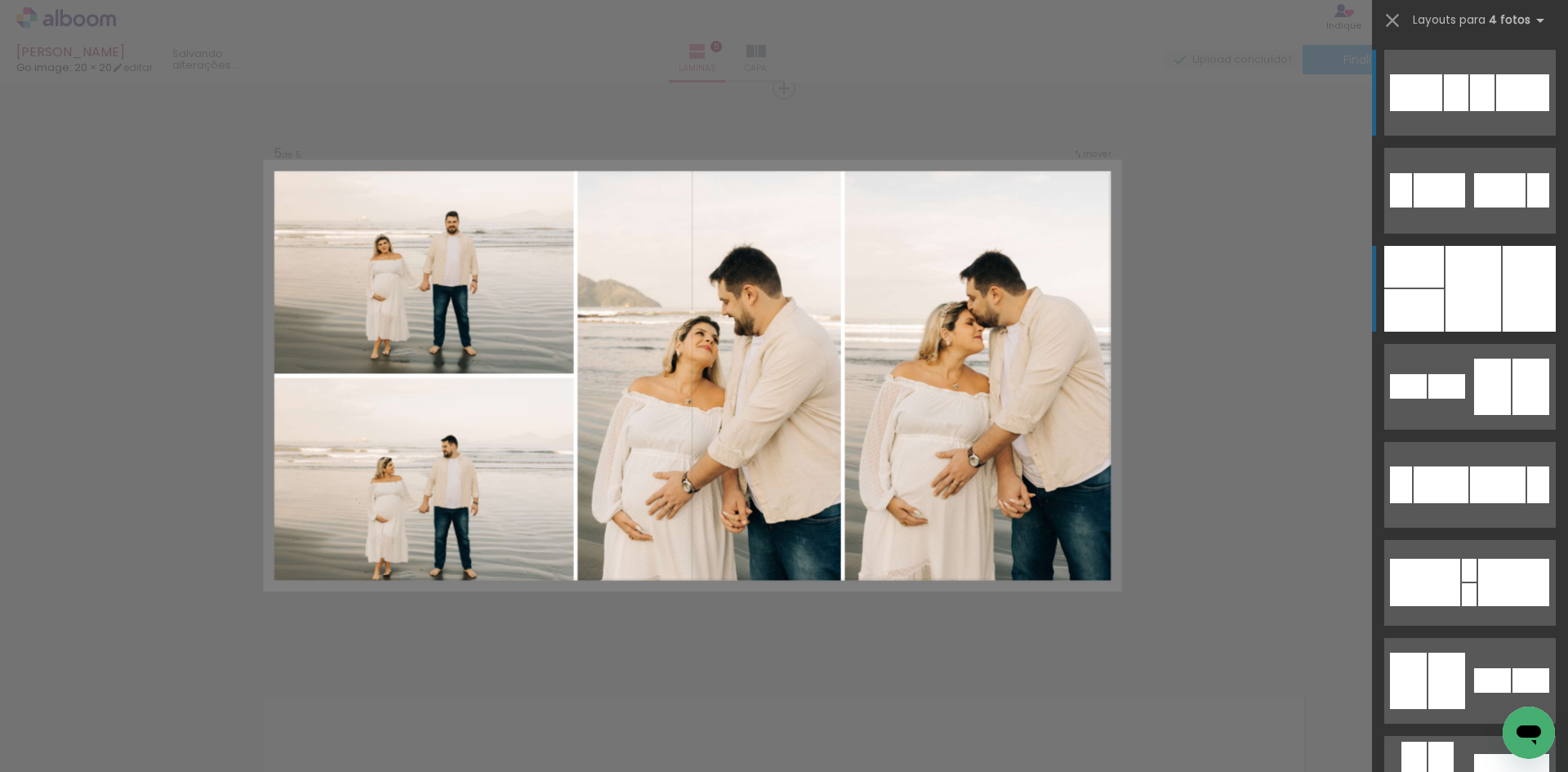
click at [1544, 268] on div at bounding box center [1528, 289] width 53 height 86
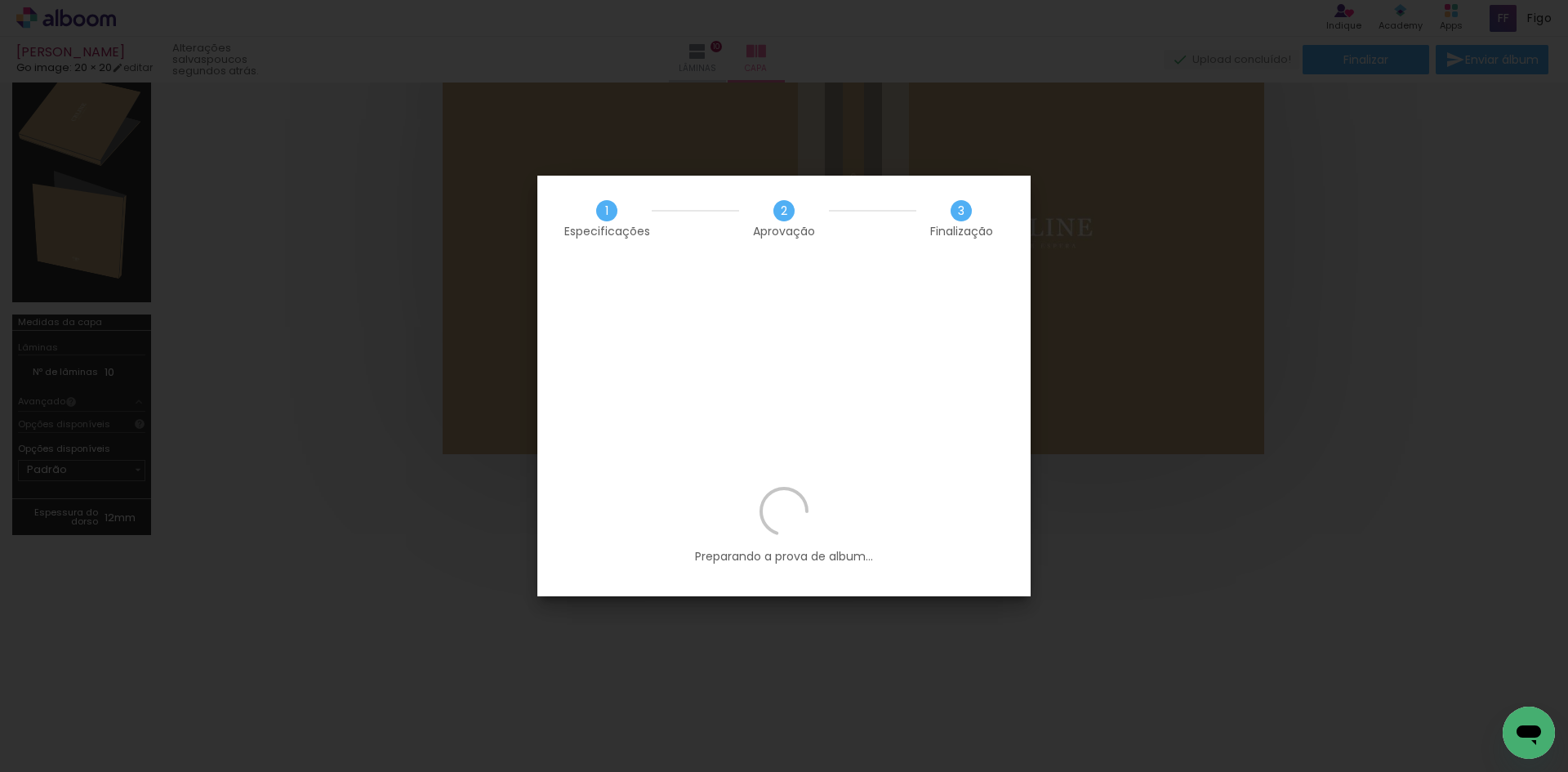
scroll to position [899, 0]
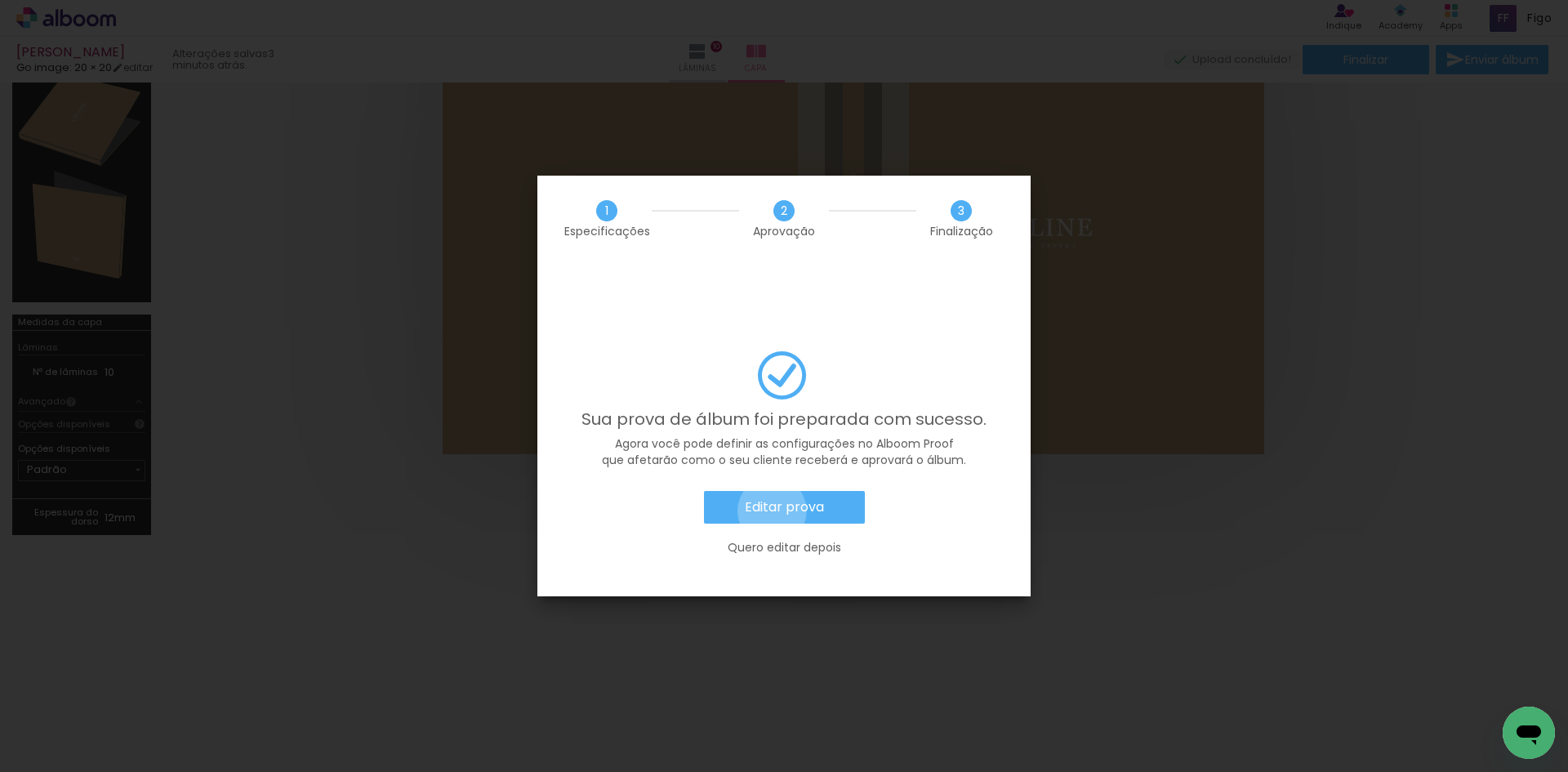
click at [0, 0] on slot "Editar prova" at bounding box center [0, 0] width 0 height 0
